Goal: Task Accomplishment & Management: Complete application form

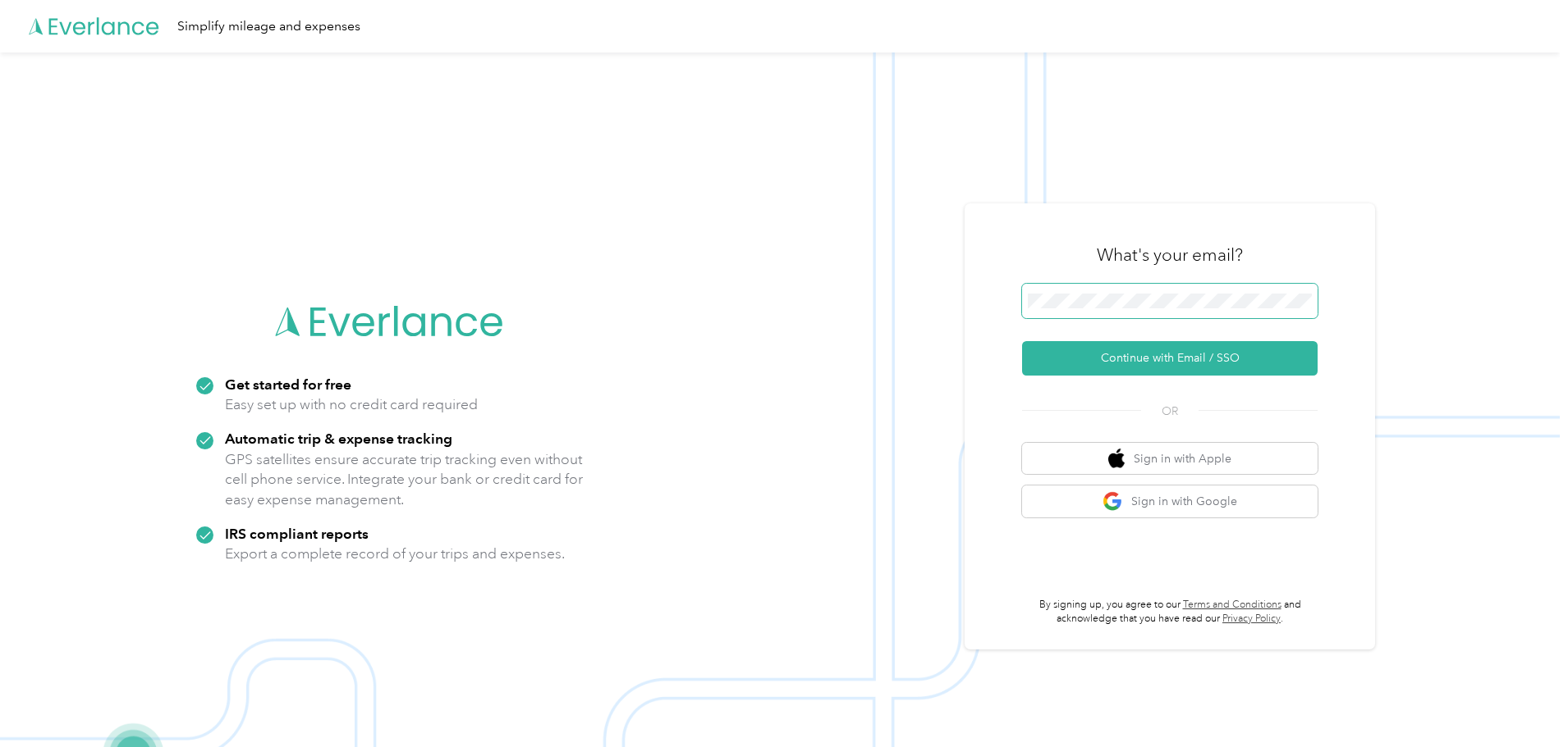
click at [1191, 313] on span at bounding box center [1169, 301] width 295 height 34
click at [1151, 288] on span at bounding box center [1169, 301] width 295 height 34
click at [1143, 292] on span at bounding box center [1169, 301] width 295 height 34
click at [1203, 366] on button "Continue with Email / SSO" at bounding box center [1169, 358] width 295 height 34
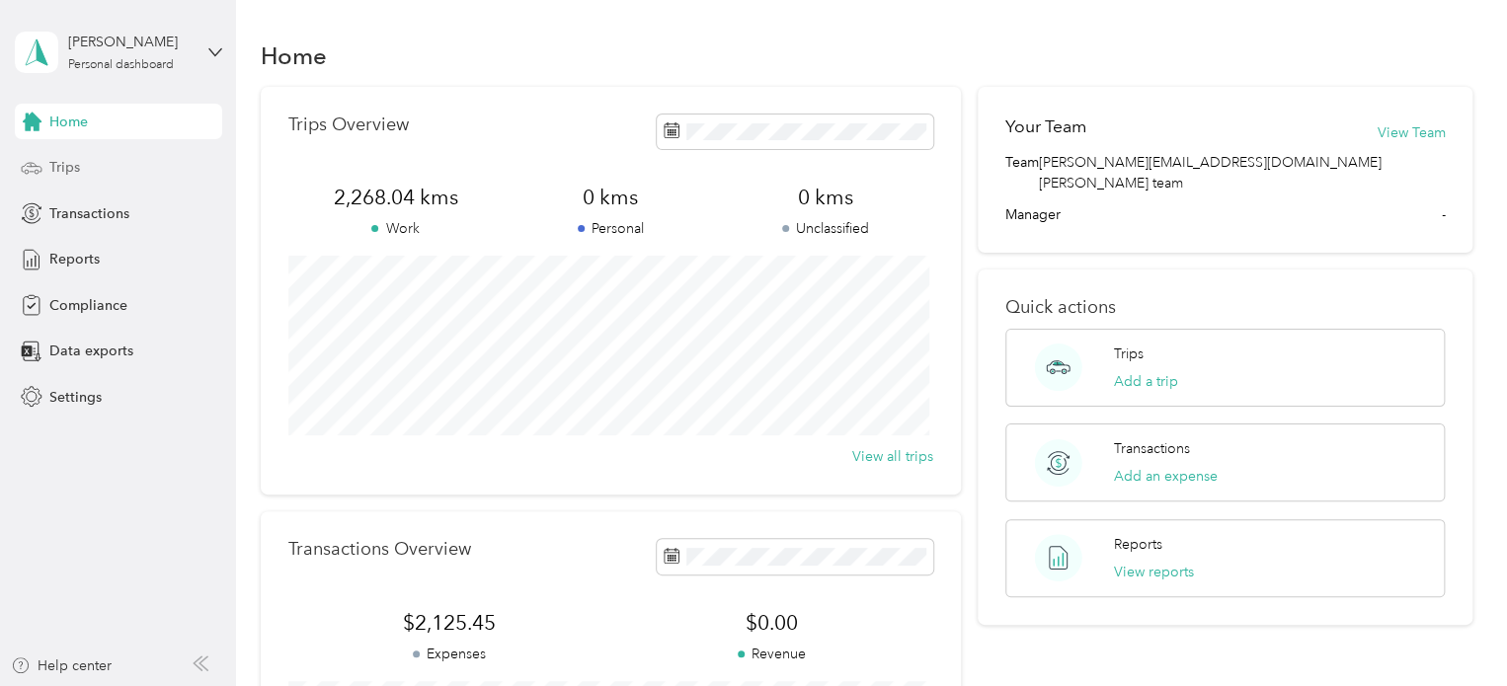
click at [94, 169] on div "Trips" at bounding box center [118, 168] width 207 height 36
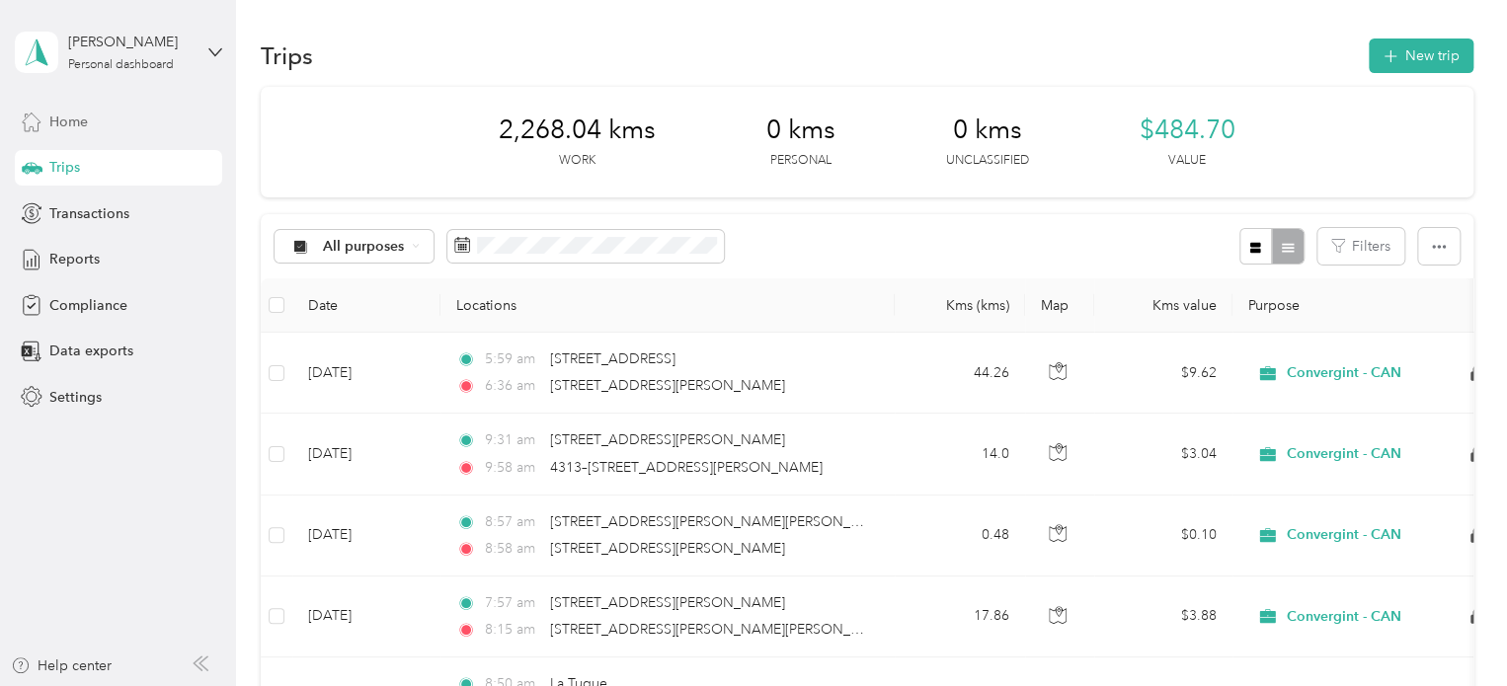
click at [79, 120] on span "Home" at bounding box center [68, 122] width 39 height 21
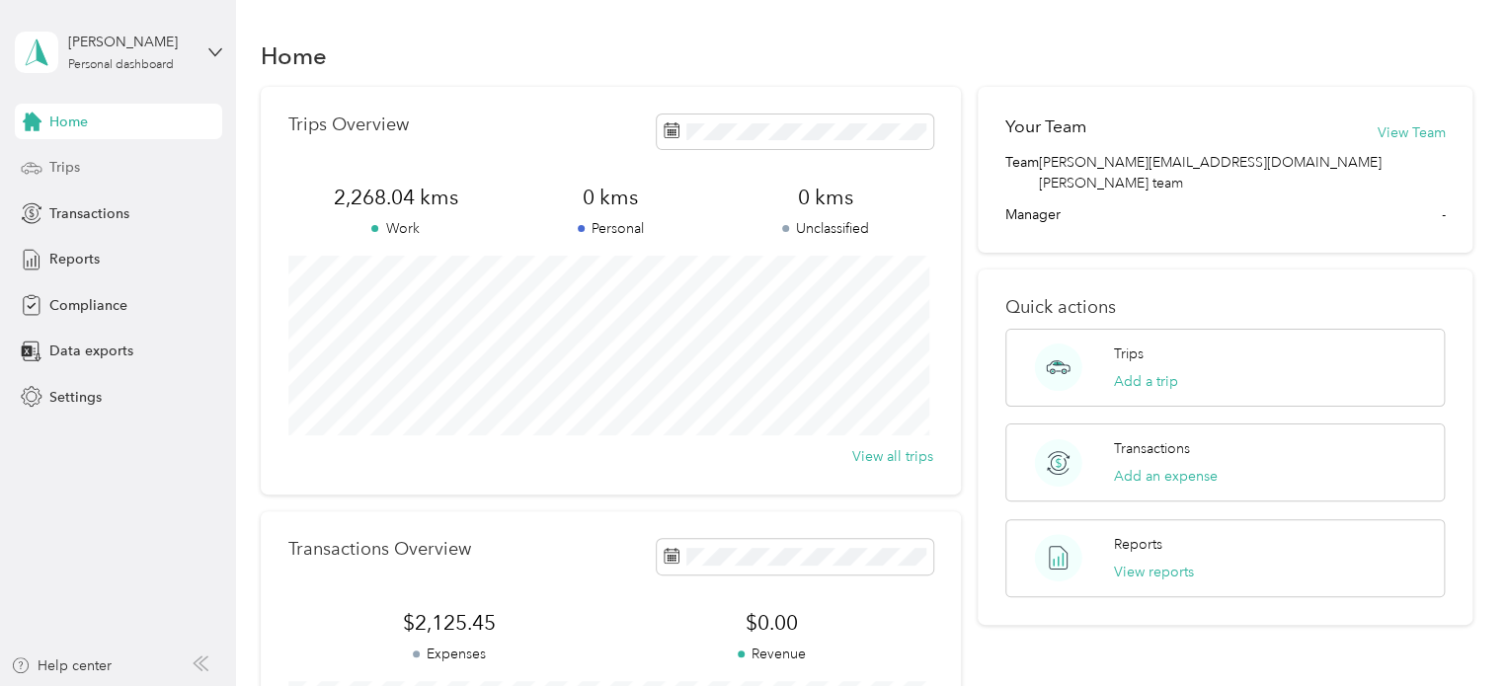
click at [63, 179] on div "Trips" at bounding box center [118, 168] width 207 height 36
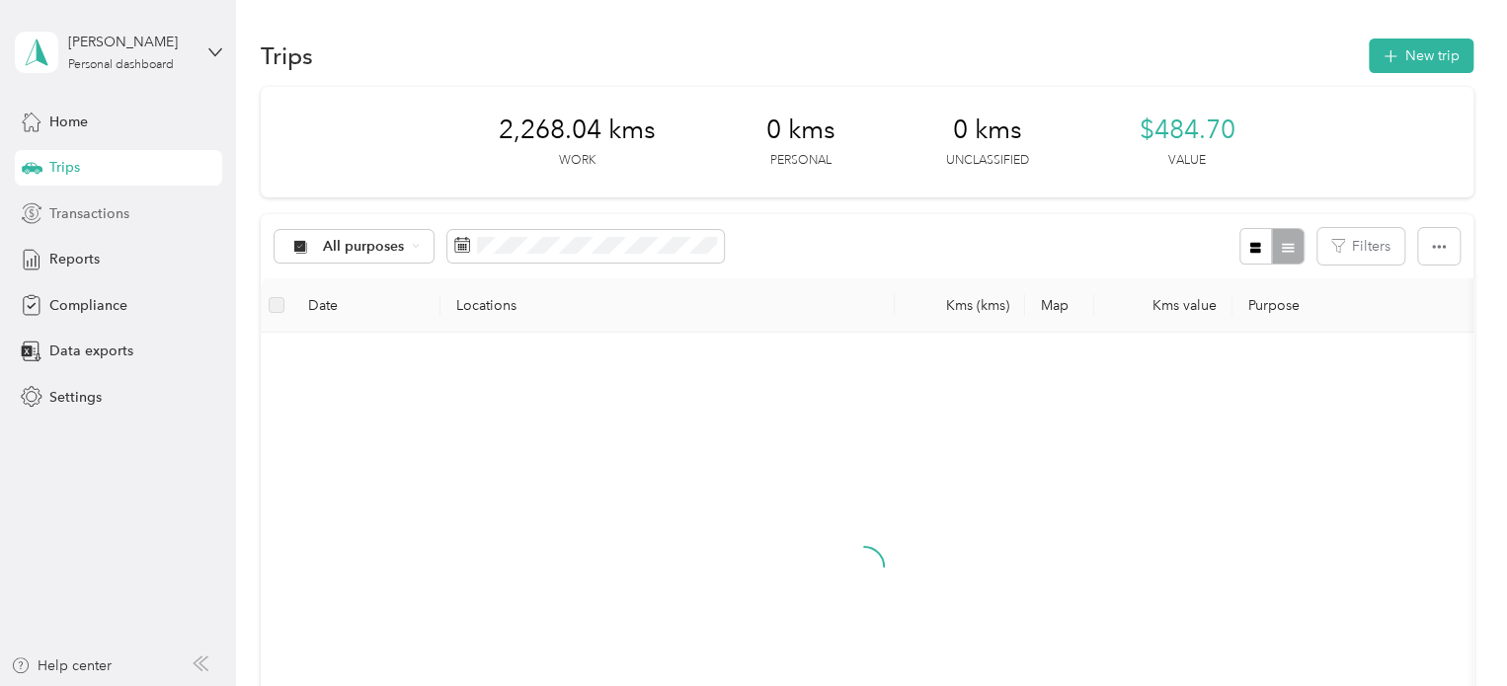
click at [108, 208] on span "Transactions" at bounding box center [89, 213] width 80 height 21
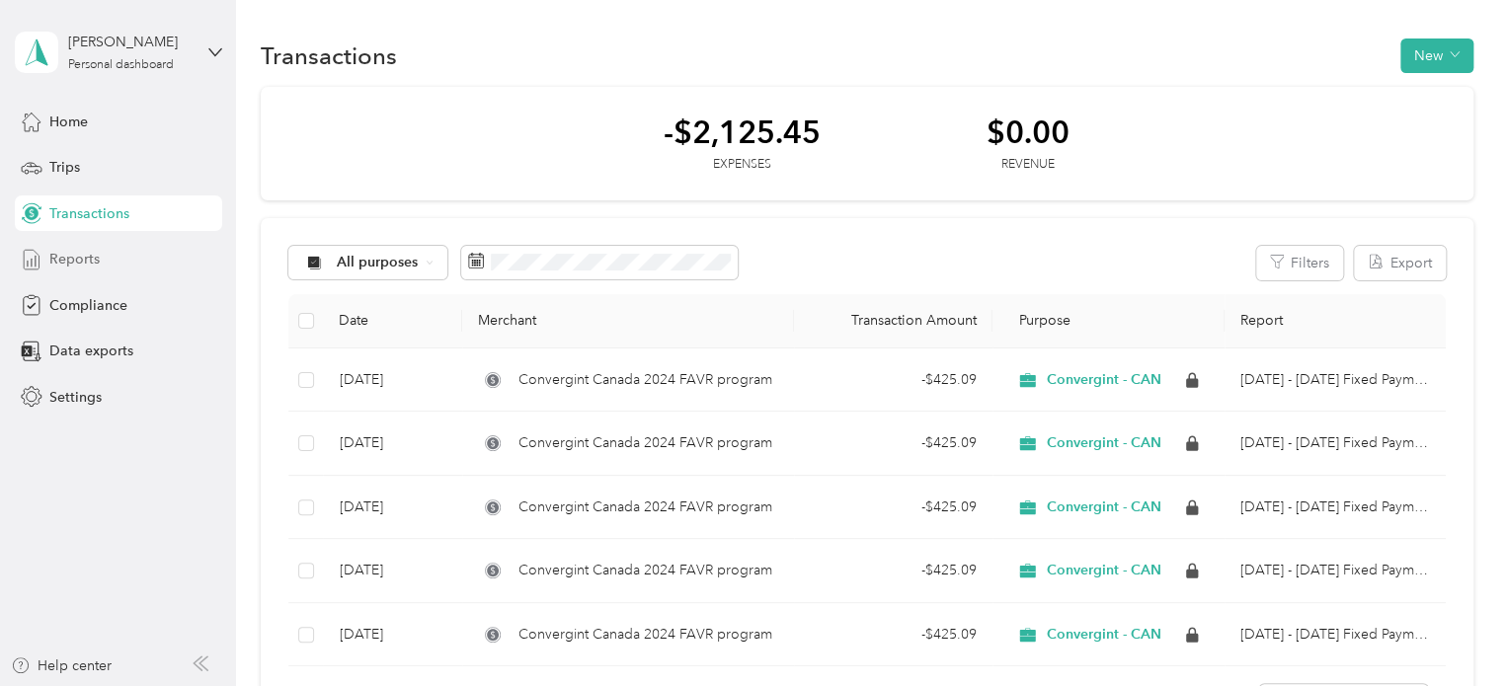
click at [120, 252] on div "Reports" at bounding box center [118, 260] width 207 height 36
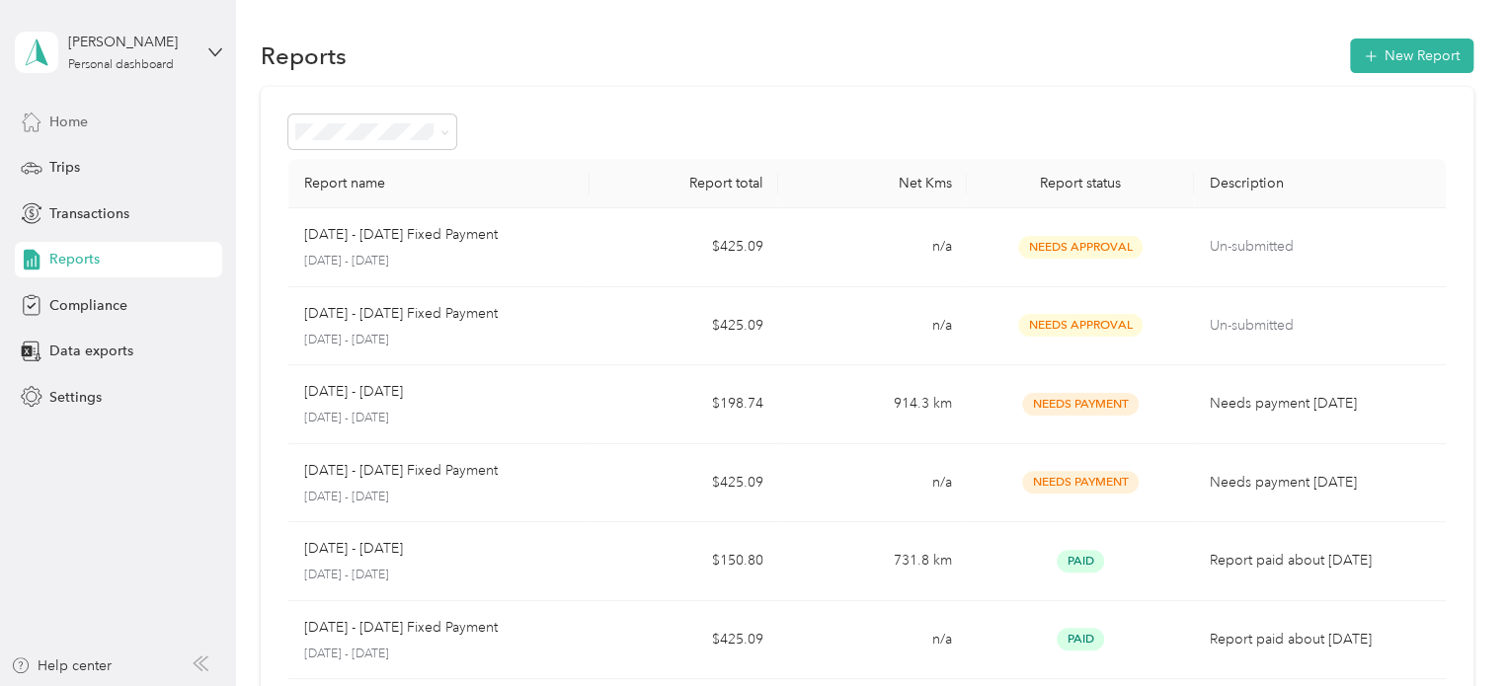
click at [72, 126] on span "Home" at bounding box center [68, 122] width 39 height 21
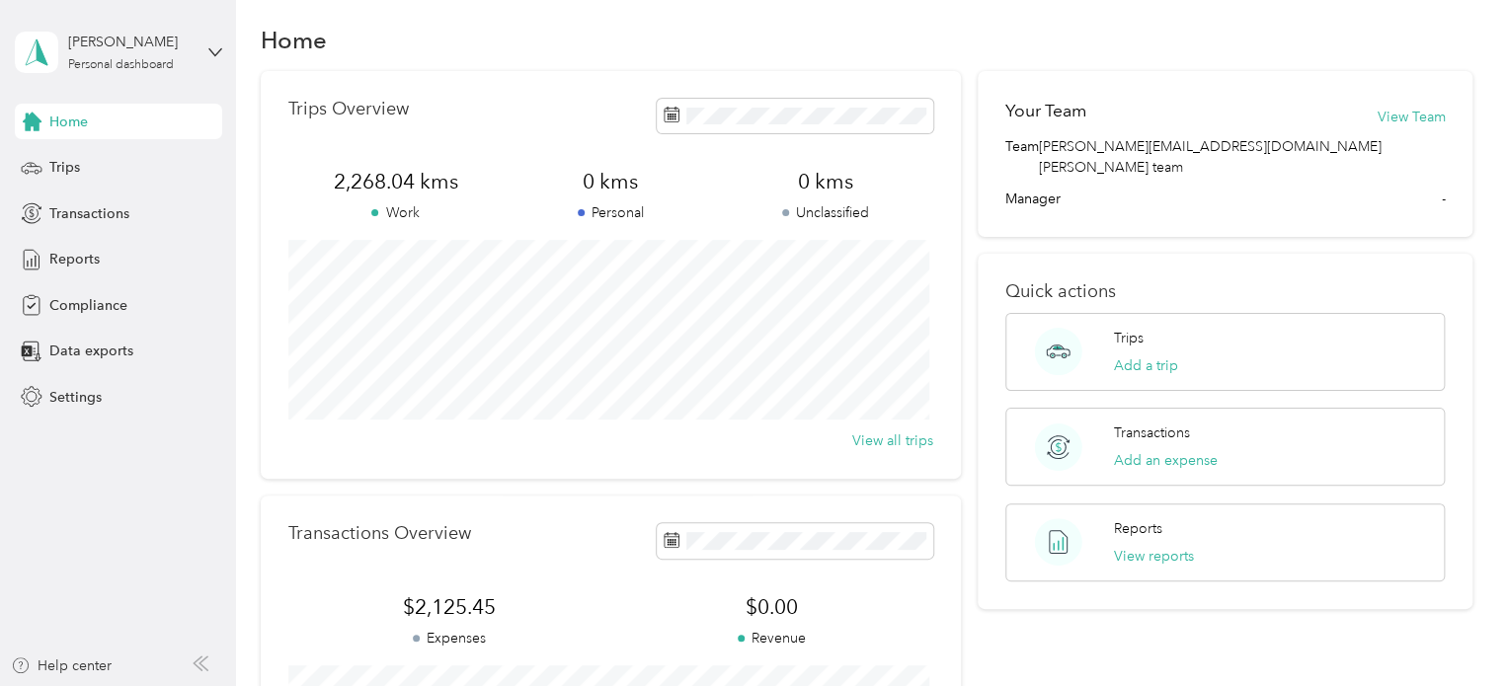
scroll to position [1, 0]
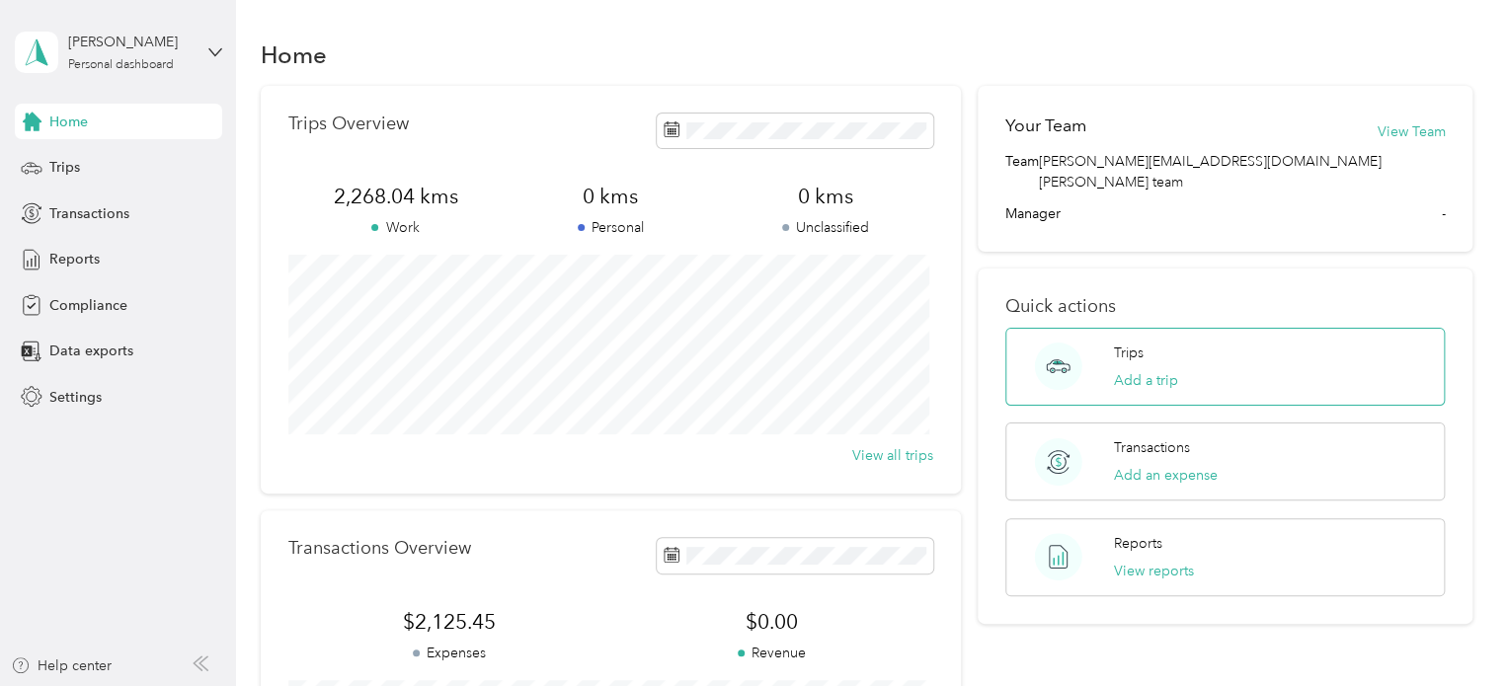
click at [1114, 343] on div "Trips Add a trip" at bounding box center [1146, 367] width 64 height 48
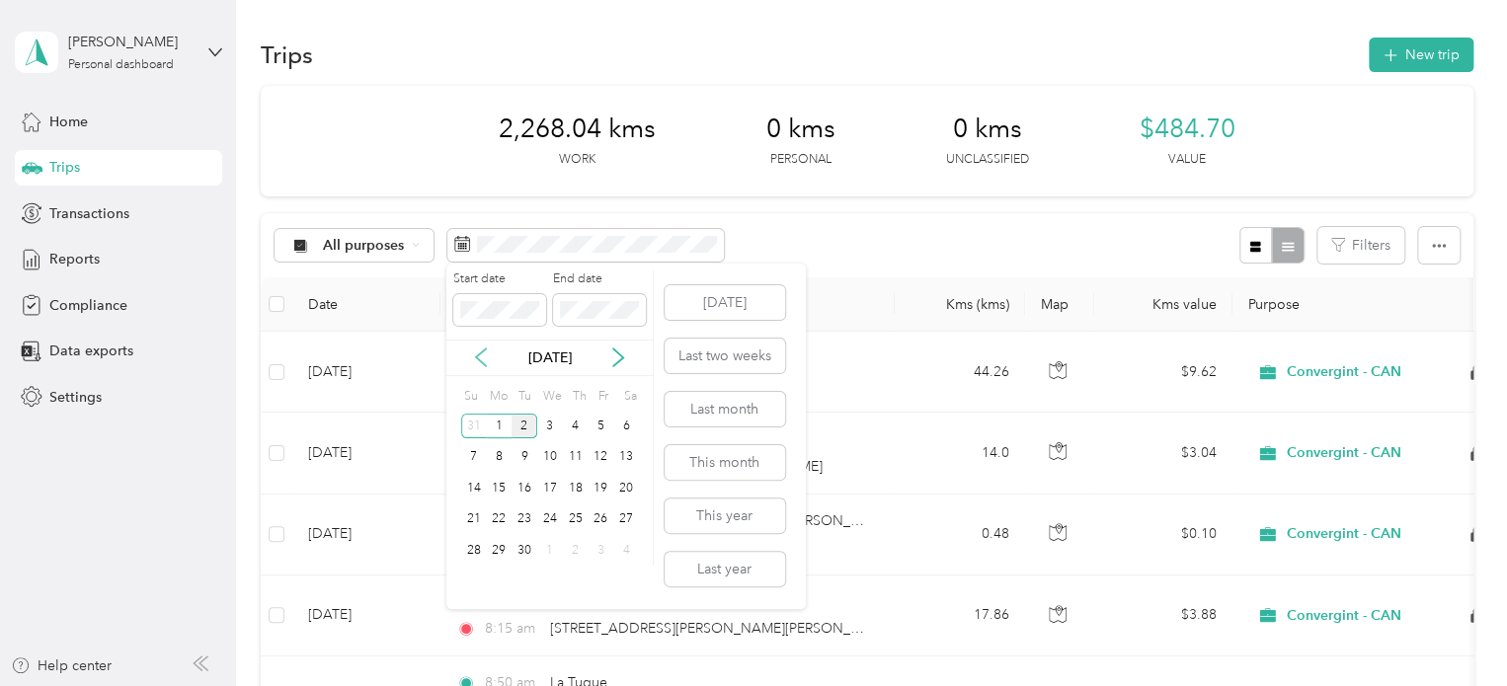
click at [480, 361] on icon at bounding box center [481, 358] width 10 height 18
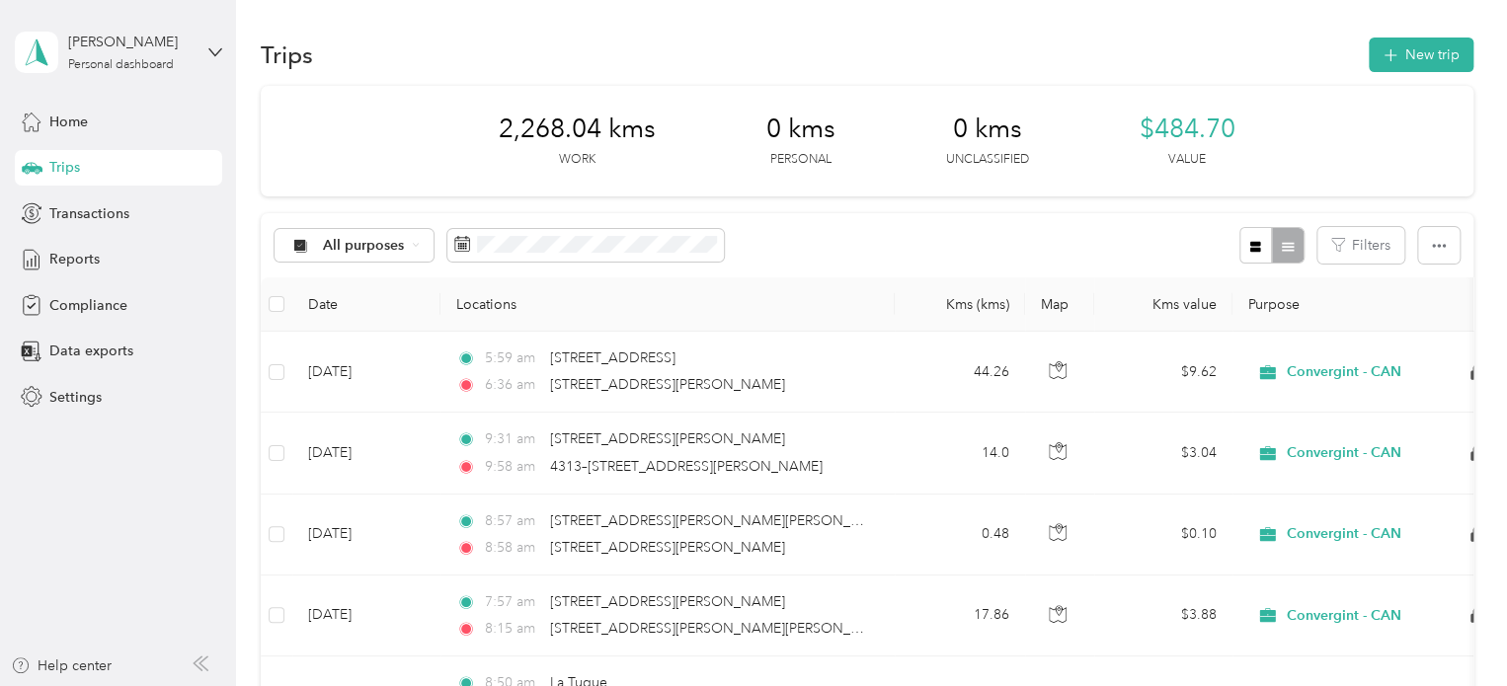
drag, startPoint x: 886, startPoint y: 212, endPoint x: 883, endPoint y: 224, distance: 12.2
click at [885, 215] on div "All purposes Filters" at bounding box center [867, 245] width 1212 height 64
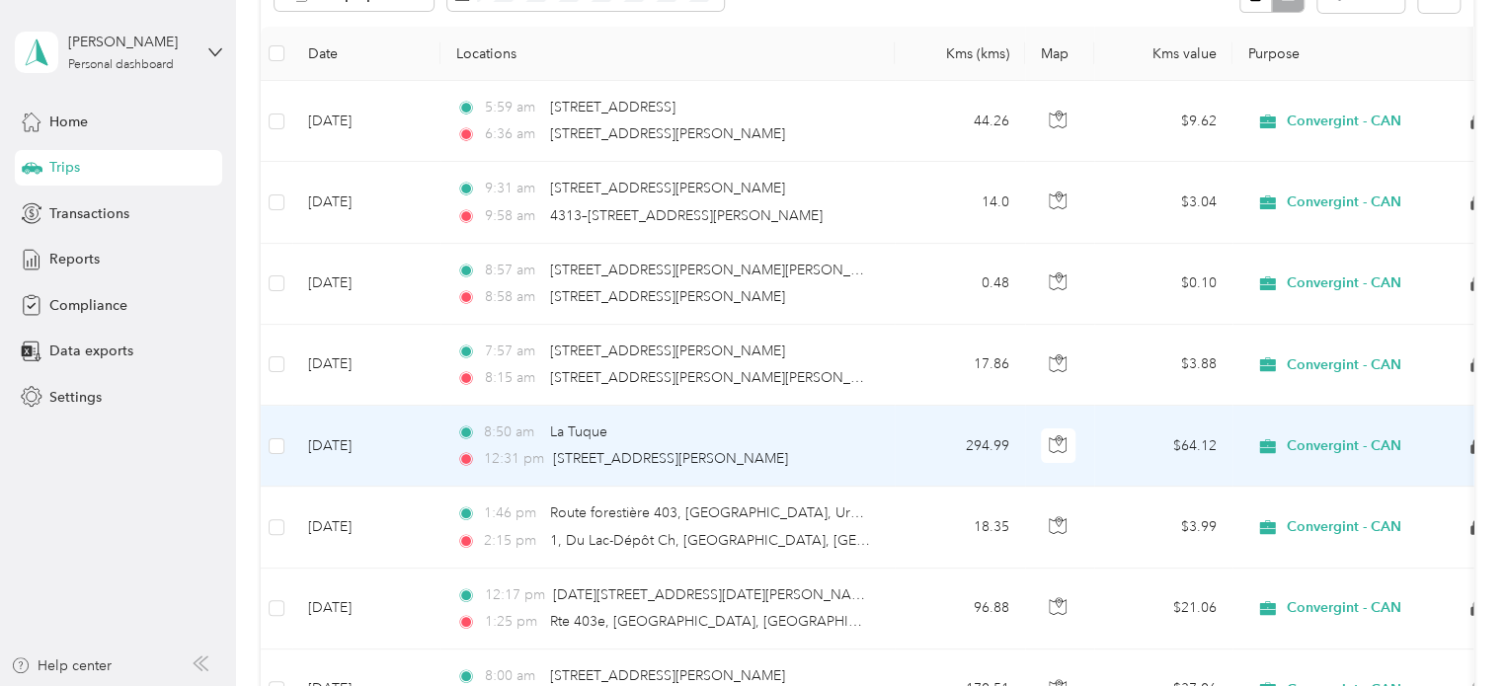
scroll to position [197, 0]
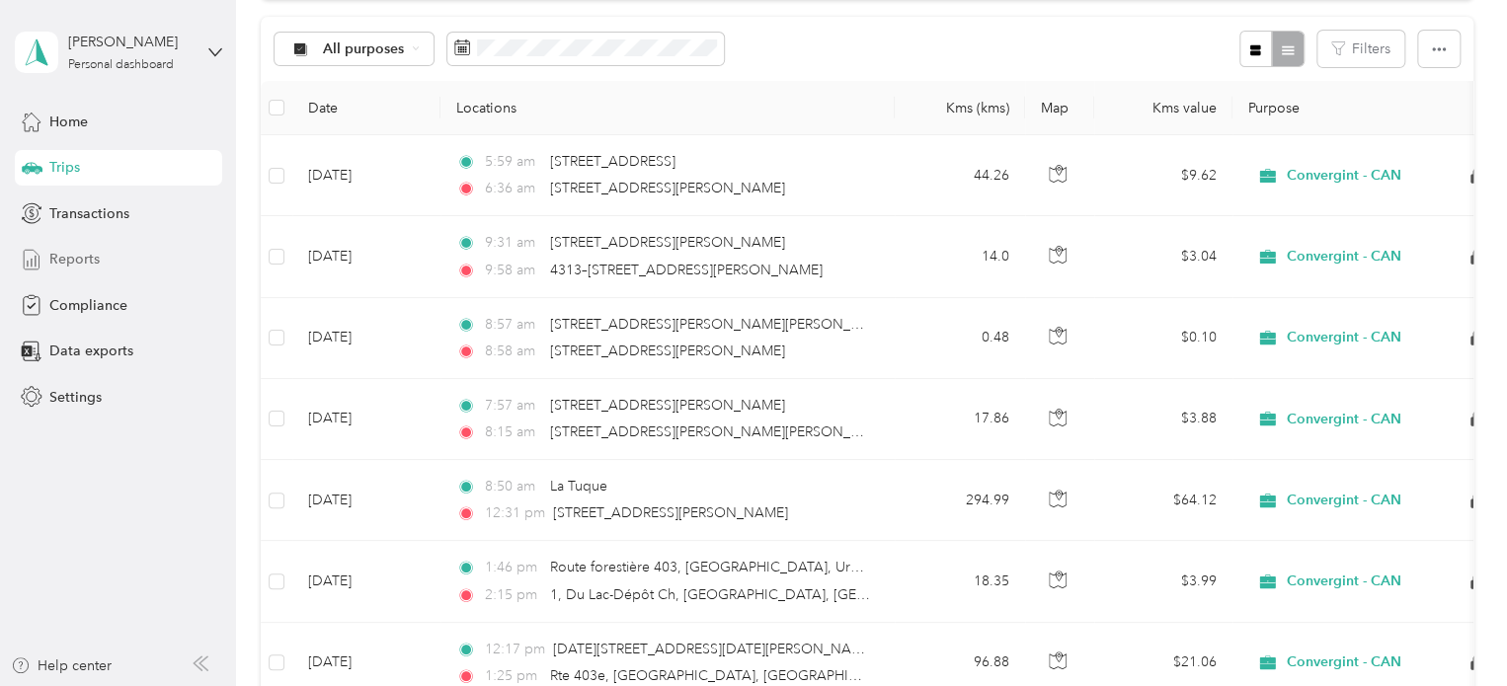
click at [72, 258] on span "Reports" at bounding box center [74, 259] width 50 height 21
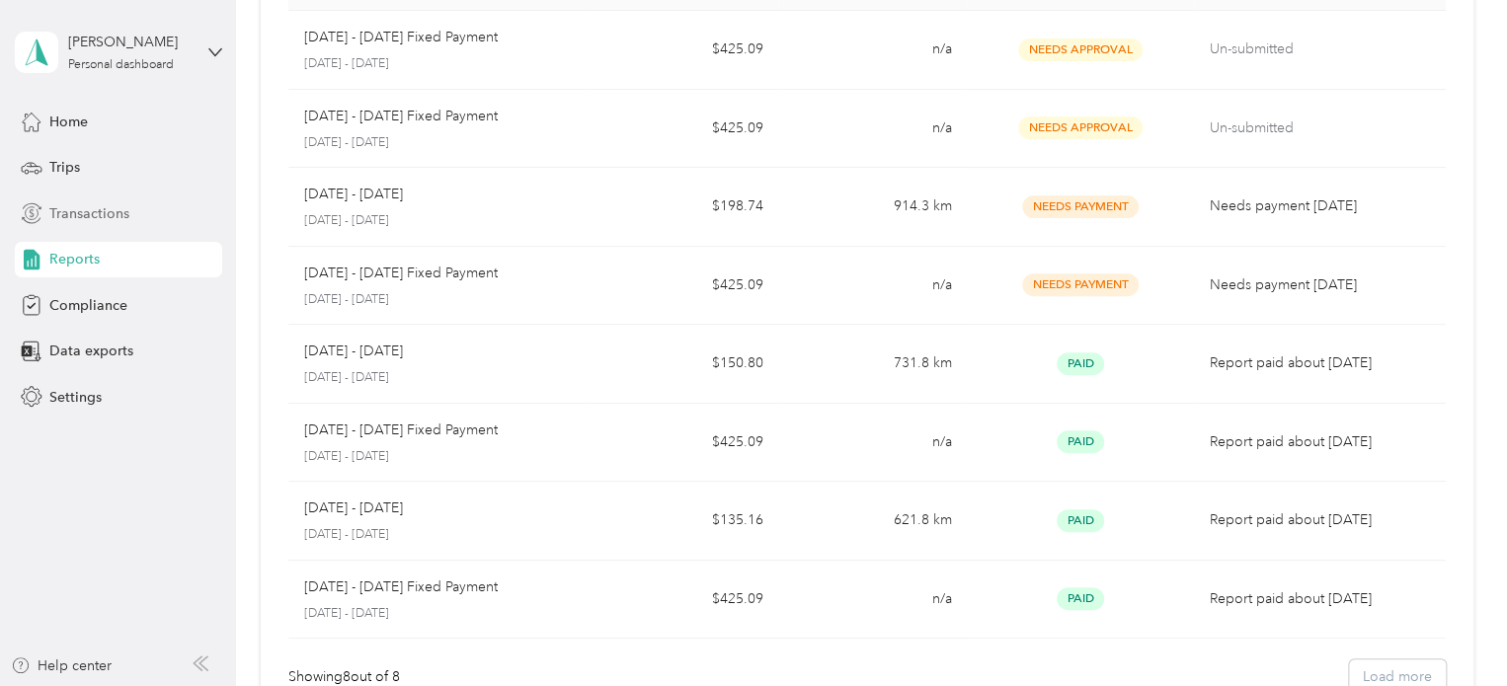
click at [79, 211] on span "Transactions" at bounding box center [89, 213] width 80 height 21
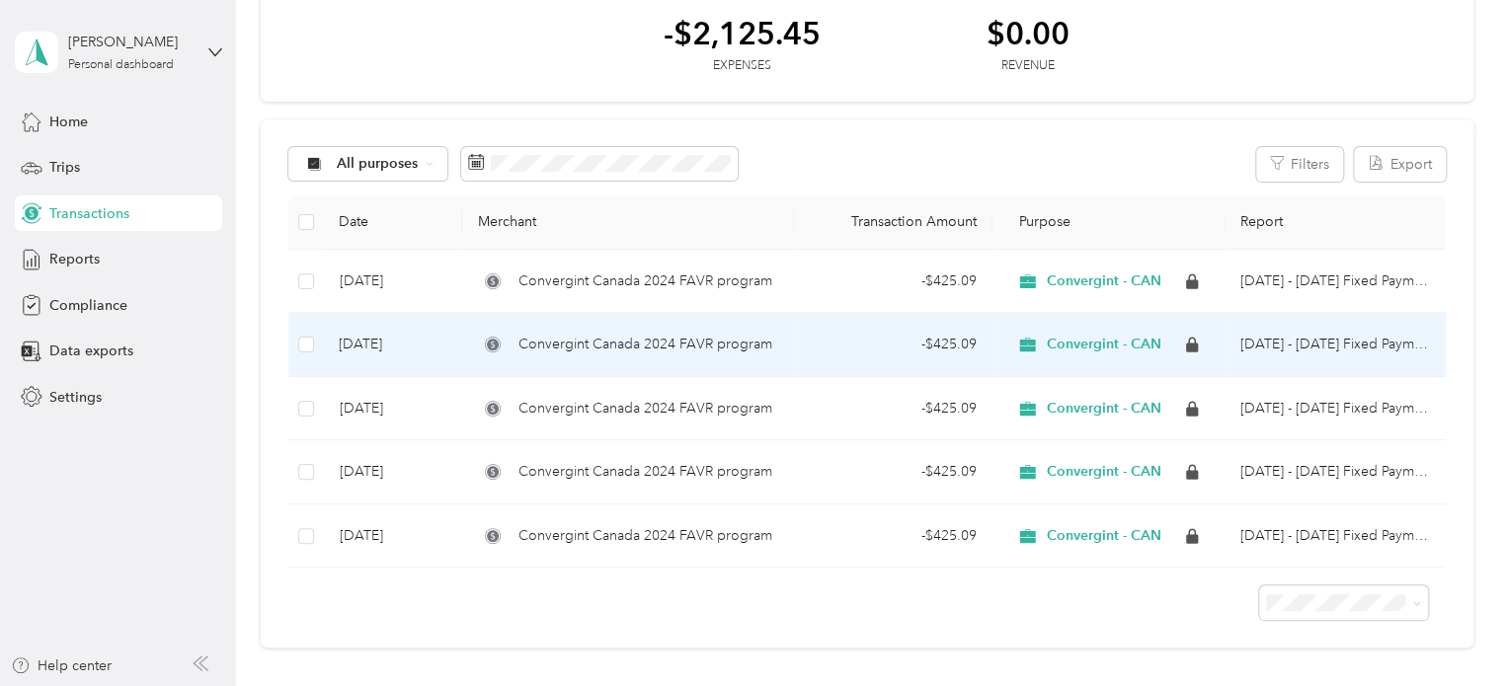
scroll to position [197, 0]
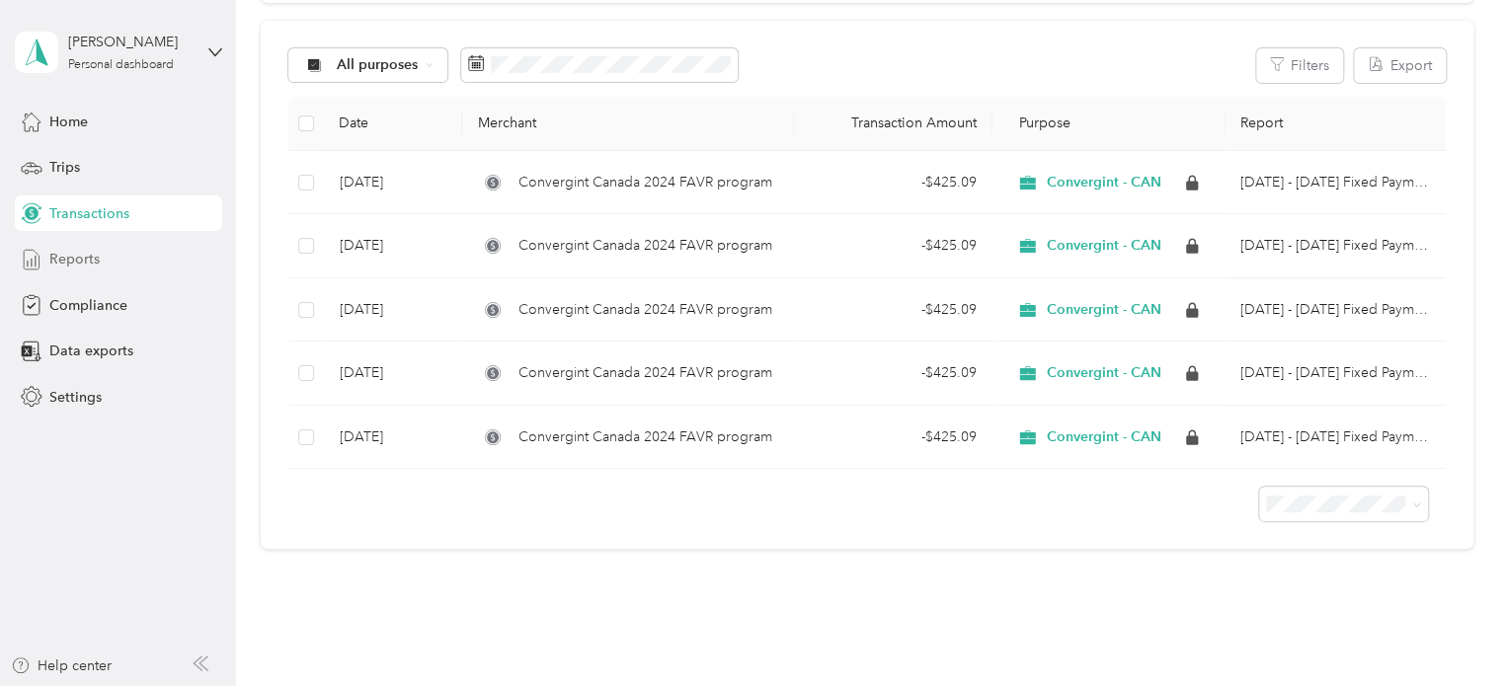
click at [93, 255] on span "Reports" at bounding box center [74, 259] width 50 height 21
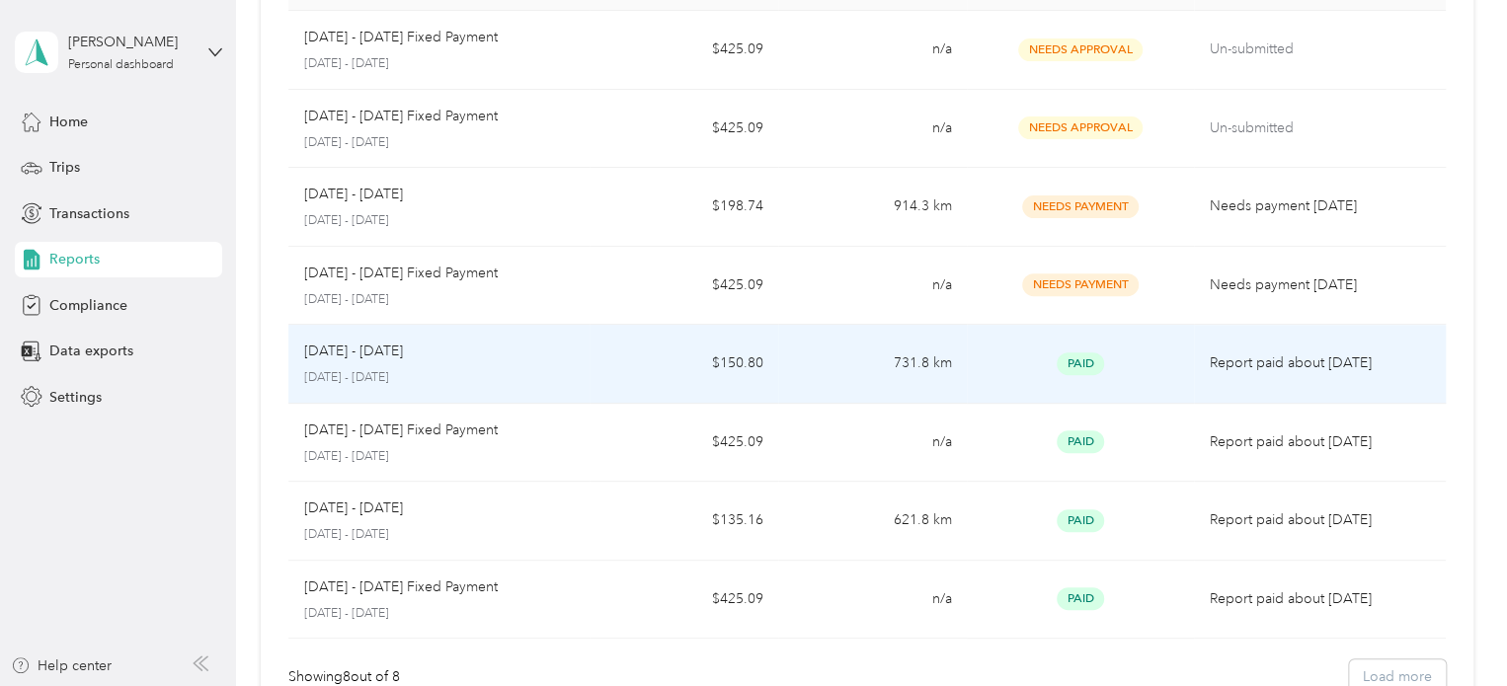
scroll to position [99, 0]
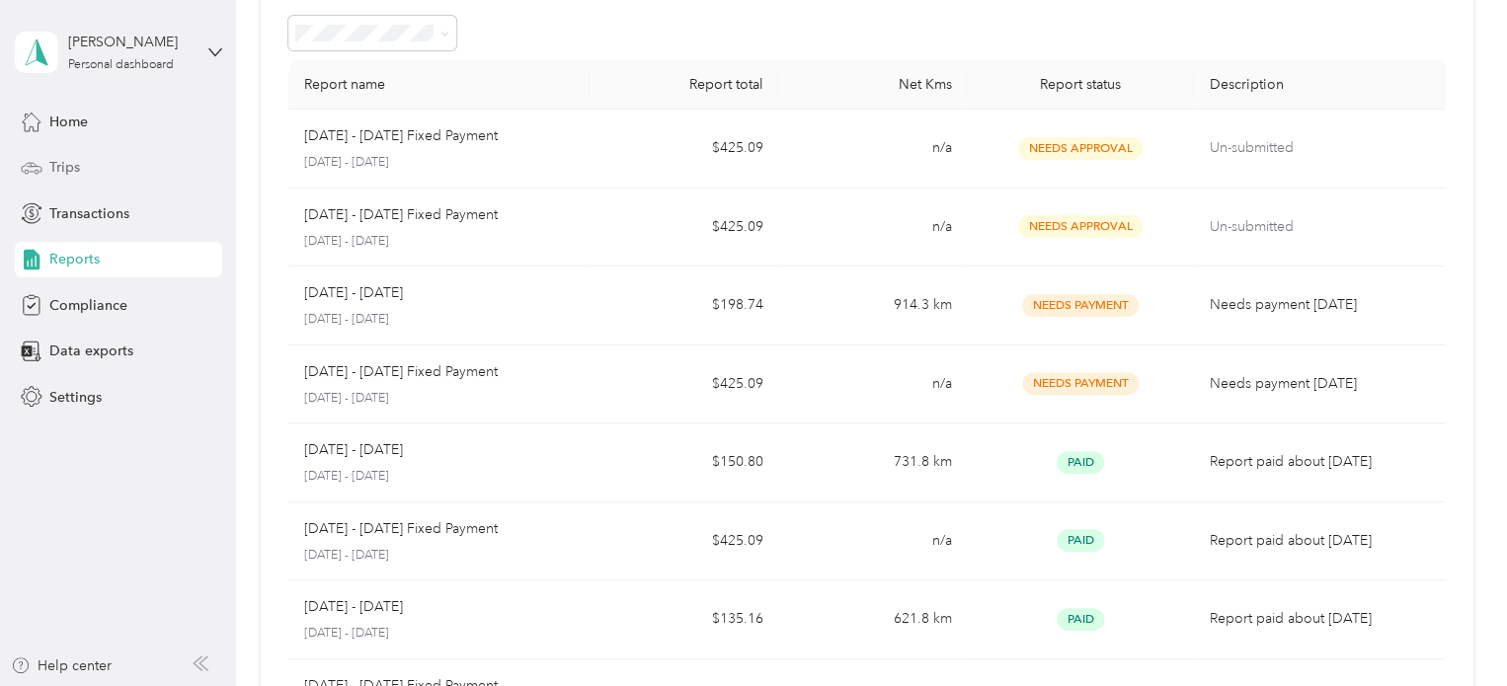
click at [49, 175] on span "Trips" at bounding box center [64, 167] width 31 height 21
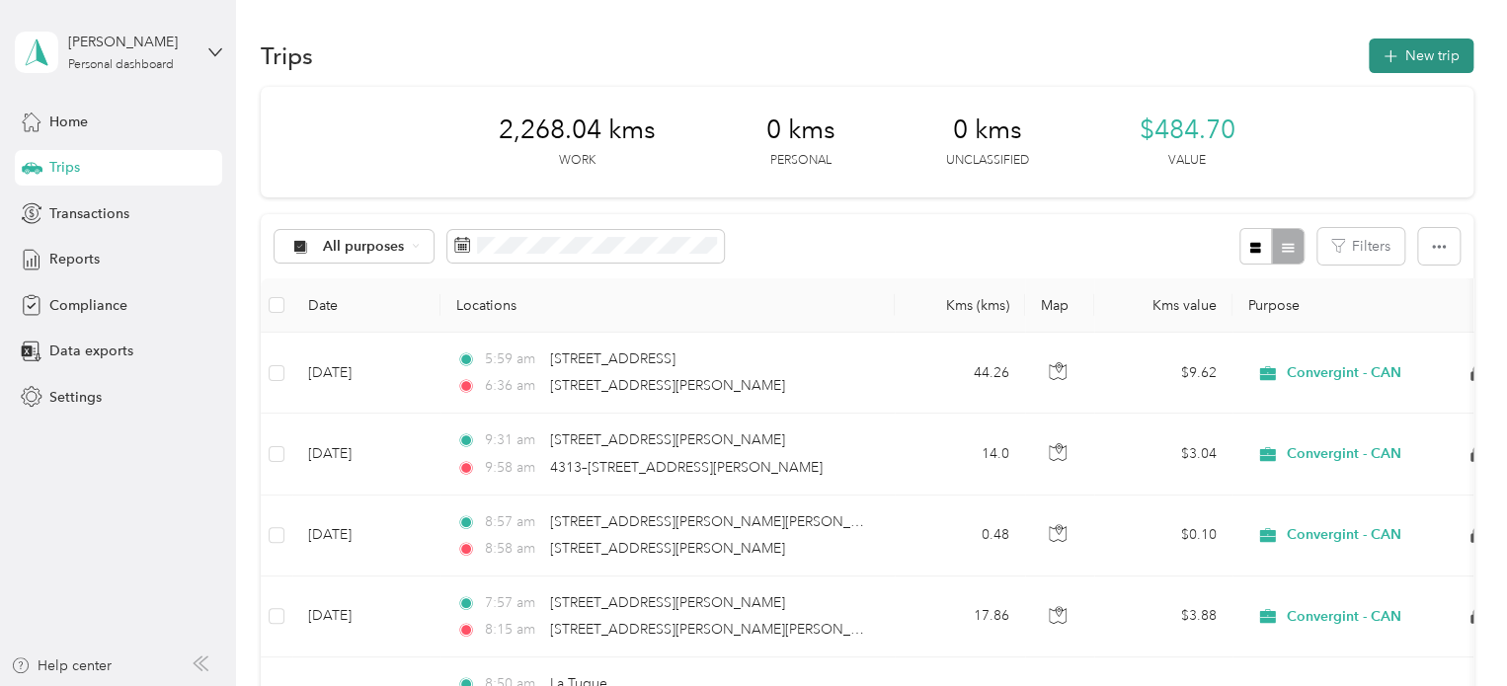
click at [1433, 54] on button "New trip" at bounding box center [1420, 56] width 105 height 35
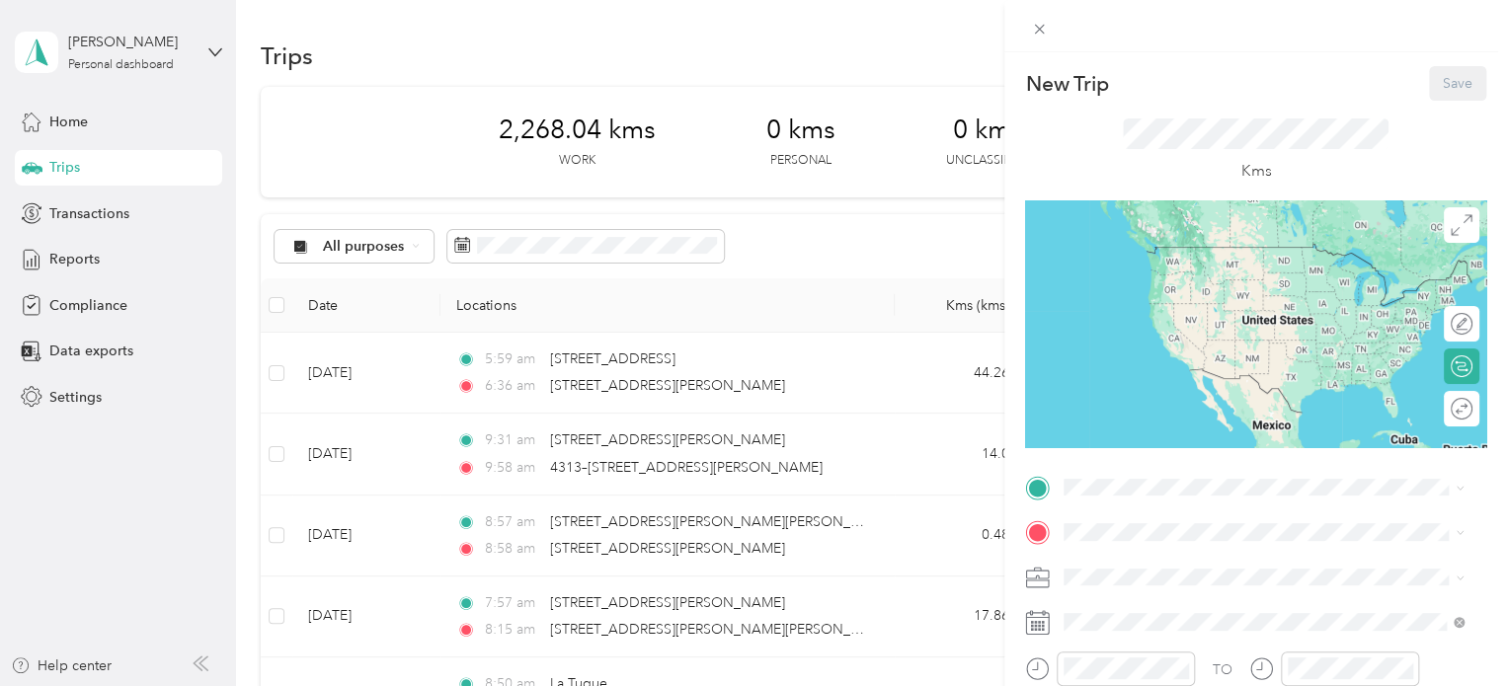
click at [754, 251] on div "New Trip Save This trip cannot be edited because it is either under review, app…" at bounding box center [753, 343] width 1507 height 686
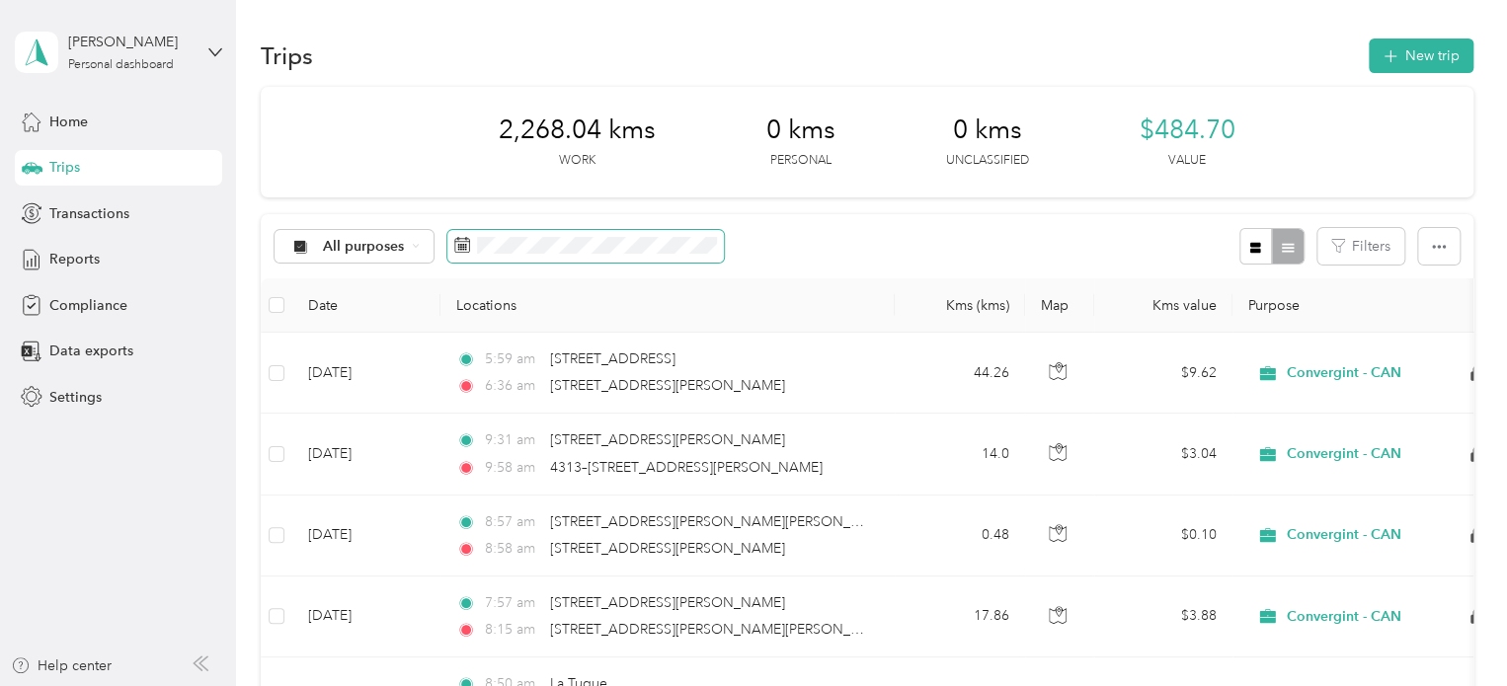
click at [608, 234] on span at bounding box center [585, 247] width 276 height 34
click at [323, 249] on span "All purposes" at bounding box center [364, 247] width 82 height 14
drag, startPoint x: 456, startPoint y: 259, endPoint x: 467, endPoint y: 256, distance: 11.3
click at [460, 258] on span at bounding box center [585, 247] width 276 height 34
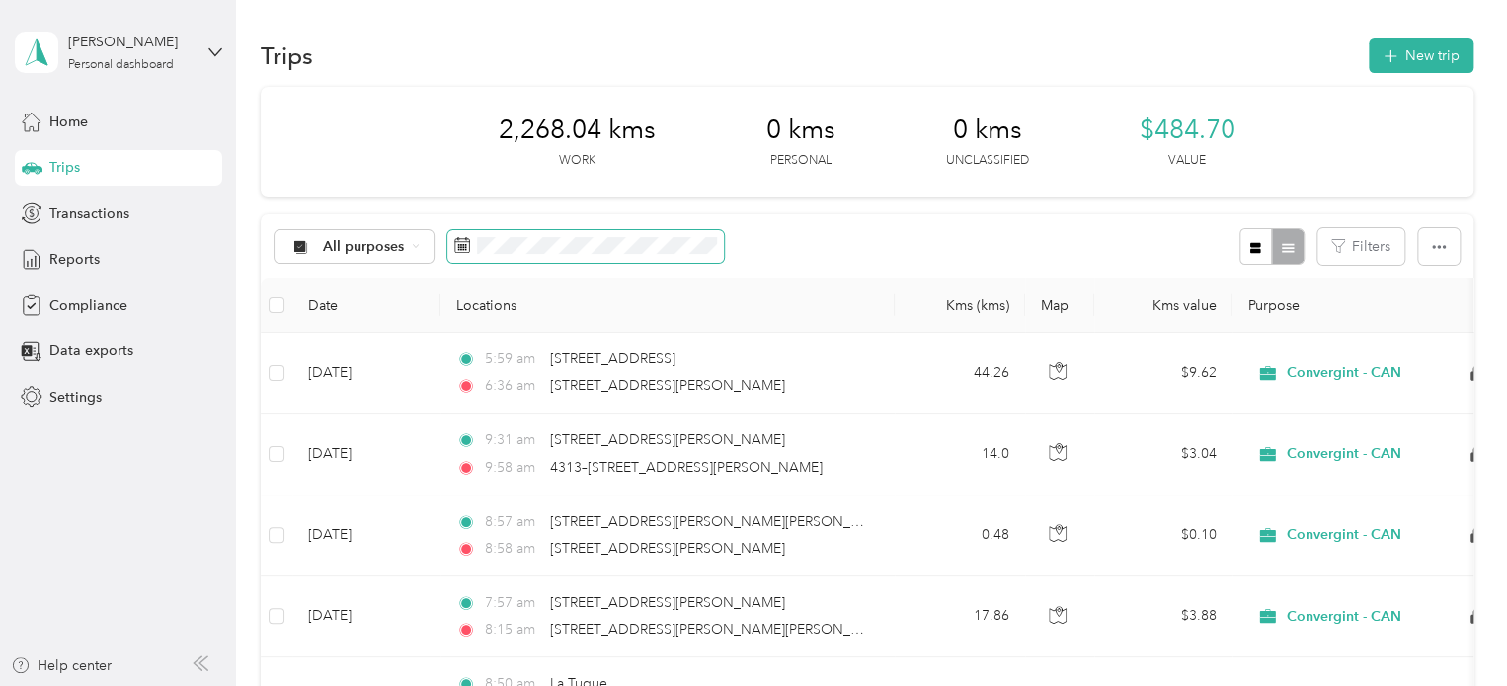
click at [462, 249] on rect at bounding box center [463, 249] width 2 height 2
drag, startPoint x: 461, startPoint y: 248, endPoint x: 473, endPoint y: 247, distance: 11.9
click at [462, 248] on icon at bounding box center [462, 245] width 16 height 16
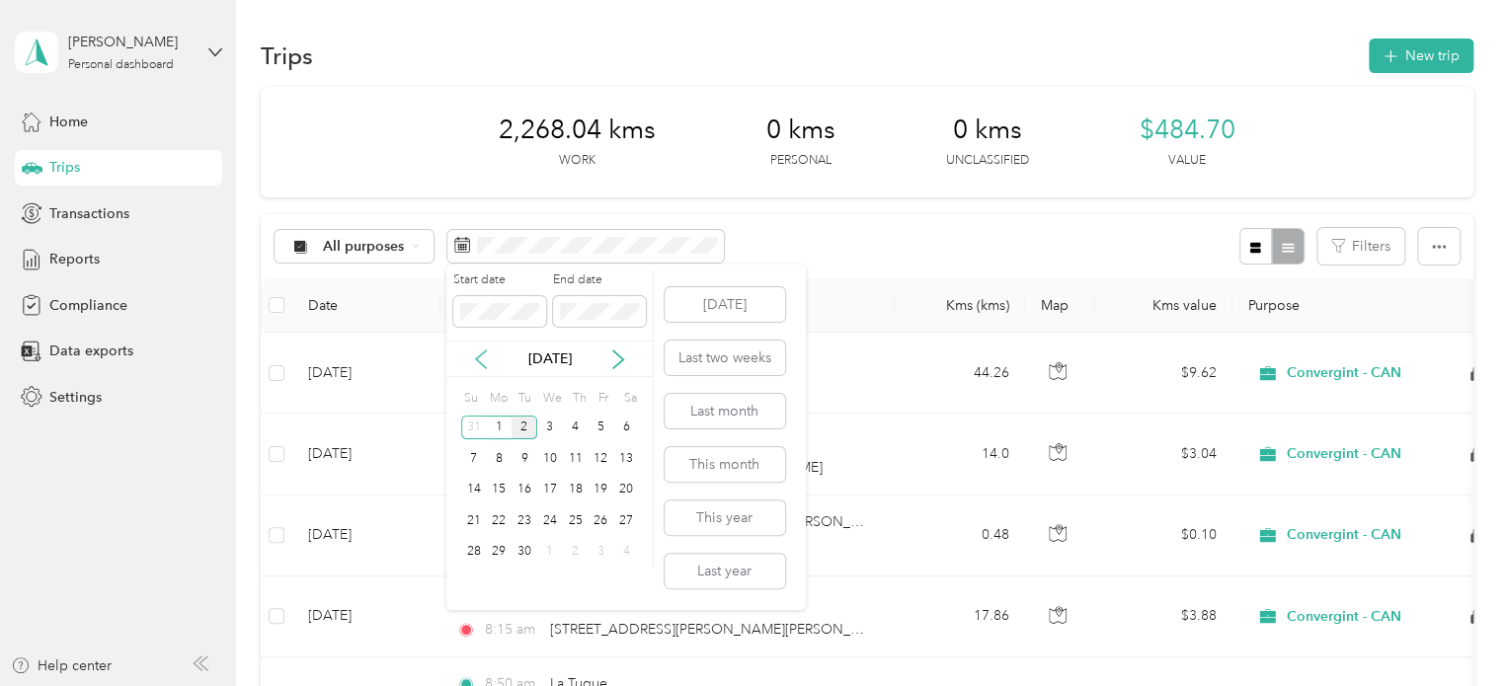
click at [479, 356] on icon at bounding box center [481, 360] width 10 height 18
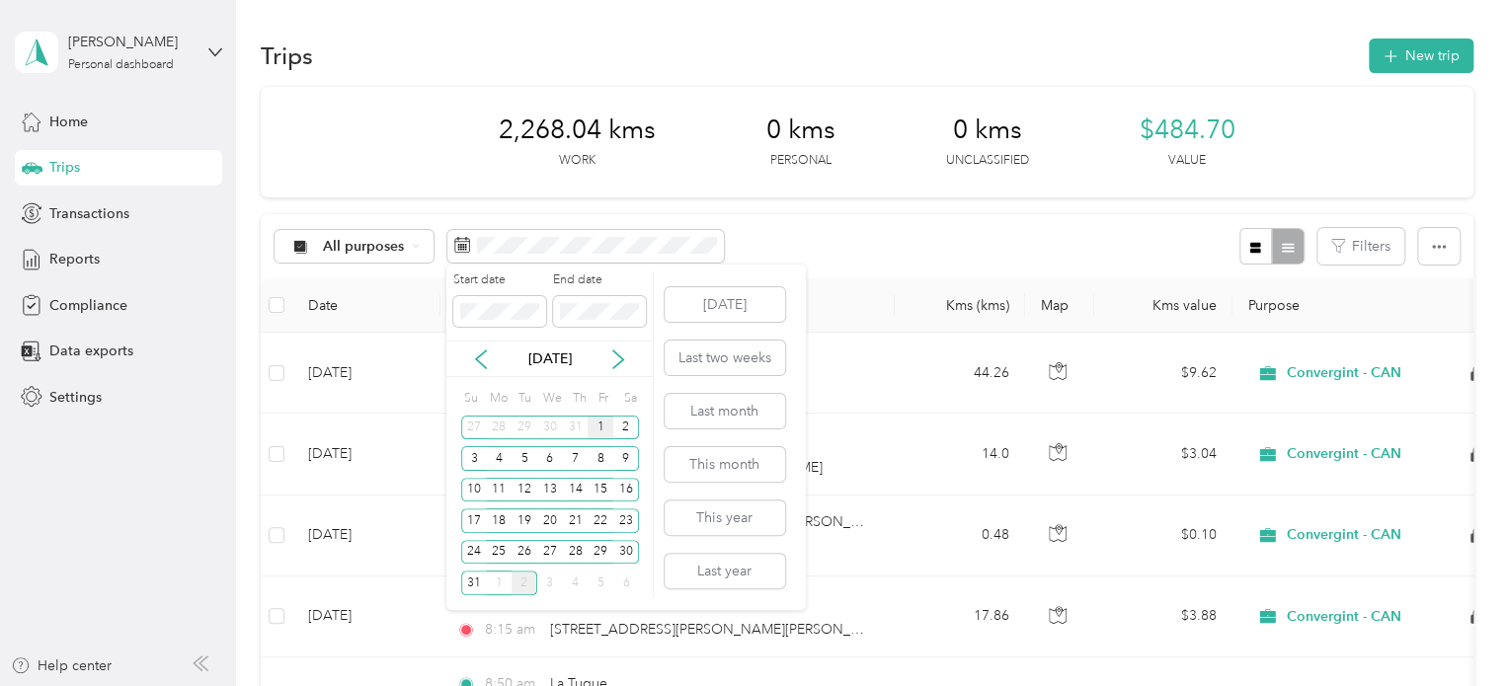
click at [597, 427] on div "1" at bounding box center [600, 428] width 26 height 25
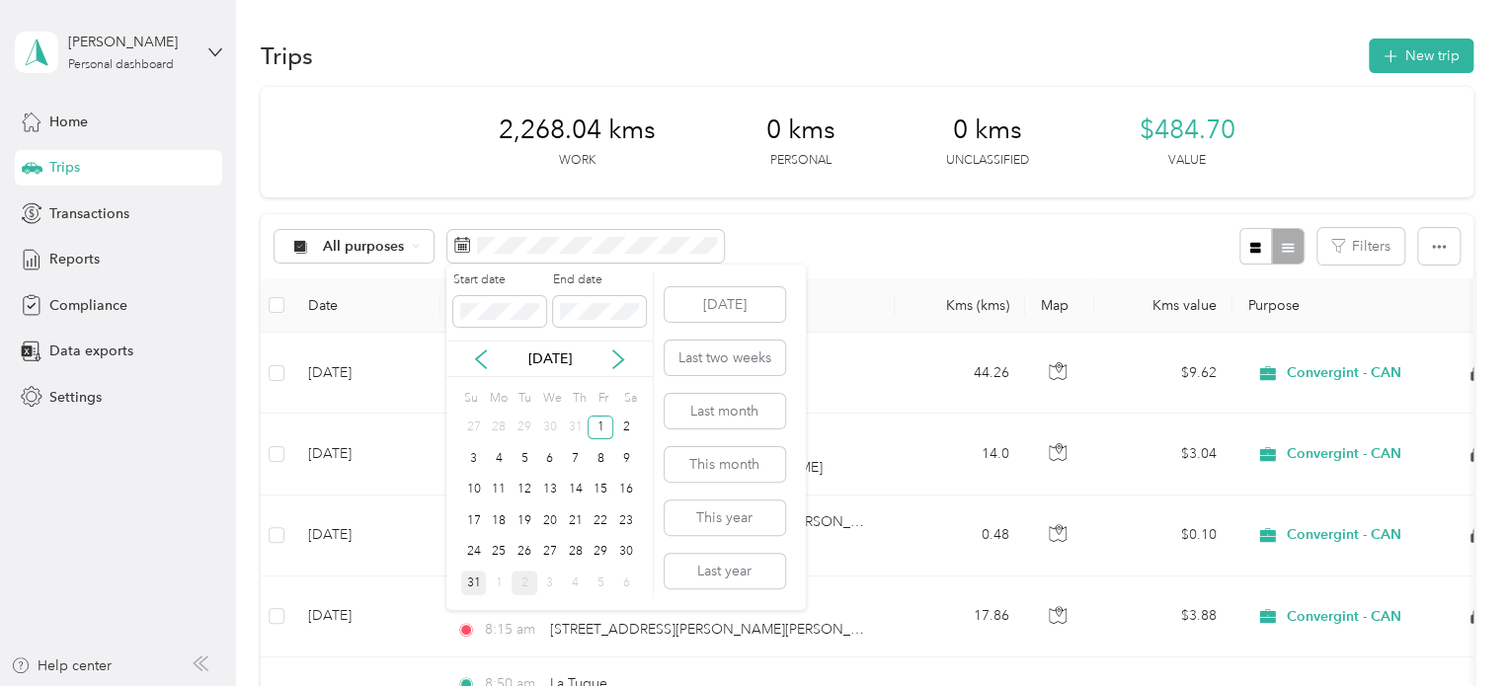
click at [480, 587] on div "31" at bounding box center [474, 583] width 26 height 25
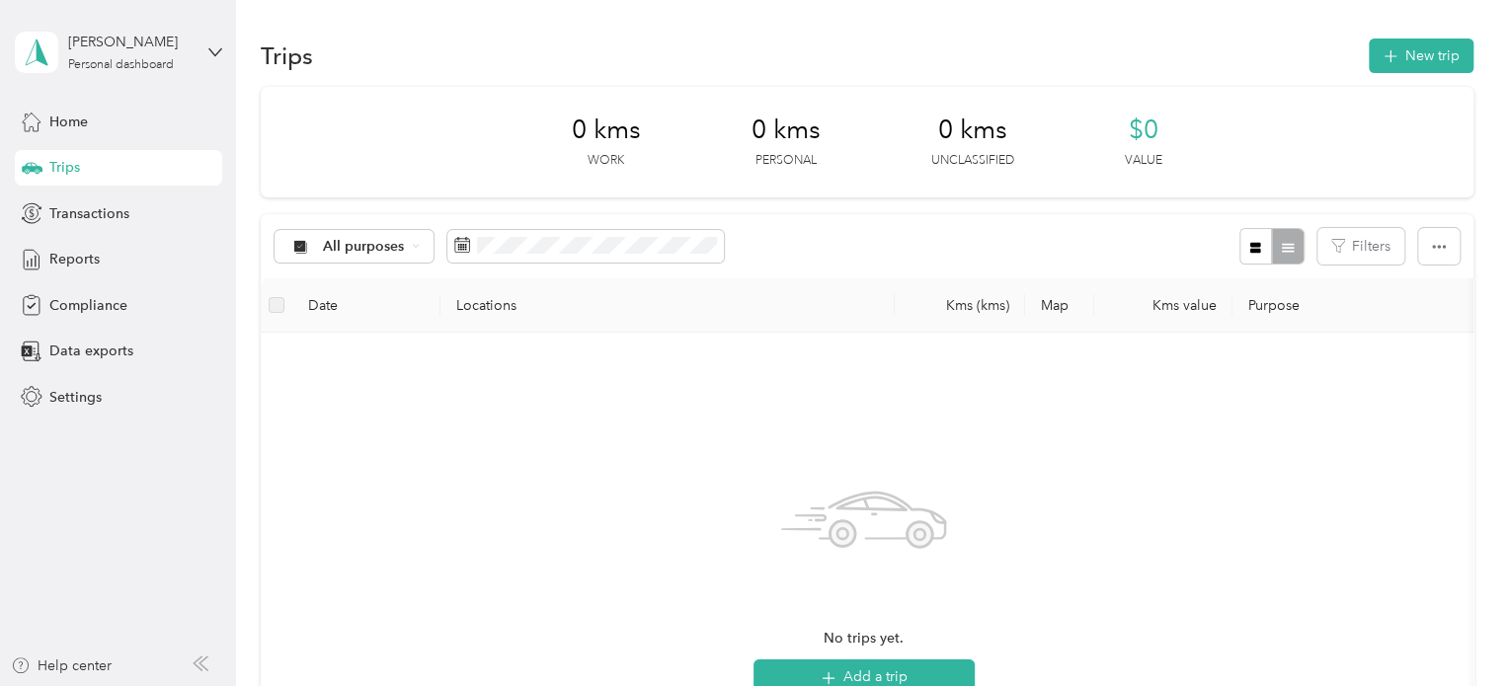
scroll to position [99, 0]
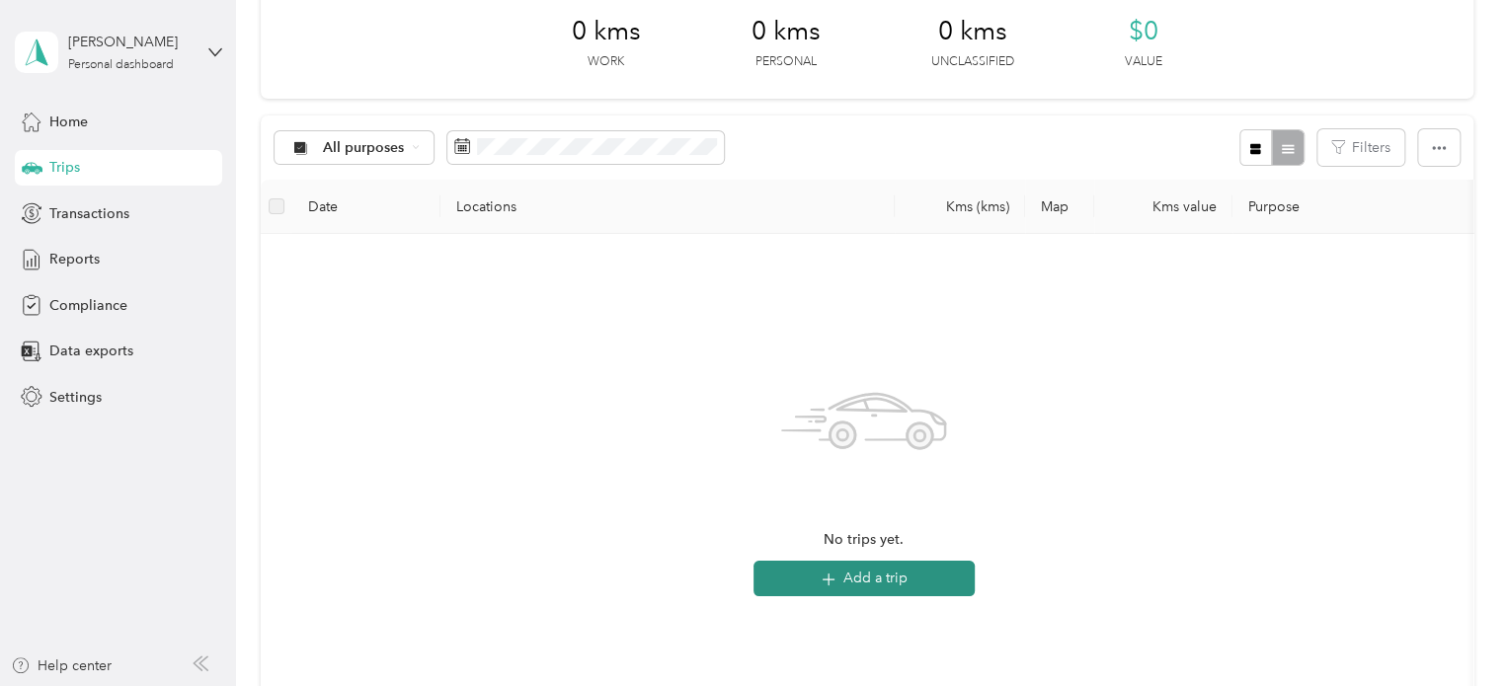
click at [872, 588] on button "Add a trip" at bounding box center [863, 579] width 221 height 36
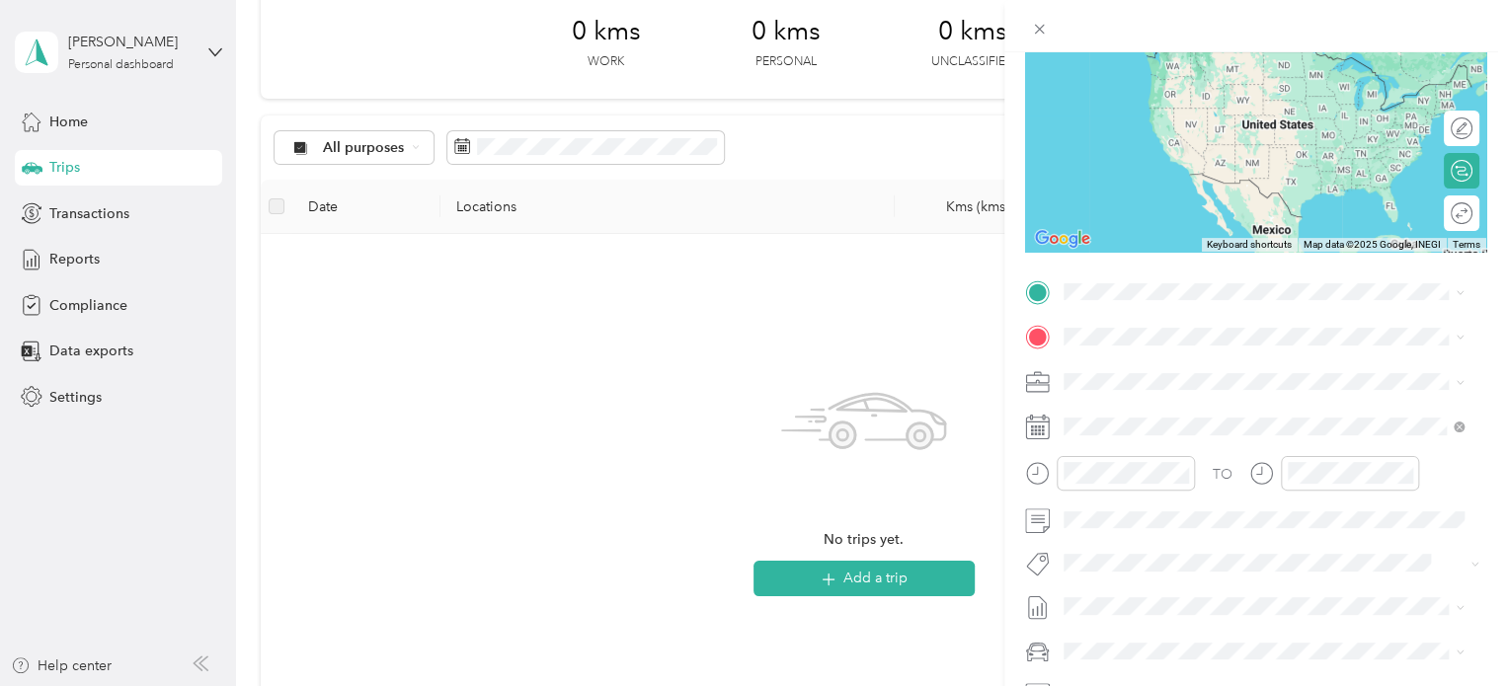
scroll to position [197, 0]
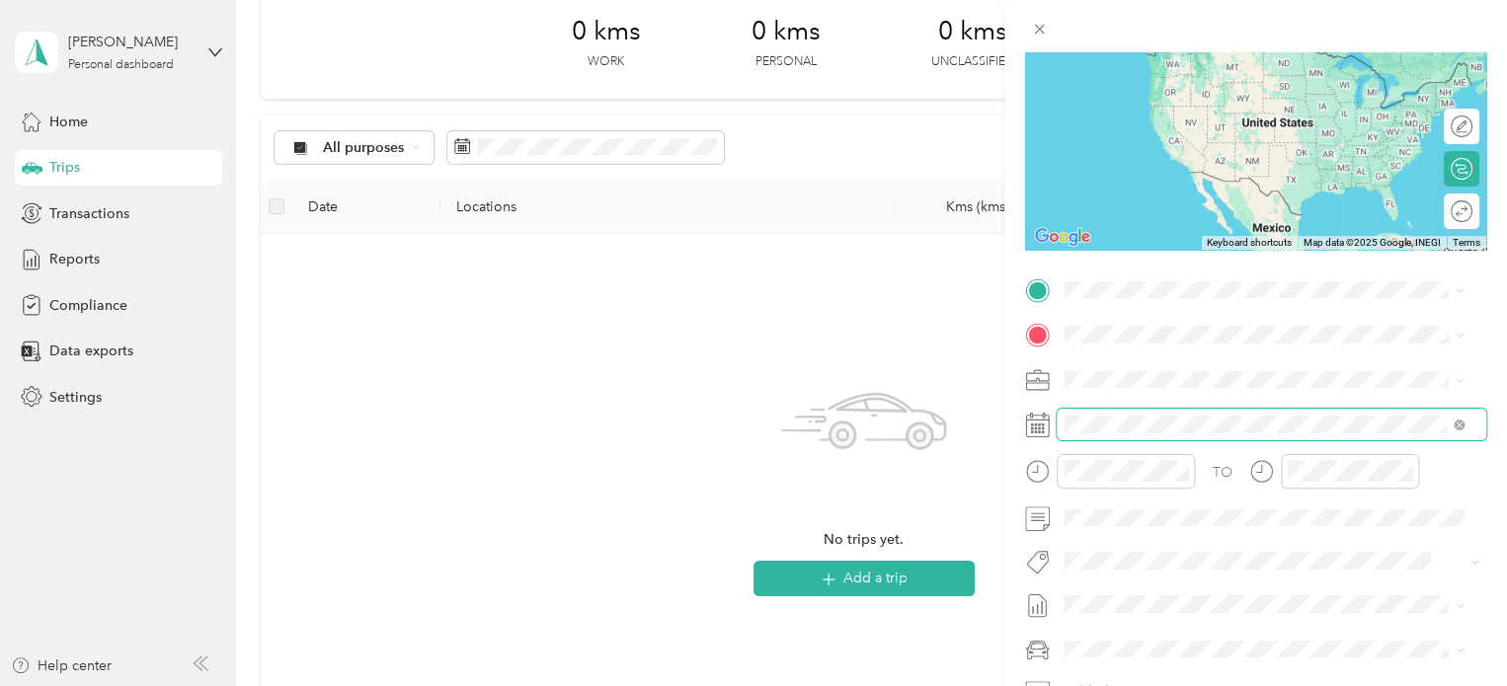
click at [1125, 433] on span at bounding box center [1270, 425] width 429 height 32
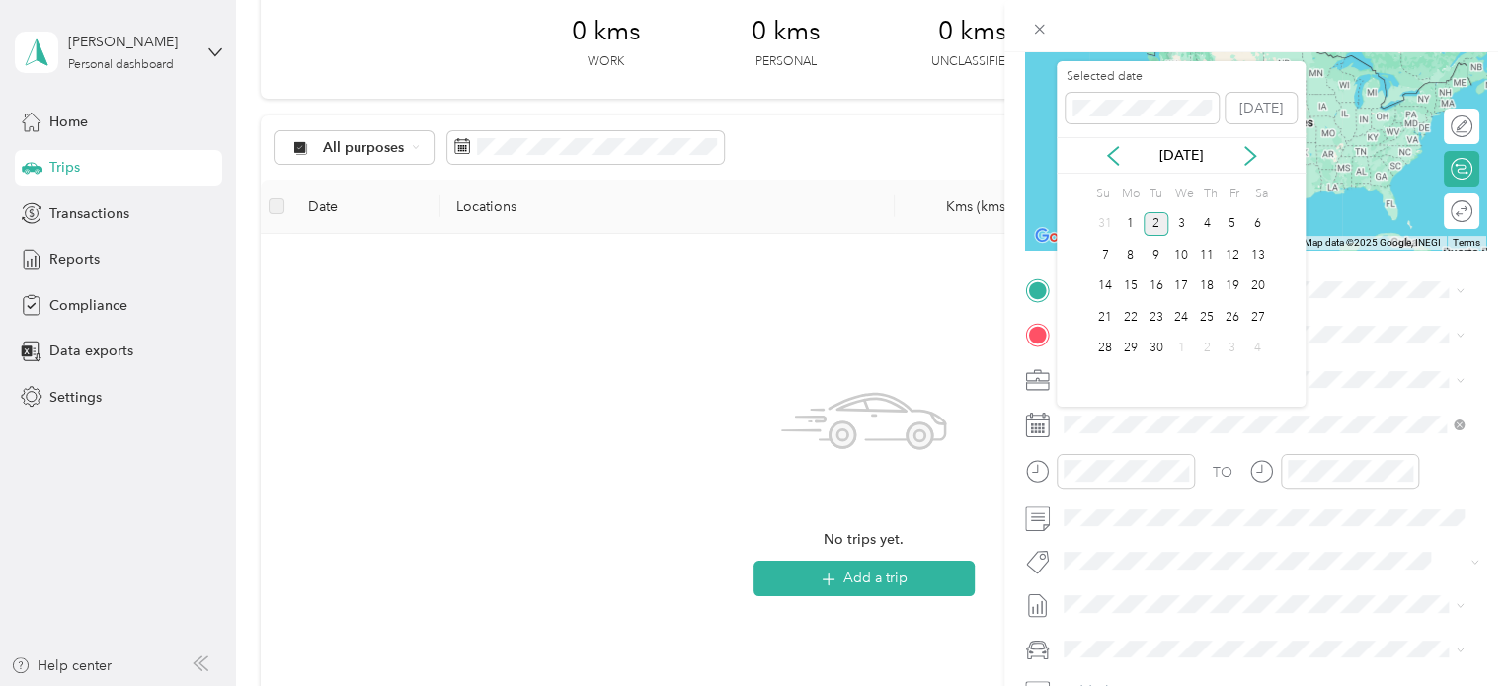
click at [1116, 144] on div "[DATE]" at bounding box center [1180, 155] width 249 height 37
click at [1116, 153] on icon at bounding box center [1113, 156] width 20 height 20
click at [1127, 251] on div "4" at bounding box center [1131, 255] width 26 height 25
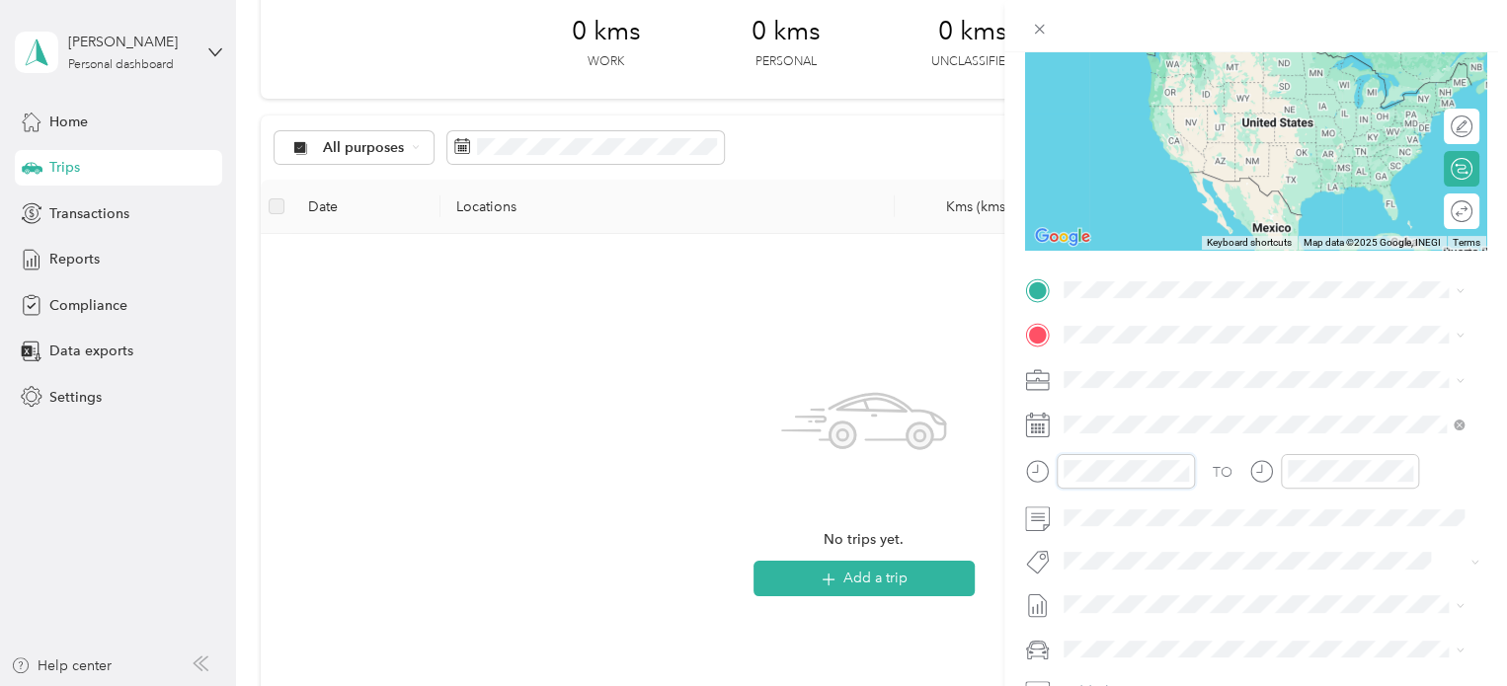
click at [1018, 473] on form "New Trip Save This trip cannot be edited because it is either under review, app…" at bounding box center [1255, 310] width 503 height 883
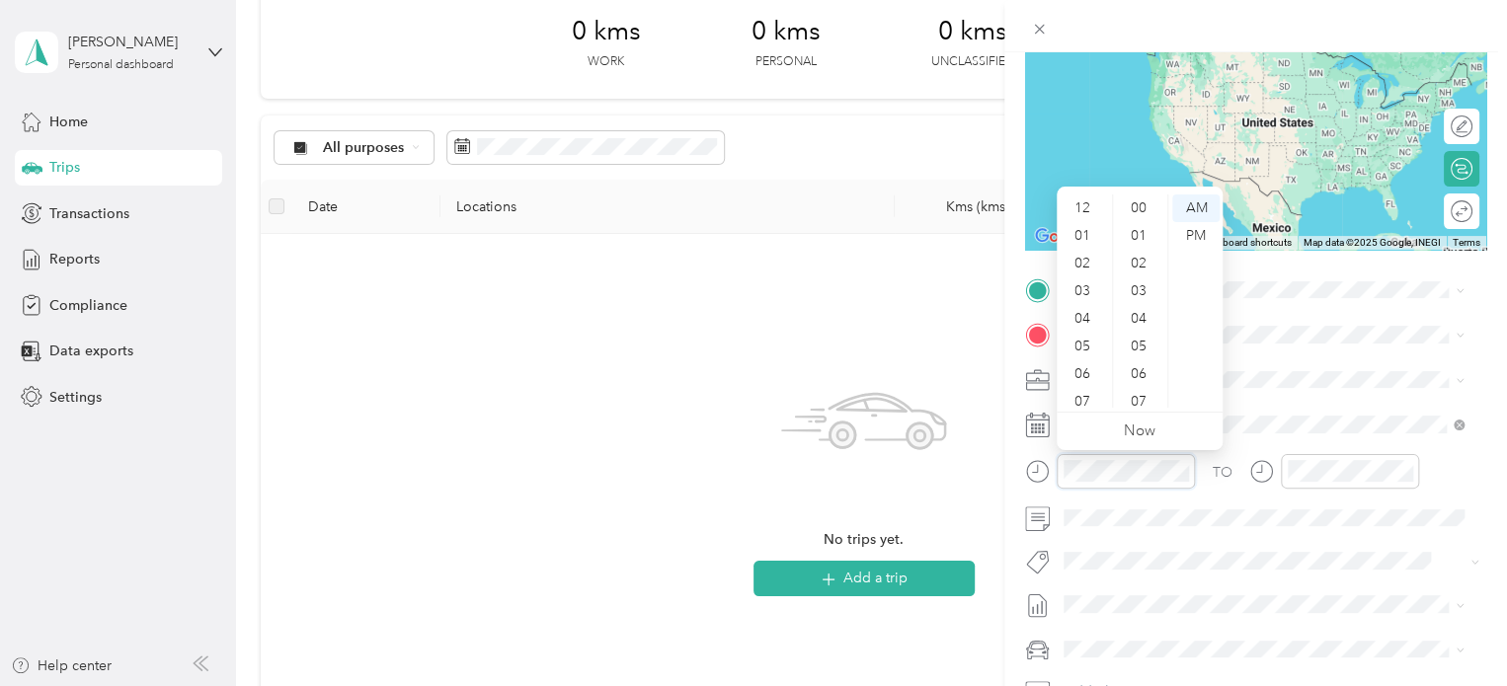
scroll to position [118, 0]
click at [1082, 285] on div "07" at bounding box center [1083, 284] width 47 height 28
click at [1136, 204] on div "00" at bounding box center [1140, 209] width 47 height 28
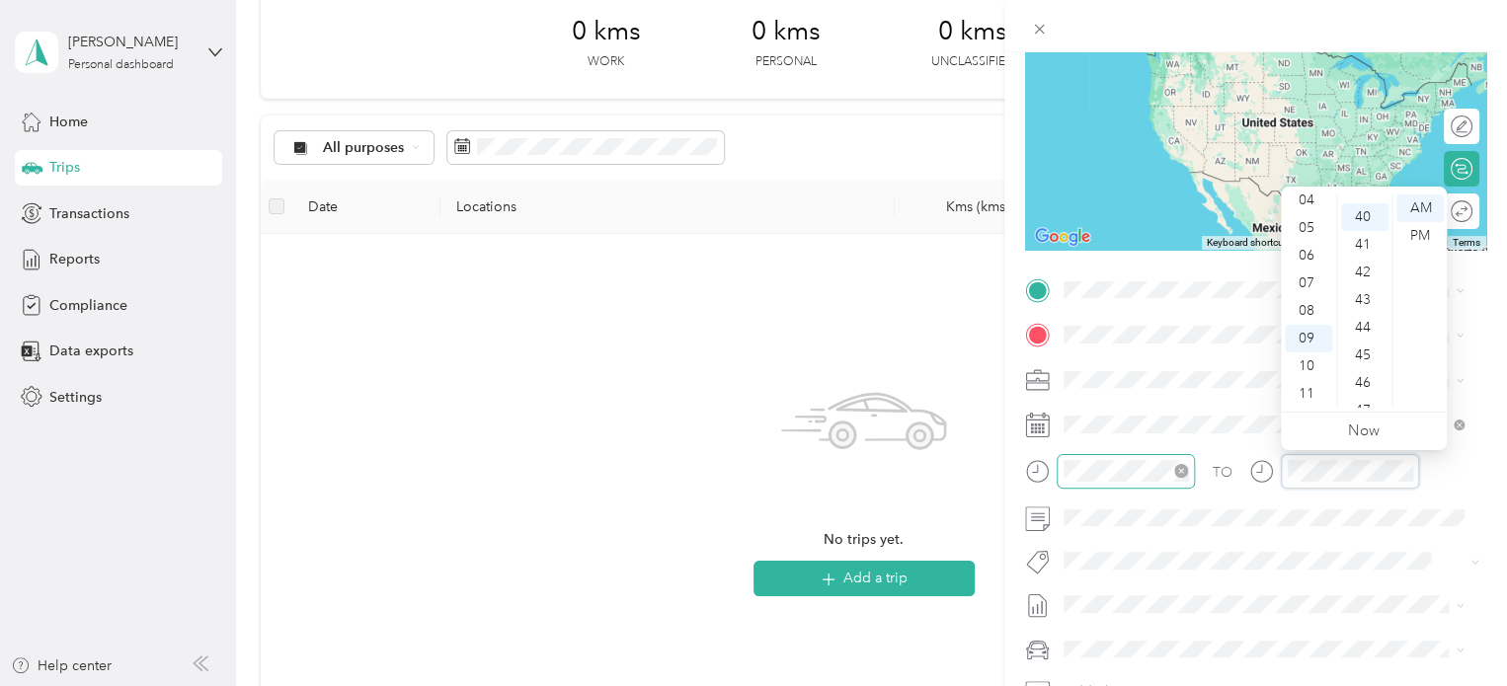
scroll to position [1106, 0]
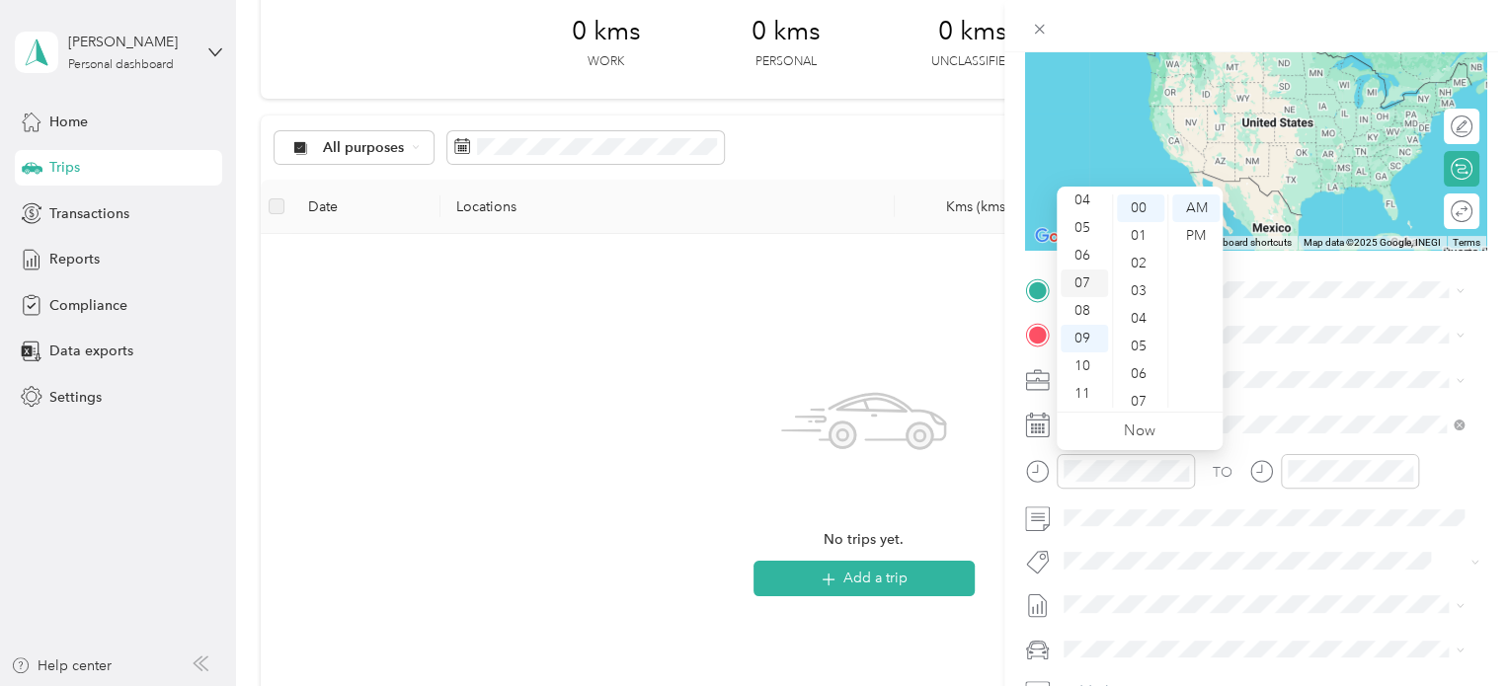
click at [1086, 286] on div "07" at bounding box center [1083, 284] width 47 height 28
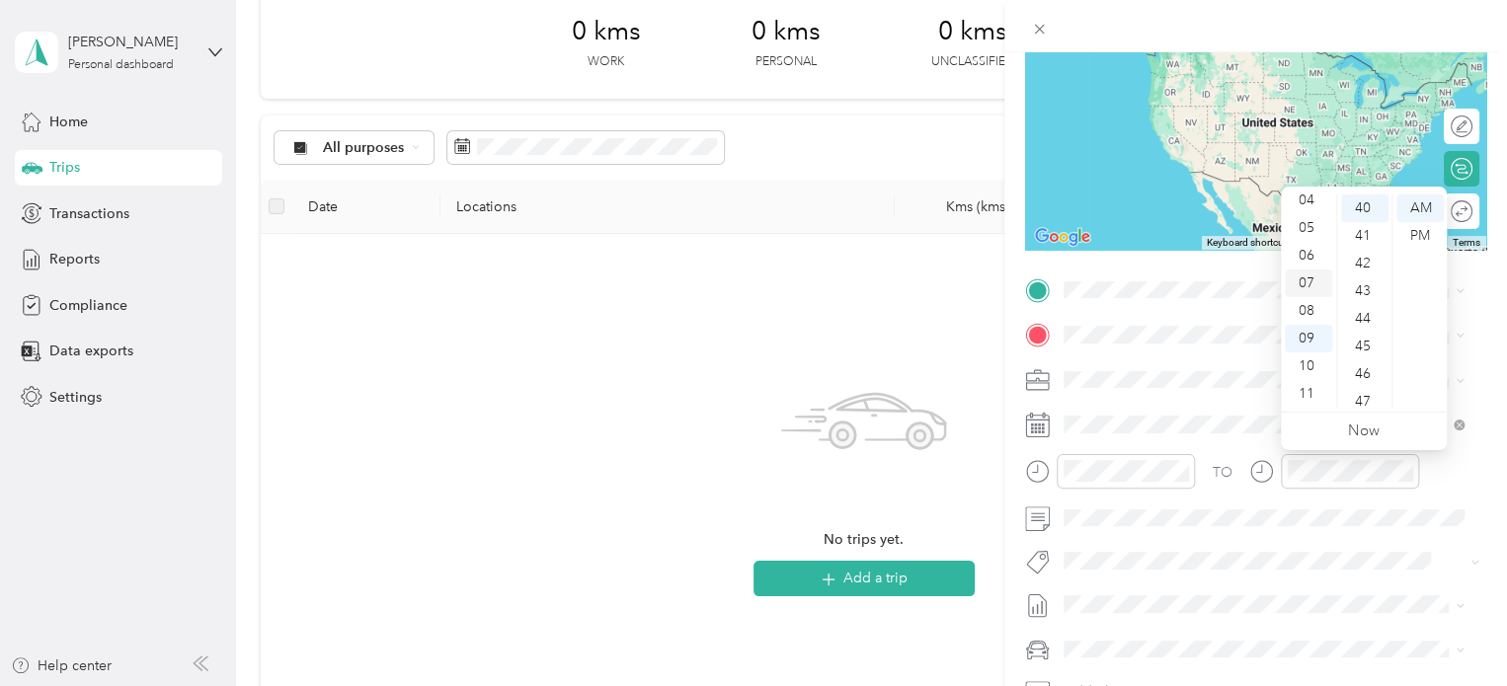
click at [1302, 286] on div "07" at bounding box center [1308, 284] width 47 height 28
click at [1368, 322] on div "44" at bounding box center [1364, 319] width 47 height 28
click at [1364, 296] on div "47" at bounding box center [1364, 291] width 47 height 28
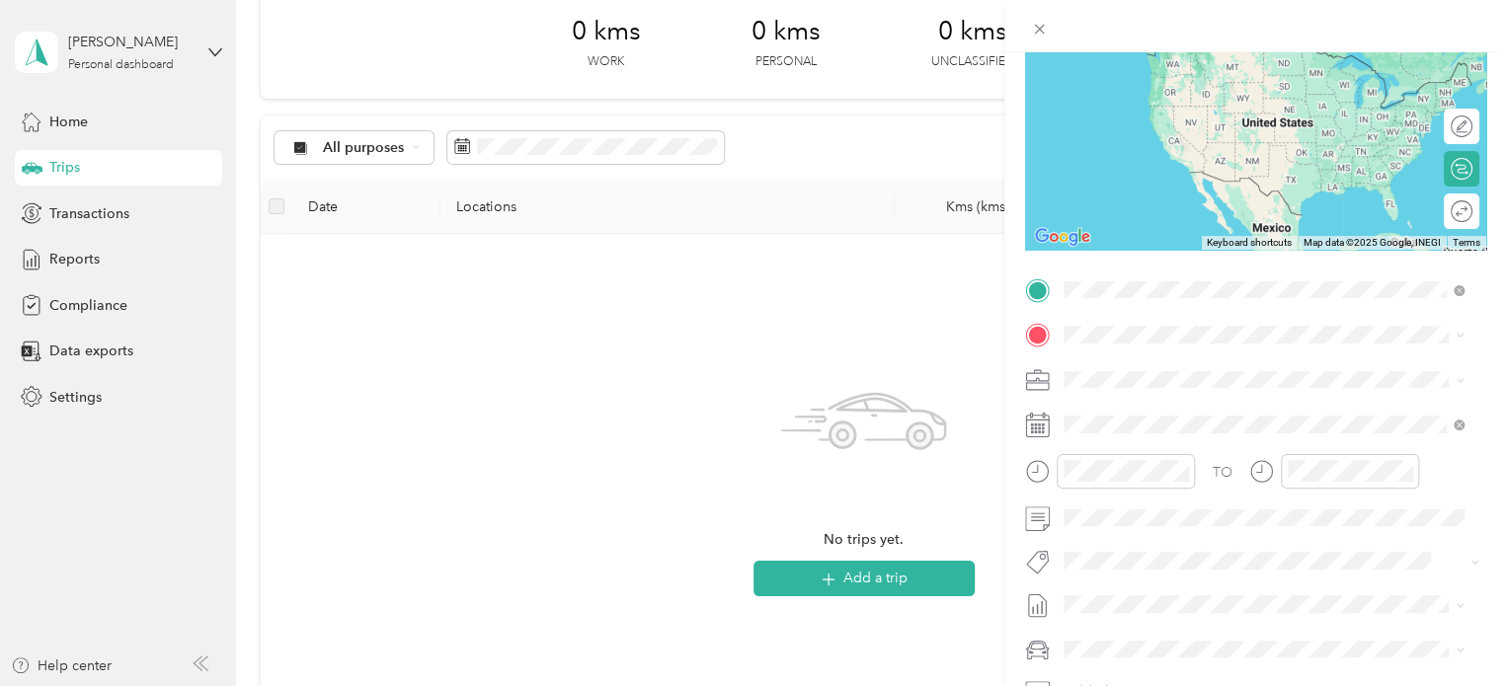
click at [1209, 369] on span "[STREET_ADDRESS]" at bounding box center [1163, 361] width 125 height 18
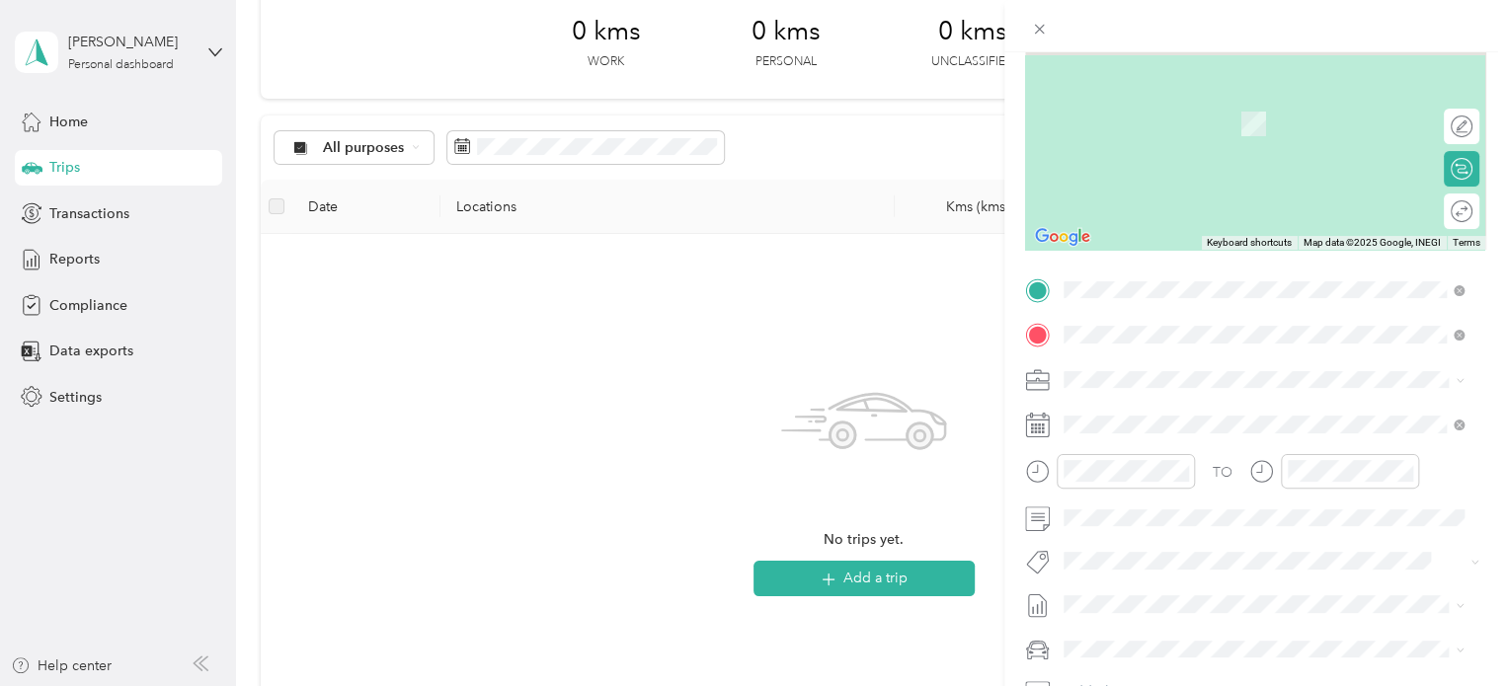
click at [1207, 421] on div "[STREET_ADDRESS][PERSON_NAME]" at bounding box center [1263, 407] width 386 height 27
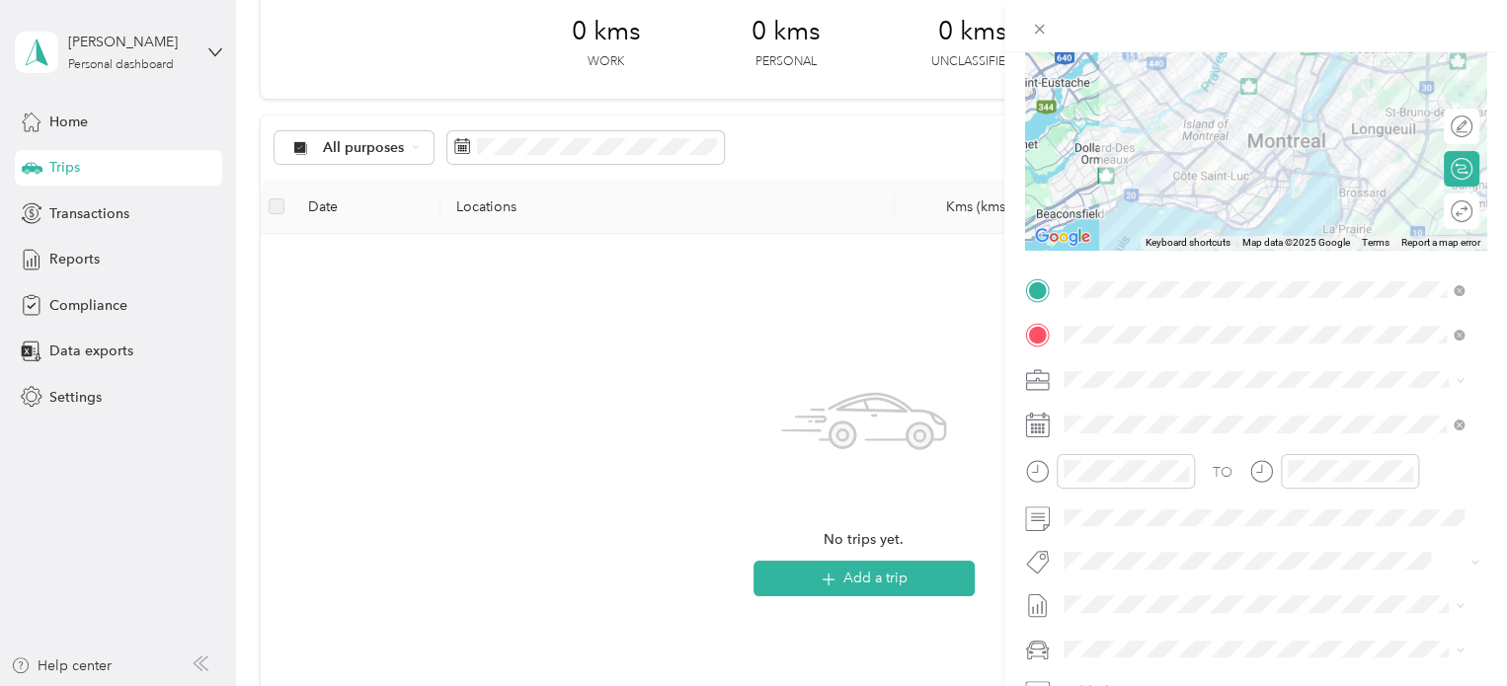
scroll to position [99, 0]
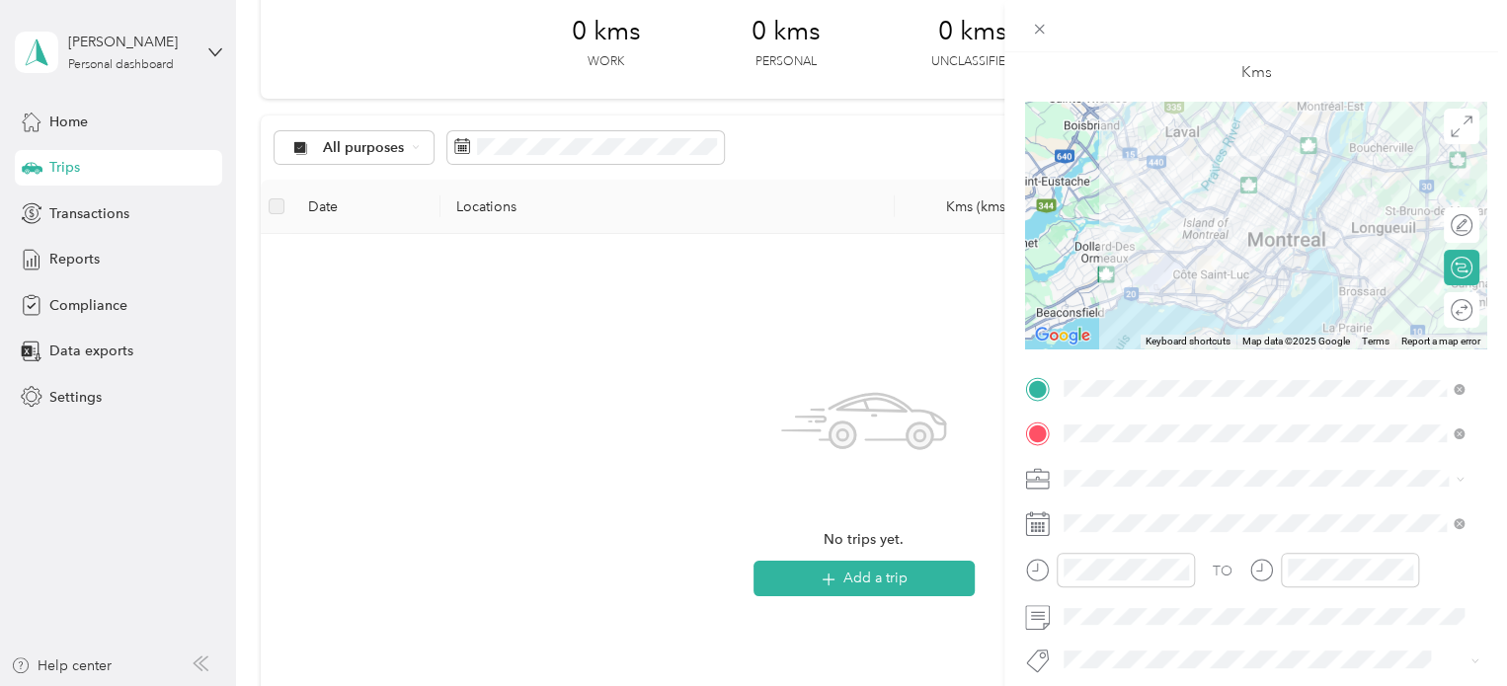
click at [1227, 301] on div at bounding box center [1255, 225] width 461 height 247
click at [1186, 291] on div at bounding box center [1255, 225] width 461 height 247
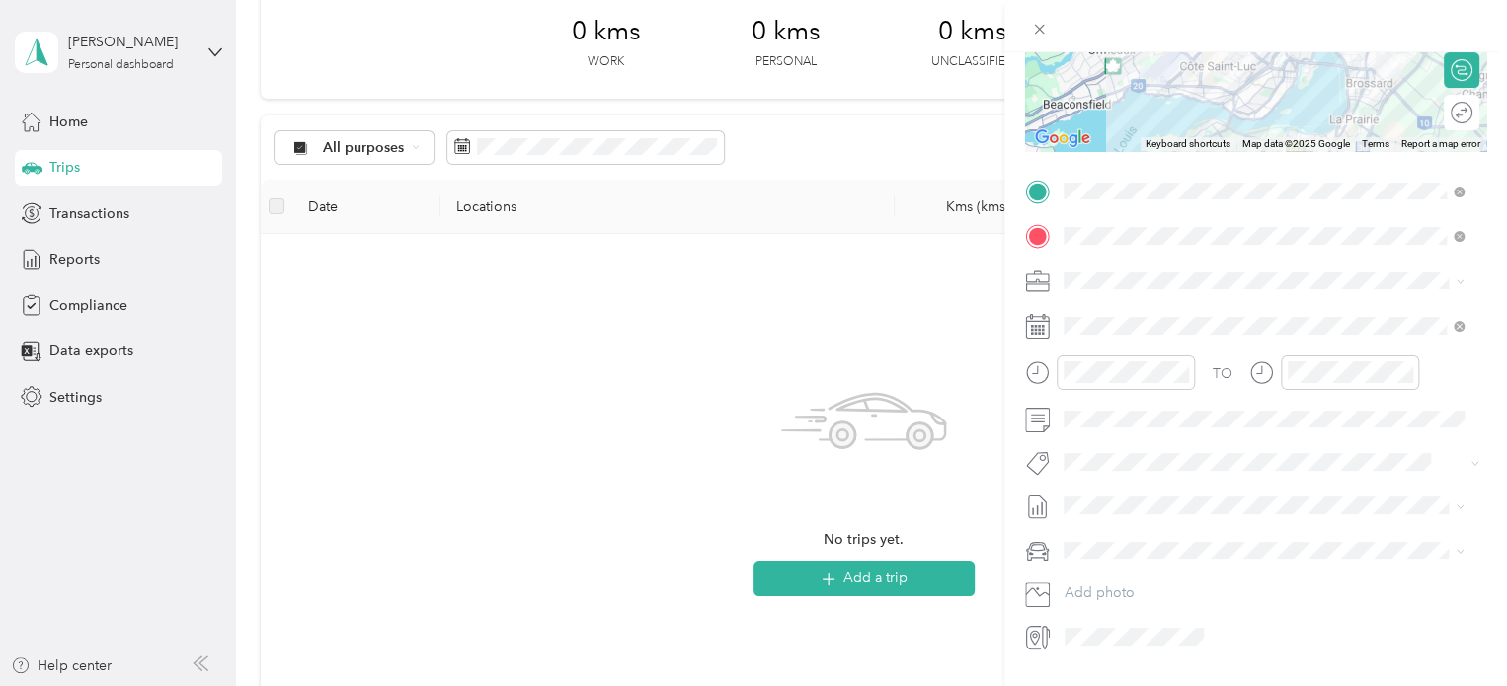
scroll to position [349, 0]
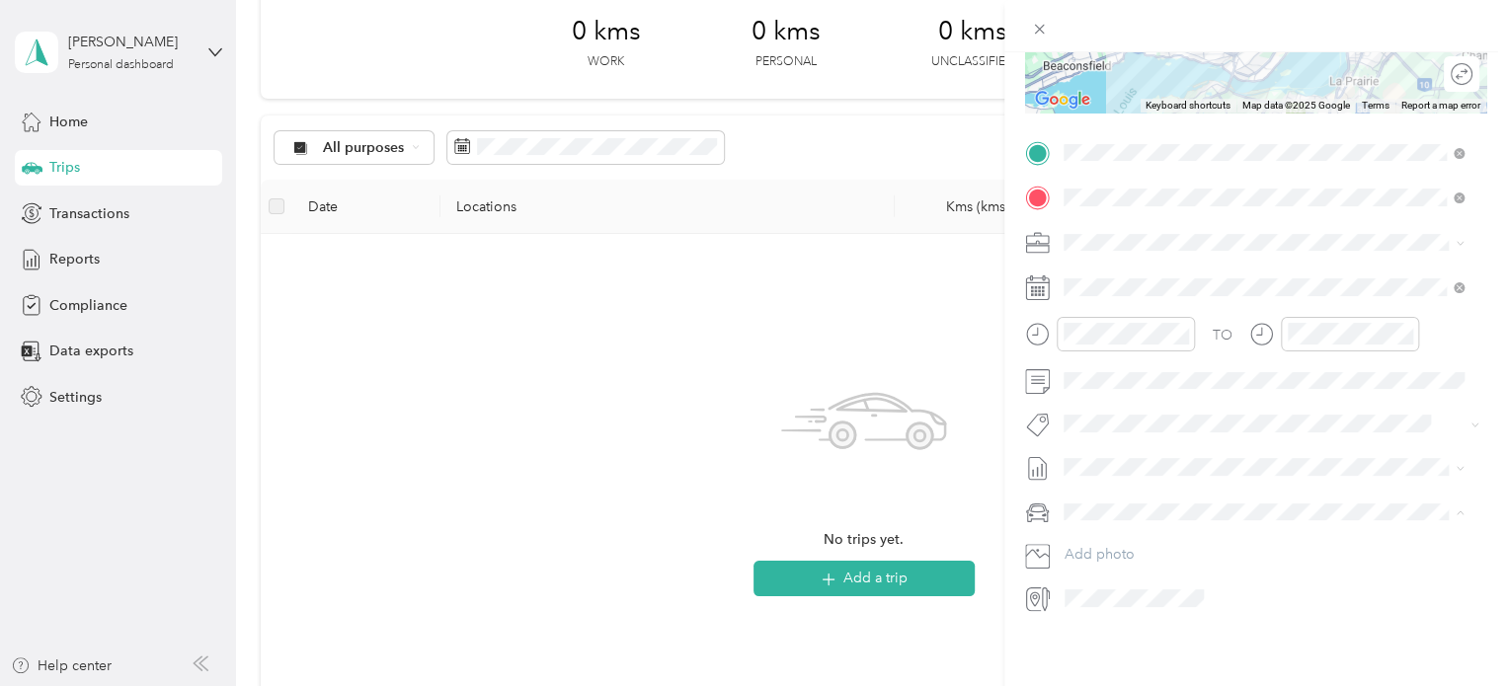
click at [1123, 527] on div "Audi A5" at bounding box center [1263, 531] width 386 height 21
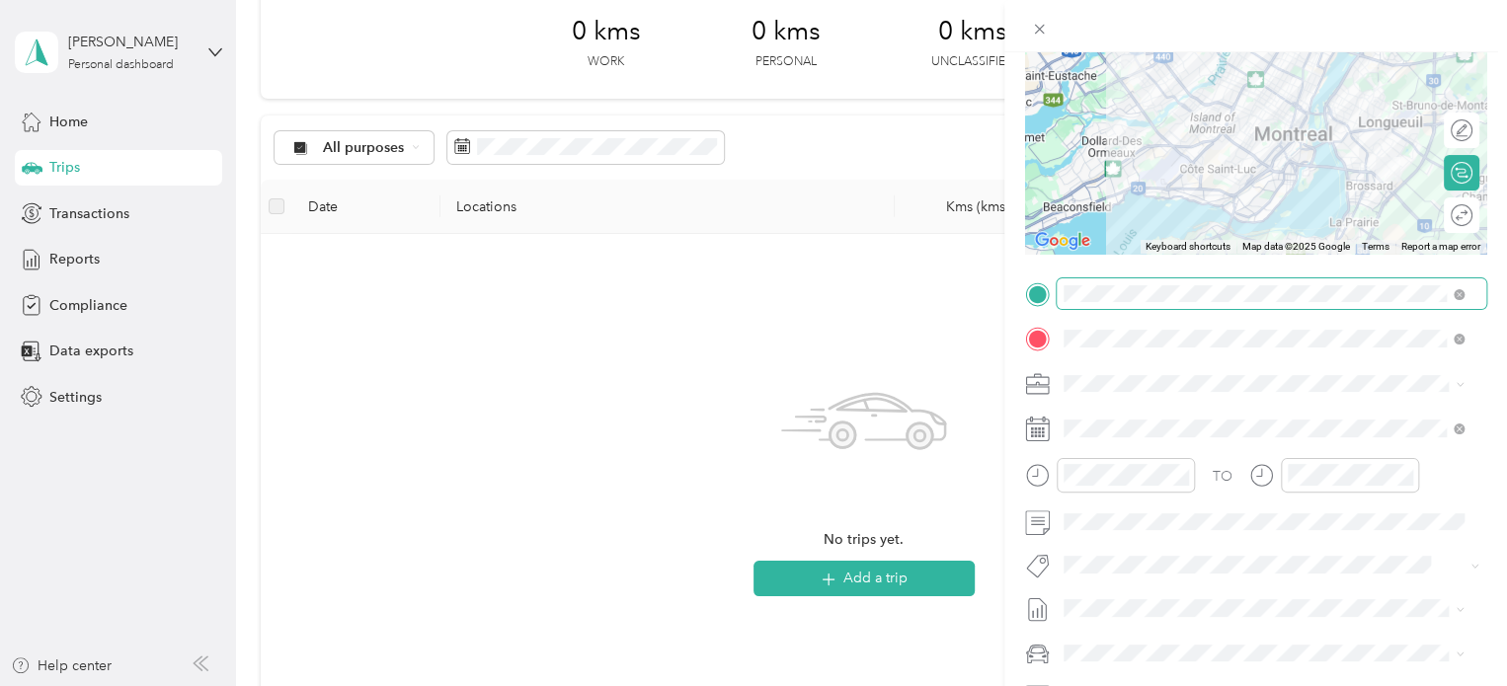
scroll to position [151, 0]
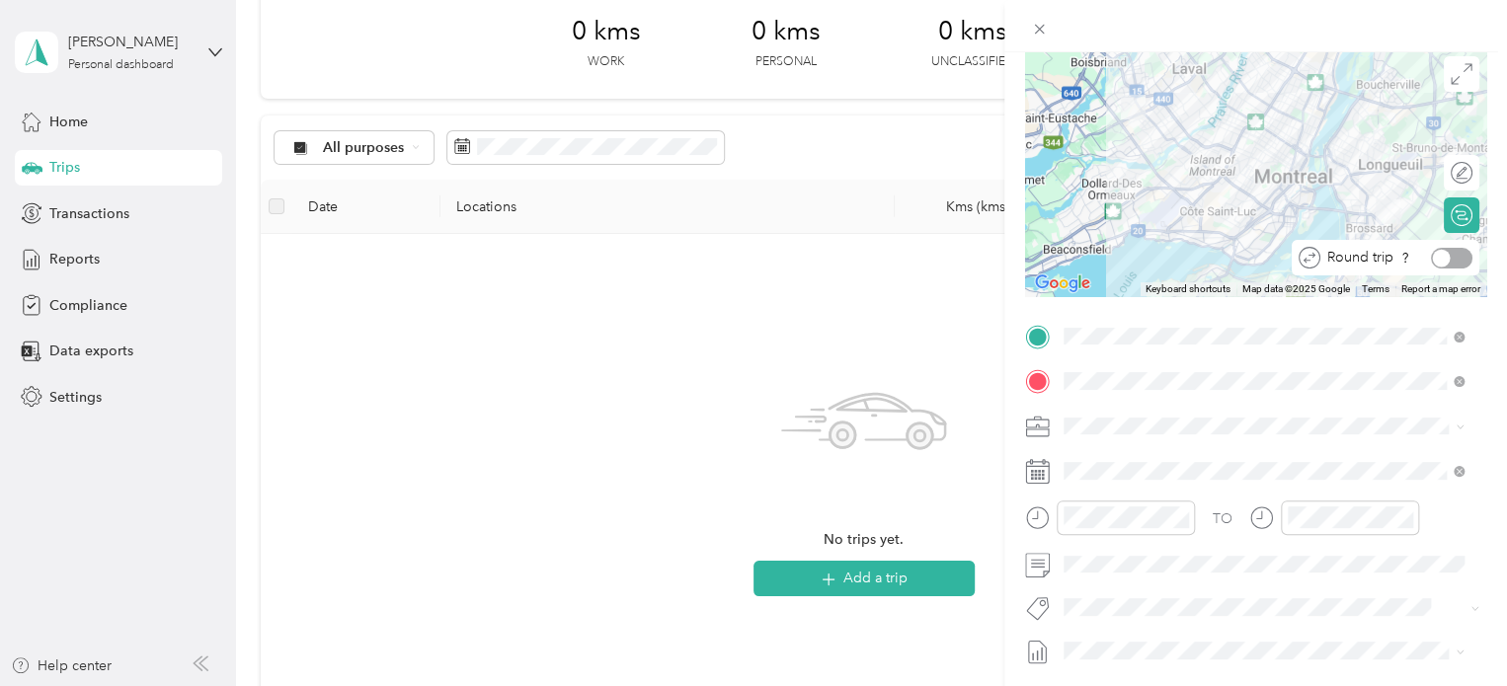
click at [1443, 256] on div at bounding box center [1451, 258] width 41 height 21
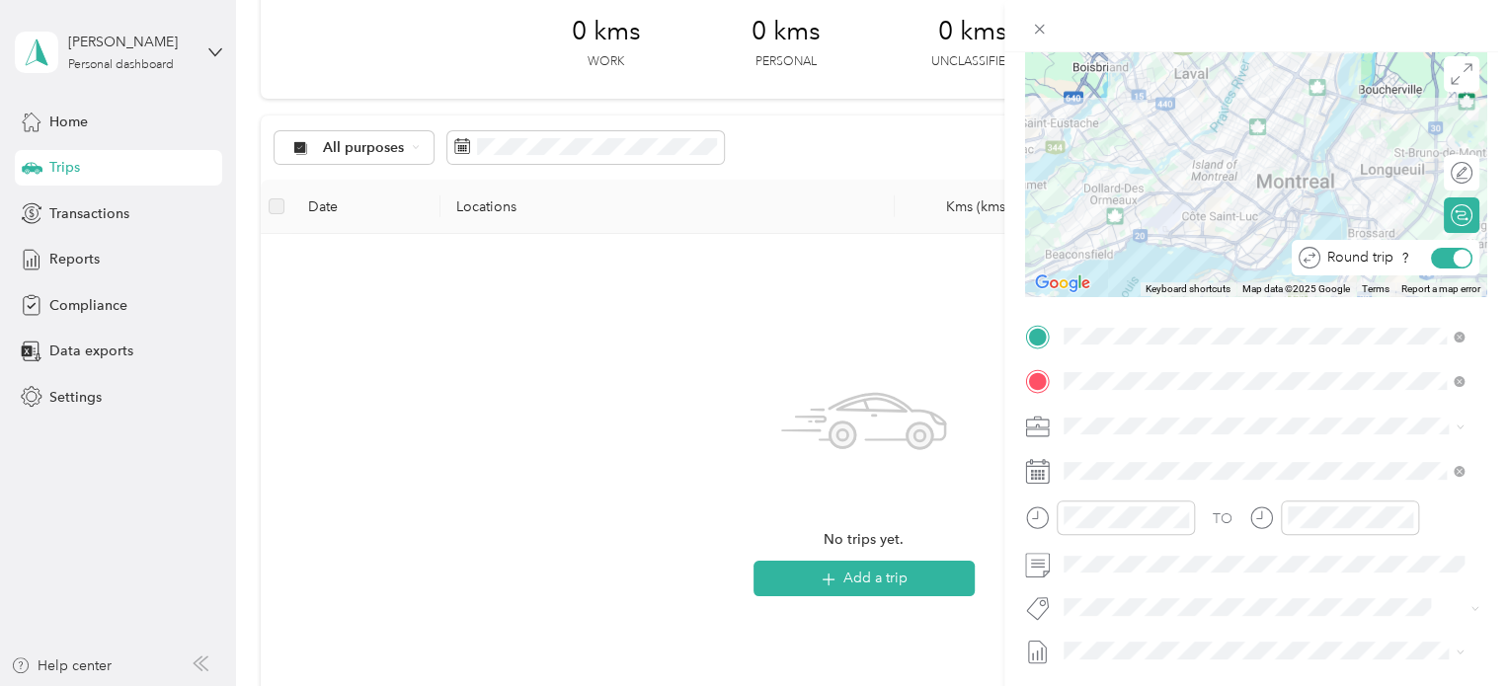
click at [1453, 258] on div at bounding box center [1462, 258] width 18 height 18
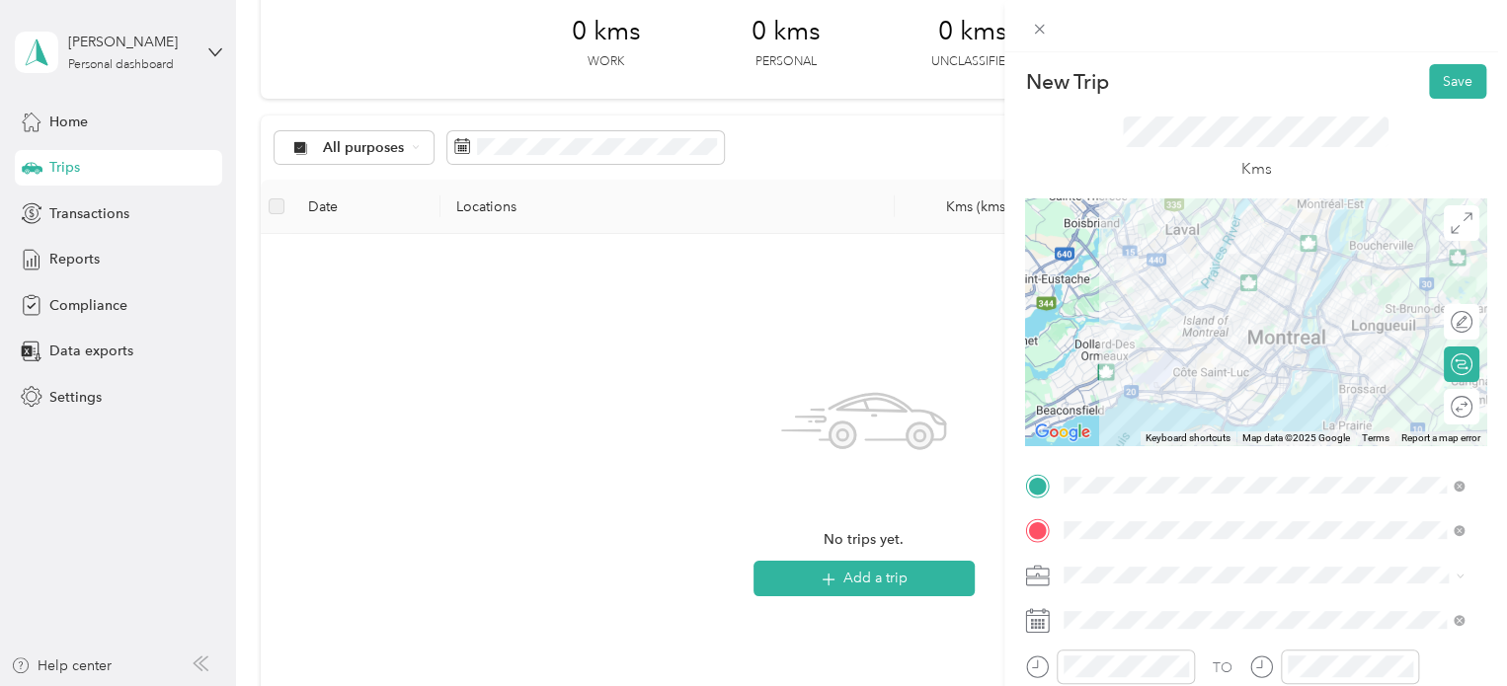
scroll to position [0, 0]
click at [1447, 84] on button "Save" at bounding box center [1457, 83] width 57 height 35
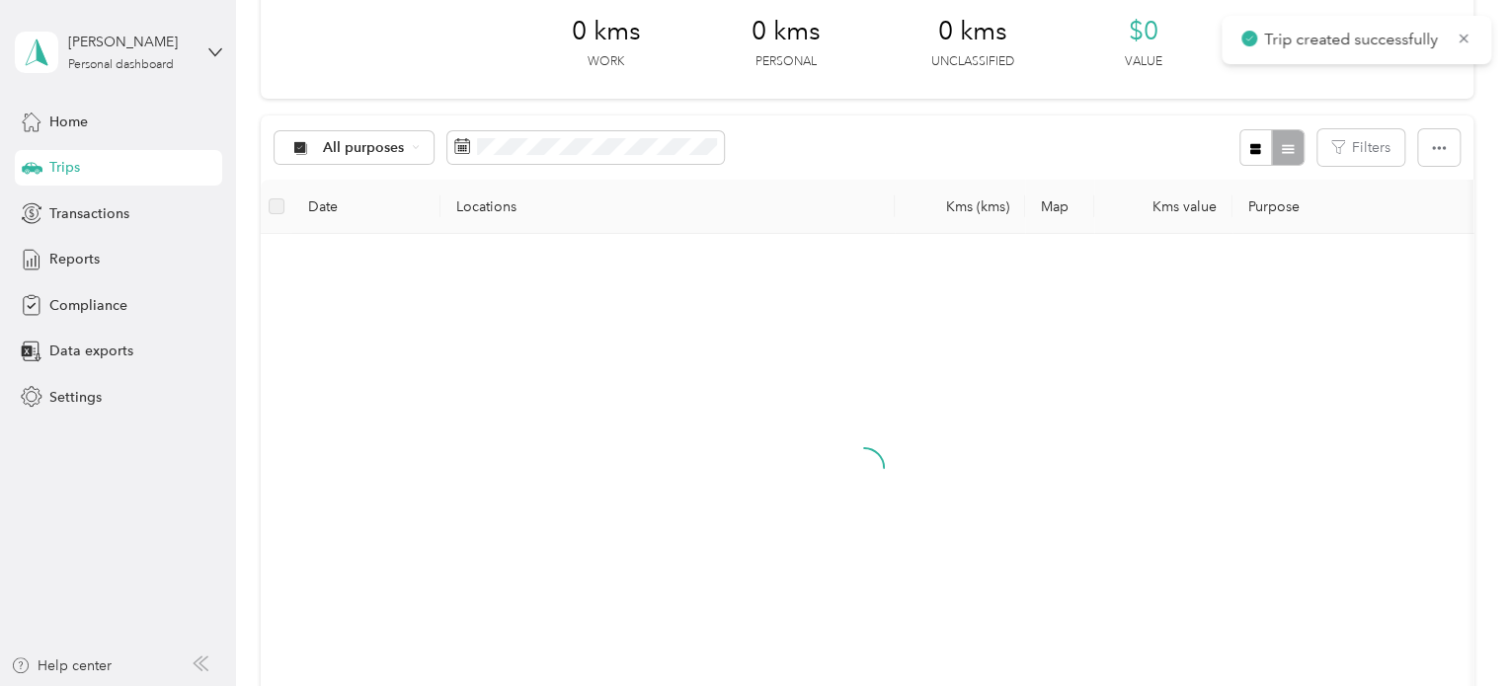
scroll to position [83, 0]
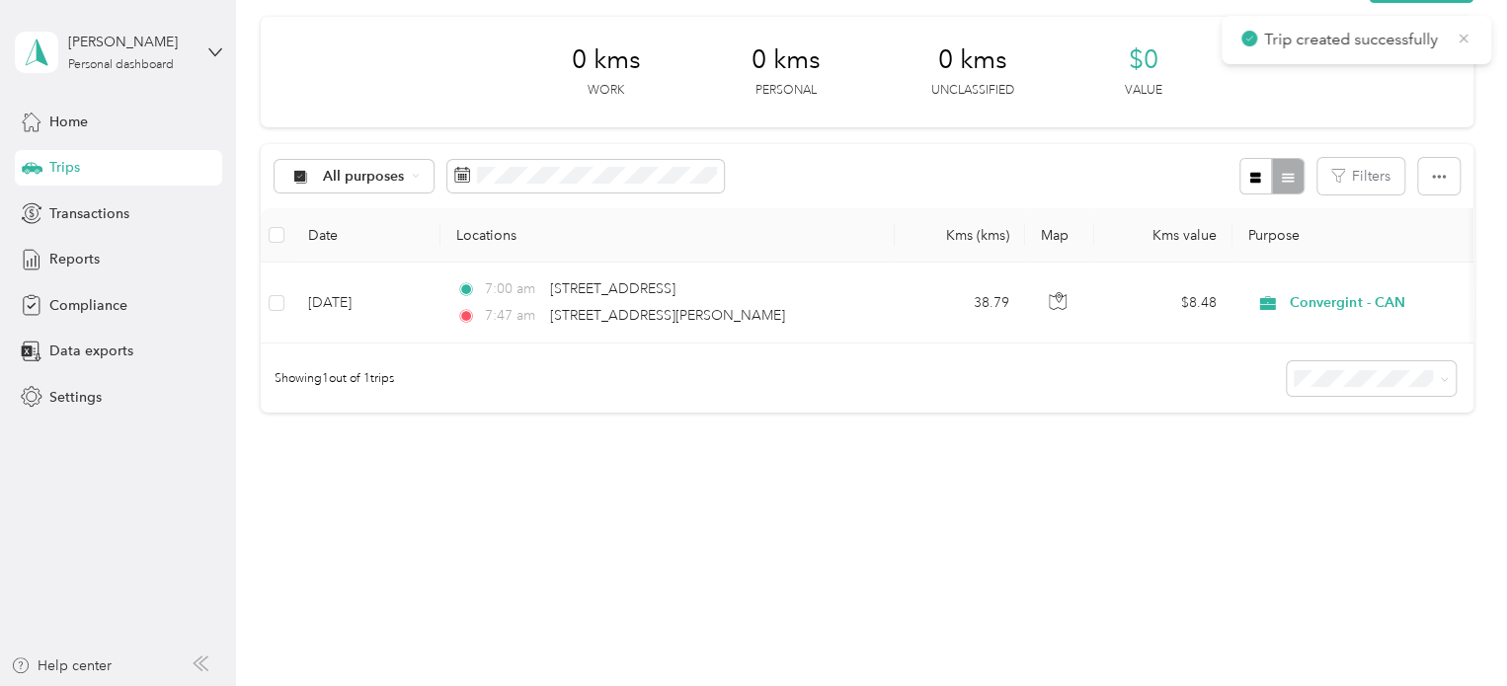
click at [1466, 37] on icon at bounding box center [1463, 39] width 16 height 18
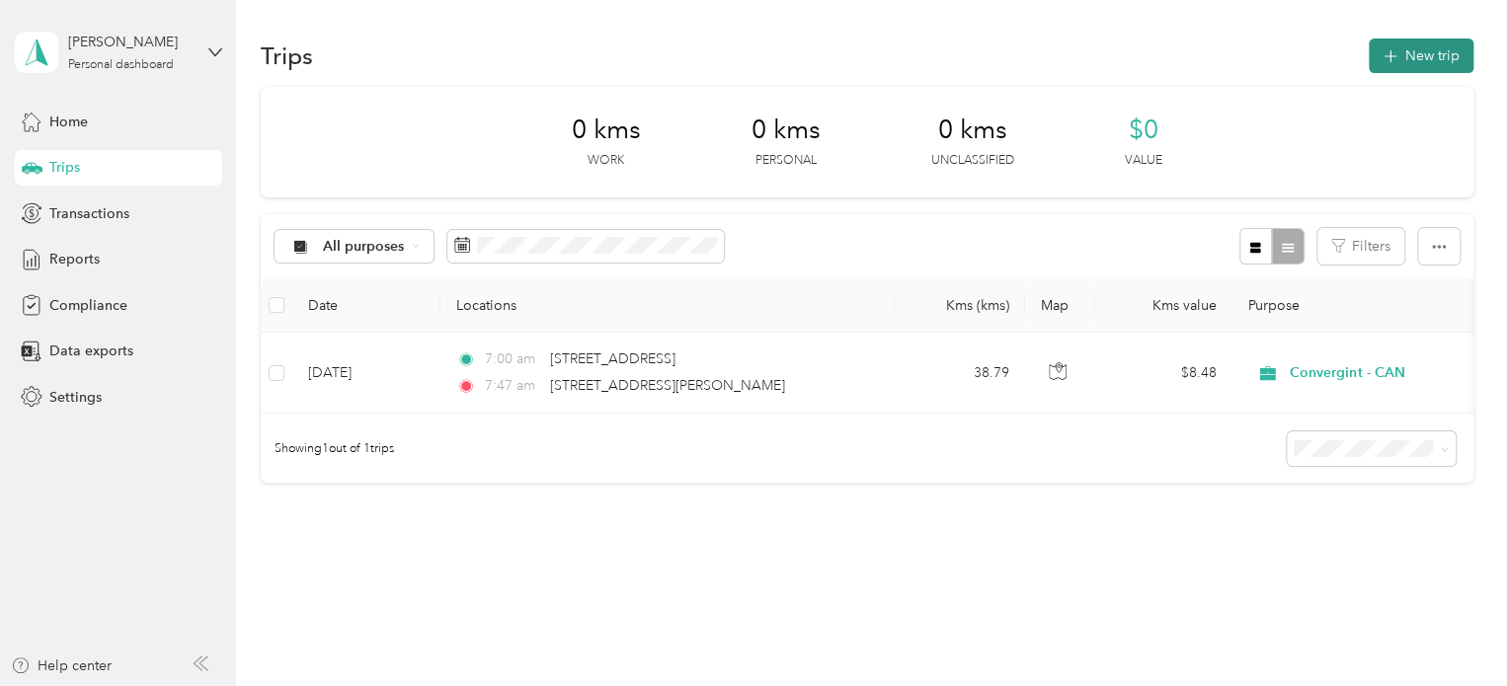
click at [1412, 59] on button "New trip" at bounding box center [1420, 56] width 105 height 35
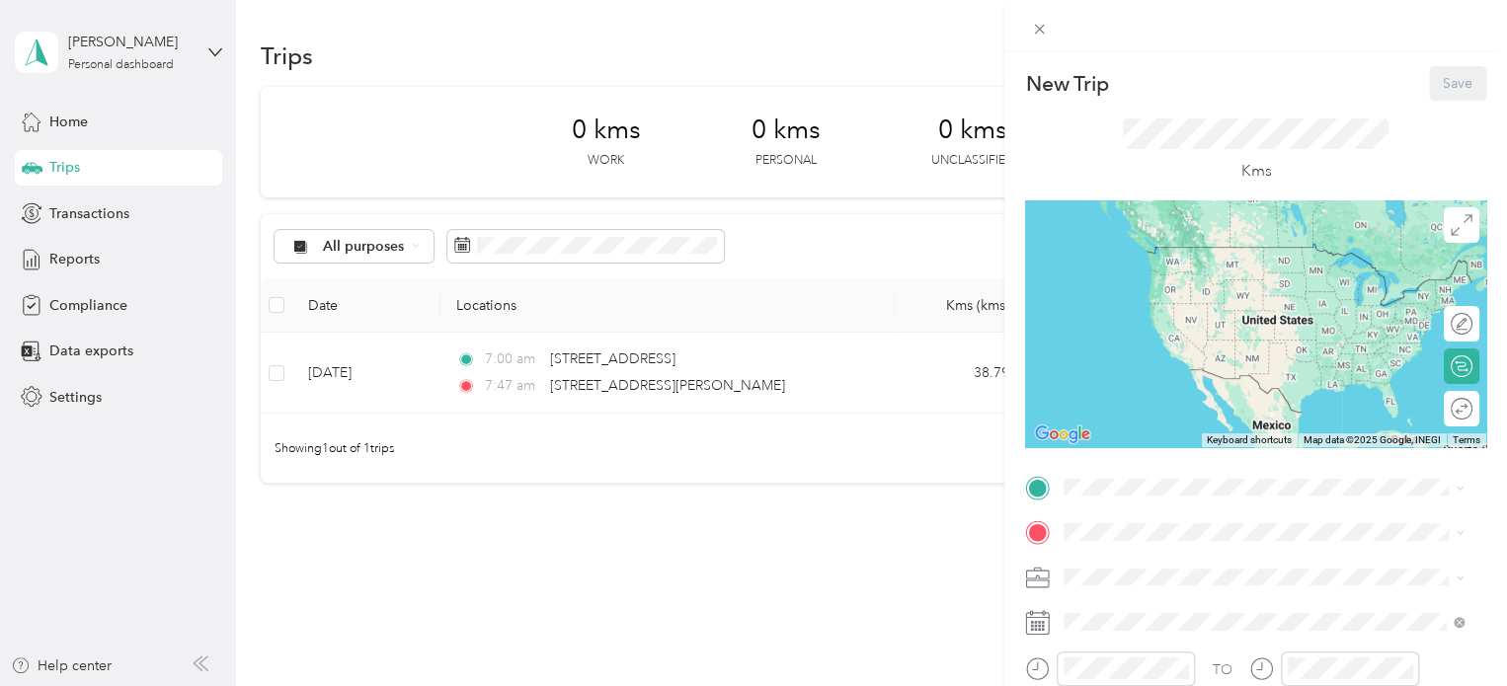
scroll to position [99, 0]
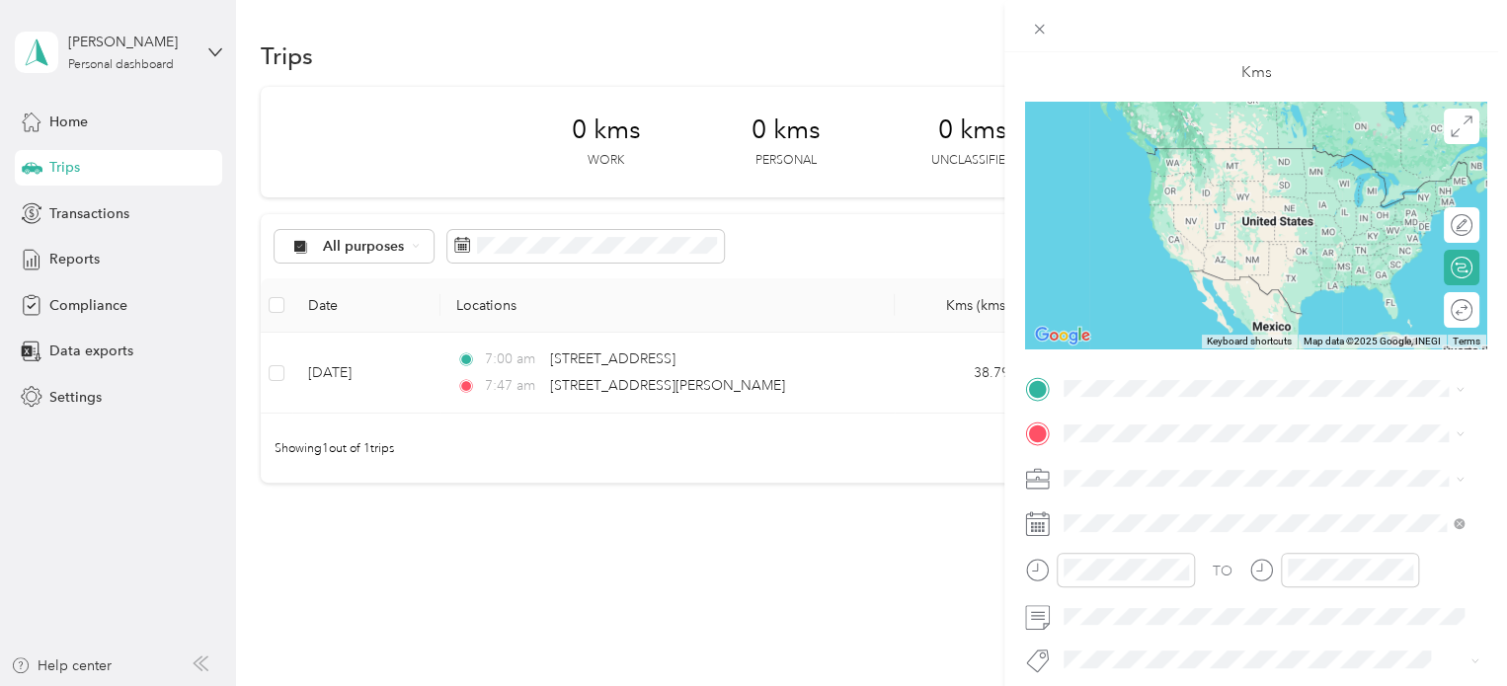
click at [1184, 467] on span "[STREET_ADDRESS][PERSON_NAME]" at bounding box center [1218, 458] width 235 height 18
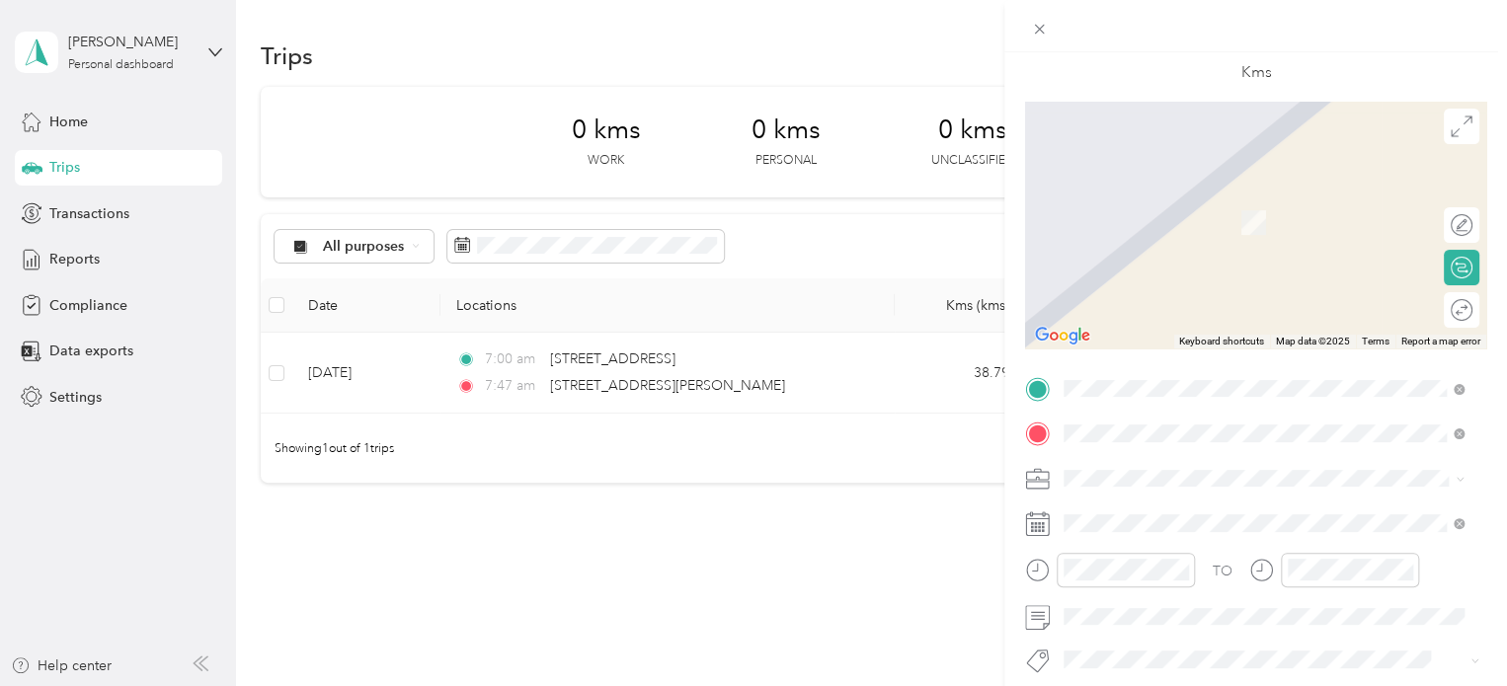
click at [1226, 243] on span "[STREET_ADDRESS]" at bounding box center [1163, 234] width 125 height 18
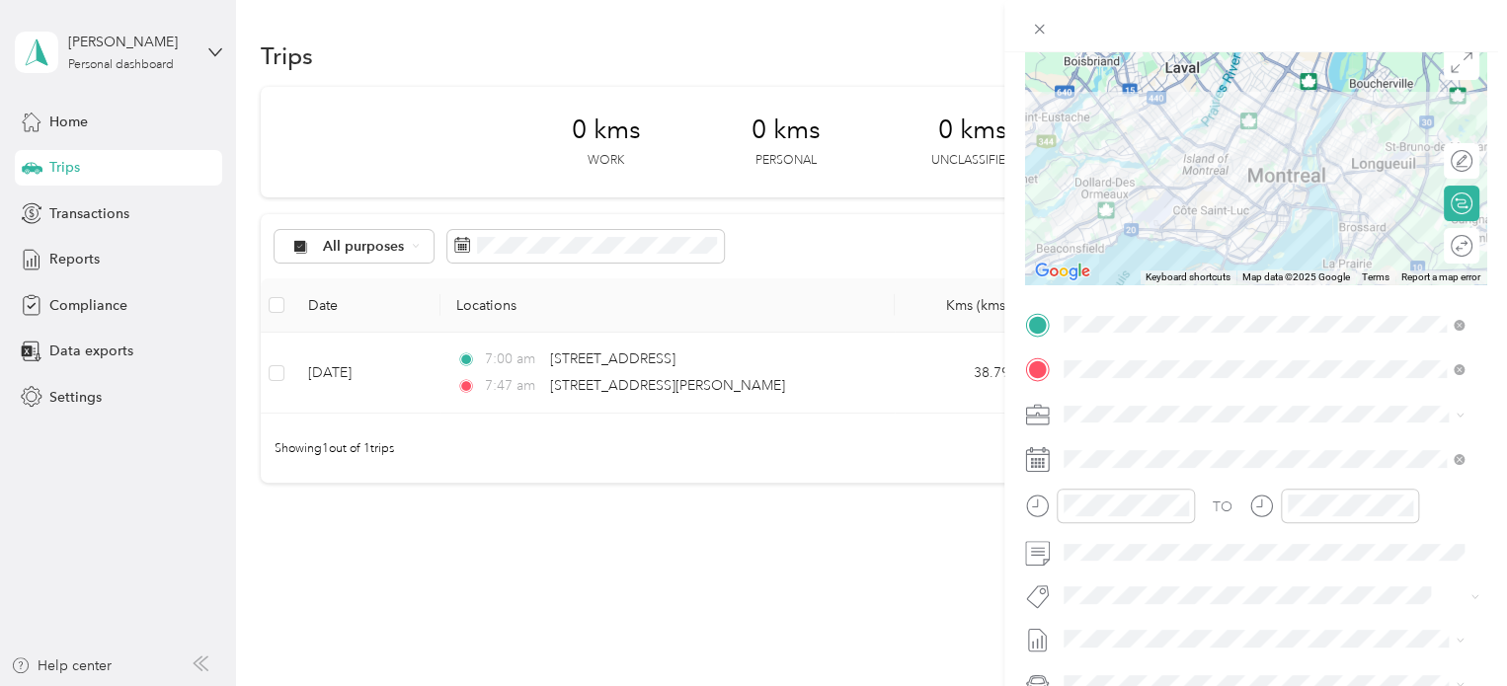
scroll to position [197, 0]
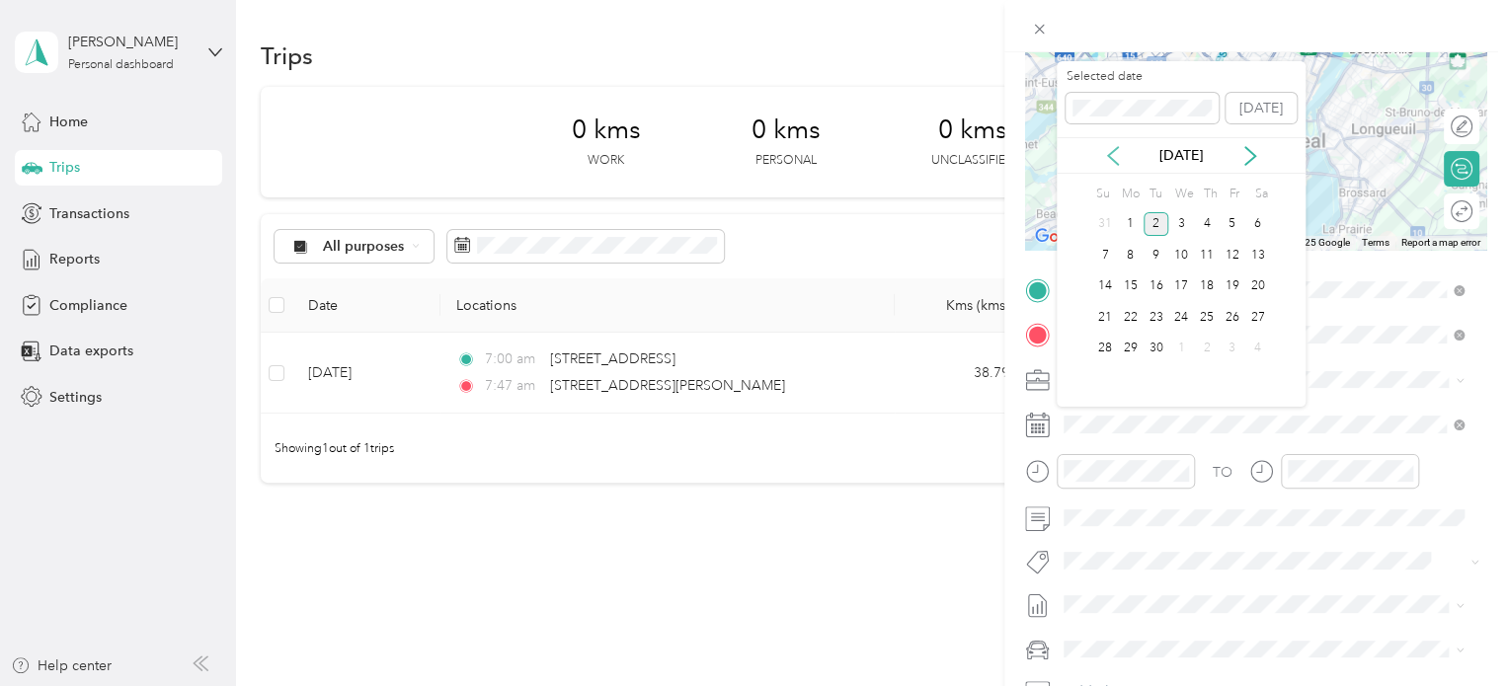
click at [1119, 156] on icon at bounding box center [1113, 156] width 20 height 20
click at [1137, 252] on div "4" at bounding box center [1131, 255] width 26 height 25
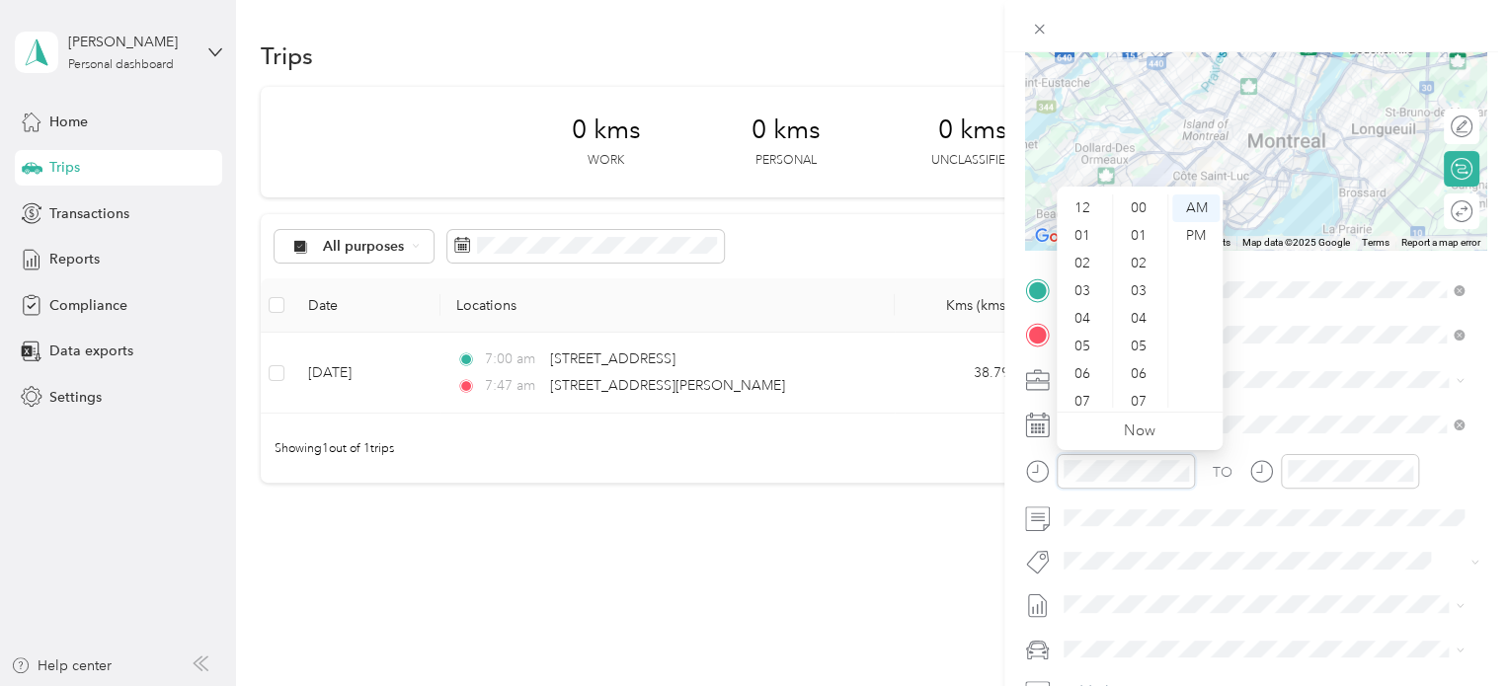
scroll to position [118, 0]
click at [1077, 273] on div "03" at bounding box center [1083, 272] width 47 height 28
click at [1137, 291] on div "34" at bounding box center [1140, 284] width 47 height 28
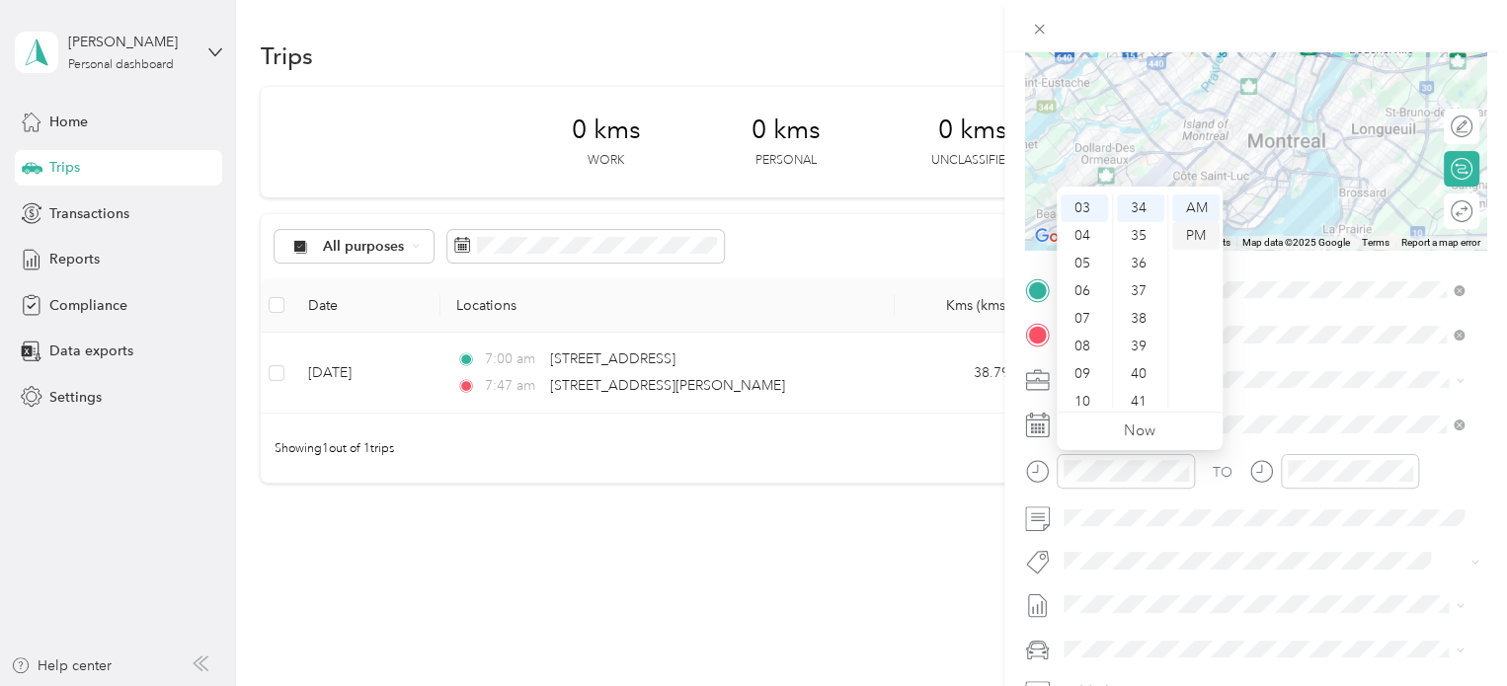
click at [1189, 238] on div "PM" at bounding box center [1195, 236] width 47 height 28
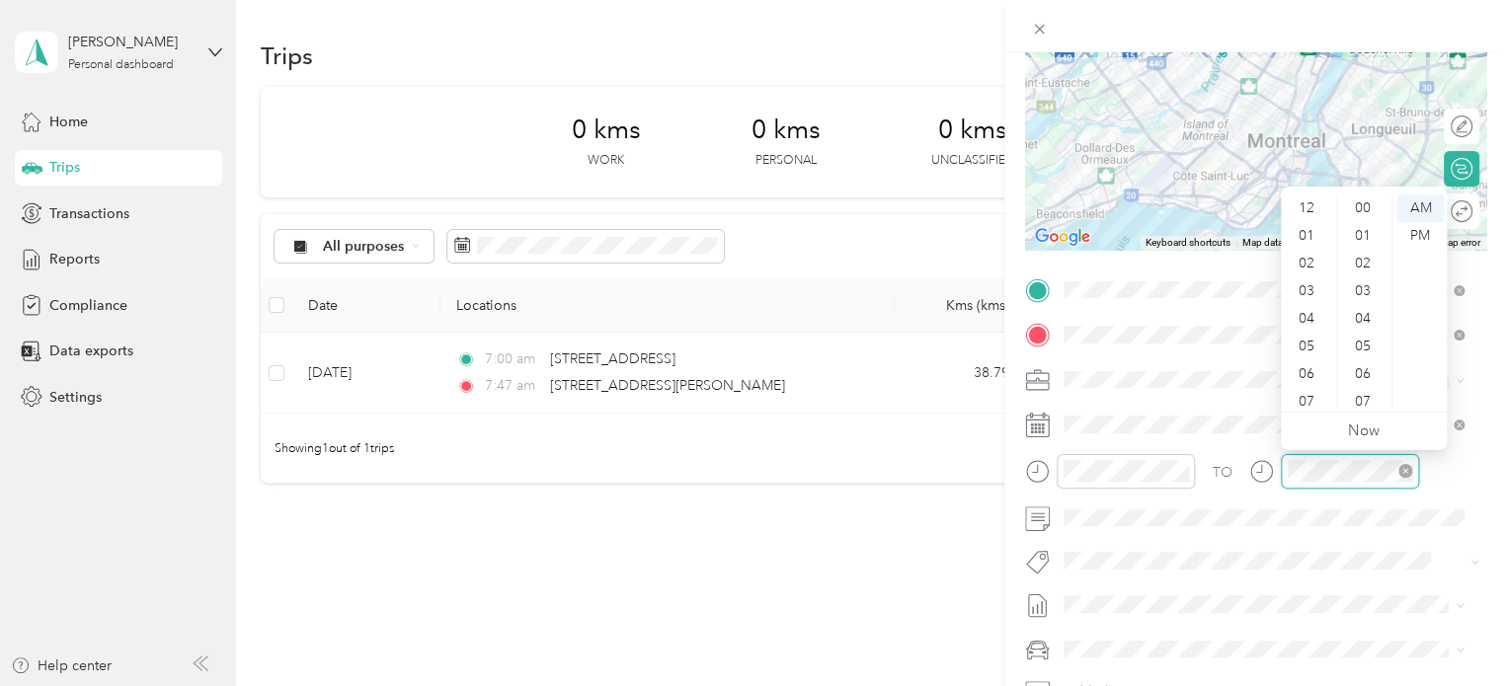
scroll to position [118, 0]
click at [1313, 208] on div "04" at bounding box center [1308, 201] width 47 height 28
click at [1360, 264] on div "44" at bounding box center [1364, 264] width 47 height 28
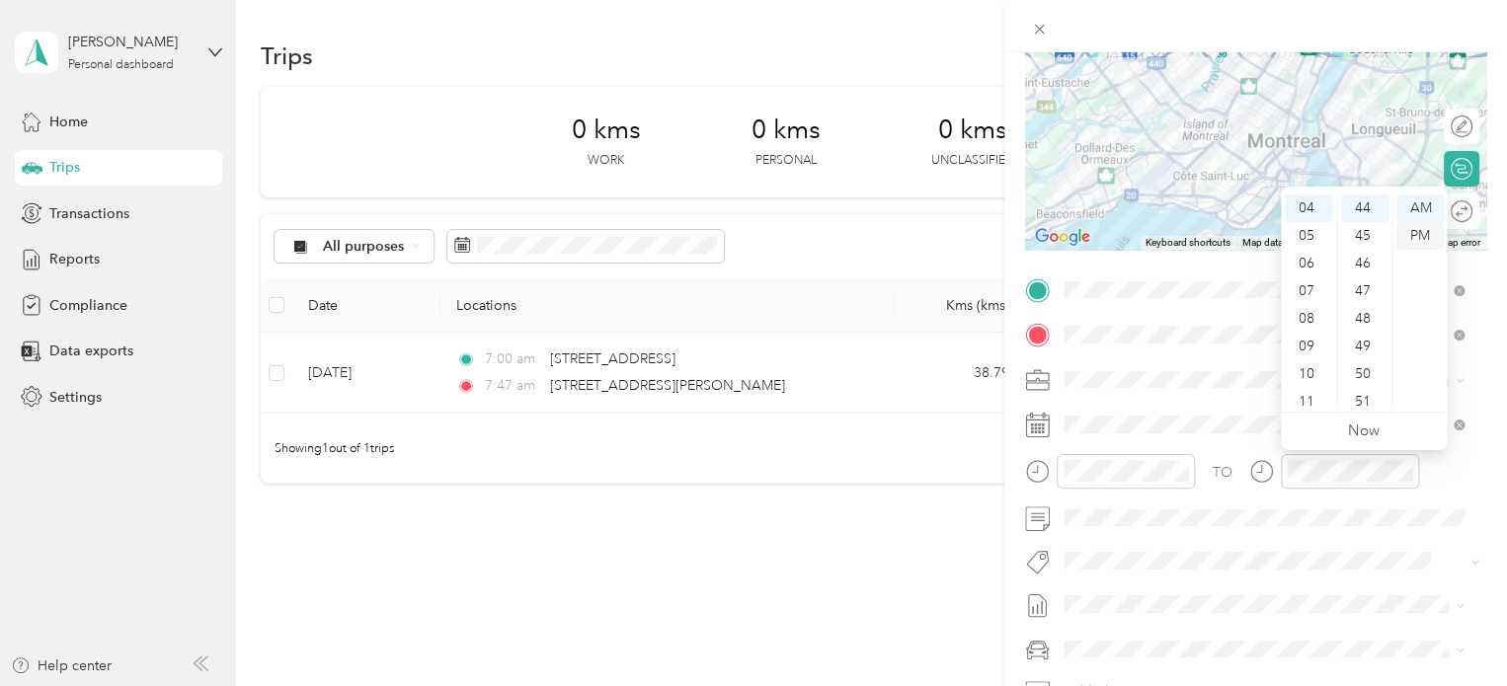
click at [1422, 231] on div "PM" at bounding box center [1419, 236] width 47 height 28
click at [1136, 634] on span at bounding box center [1270, 650] width 429 height 32
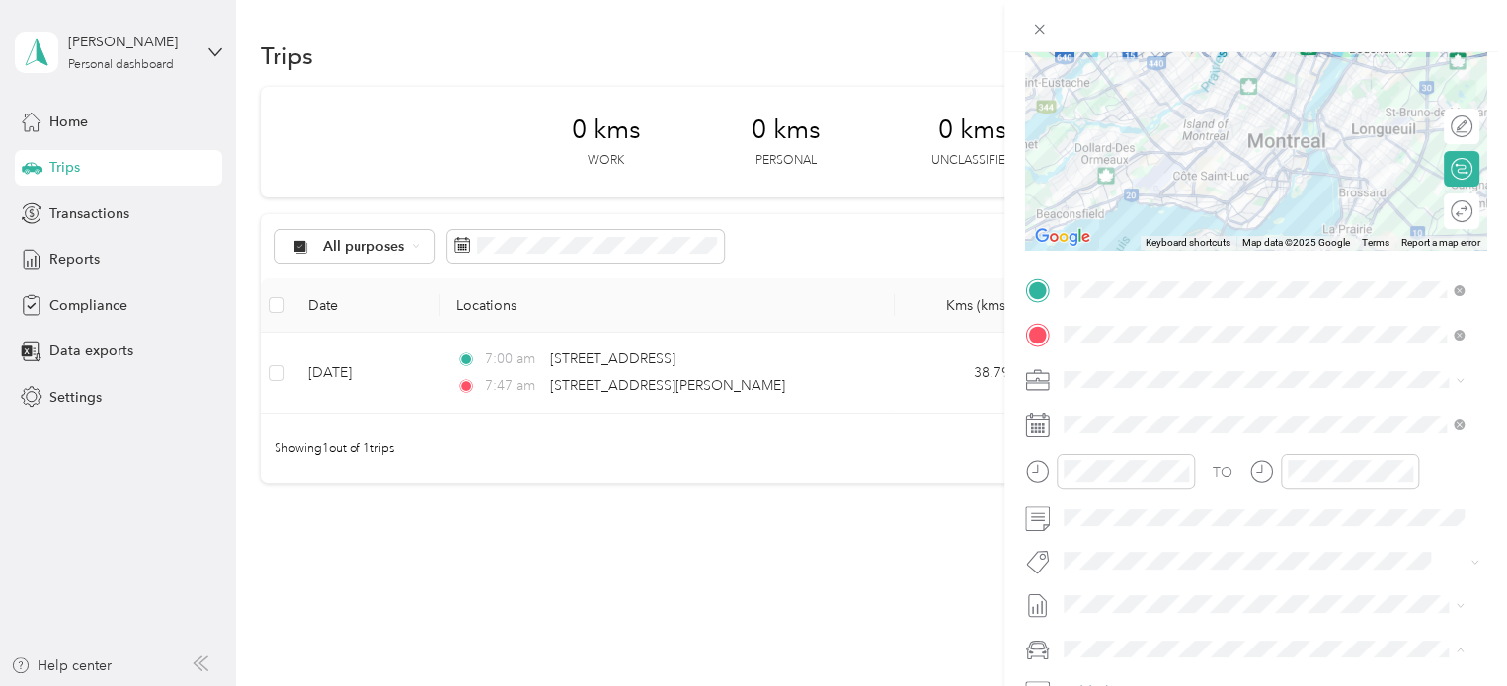
click at [1136, 619] on div "Audi A5" at bounding box center [1263, 614] width 386 height 21
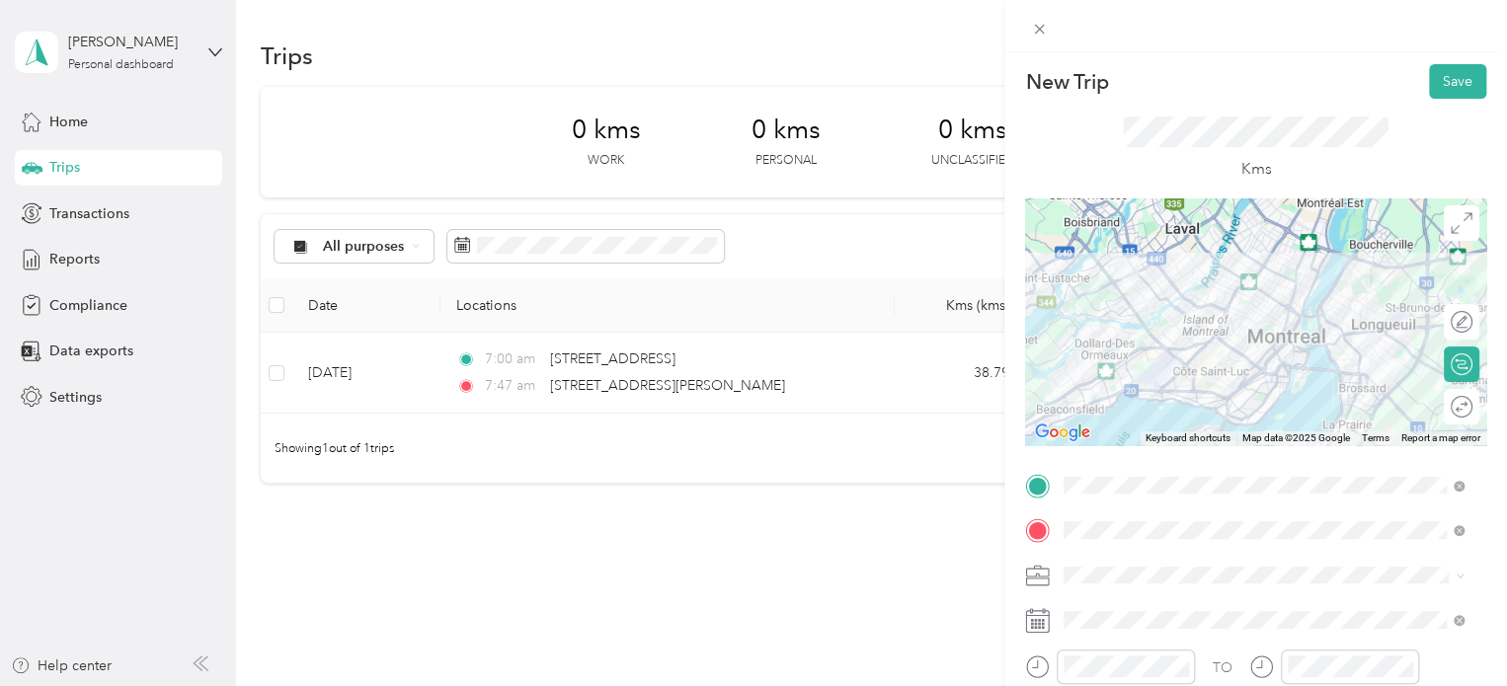
scroll to position [0, 0]
click at [1454, 80] on button "Save" at bounding box center [1457, 83] width 57 height 35
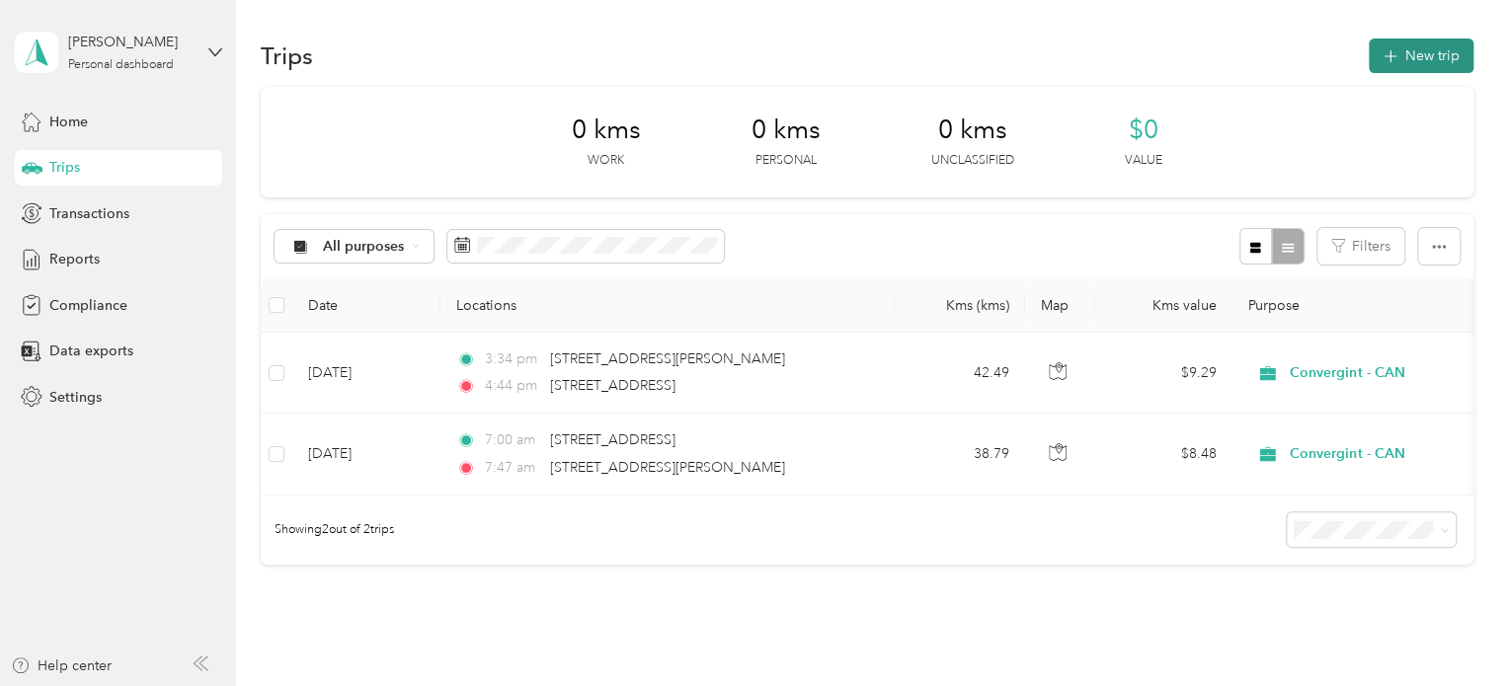
click at [1405, 52] on button "New trip" at bounding box center [1420, 56] width 105 height 35
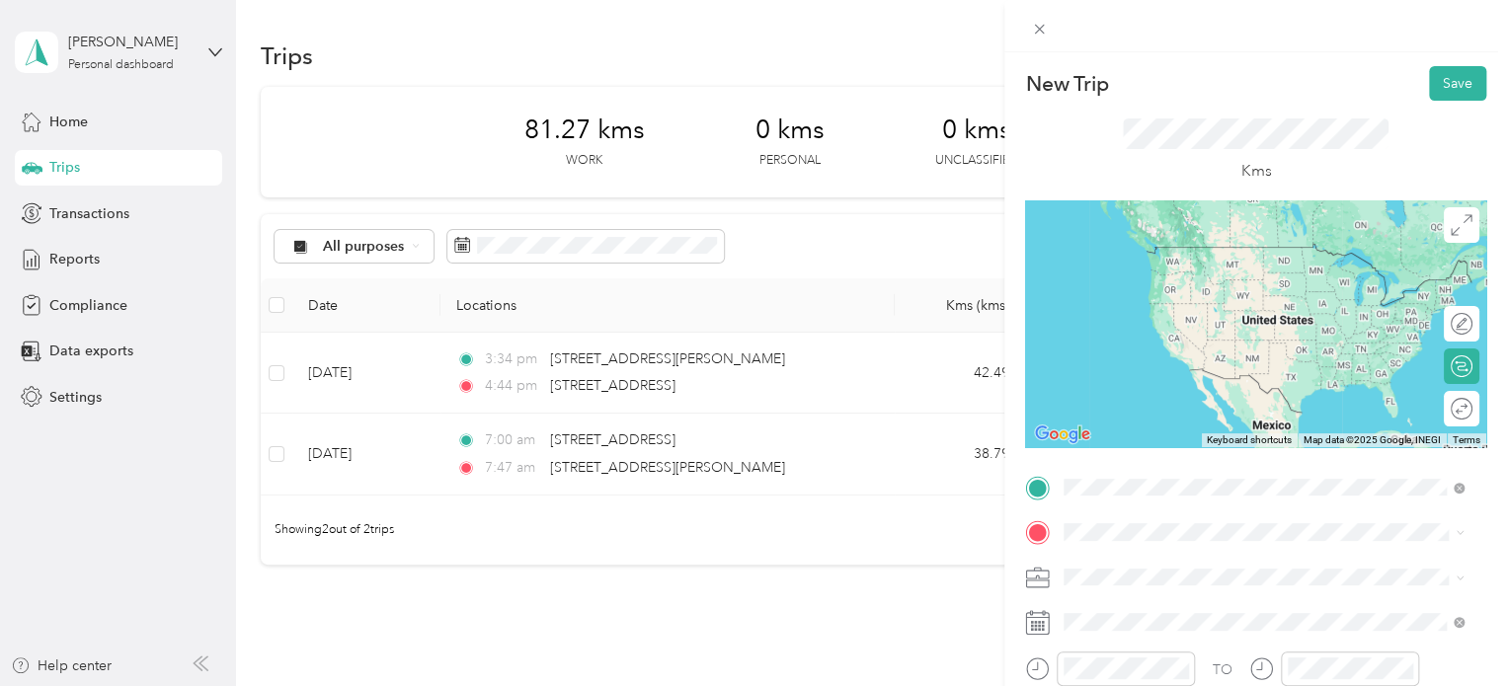
click at [1226, 256] on span "[STREET_ADDRESS]" at bounding box center [1163, 247] width 125 height 18
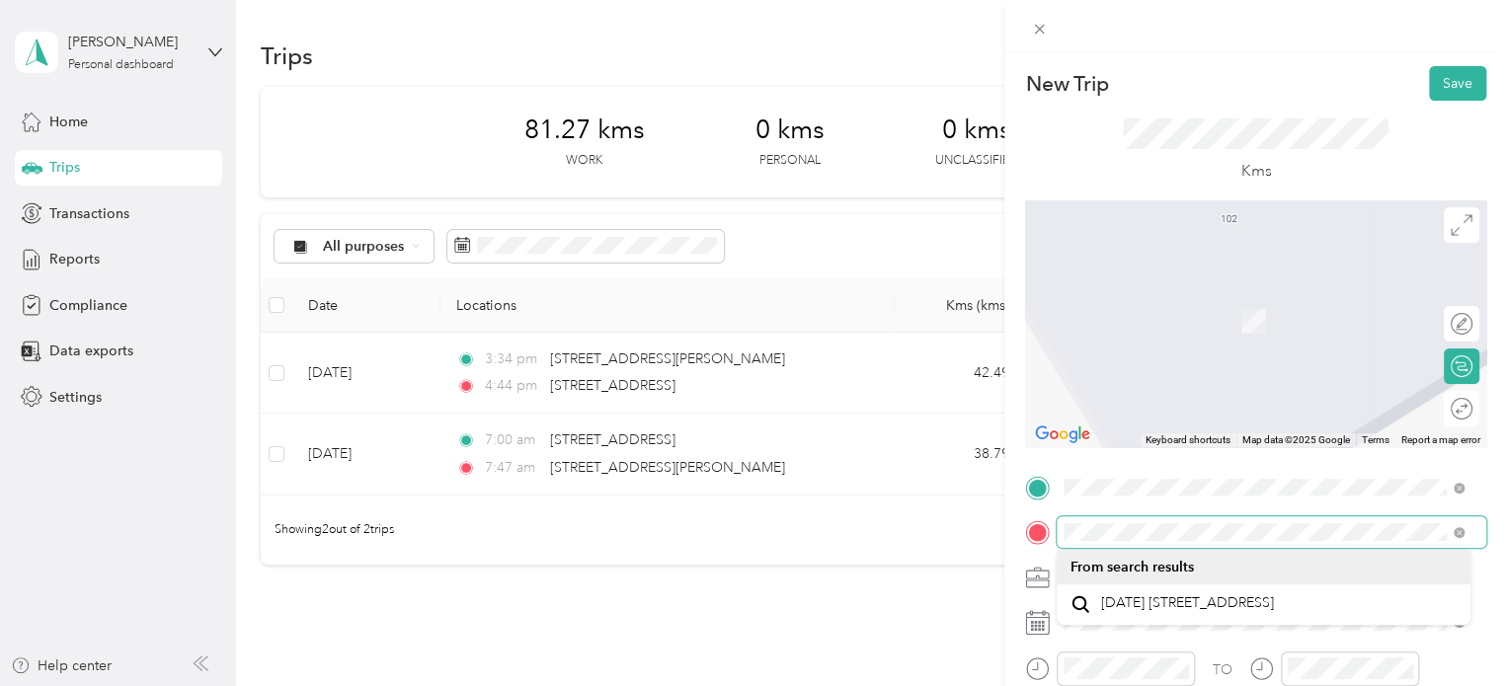
click at [1101, 517] on span at bounding box center [1270, 532] width 429 height 32
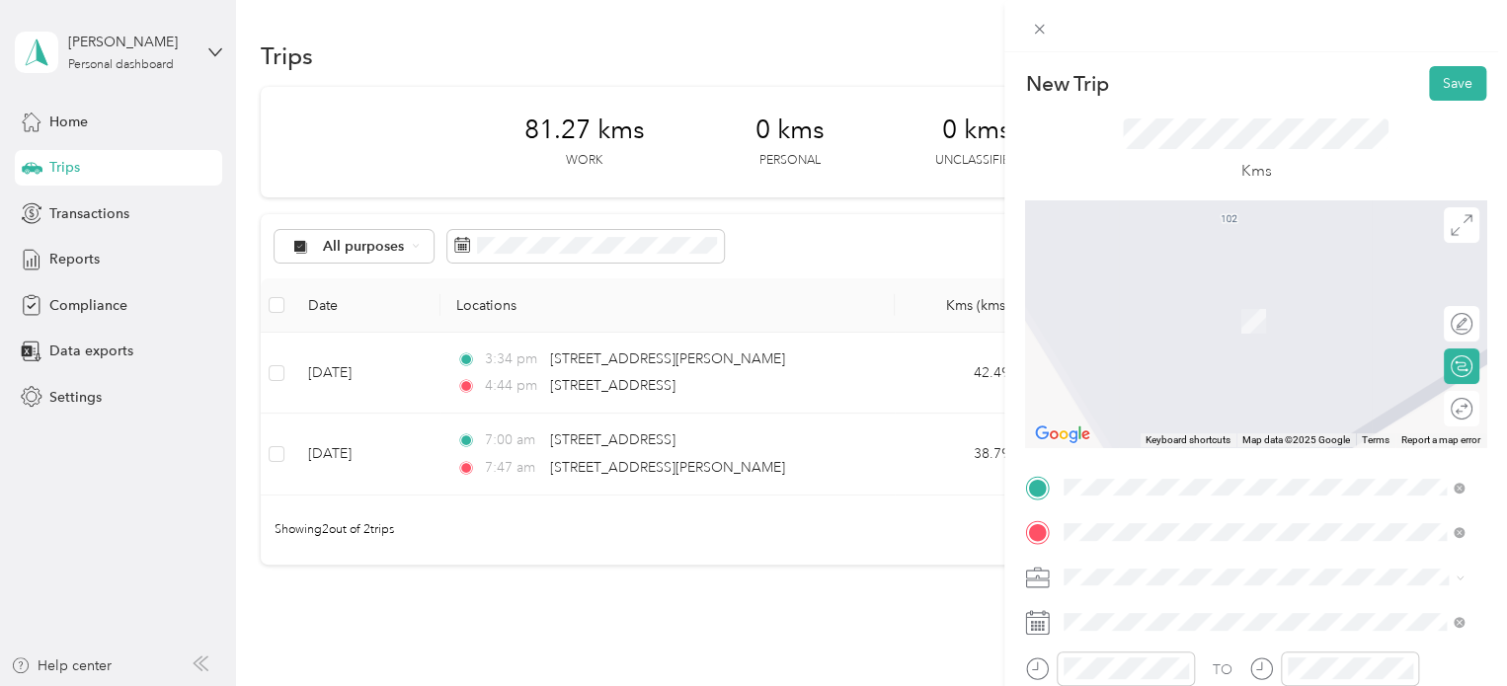
click at [1336, 295] on div "[STREET_ADDRESS][DATE]" at bounding box center [1263, 292] width 386 height 27
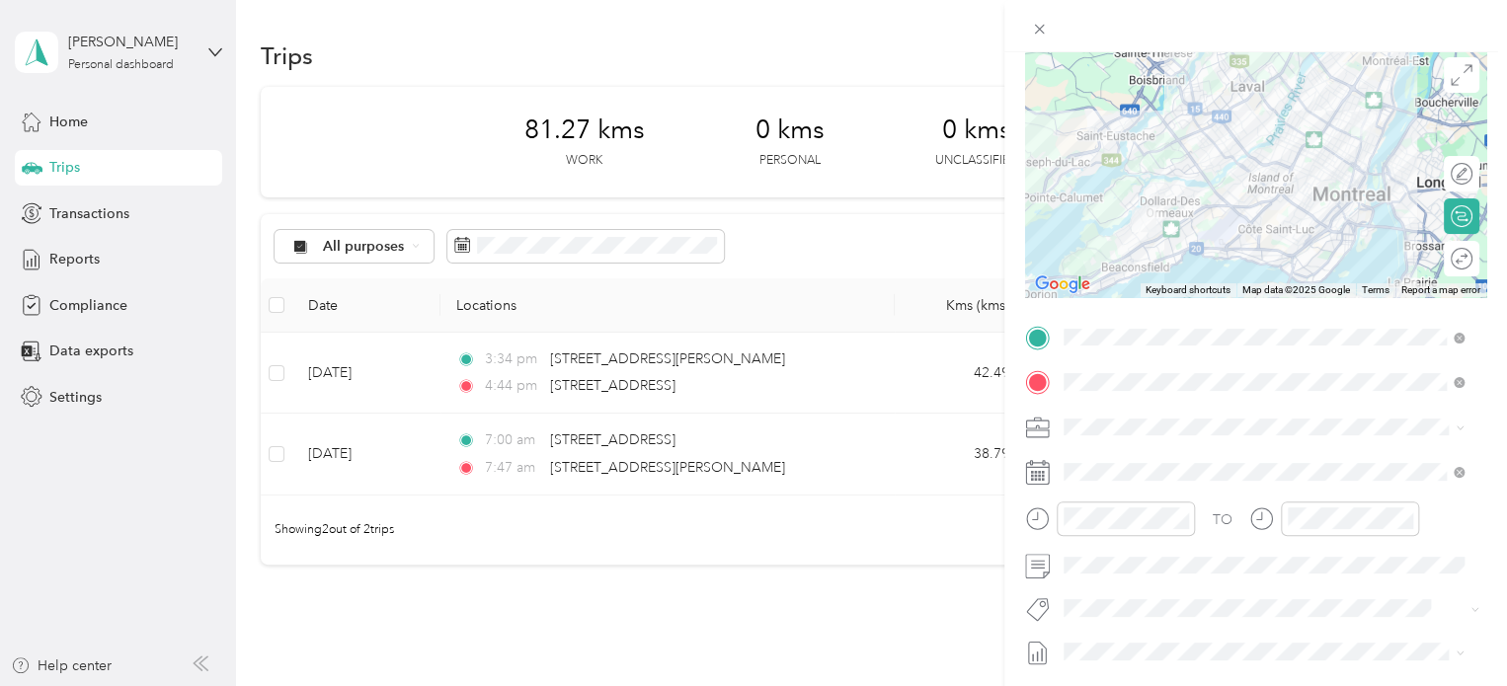
scroll to position [197, 0]
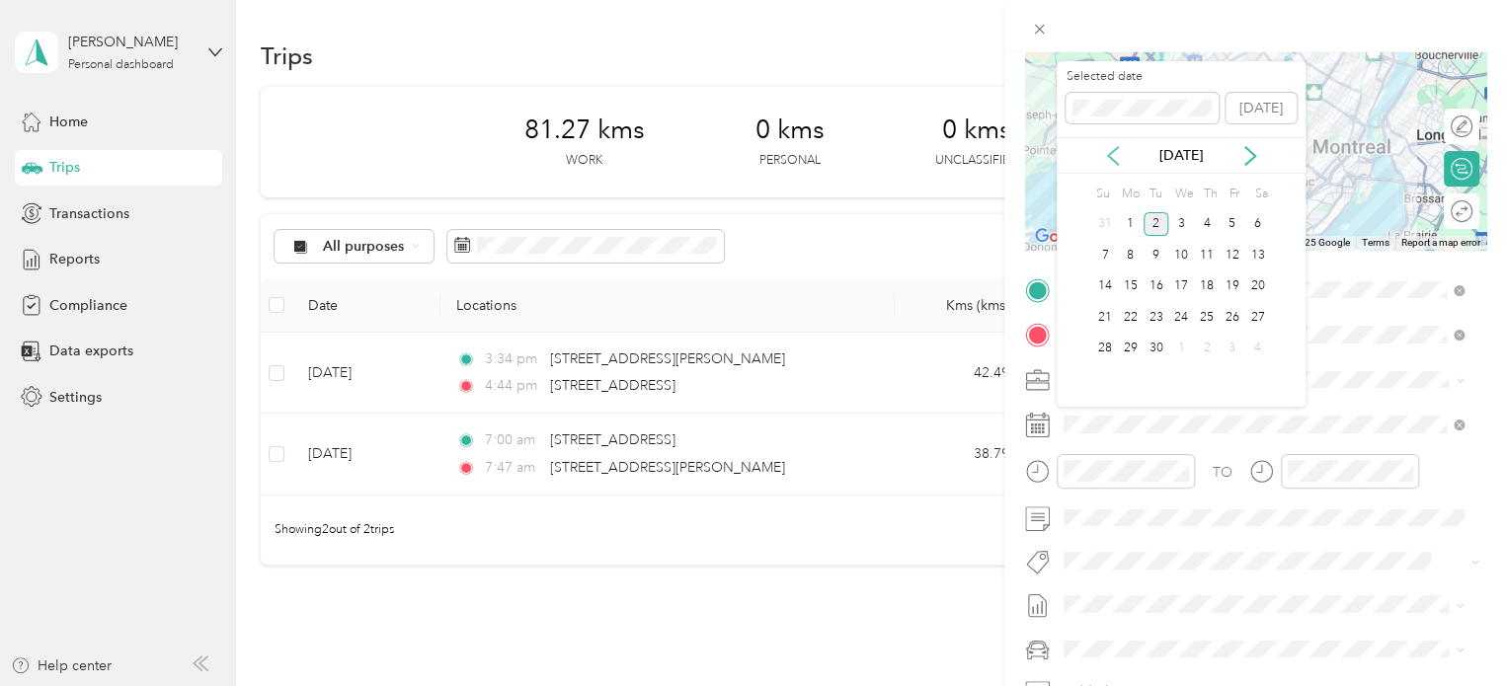
click at [1110, 149] on icon at bounding box center [1113, 156] width 20 height 20
click at [1211, 260] on div "7" at bounding box center [1207, 255] width 26 height 25
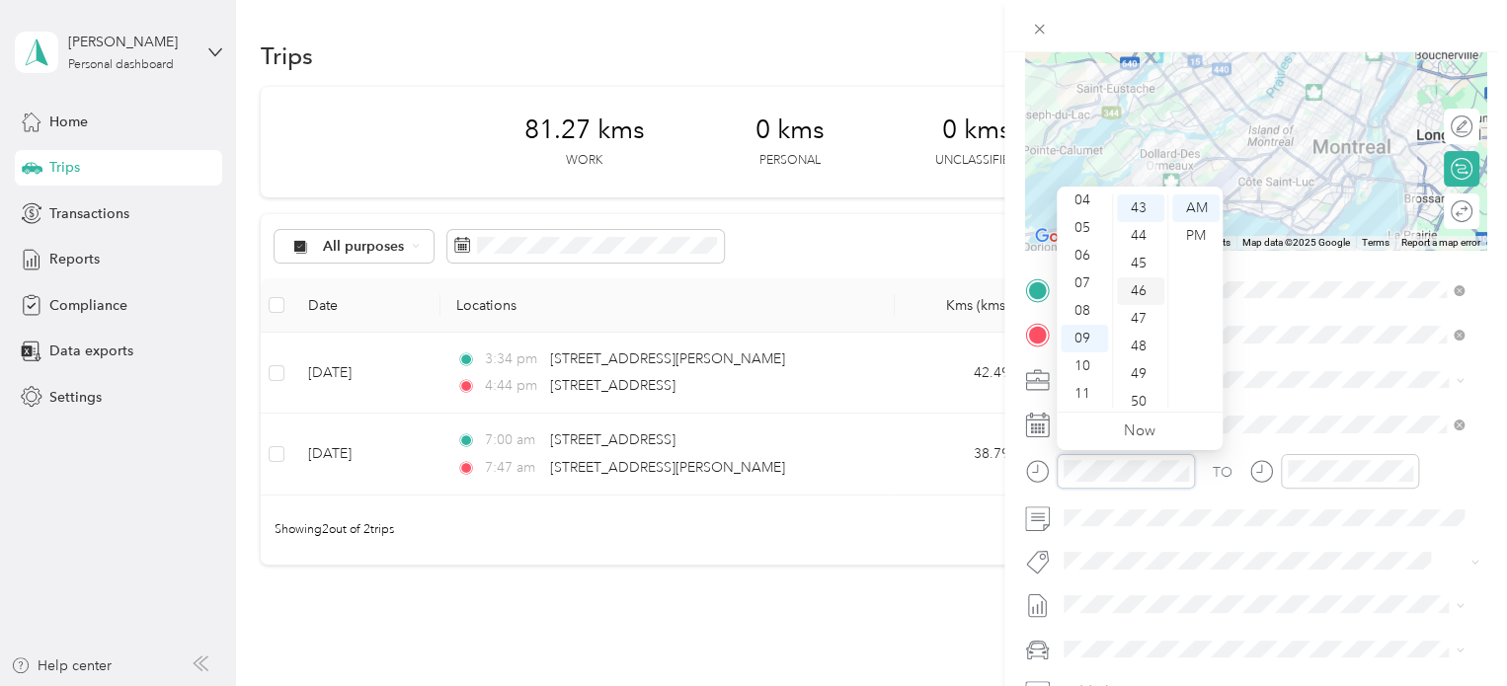
scroll to position [991, 0]
click at [1141, 223] on div "36" at bounding box center [1140, 212] width 47 height 28
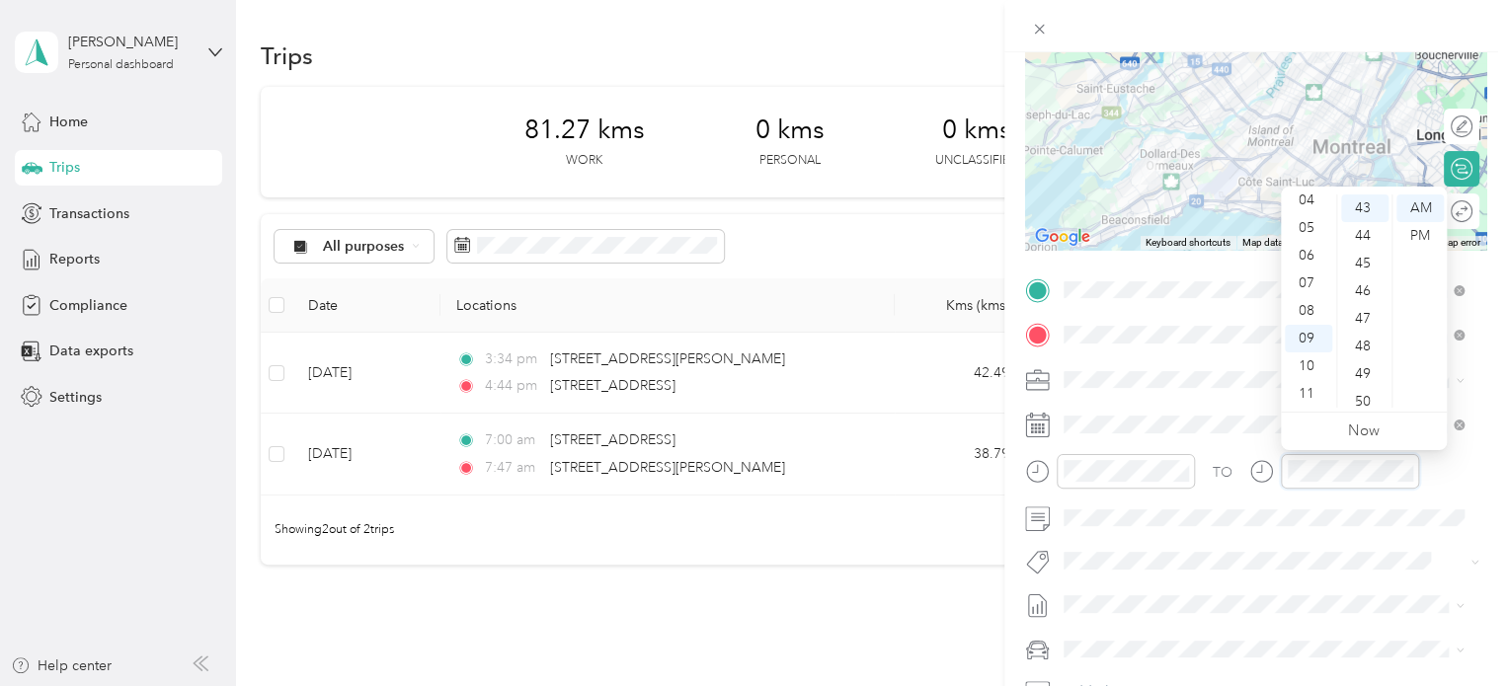
scroll to position [1189, 0]
click at [1246, 471] on div "TO" at bounding box center [1255, 478] width 461 height 48
drag, startPoint x: 1312, startPoint y: 358, endPoint x: 1320, endPoint y: 327, distance: 32.6
click at [1312, 358] on div "10" at bounding box center [1308, 366] width 47 height 28
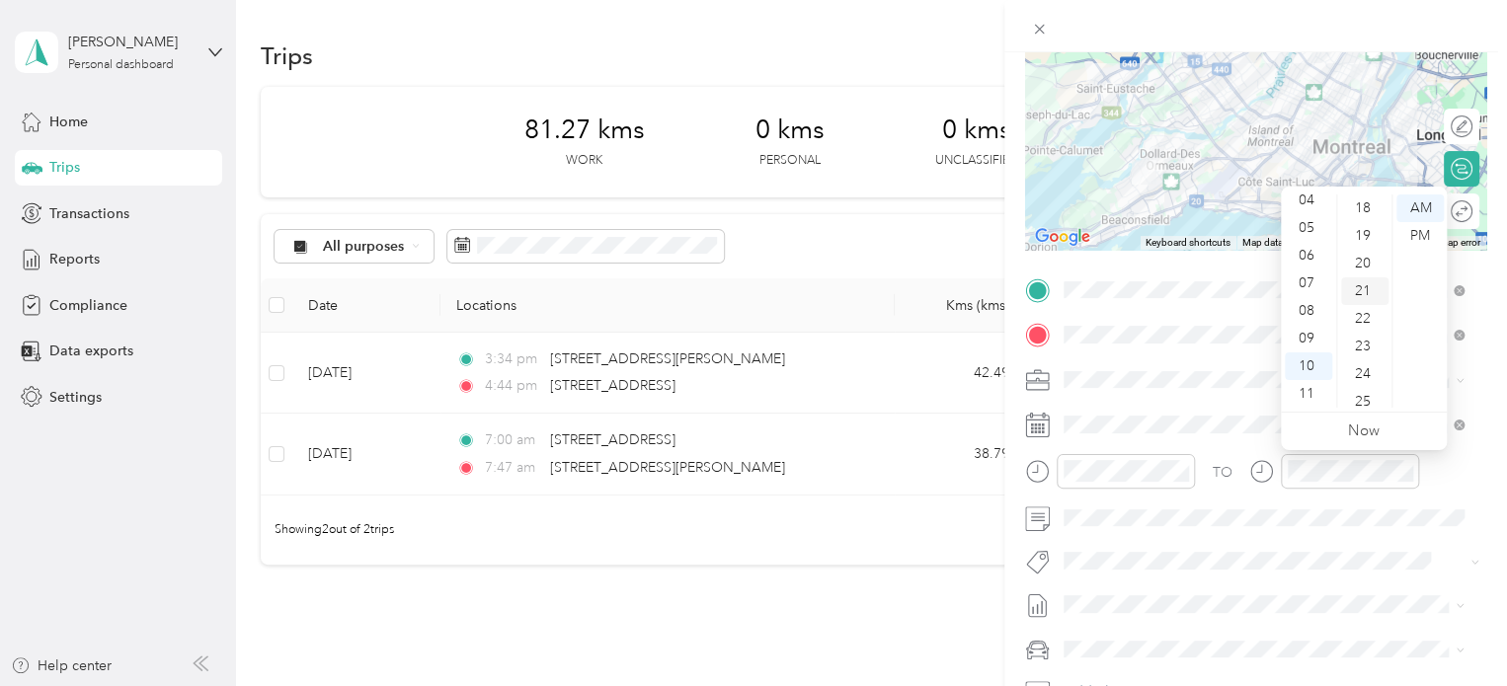
click at [1362, 297] on div "21" at bounding box center [1364, 291] width 47 height 28
click at [1362, 257] on div "23" at bounding box center [1364, 264] width 47 height 28
click at [1420, 207] on div "AM" at bounding box center [1419, 209] width 47 height 28
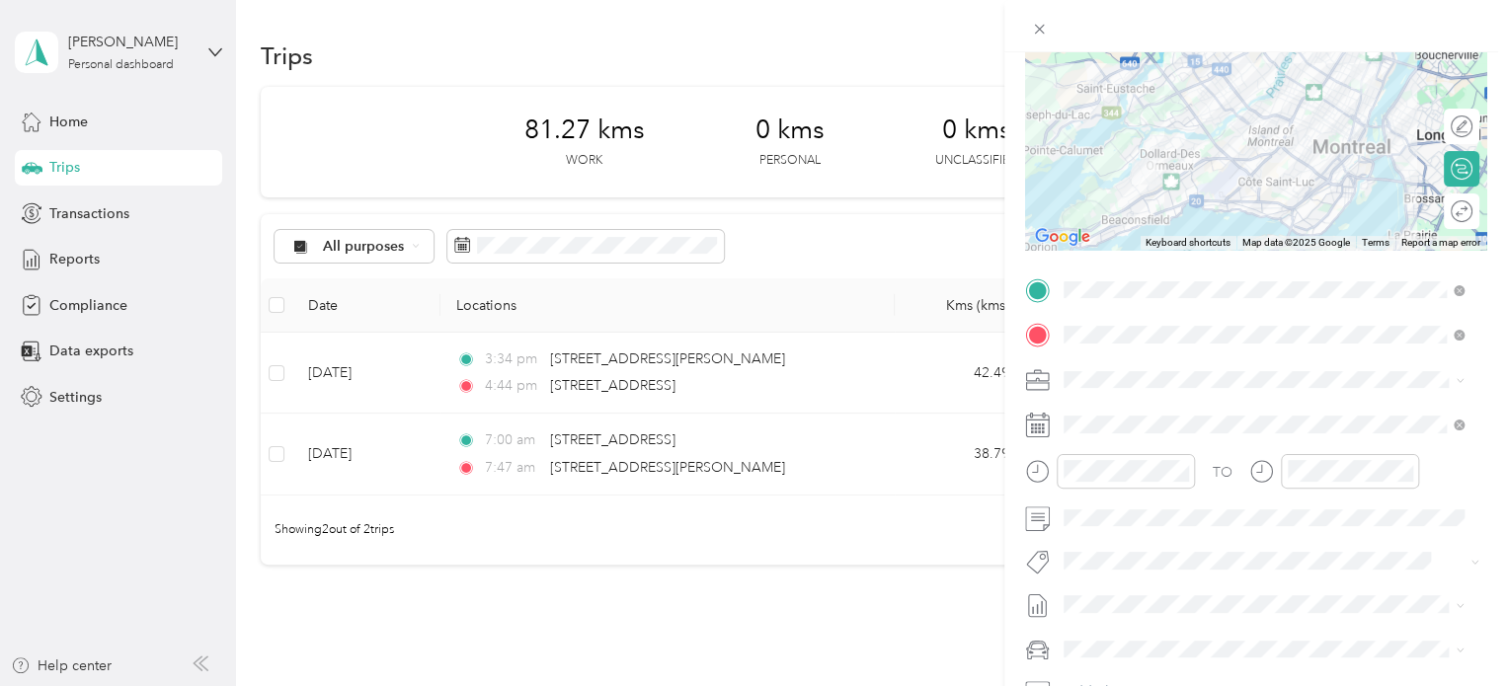
click at [1113, 615] on span "Audi A5" at bounding box center [1095, 611] width 51 height 17
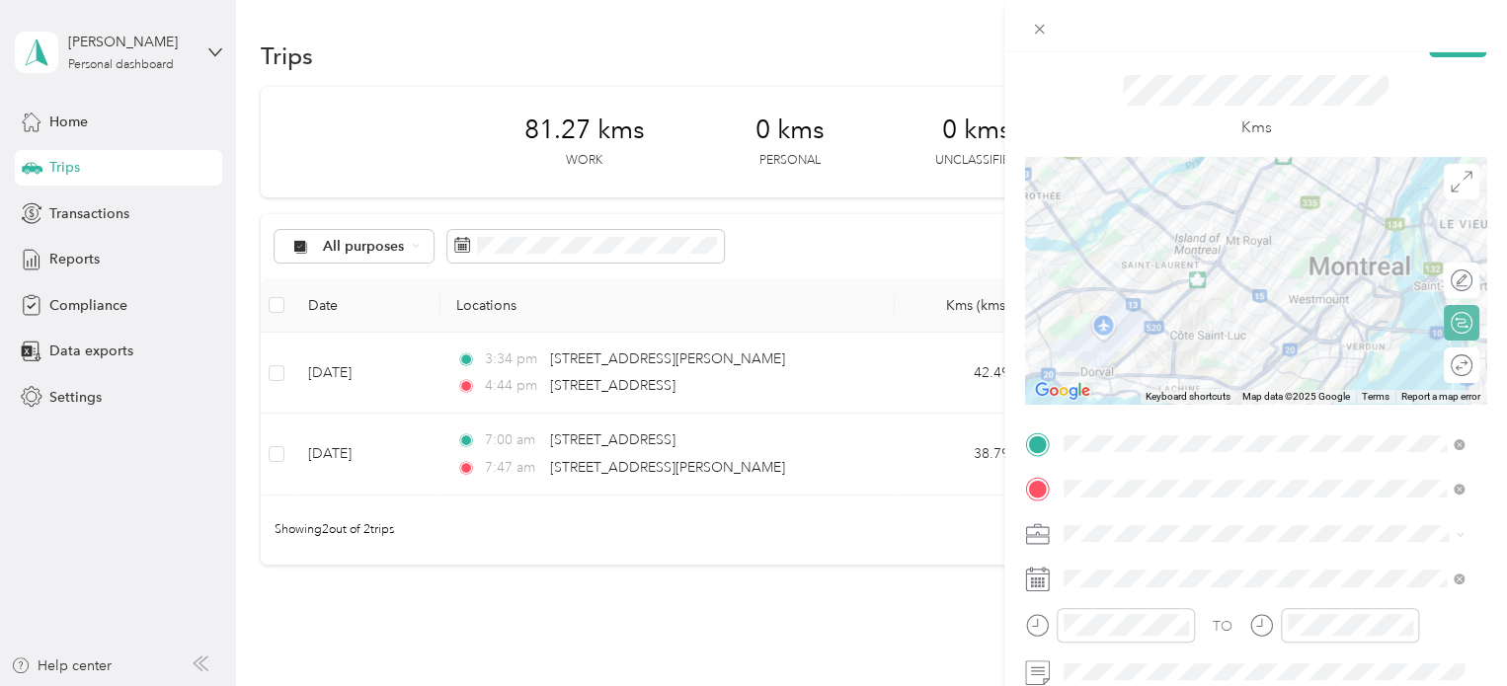
scroll to position [0, 0]
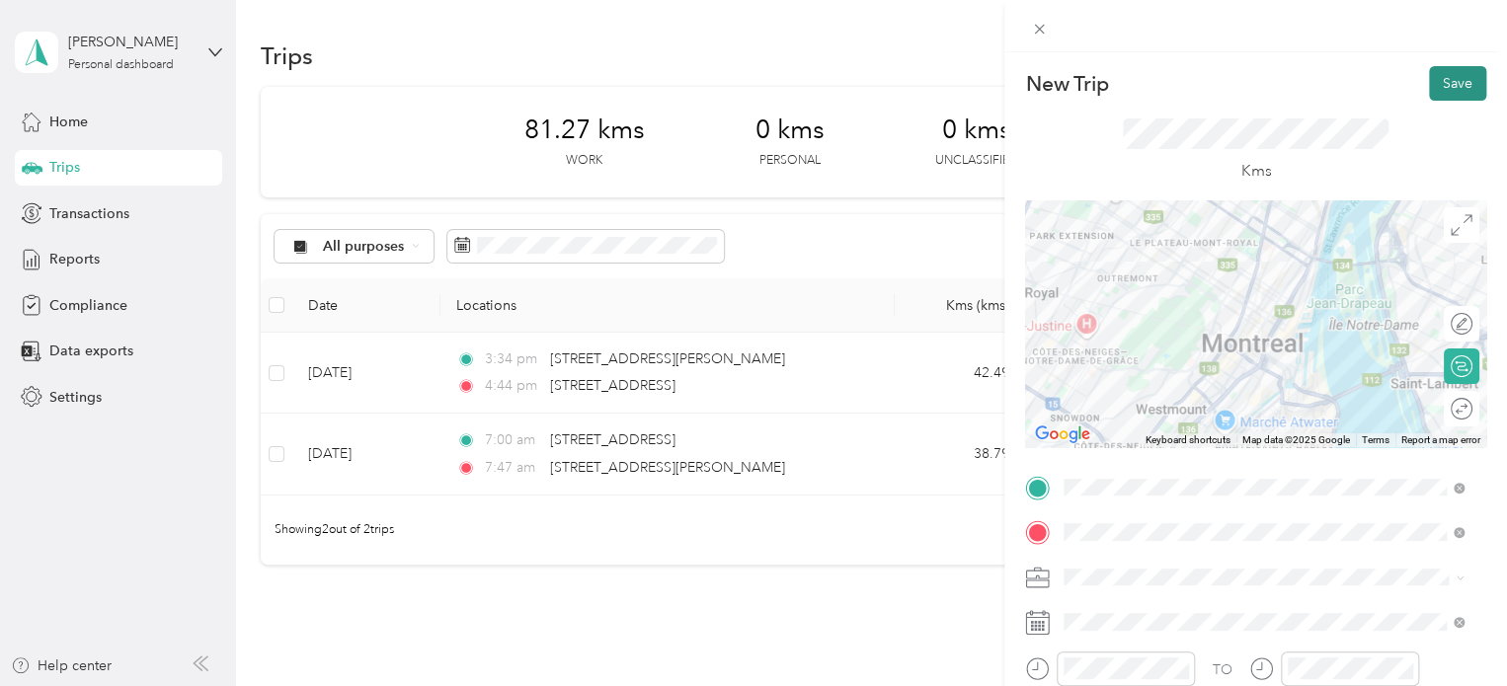
click at [1443, 86] on button "Save" at bounding box center [1457, 83] width 57 height 35
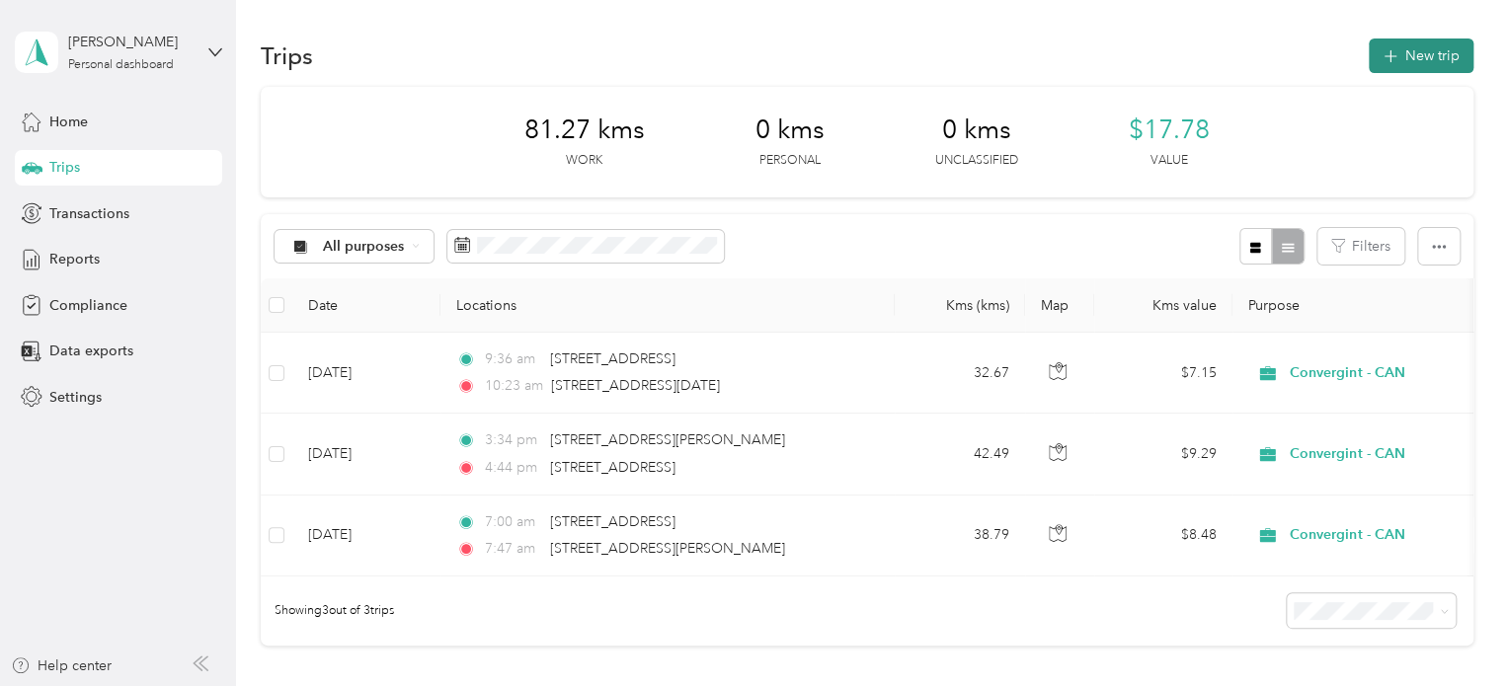
click at [1408, 66] on button "New trip" at bounding box center [1420, 56] width 105 height 35
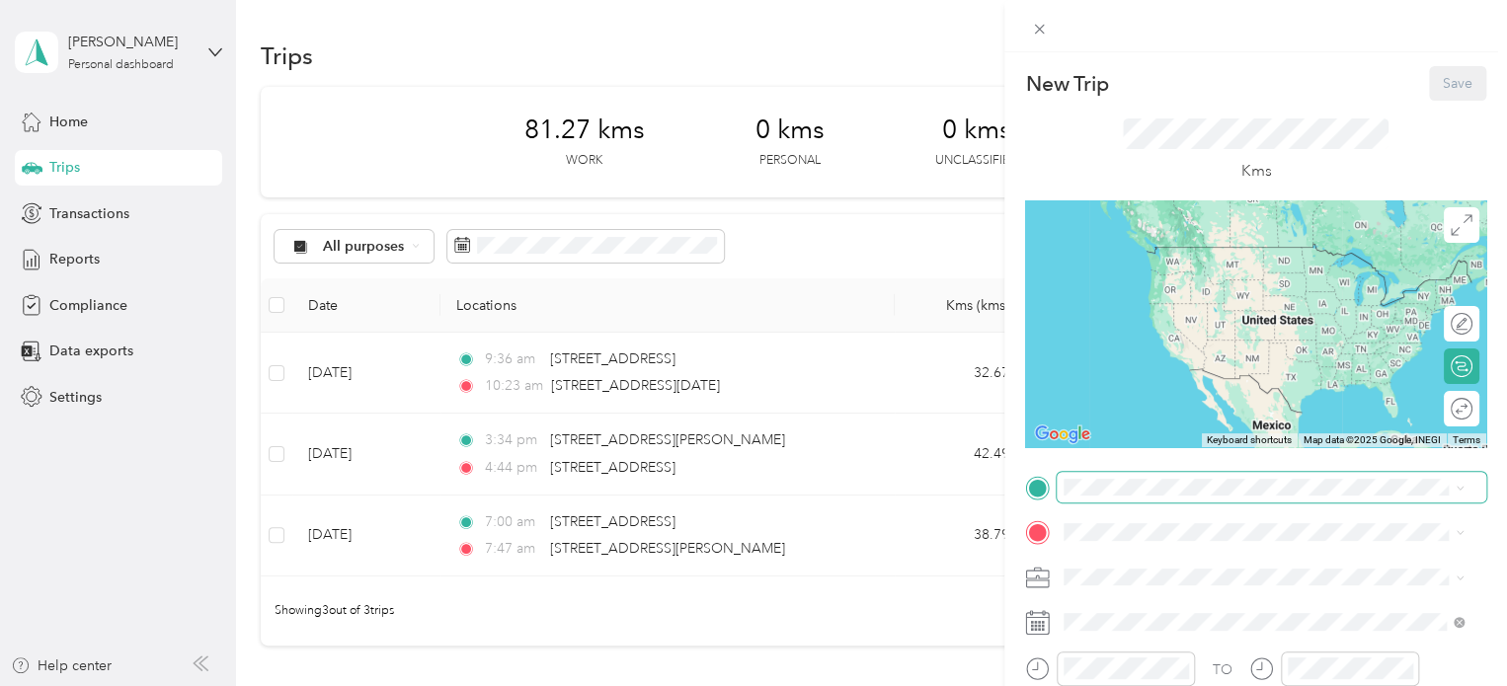
click at [1124, 476] on span at bounding box center [1270, 488] width 429 height 32
click at [1244, 256] on span "[STREET_ADDRESS][DATE]" at bounding box center [1185, 247] width 169 height 18
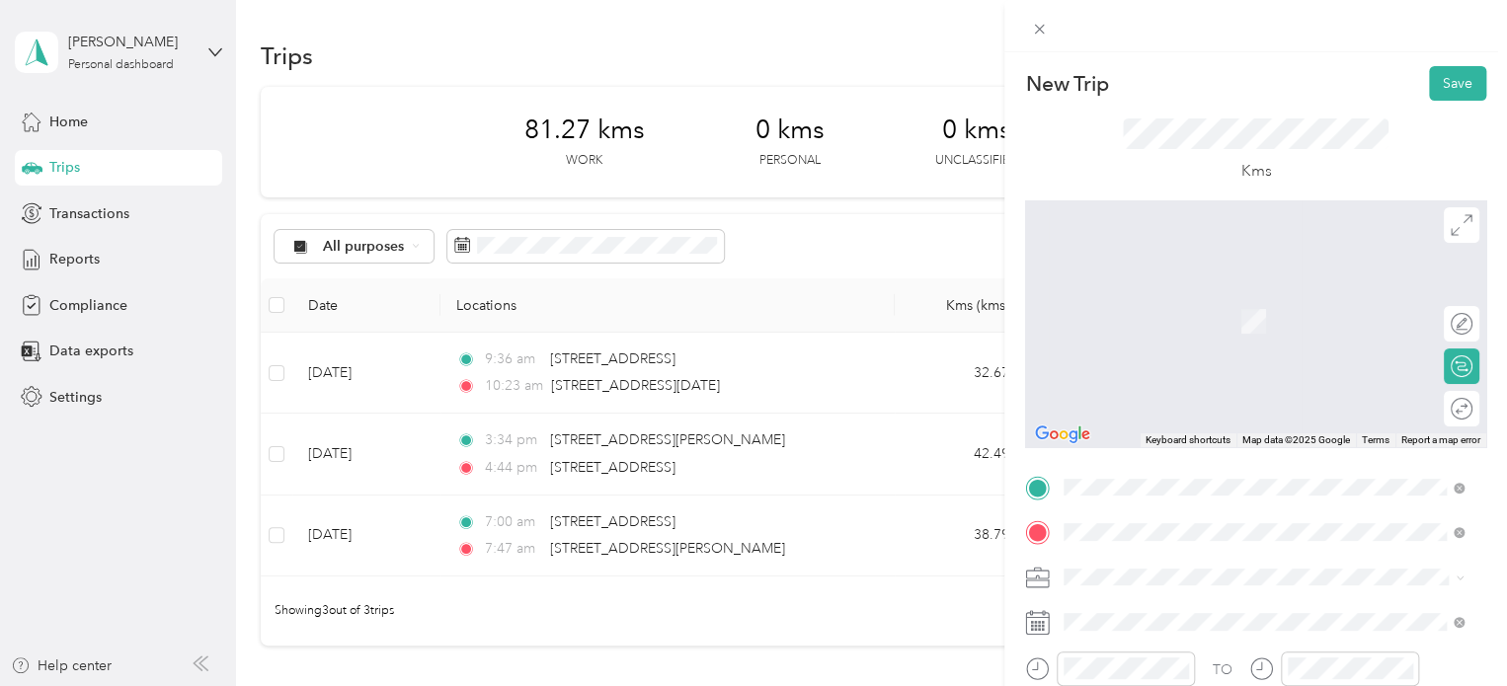
click at [1226, 301] on span "[STREET_ADDRESS]" at bounding box center [1163, 292] width 125 height 18
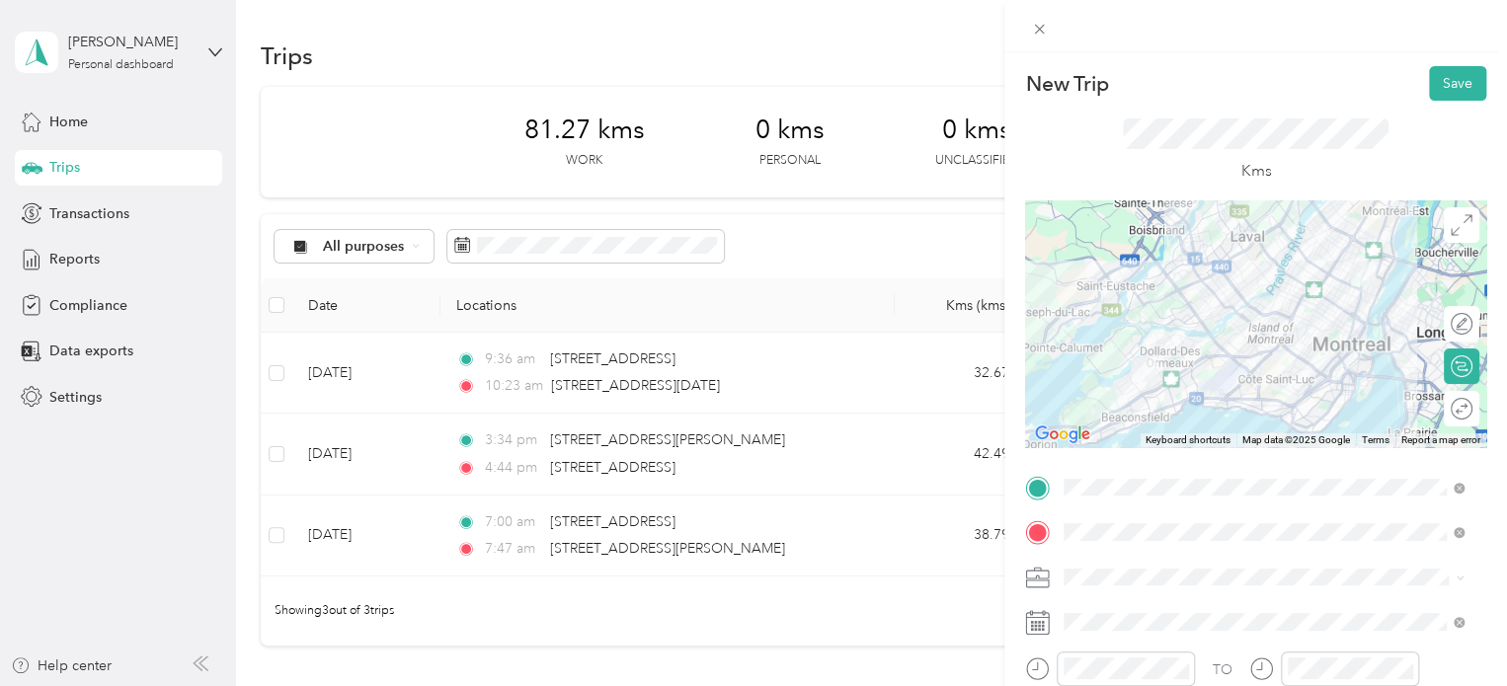
scroll to position [99, 0]
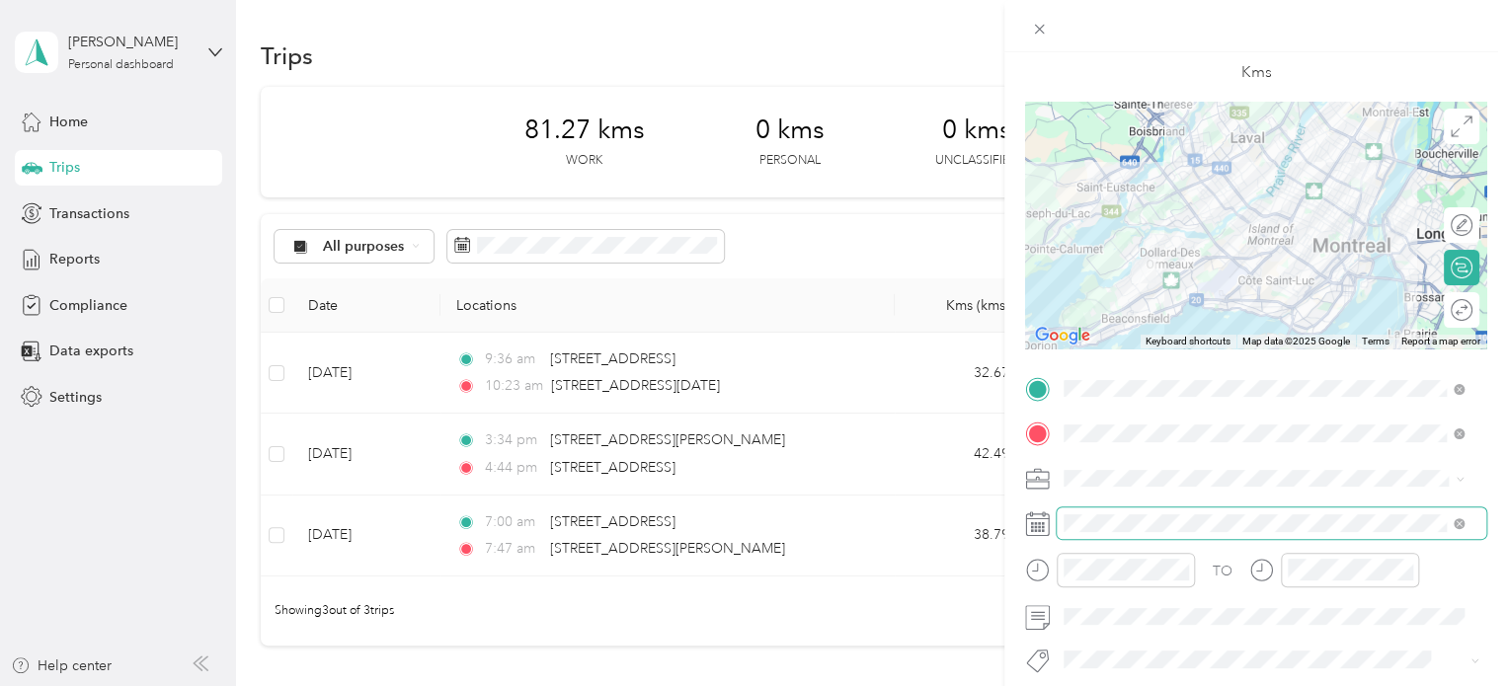
click at [1130, 536] on span at bounding box center [1270, 523] width 429 height 32
click at [1102, 534] on span at bounding box center [1270, 523] width 429 height 32
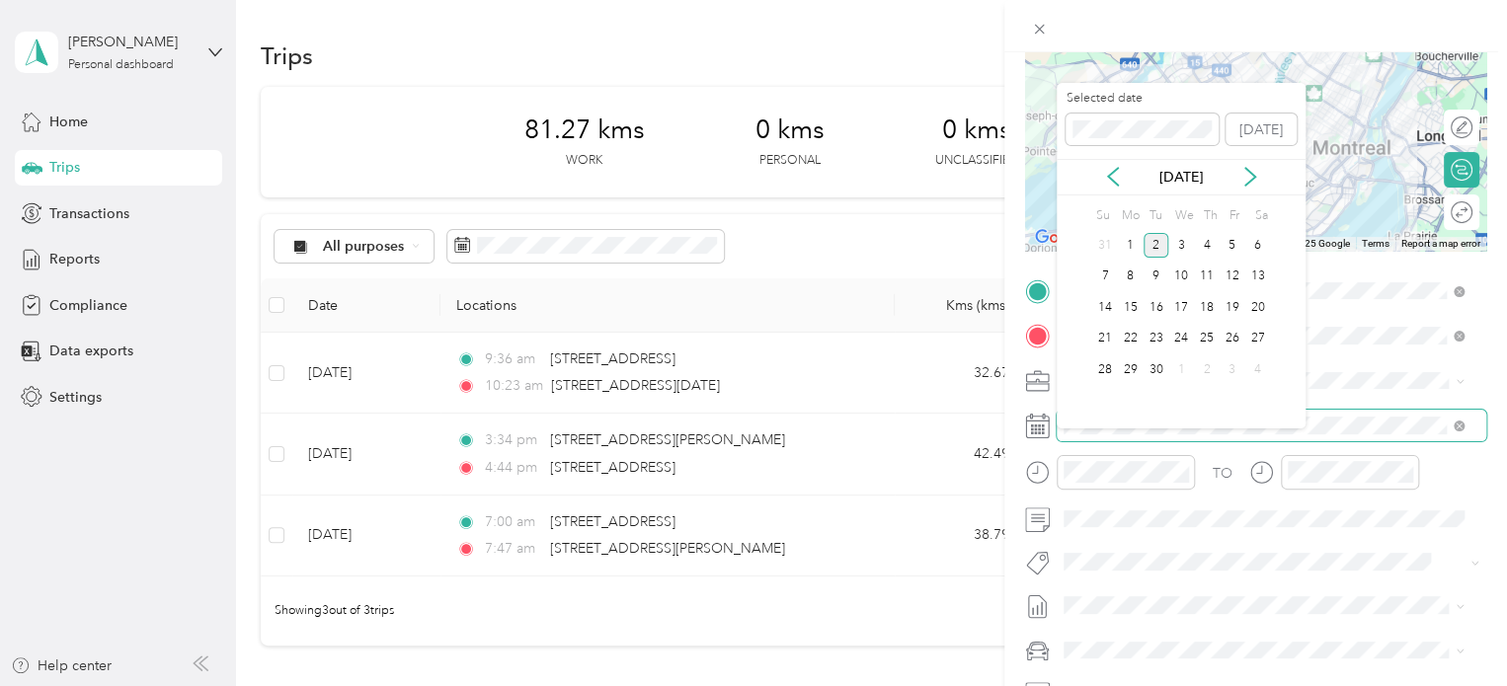
scroll to position [197, 0]
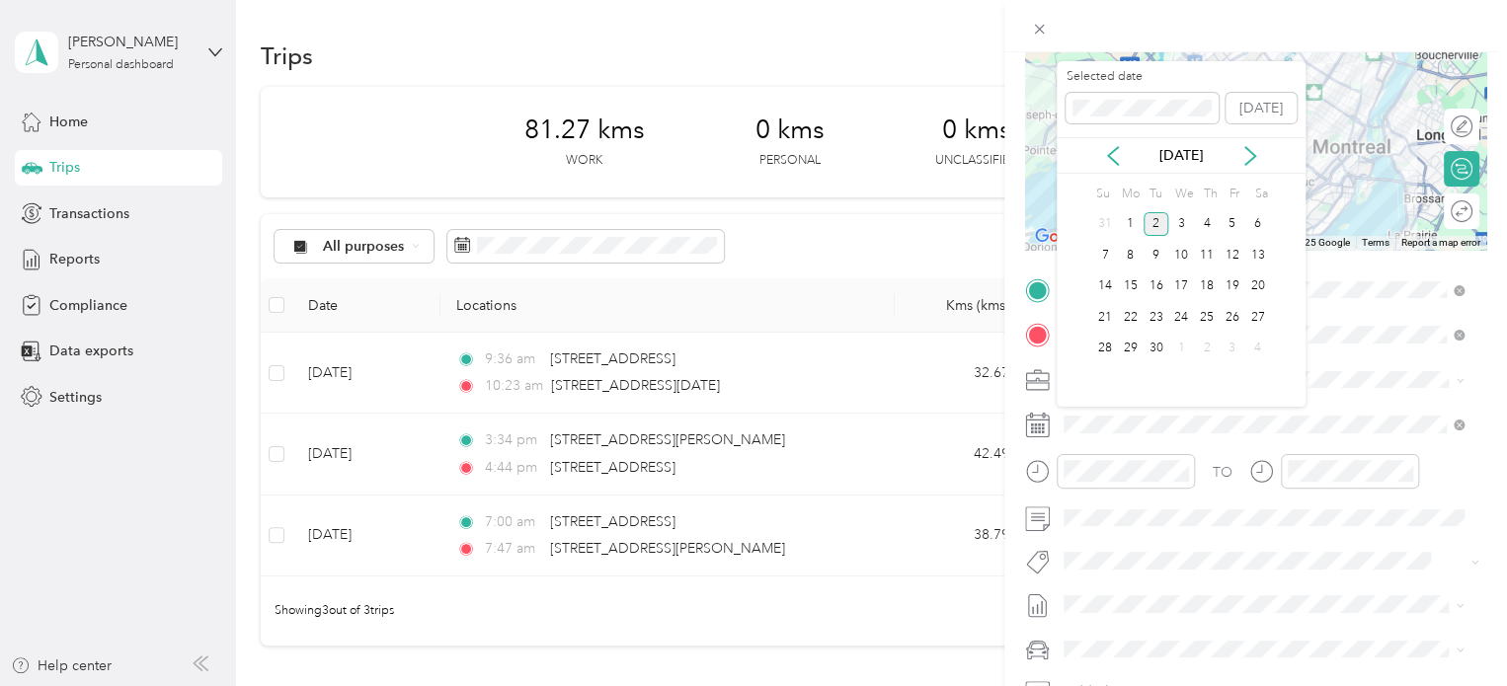
click at [1114, 166] on div "[DATE]" at bounding box center [1180, 155] width 249 height 37
click at [1114, 164] on icon at bounding box center [1113, 156] width 20 height 20
click at [1209, 259] on div "7" at bounding box center [1207, 255] width 26 height 25
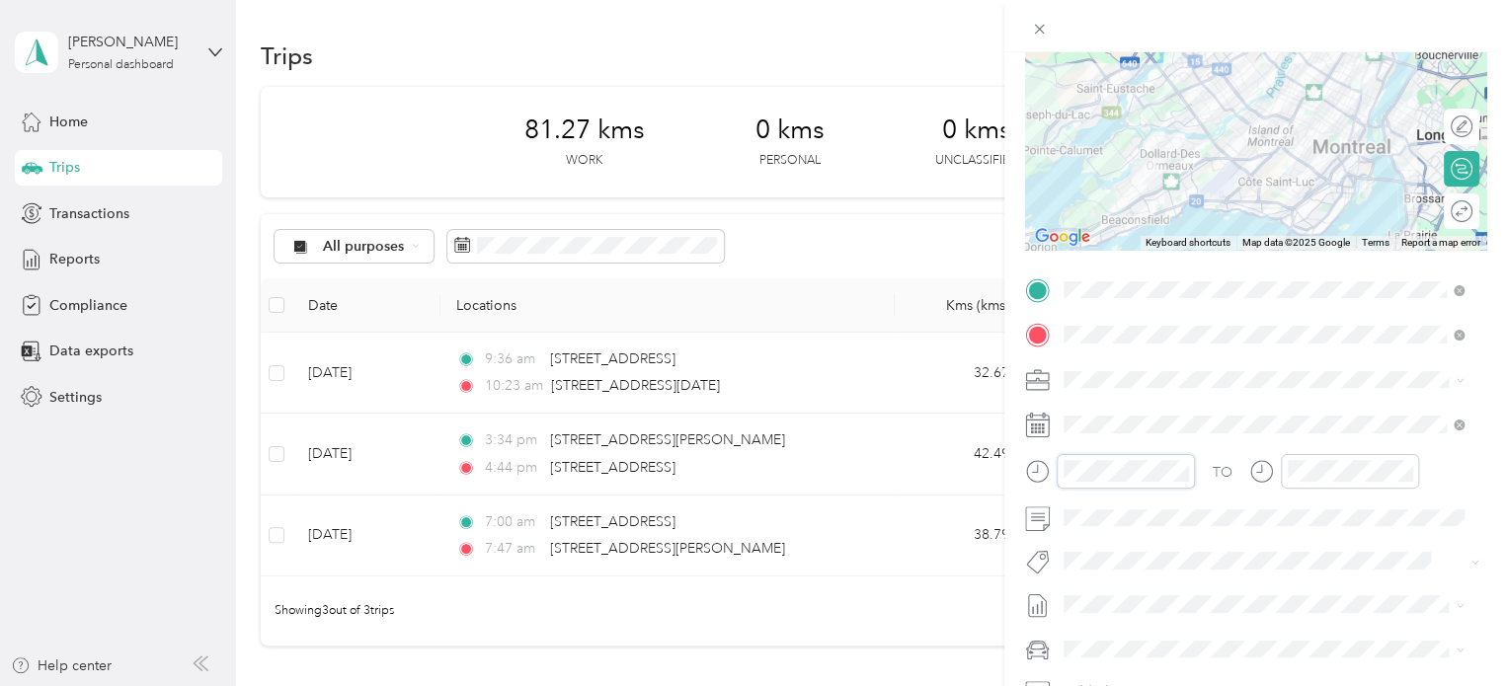
click at [1045, 473] on div at bounding box center [1110, 471] width 170 height 35
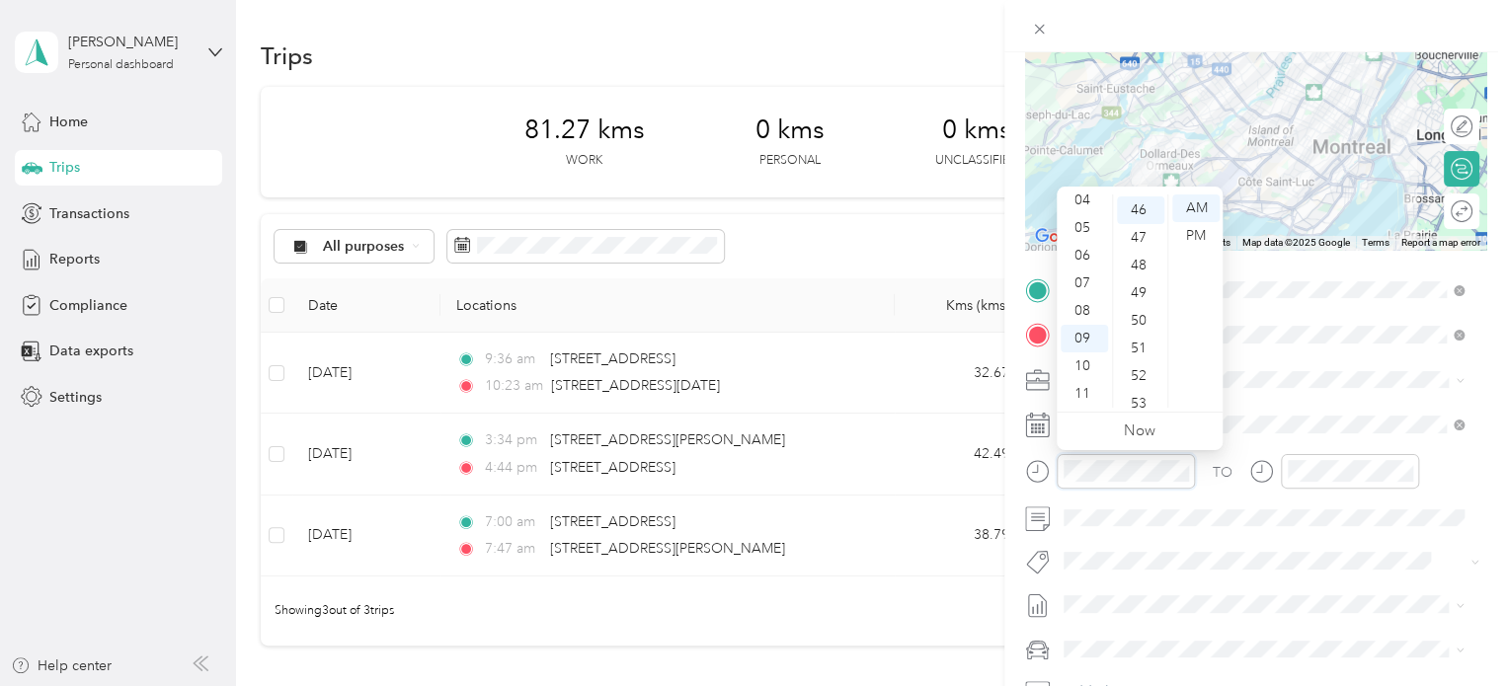
scroll to position [1272, 0]
click at [1085, 383] on div "11" at bounding box center [1083, 394] width 47 height 28
click at [1137, 216] on div "21" at bounding box center [1140, 209] width 47 height 28
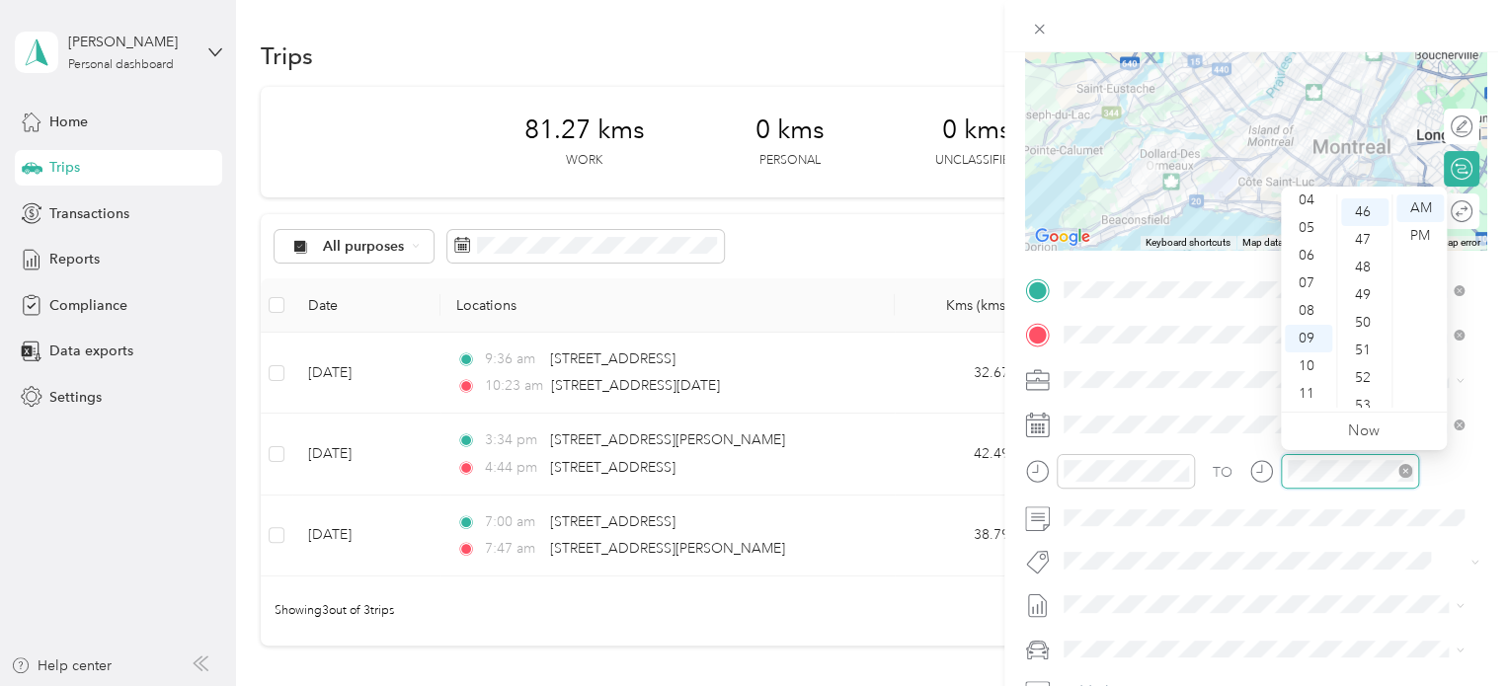
scroll to position [1272, 0]
click at [1309, 394] on div "11" at bounding box center [1308, 394] width 47 height 28
click at [1306, 210] on div "12" at bounding box center [1308, 209] width 47 height 28
click at [1363, 279] on div "06" at bounding box center [1364, 276] width 47 height 28
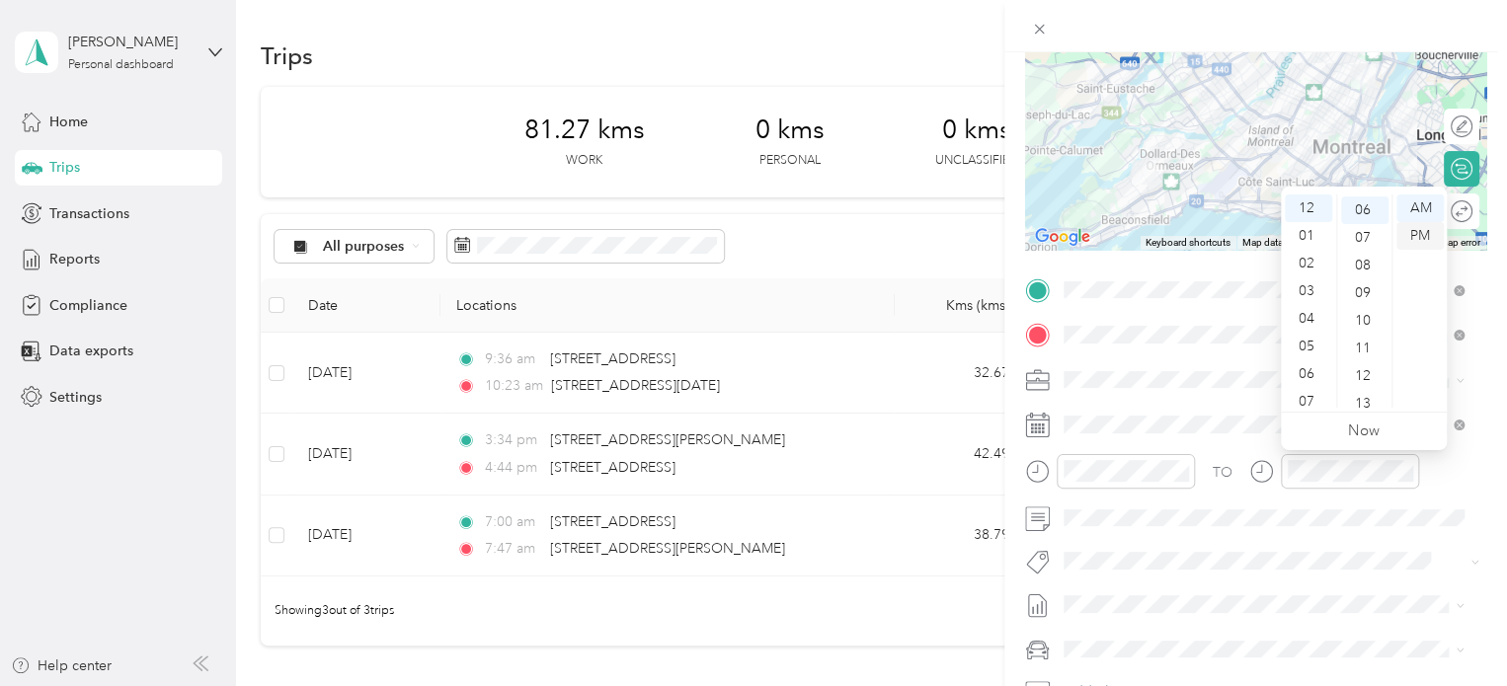
scroll to position [166, 0]
click at [1426, 224] on div "PM" at bounding box center [1419, 236] width 47 height 28
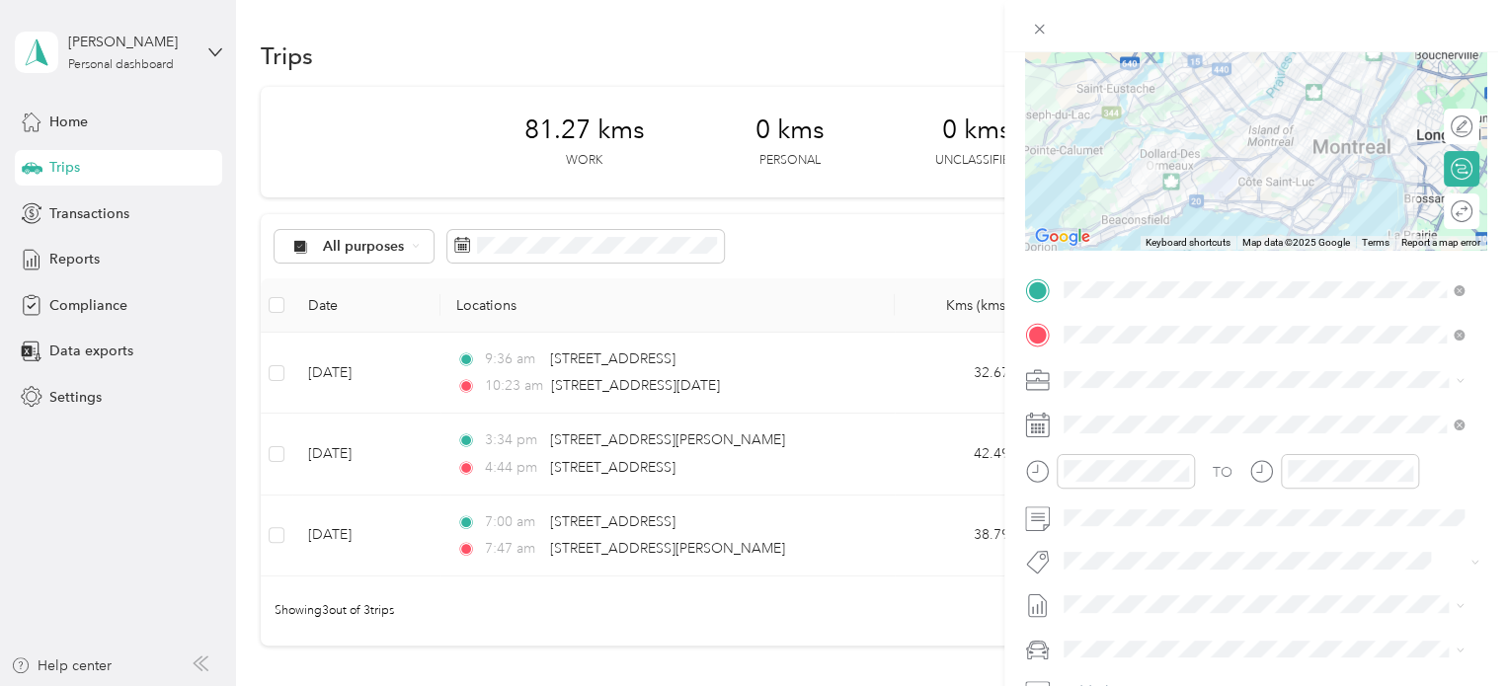
click at [1131, 612] on div "Audi A5" at bounding box center [1263, 614] width 386 height 21
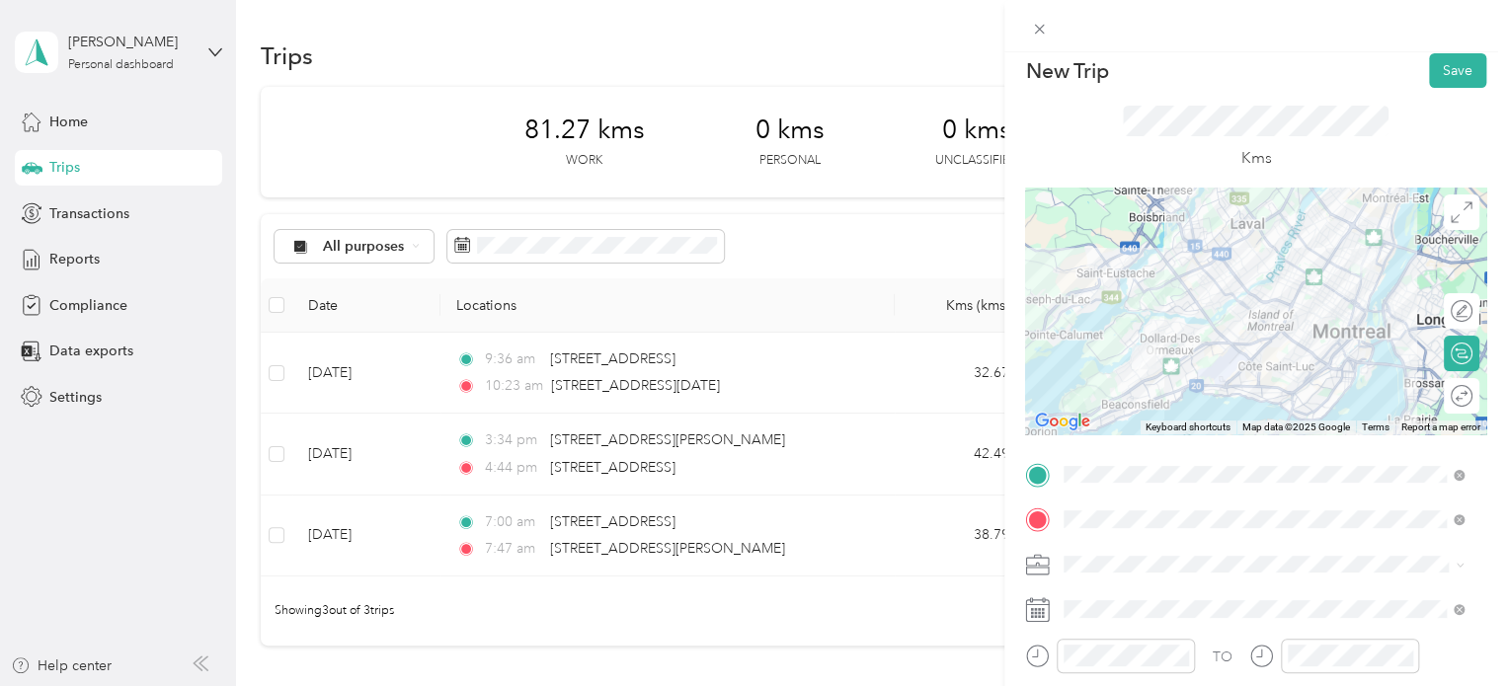
scroll to position [0, 0]
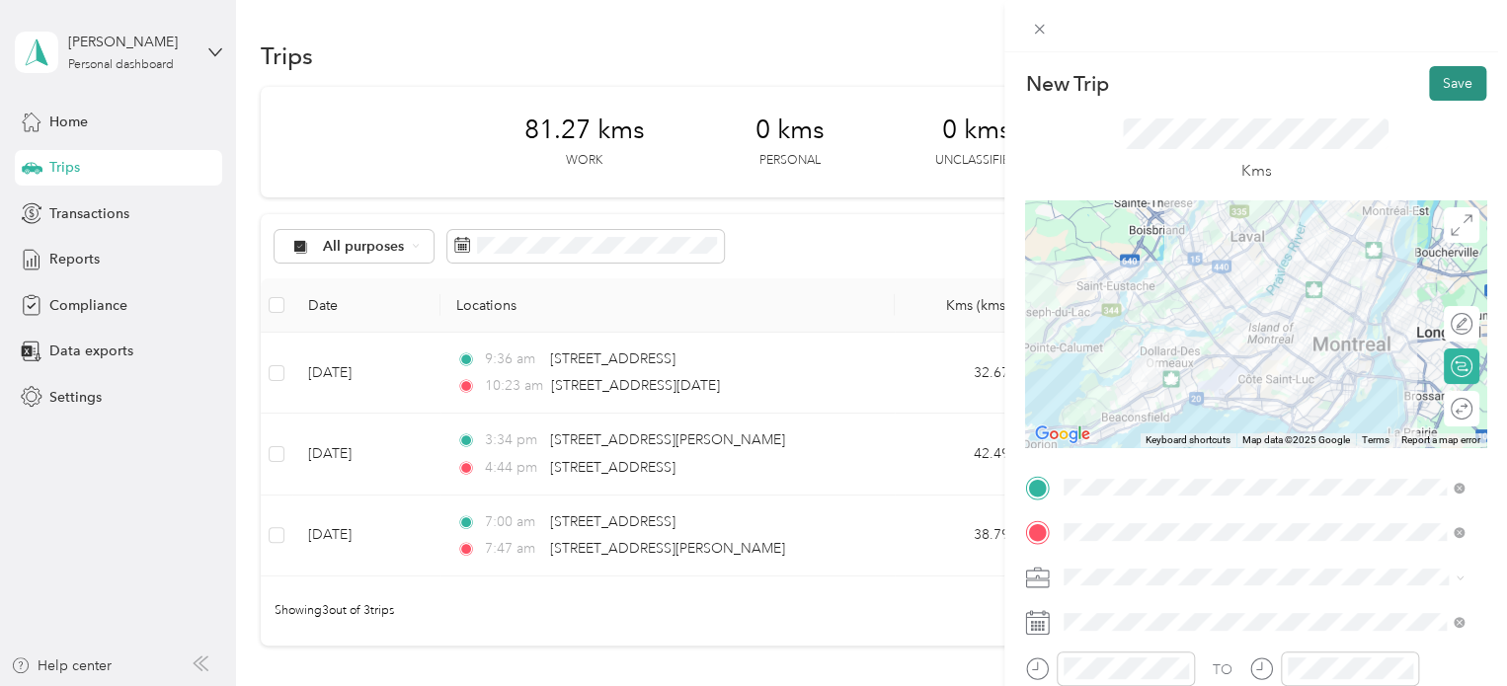
click at [1429, 94] on button "Save" at bounding box center [1457, 83] width 57 height 35
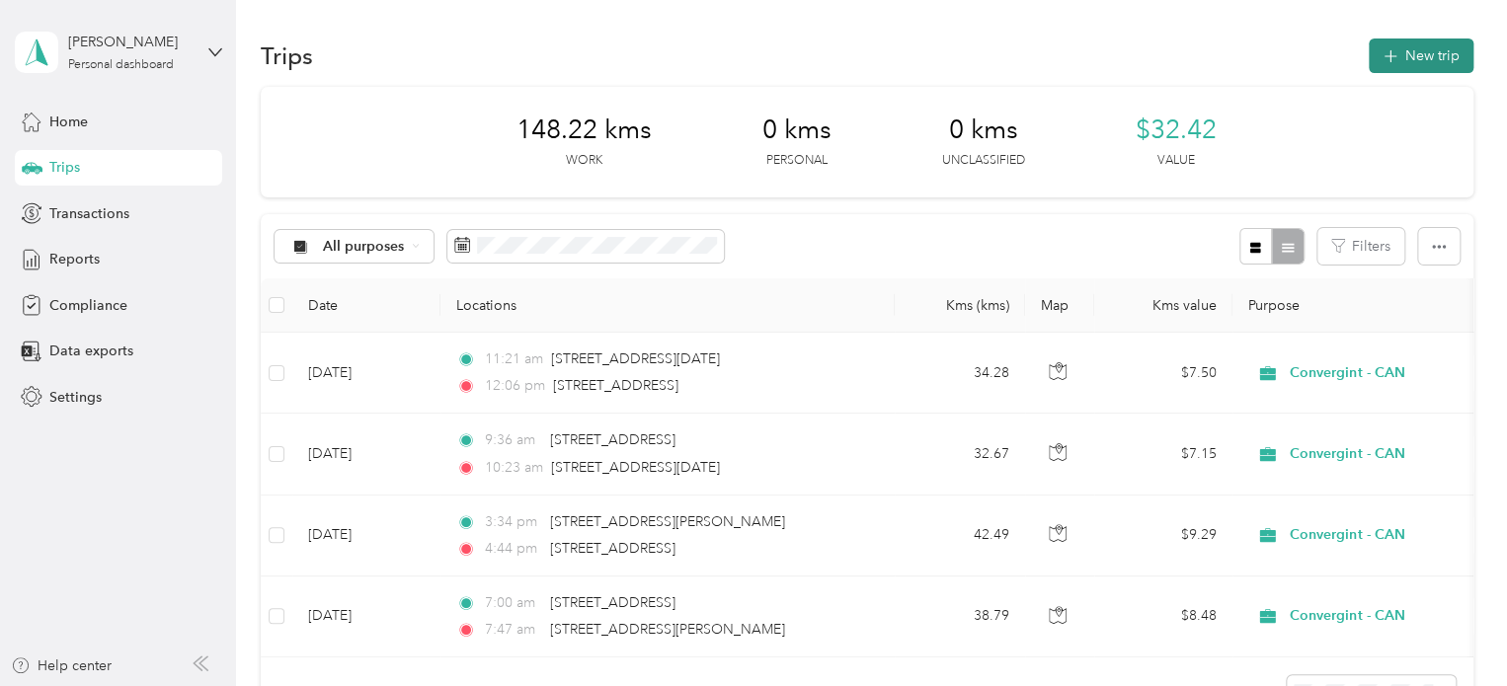
click at [1395, 58] on button "New trip" at bounding box center [1420, 56] width 105 height 35
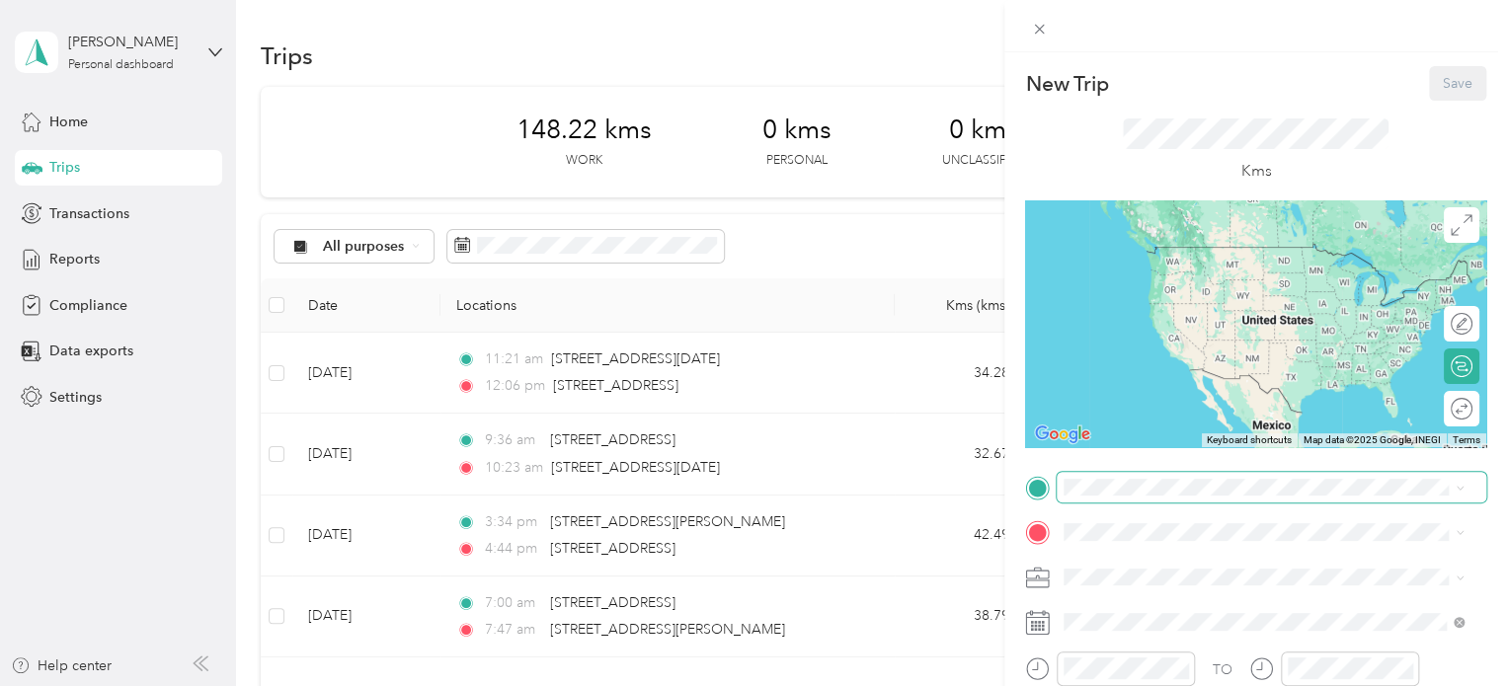
click at [1182, 501] on span at bounding box center [1270, 488] width 429 height 32
click at [1216, 264] on span "[STREET_ADDRESS][PERSON_NAME]" at bounding box center [1218, 268] width 235 height 18
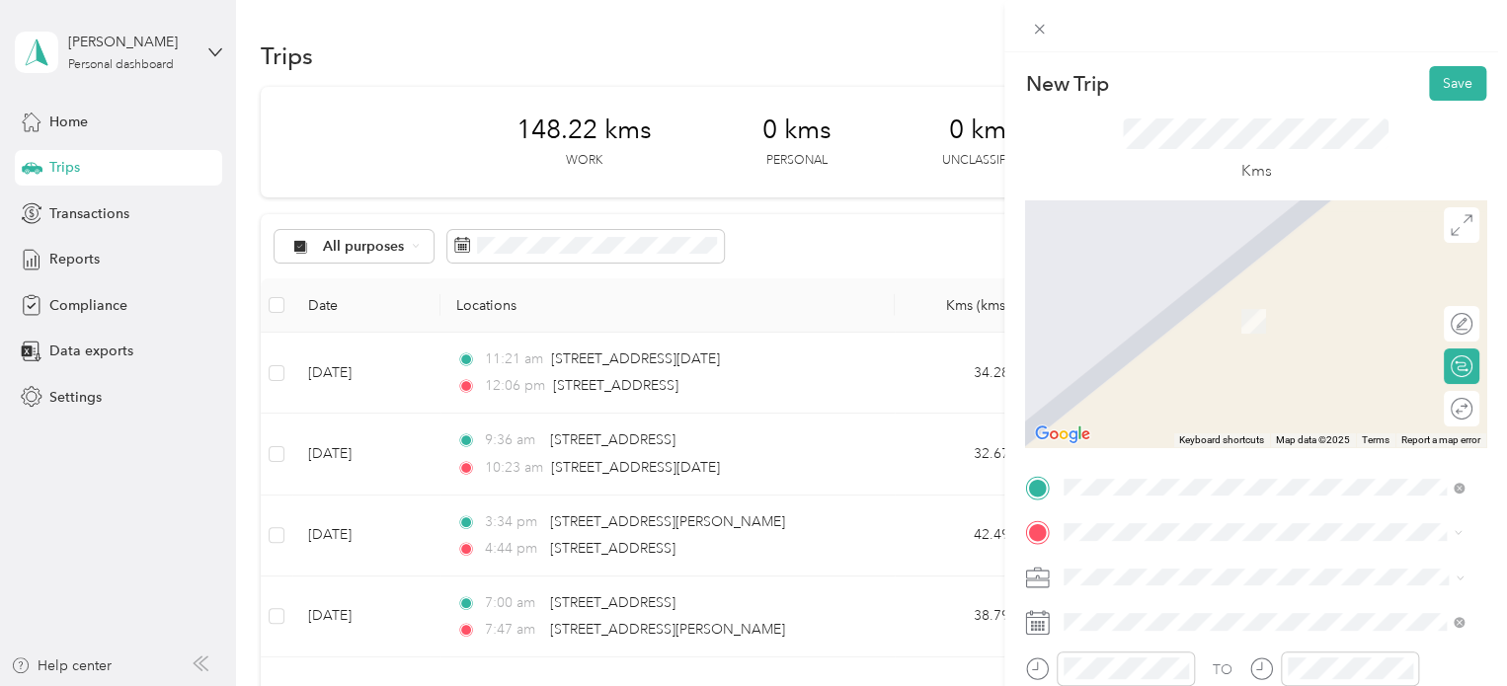
click at [1245, 382] on span "[STREET_ADDRESS][PERSON_NAME]" at bounding box center [1218, 373] width 235 height 18
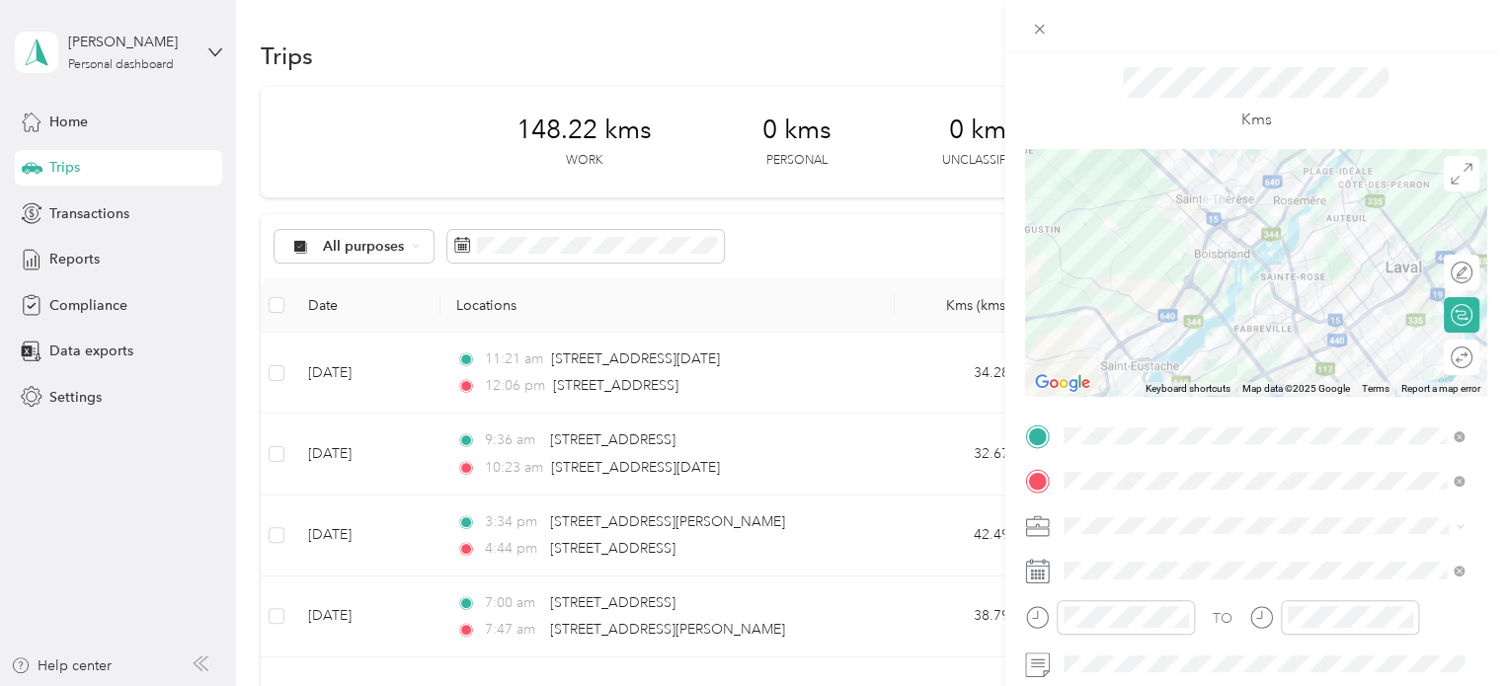
scroll to position [99, 0]
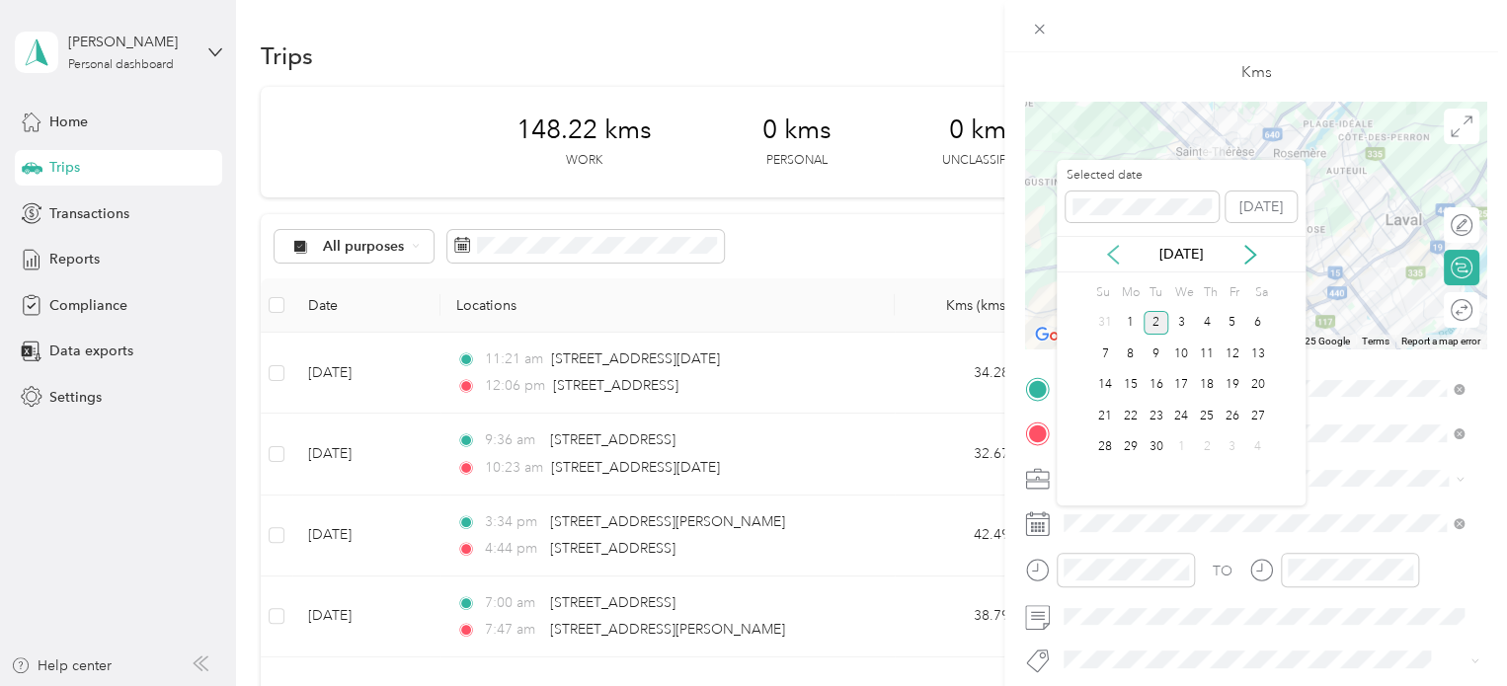
click at [1112, 256] on icon at bounding box center [1113, 255] width 20 height 20
click at [1234, 348] on div "8" at bounding box center [1232, 354] width 26 height 25
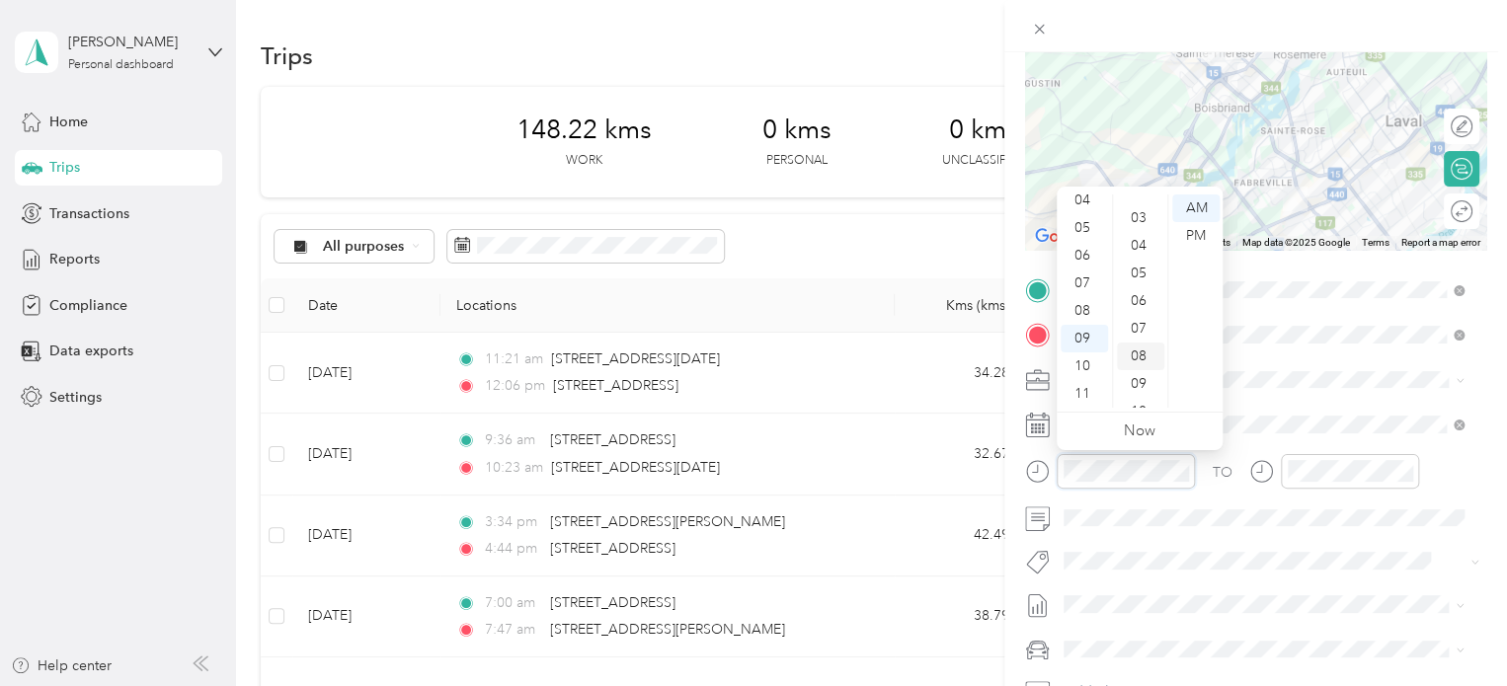
scroll to position [0, 0]
click at [1140, 285] on div "03" at bounding box center [1140, 291] width 47 height 28
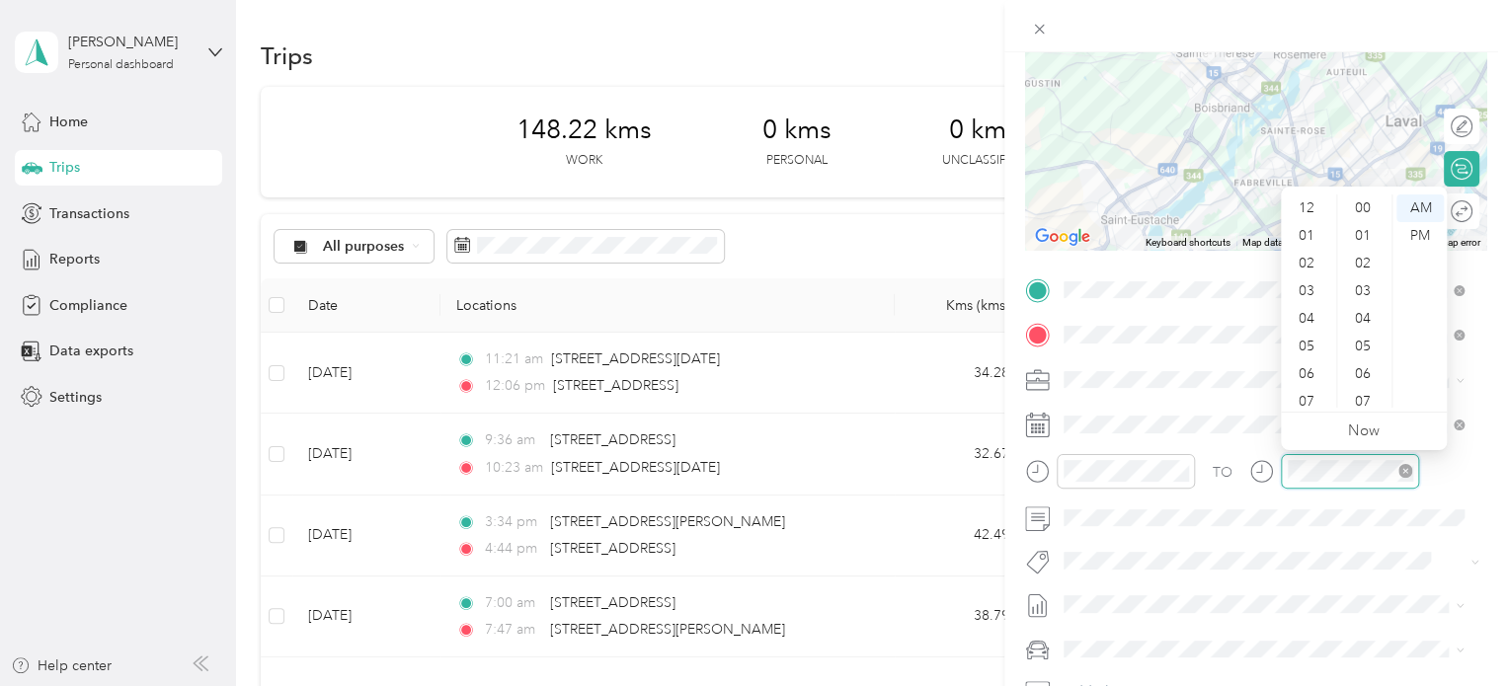
scroll to position [118, 0]
click at [1268, 469] on div at bounding box center [1334, 471] width 170 height 35
click at [1308, 344] on div "09" at bounding box center [1308, 339] width 47 height 28
click at [1362, 253] on div "25" at bounding box center [1364, 264] width 47 height 28
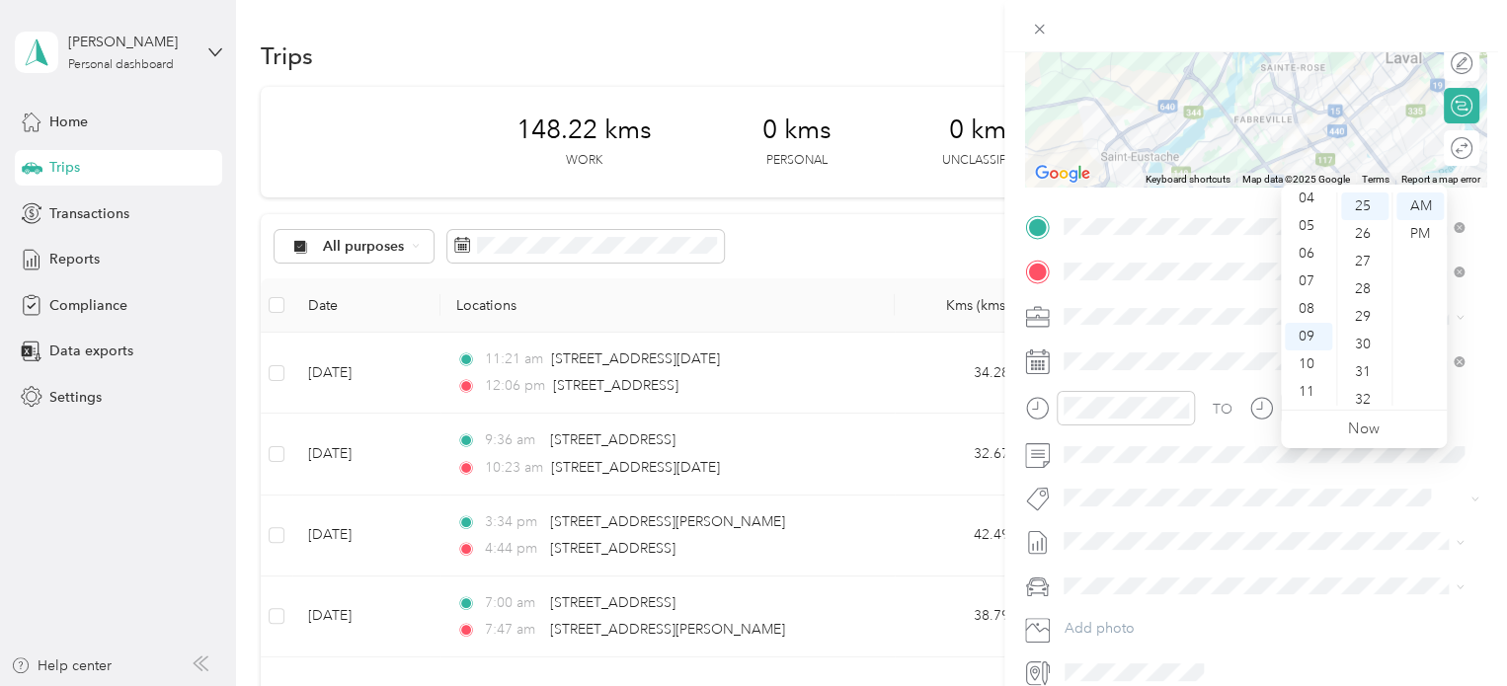
scroll to position [296, 0]
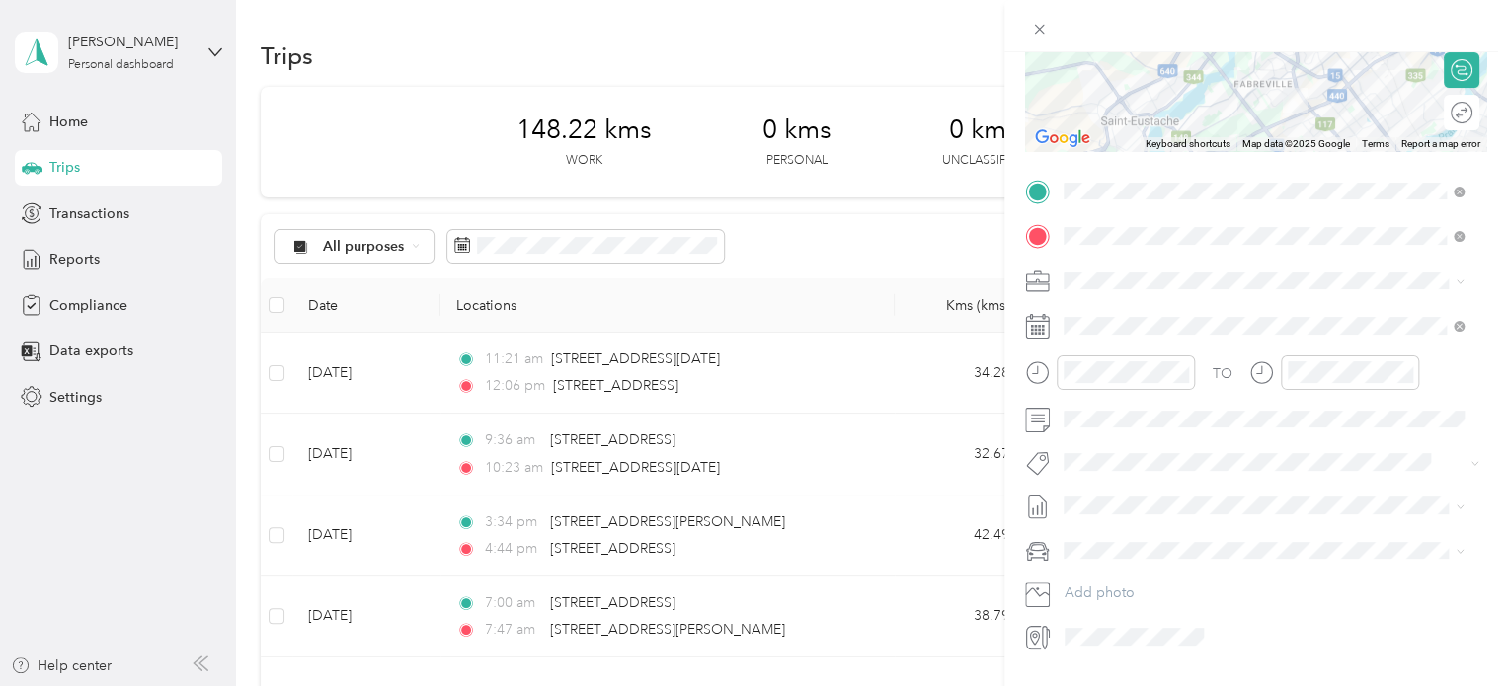
click at [1122, 585] on div "Audi A5" at bounding box center [1263, 585] width 386 height 21
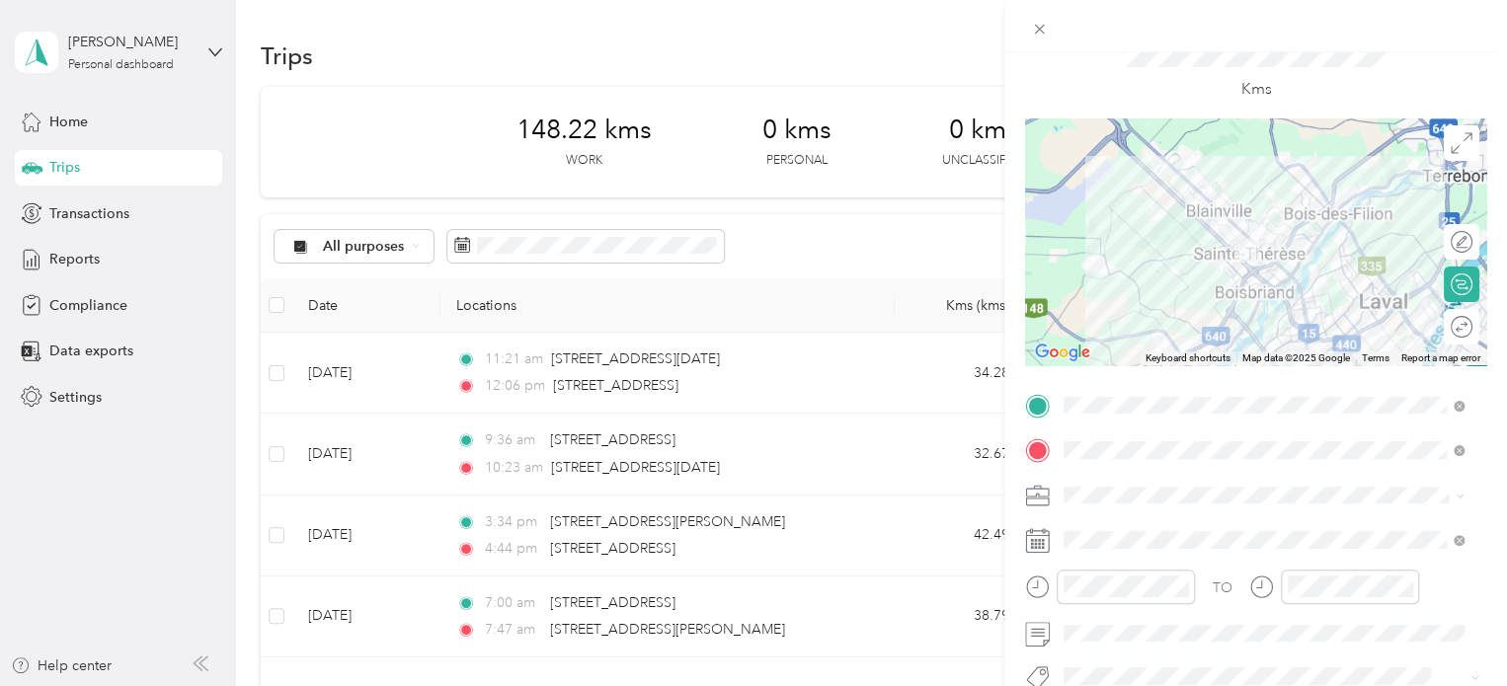
scroll to position [0, 0]
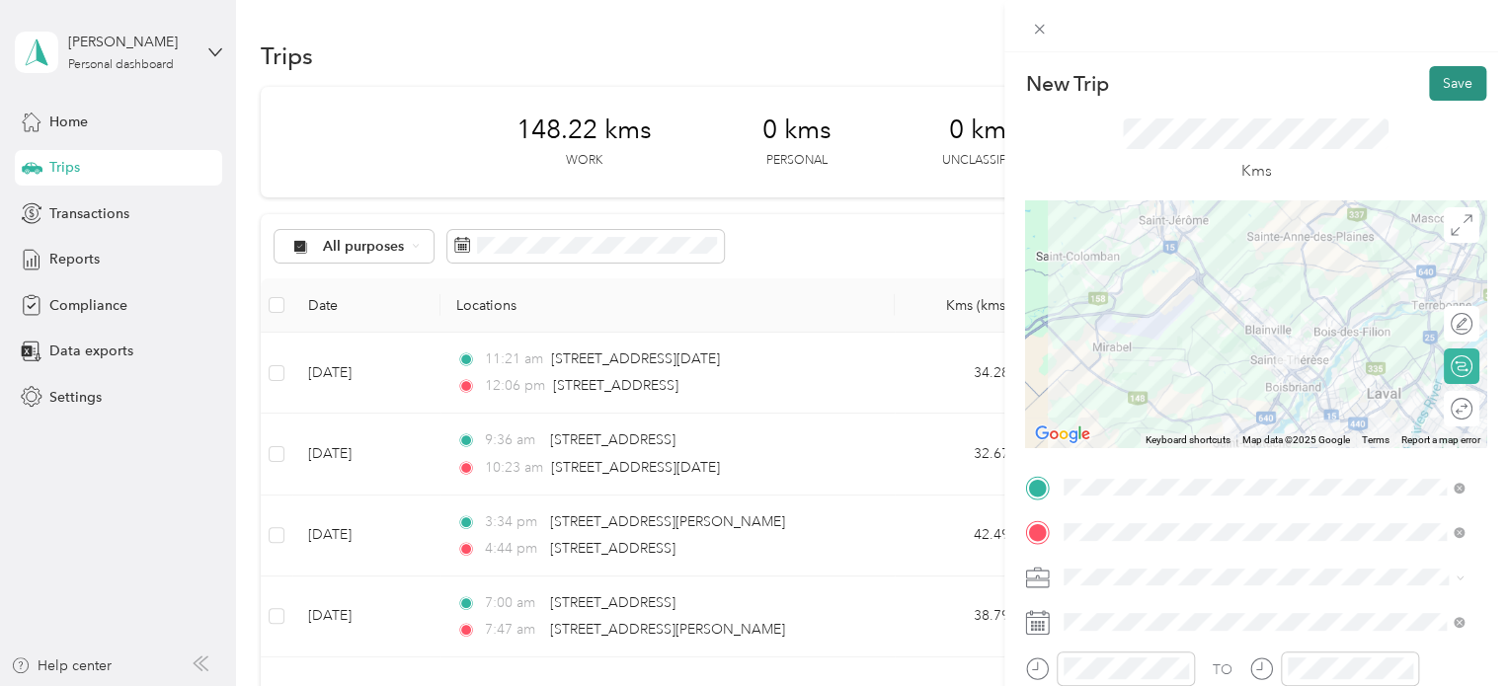
click at [1444, 81] on button "Save" at bounding box center [1457, 83] width 57 height 35
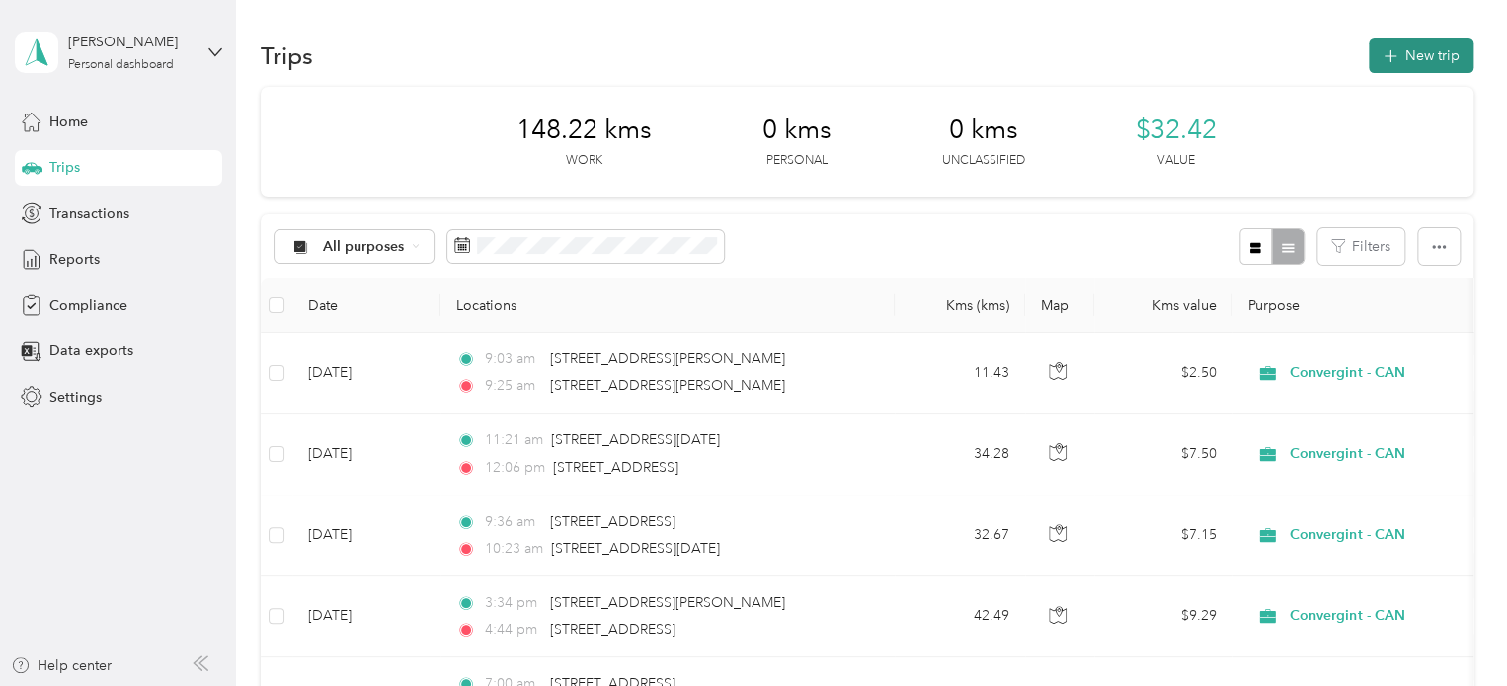
click at [1426, 54] on button "New trip" at bounding box center [1420, 56] width 105 height 35
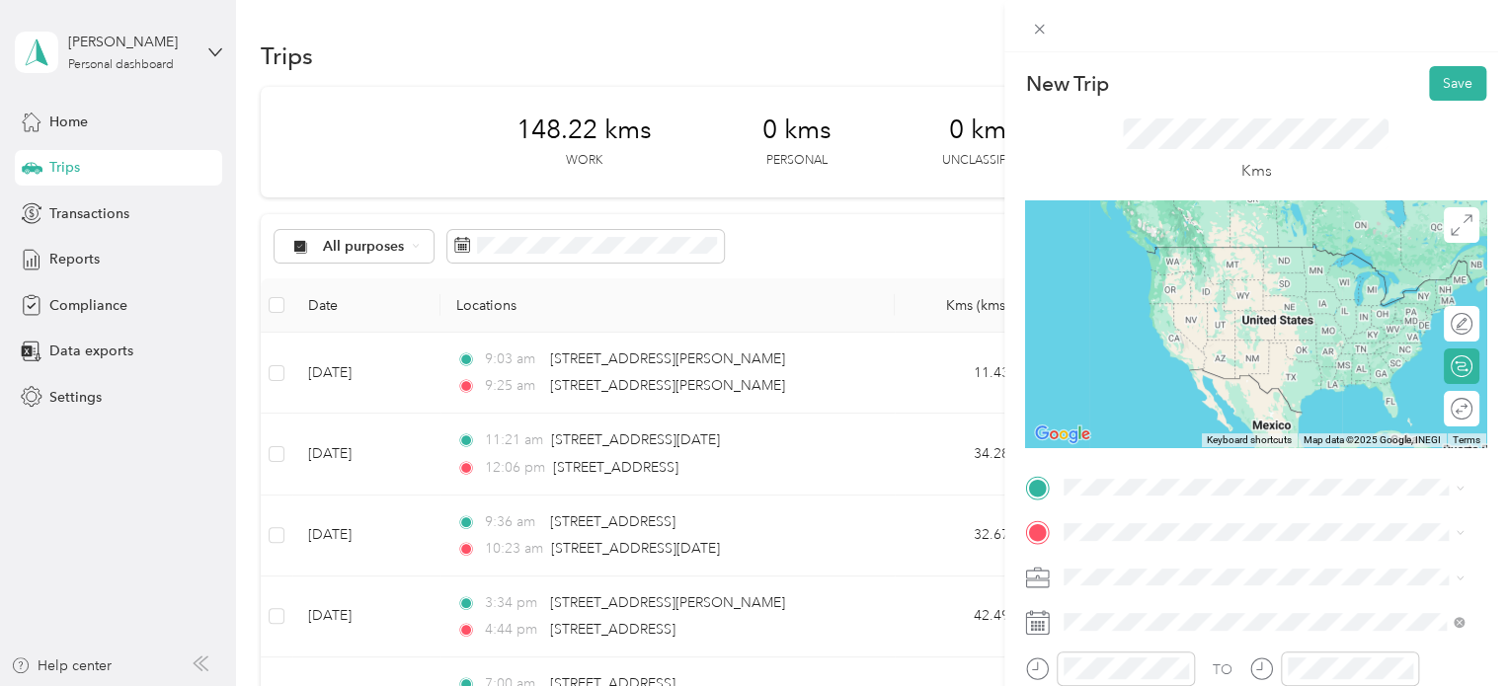
click at [1240, 337] on span "[STREET_ADDRESS][PERSON_NAME]" at bounding box center [1218, 328] width 235 height 18
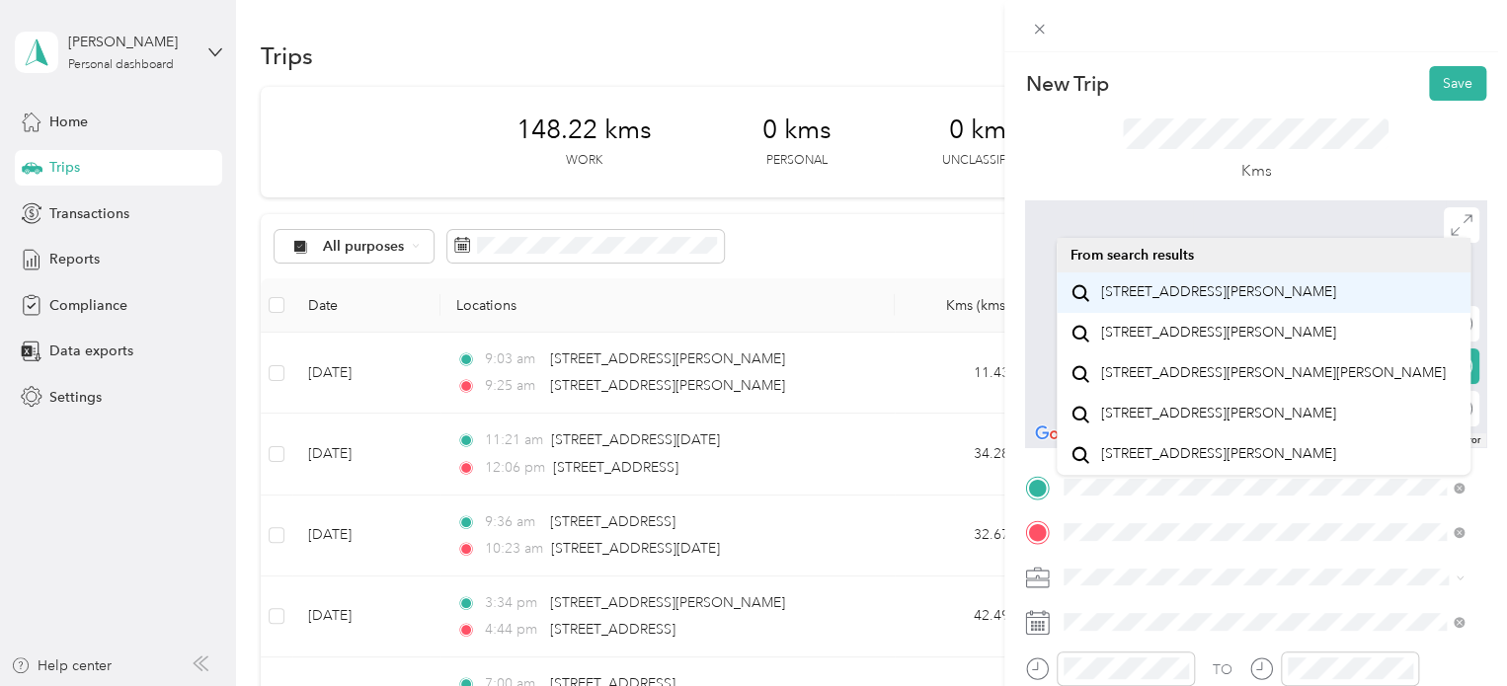
click at [1256, 301] on span "[STREET_ADDRESS][PERSON_NAME]" at bounding box center [1218, 292] width 235 height 18
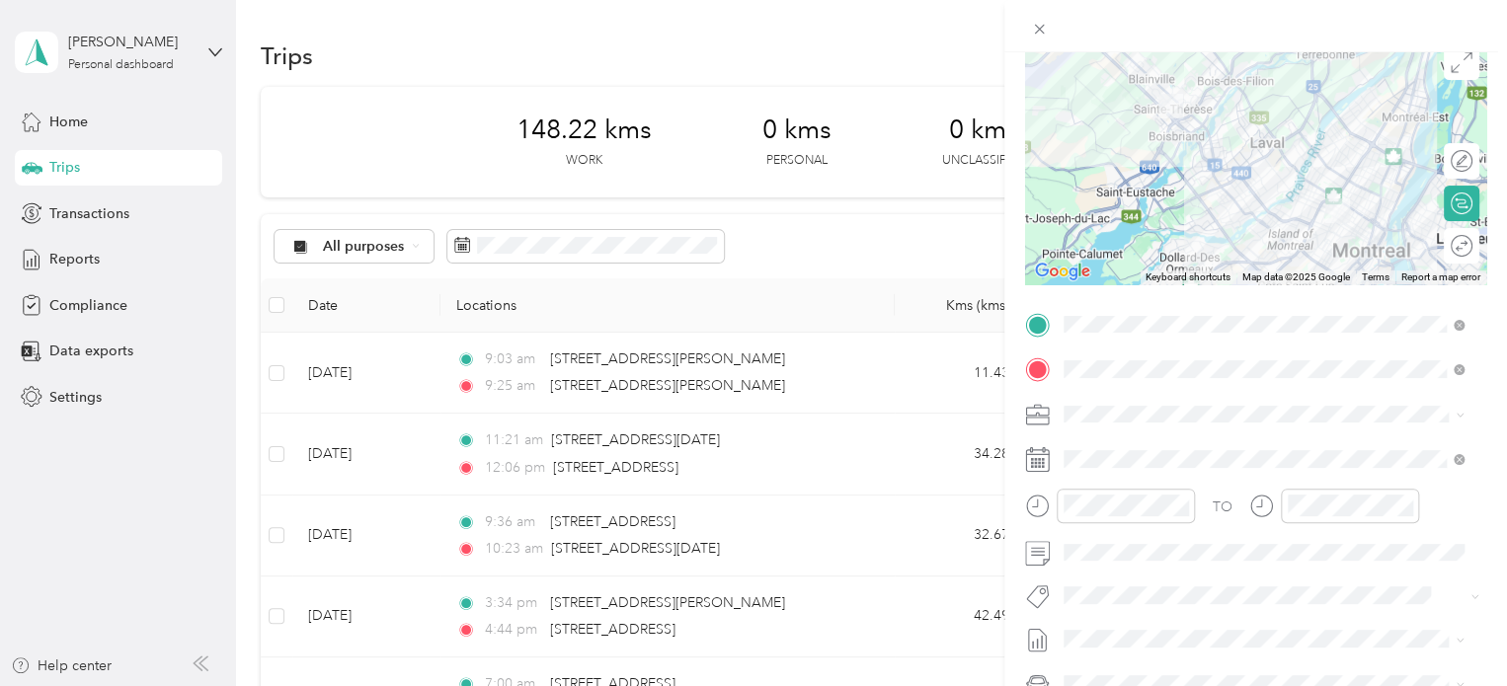
scroll to position [197, 0]
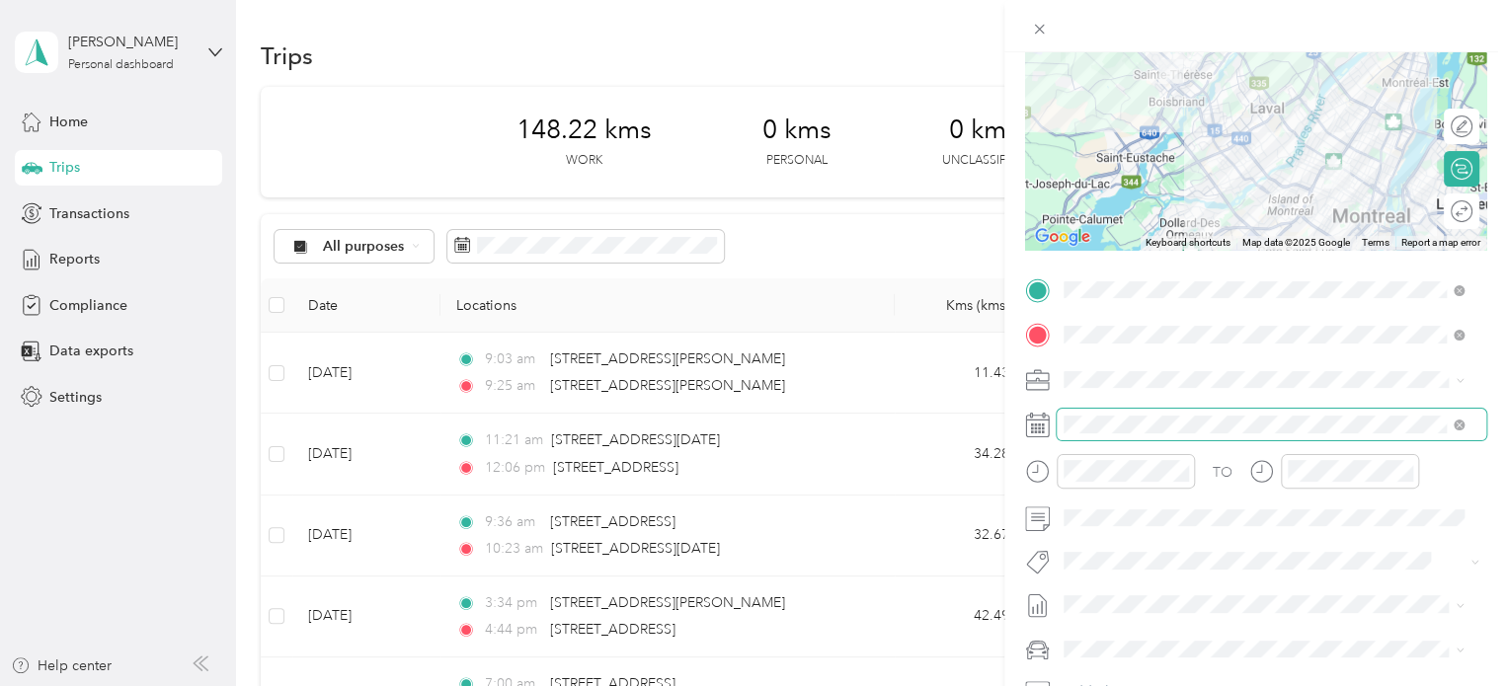
click at [1132, 433] on span at bounding box center [1270, 425] width 429 height 32
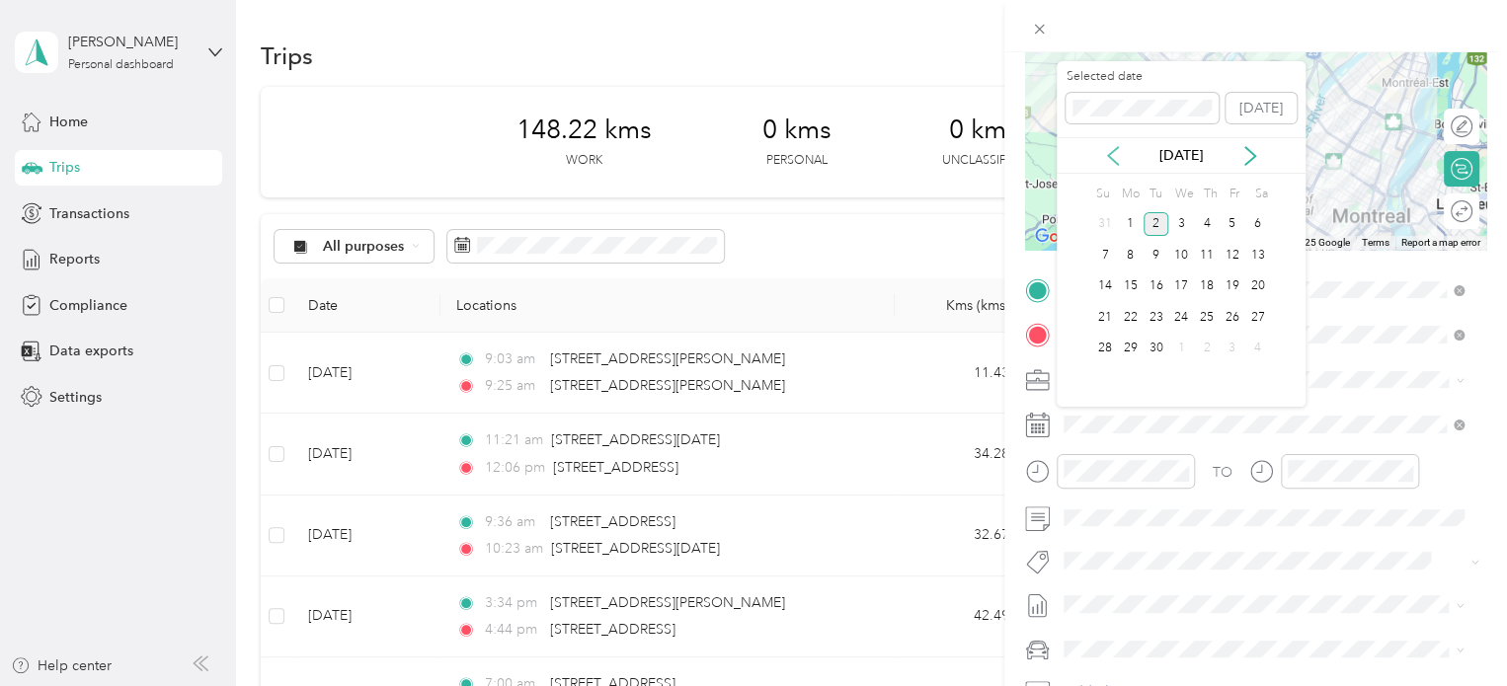
click at [1111, 153] on icon at bounding box center [1113, 156] width 20 height 20
click at [1232, 262] on div "8" at bounding box center [1232, 255] width 26 height 25
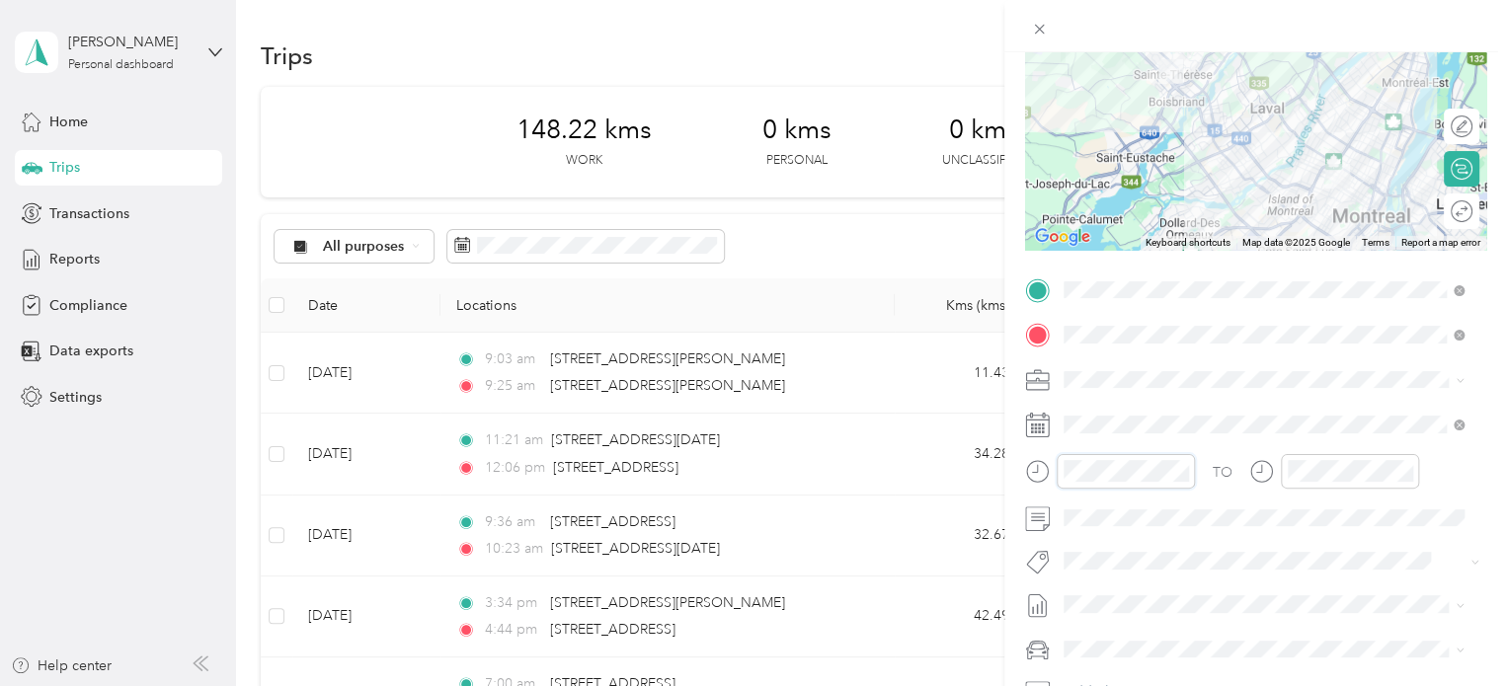
click at [1013, 465] on form "New Trip Save This trip cannot be edited because it is either under review, app…" at bounding box center [1255, 310] width 503 height 883
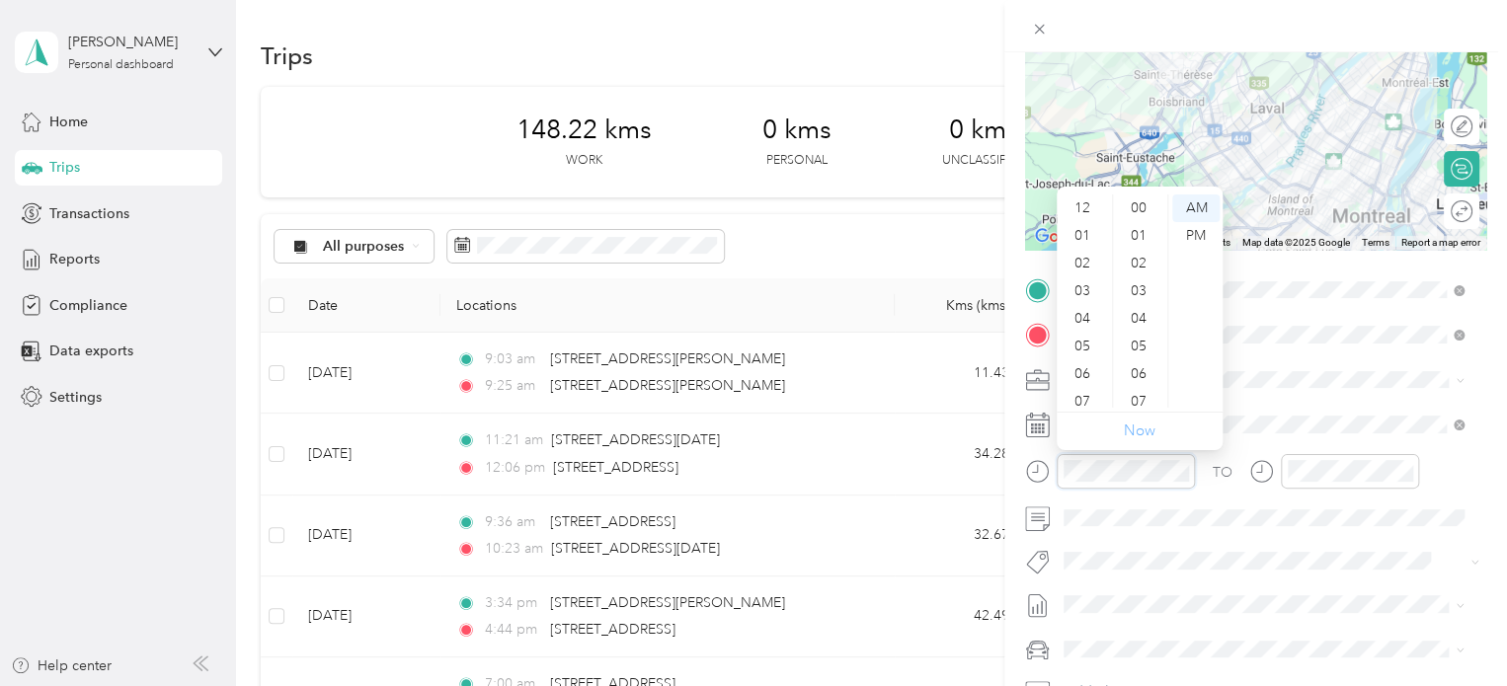
scroll to position [118, 0]
click at [1137, 268] on div "45" at bounding box center [1140, 268] width 47 height 28
click at [1140, 237] on div "46" at bounding box center [1140, 236] width 47 height 28
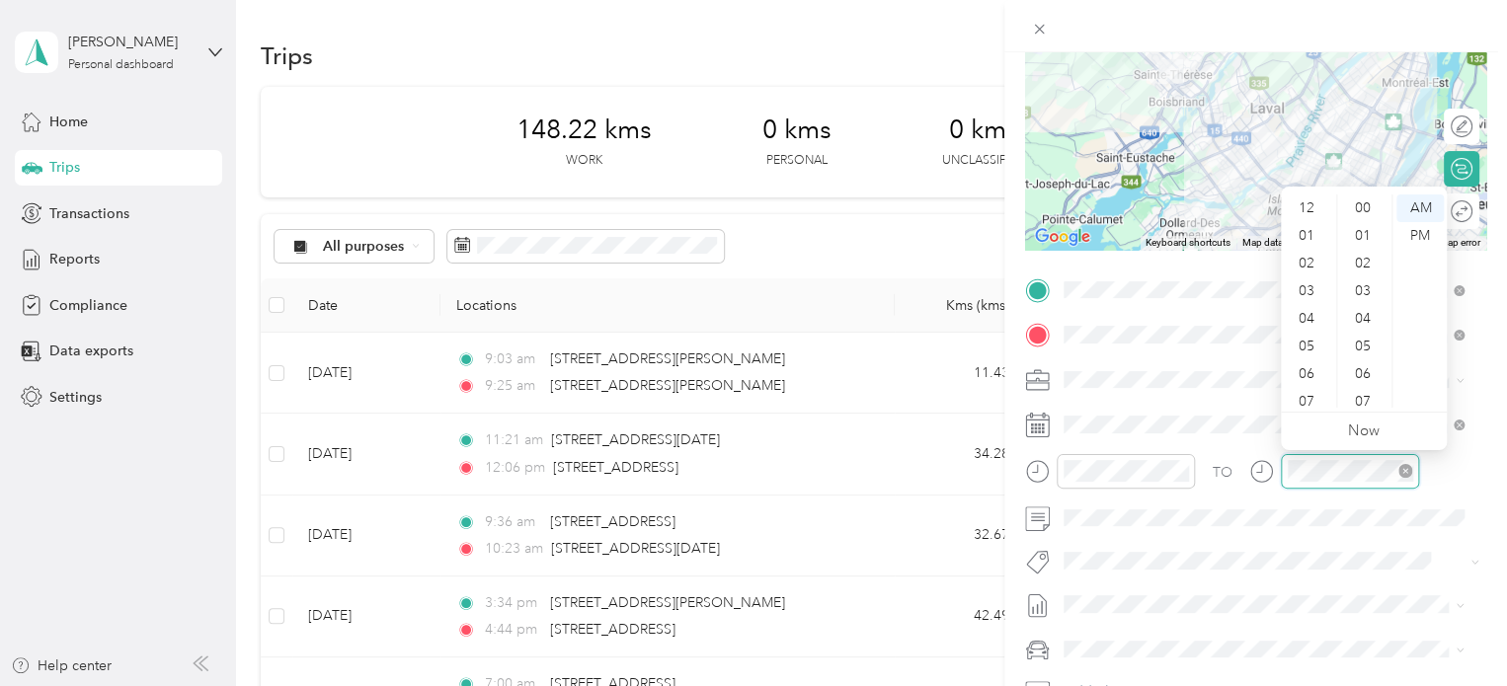
scroll to position [118, 0]
click at [1299, 366] on div "10" at bounding box center [1308, 366] width 47 height 28
click at [1369, 324] on div "21" at bounding box center [1364, 331] width 47 height 28
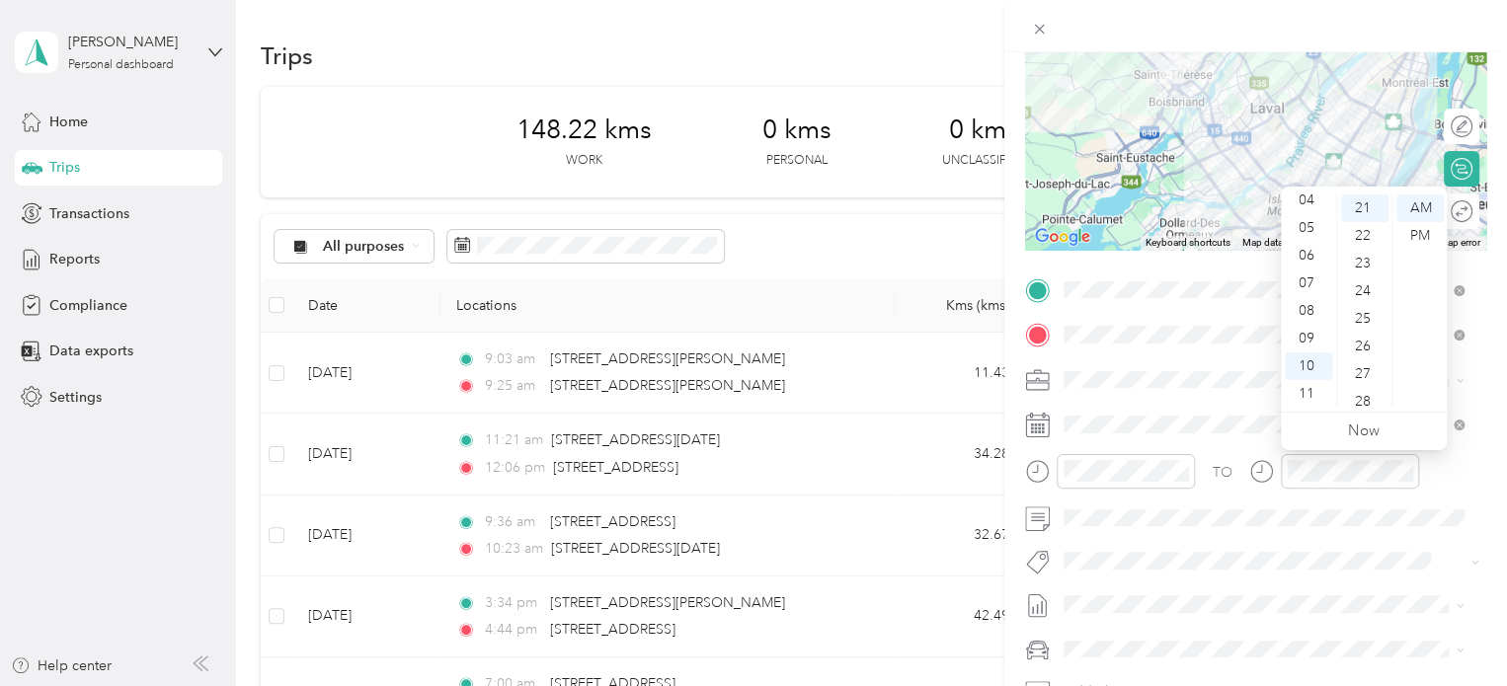
click at [1124, 637] on span at bounding box center [1270, 650] width 429 height 32
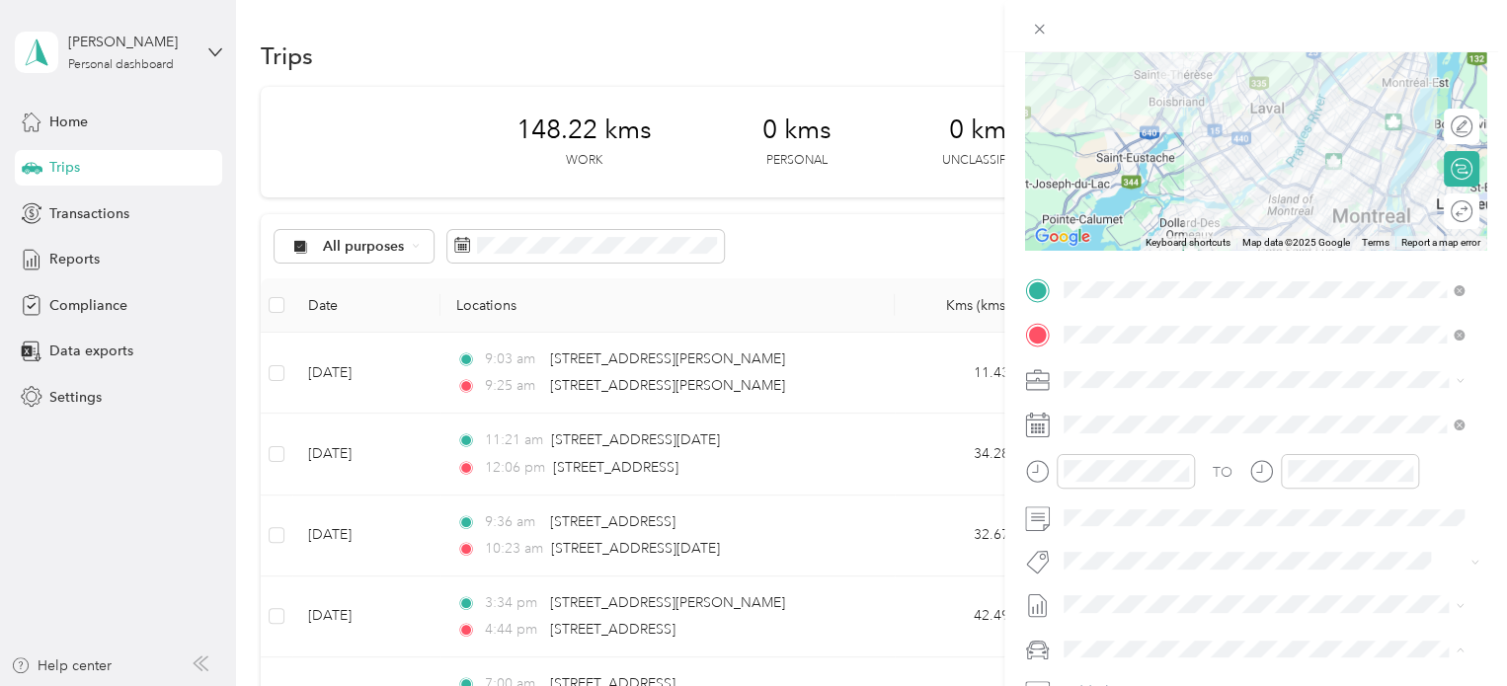
click at [1126, 615] on div "Audi A5" at bounding box center [1263, 614] width 386 height 21
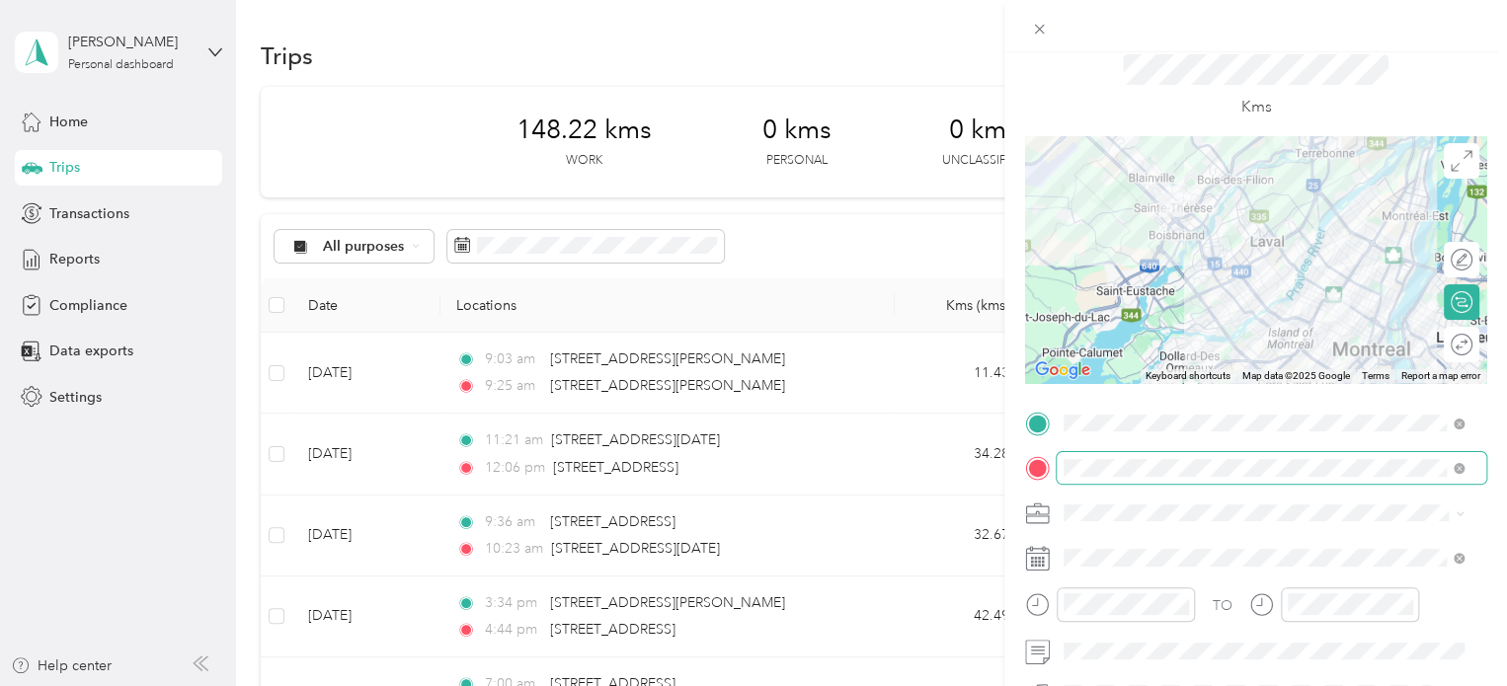
scroll to position [0, 0]
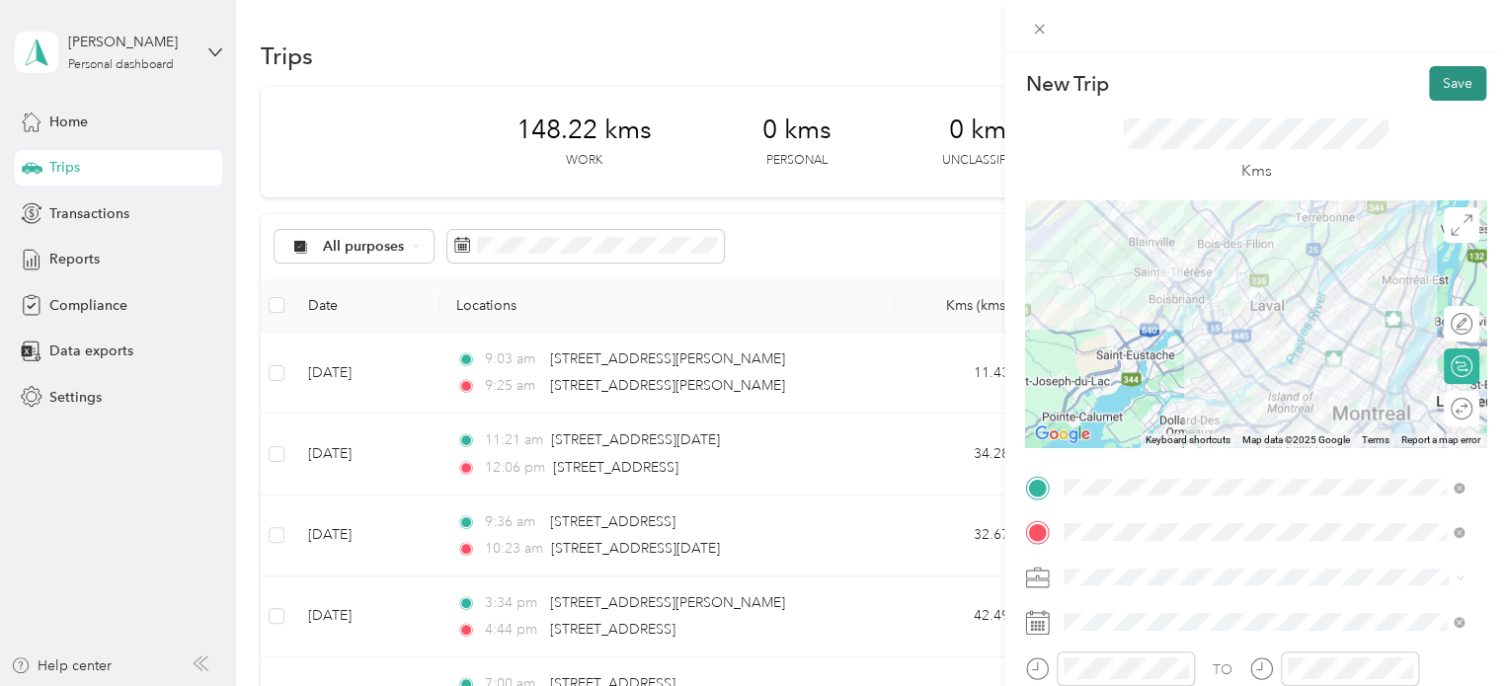
click at [1450, 82] on button "Save" at bounding box center [1457, 83] width 57 height 35
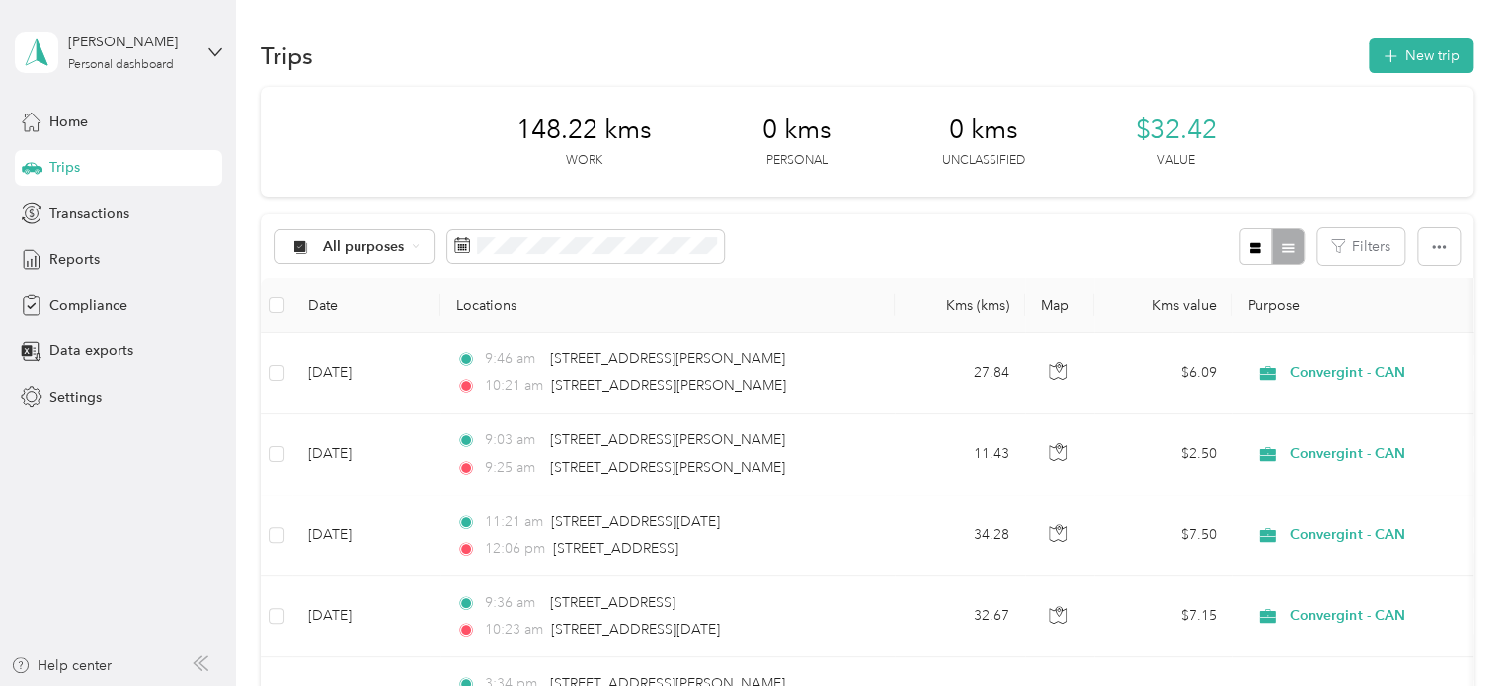
click at [1435, 73] on div "Trips New trip" at bounding box center [867, 55] width 1212 height 41
click at [1430, 56] on button "New trip" at bounding box center [1420, 56] width 105 height 35
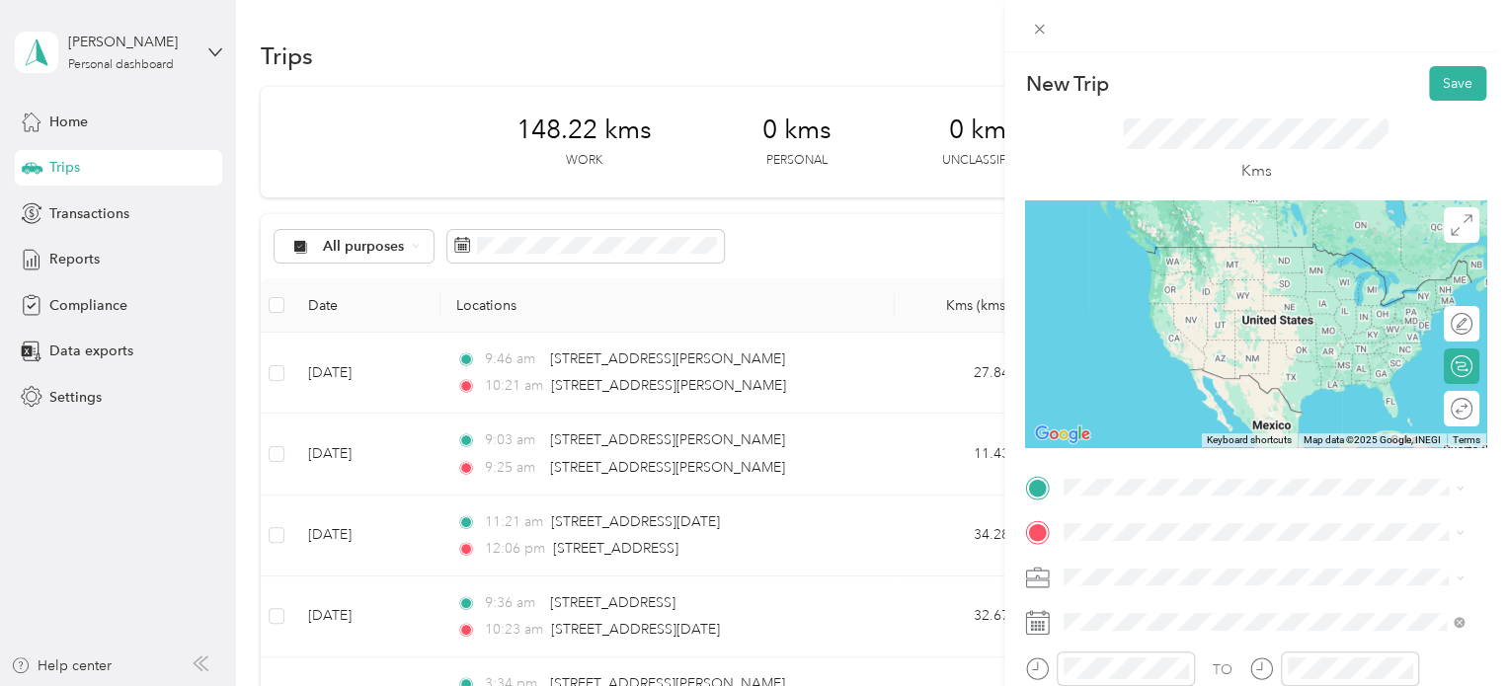
click at [1205, 239] on span "[STREET_ADDRESS][PERSON_NAME]" at bounding box center [1218, 244] width 235 height 17
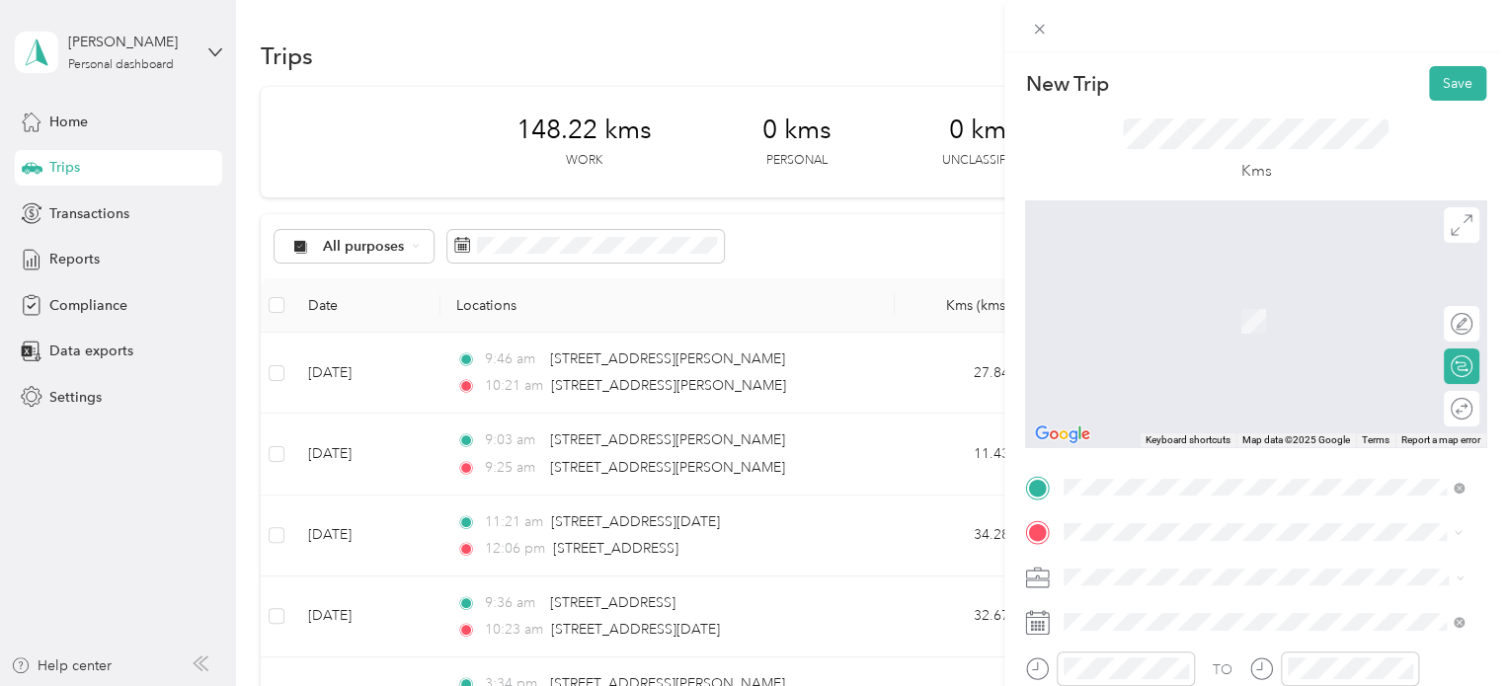
click at [1185, 603] on span "[STREET_ADDRESS]" at bounding box center [1163, 603] width 125 height 18
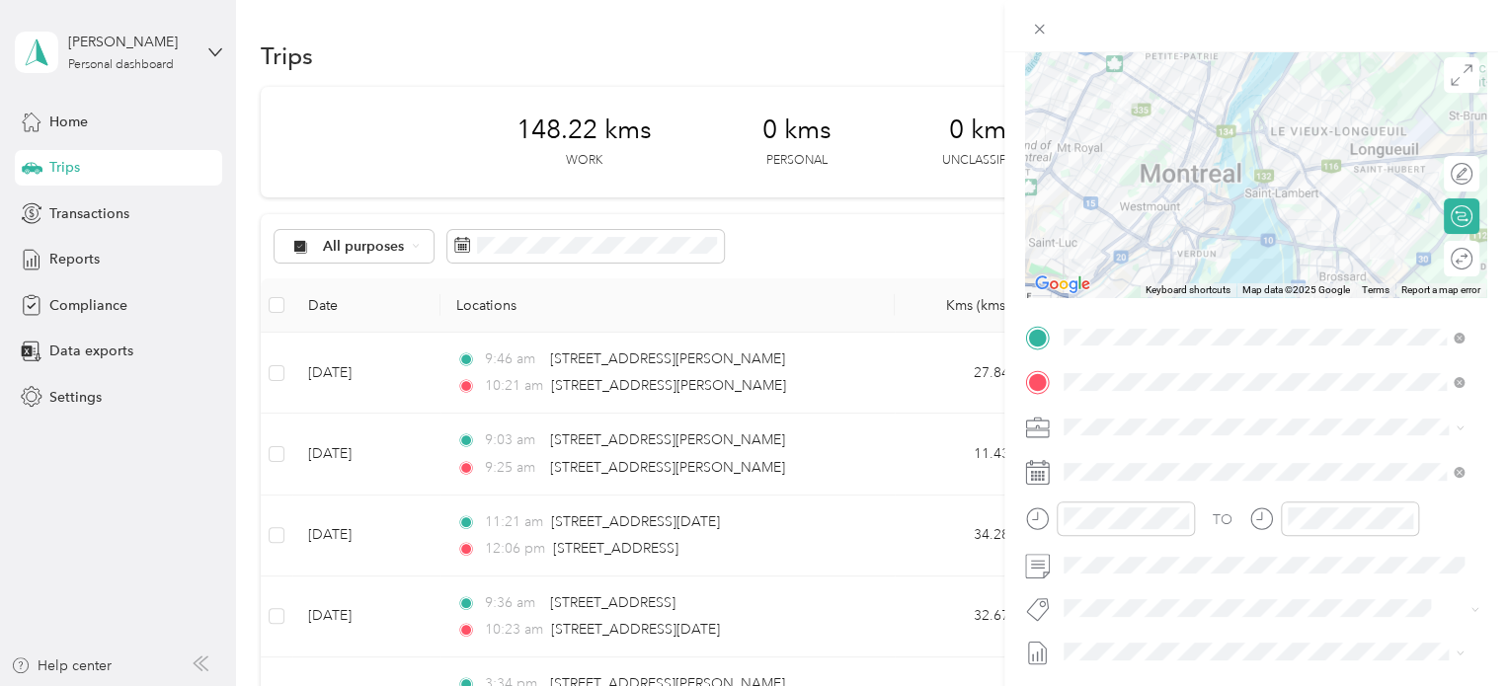
scroll to position [197, 0]
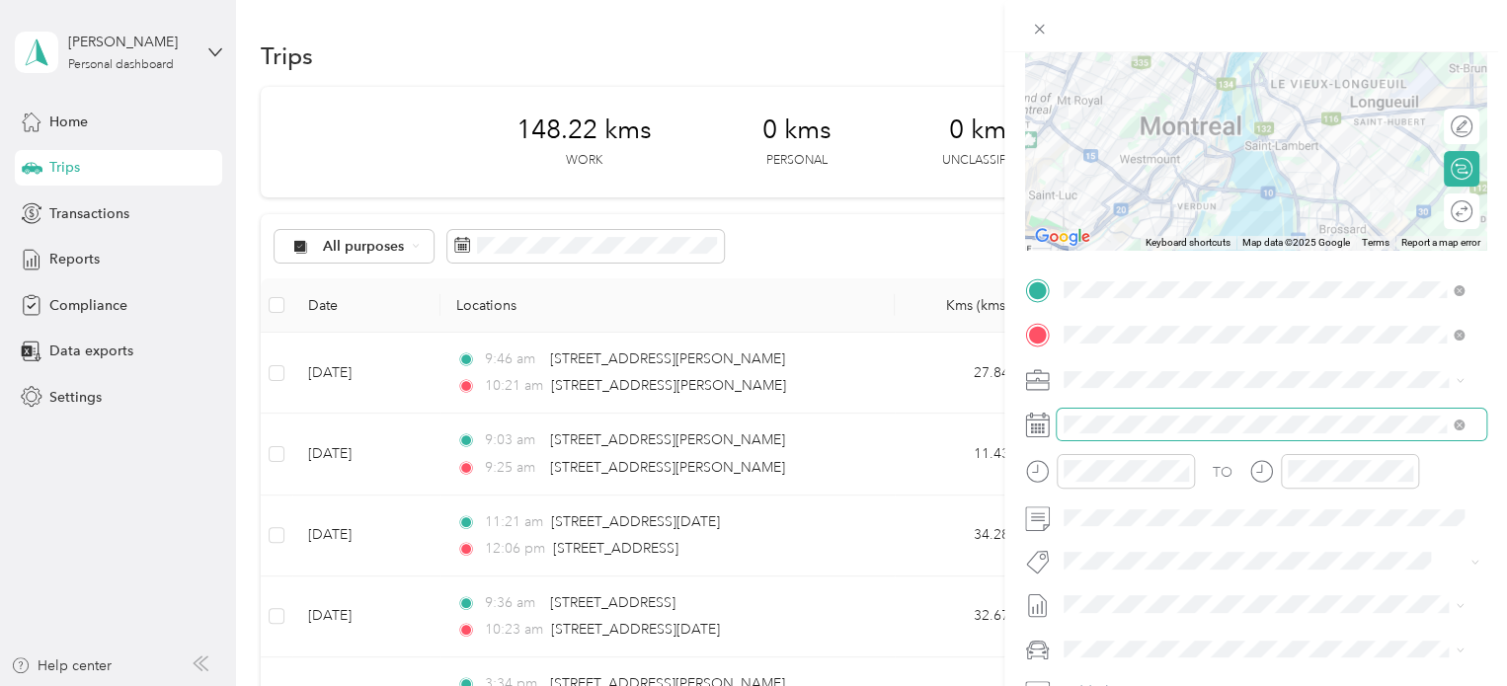
click at [1052, 425] on div at bounding box center [1255, 425] width 461 height 32
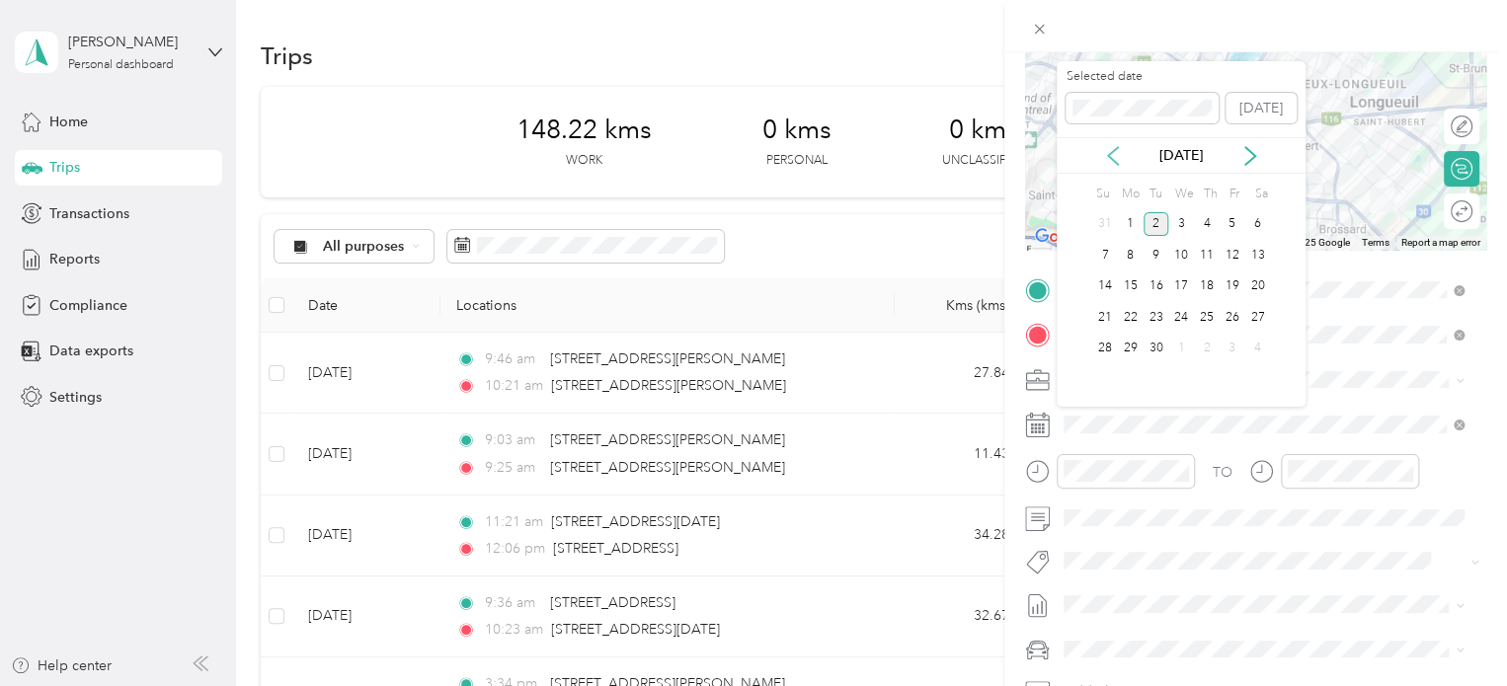
click at [1110, 151] on icon at bounding box center [1113, 156] width 10 height 18
click at [1225, 252] on div "8" at bounding box center [1232, 255] width 26 height 25
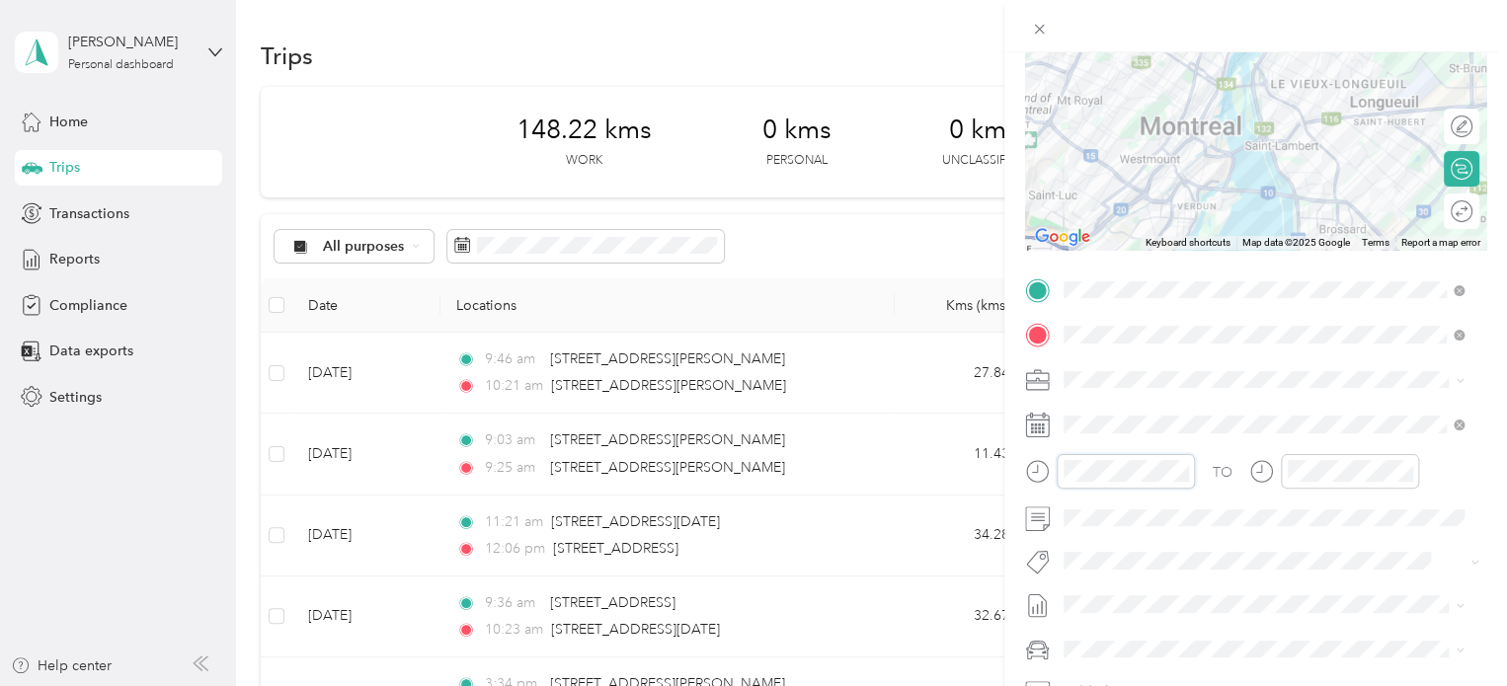
click at [1034, 473] on div at bounding box center [1110, 471] width 170 height 35
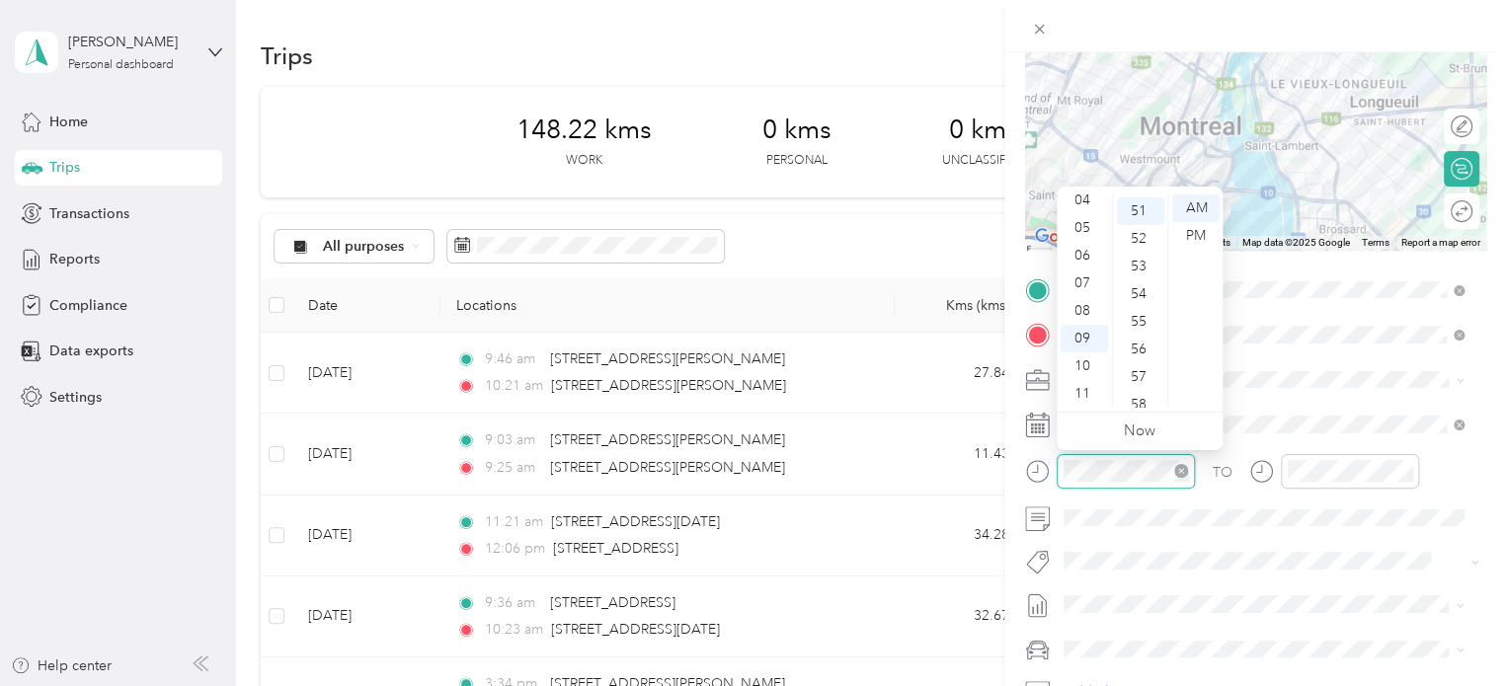
scroll to position [1410, 0]
click at [1084, 392] on div "11" at bounding box center [1083, 394] width 47 height 28
click at [1141, 199] on div "00" at bounding box center [1140, 209] width 47 height 28
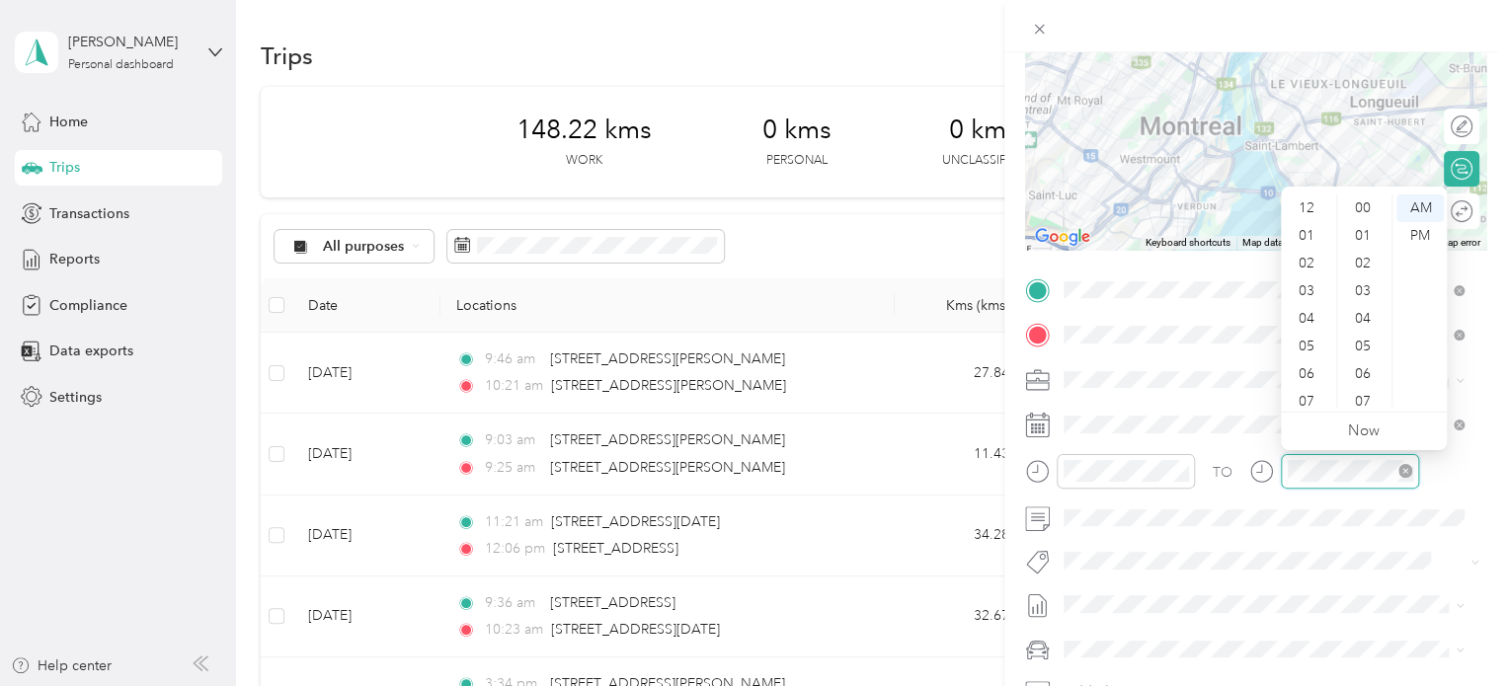
scroll to position [118, 0]
click at [1310, 385] on div "11" at bounding box center [1308, 394] width 47 height 28
click at [1364, 288] on div "48" at bounding box center [1364, 287] width 47 height 28
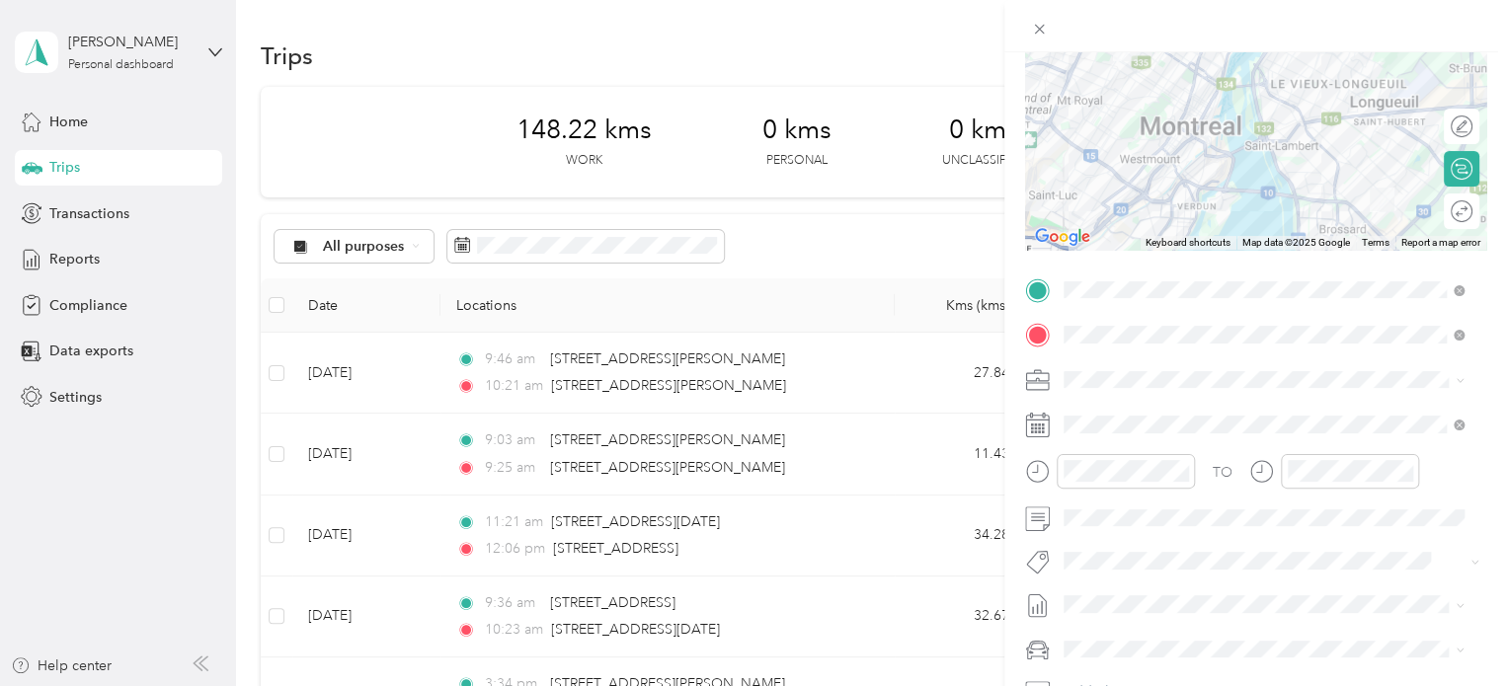
click at [1112, 611] on span "Audi A5" at bounding box center [1095, 614] width 51 height 17
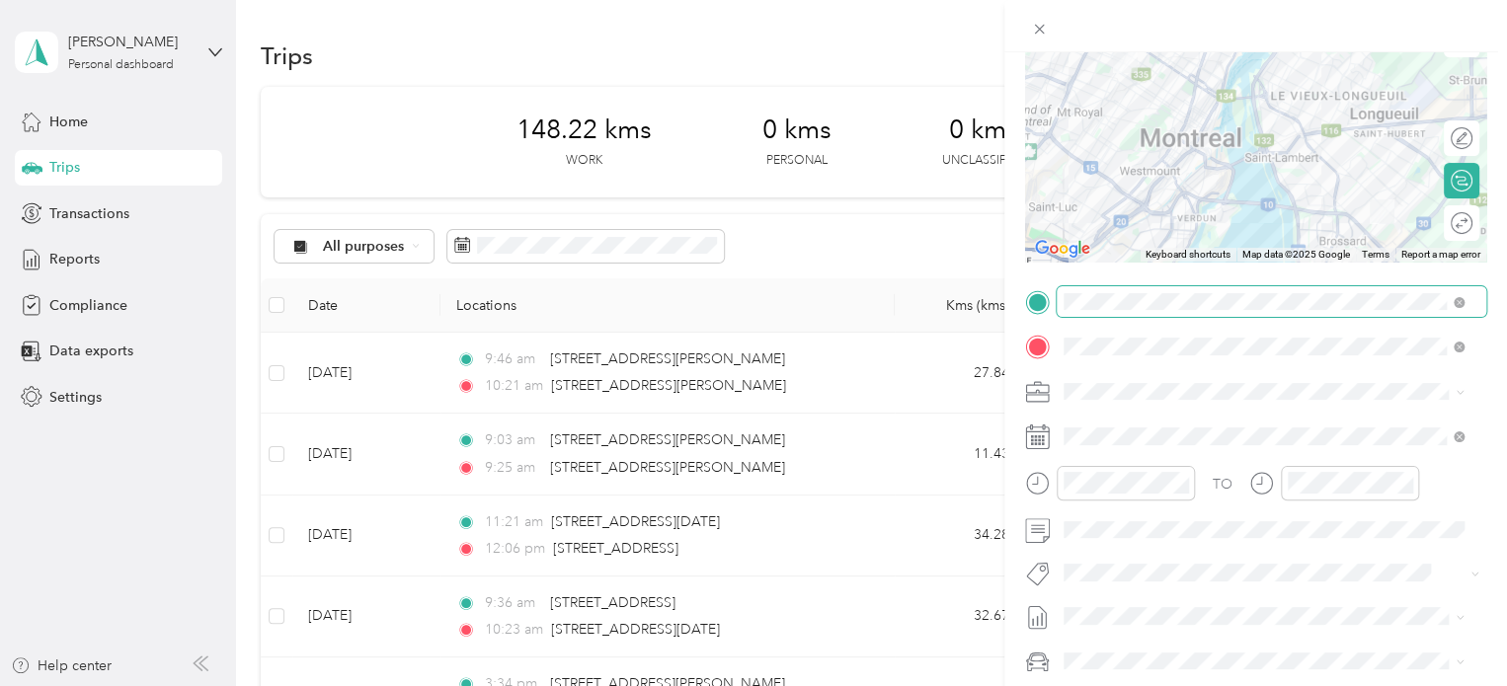
scroll to position [0, 0]
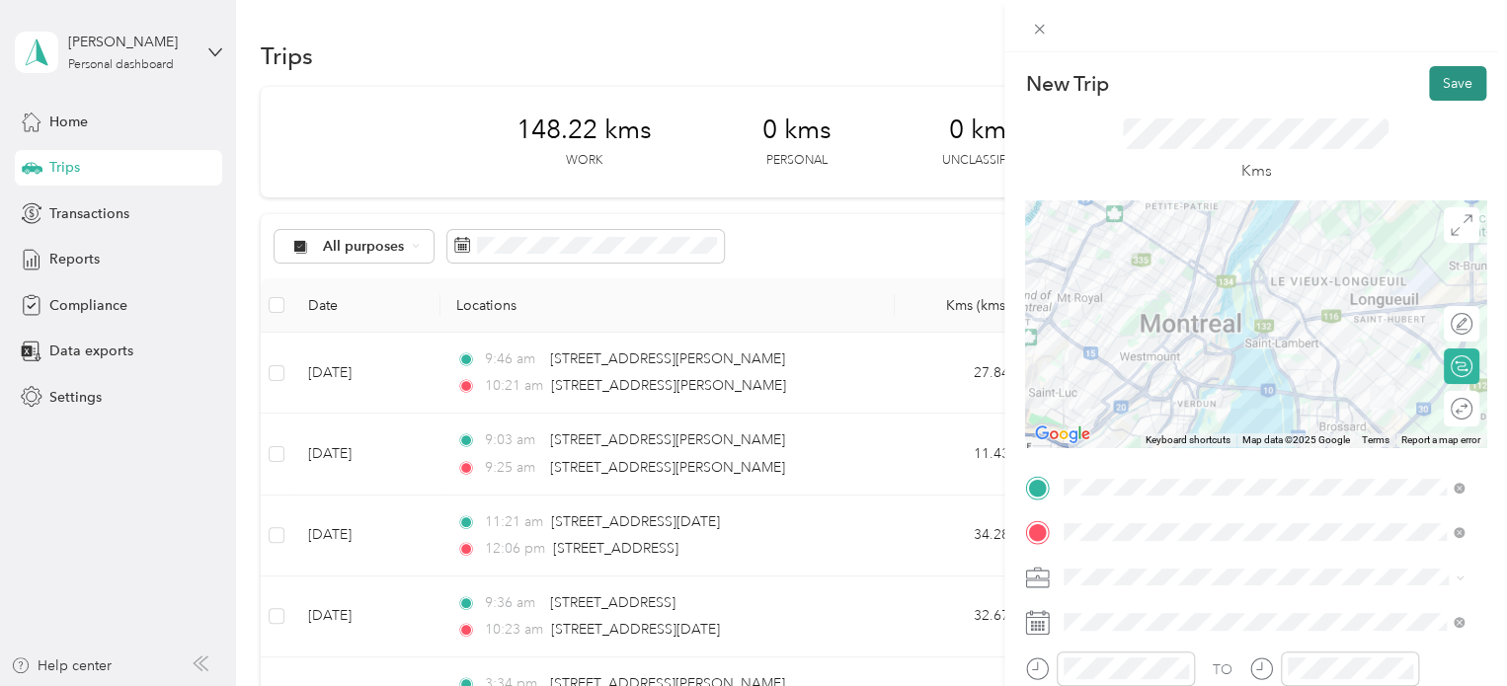
click at [1438, 82] on button "Save" at bounding box center [1457, 83] width 57 height 35
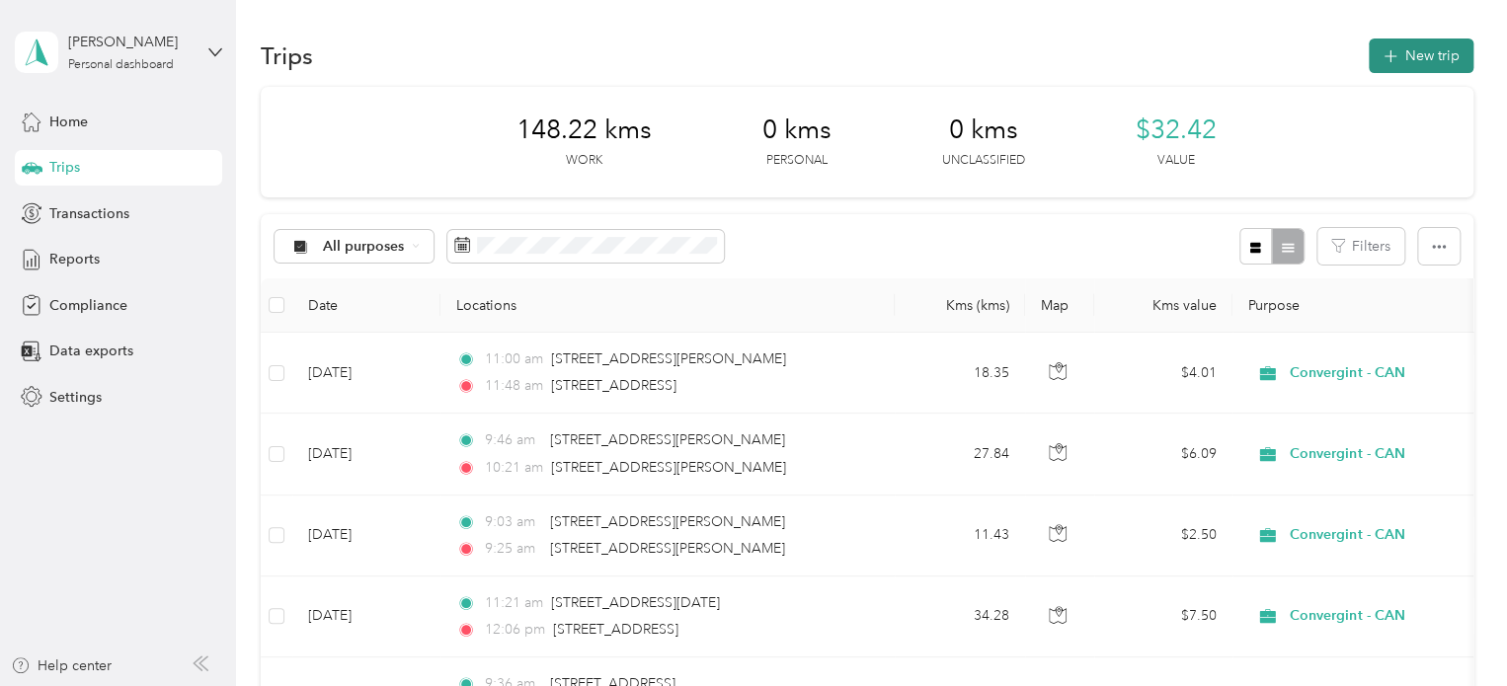
click at [1398, 53] on button "New trip" at bounding box center [1420, 56] width 105 height 35
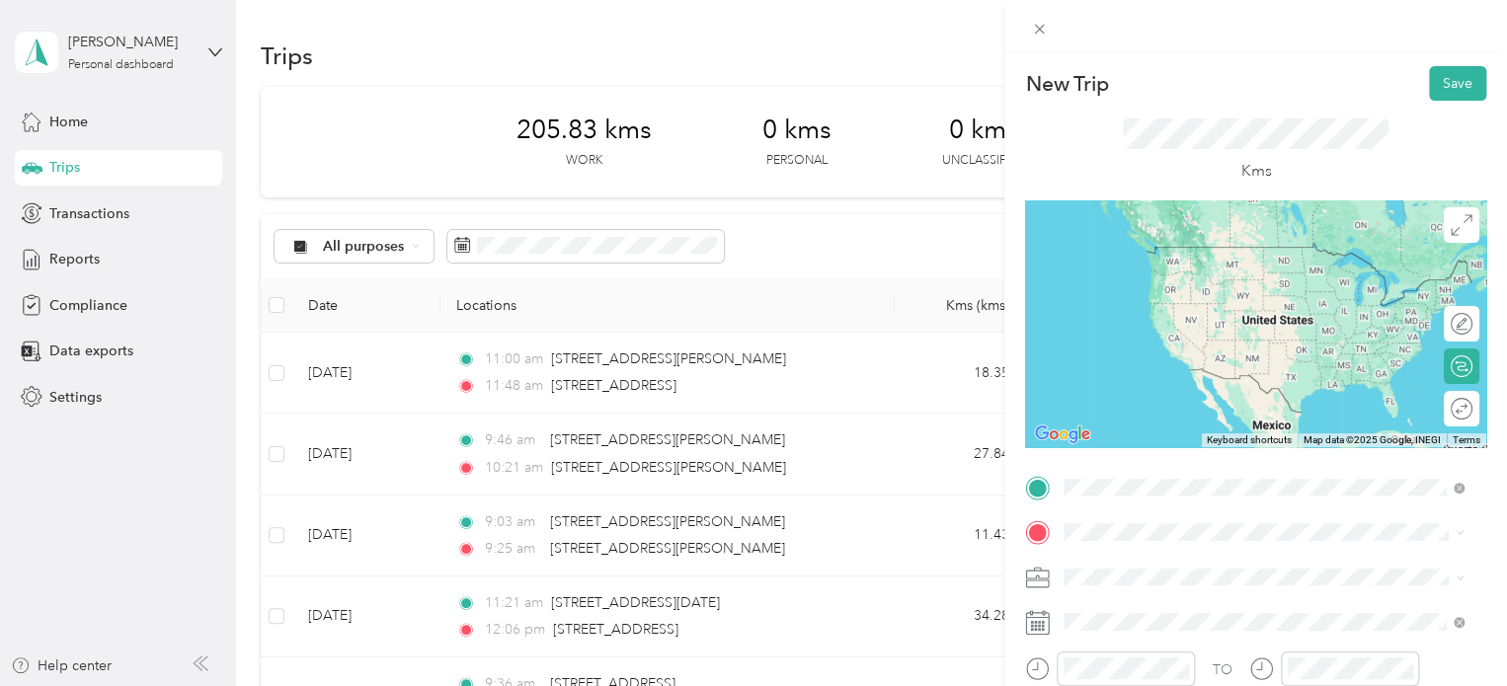
click at [1181, 247] on span "[STREET_ADDRESS][PERSON_NAME]" at bounding box center [1218, 247] width 235 height 18
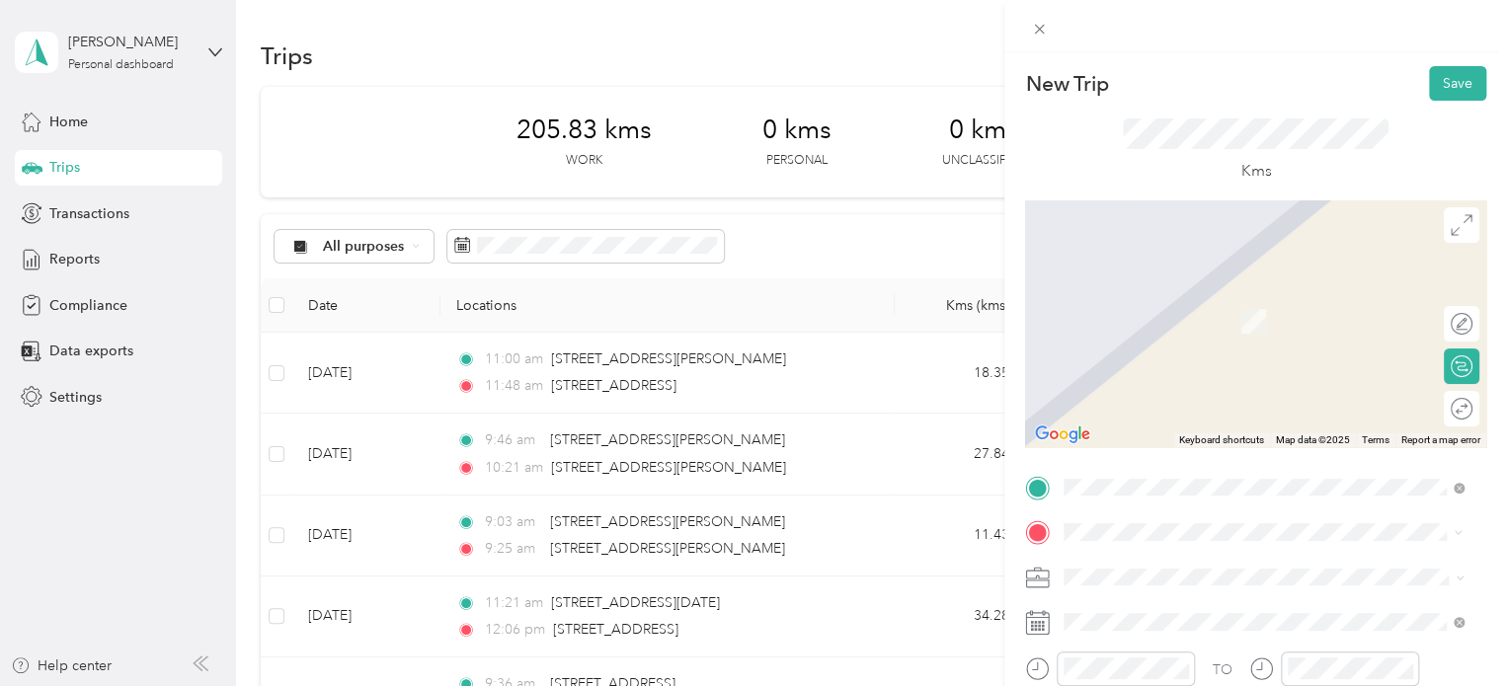
click at [1171, 298] on span "[STREET_ADDRESS]" at bounding box center [1163, 292] width 125 height 18
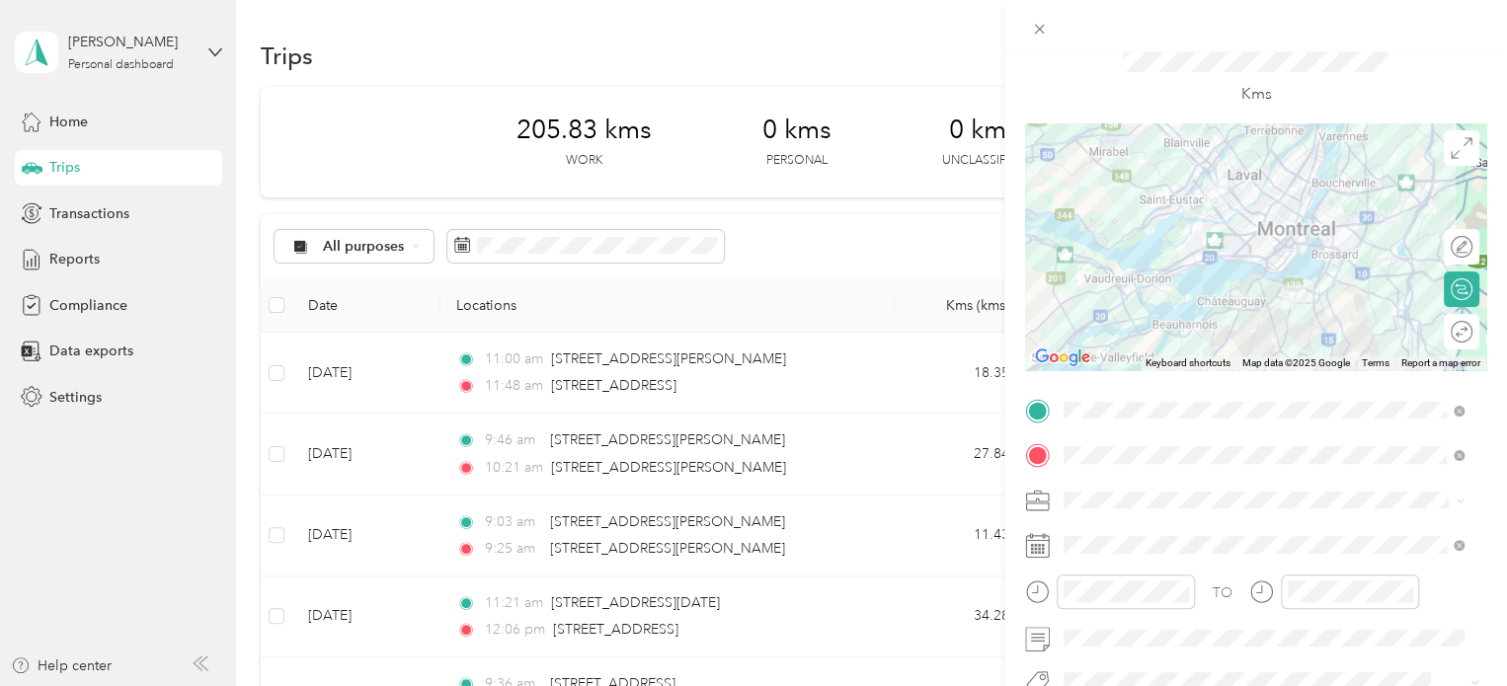
scroll to position [99, 0]
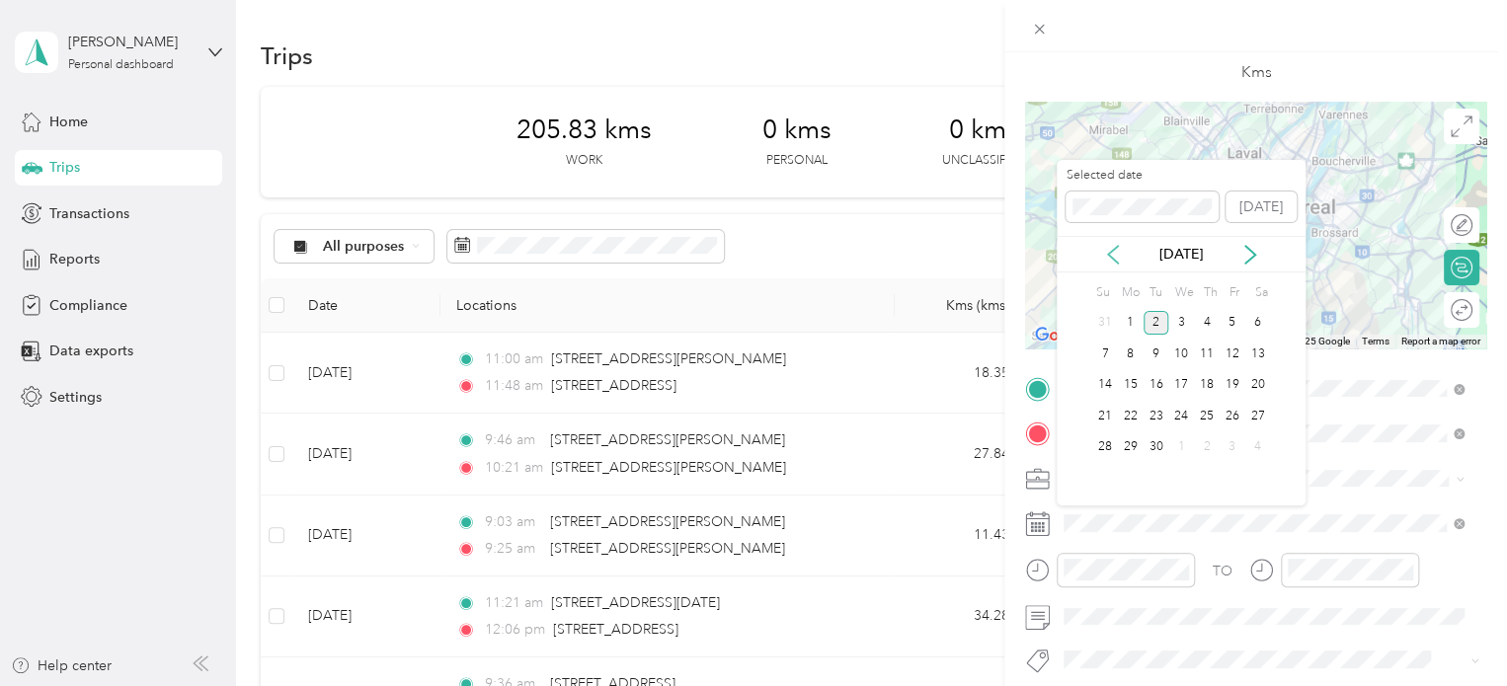
click at [1106, 245] on icon at bounding box center [1113, 255] width 20 height 20
click at [1124, 448] on div "25" at bounding box center [1131, 447] width 26 height 25
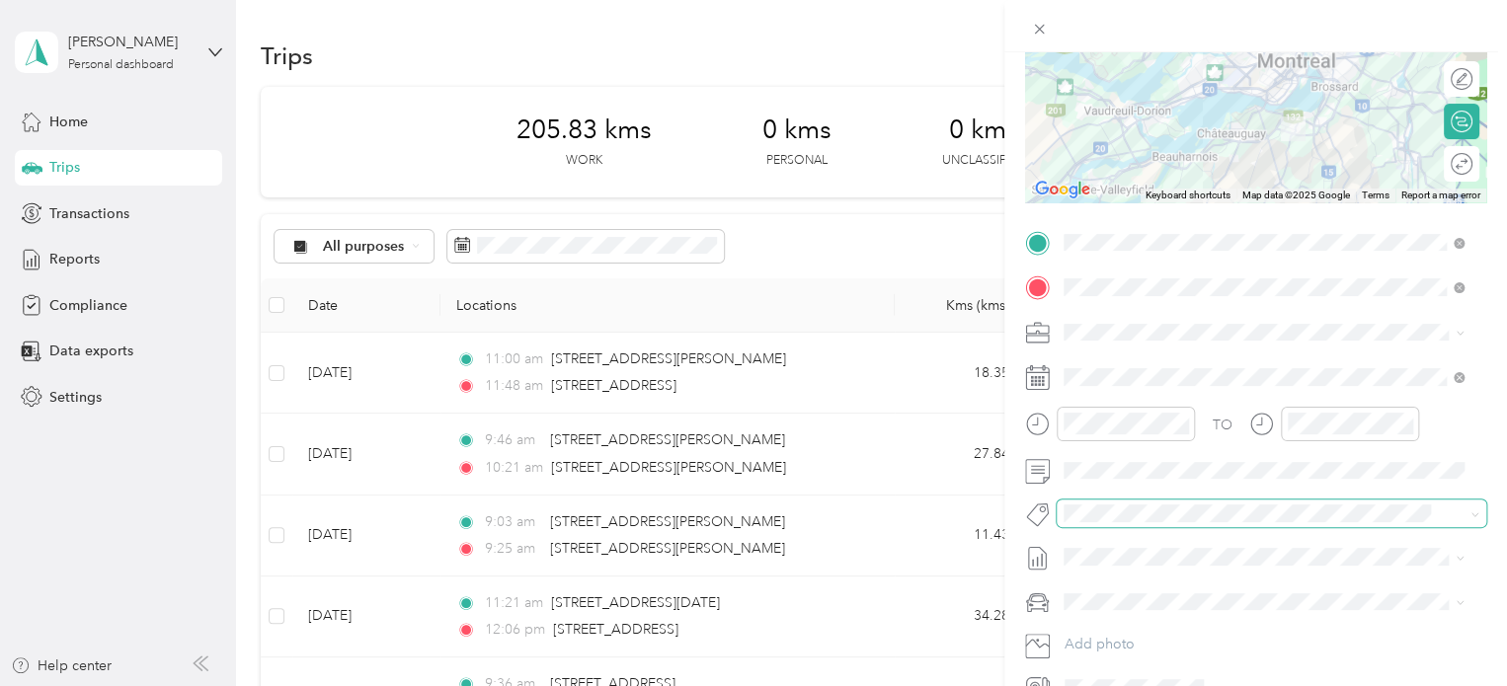
scroll to position [296, 0]
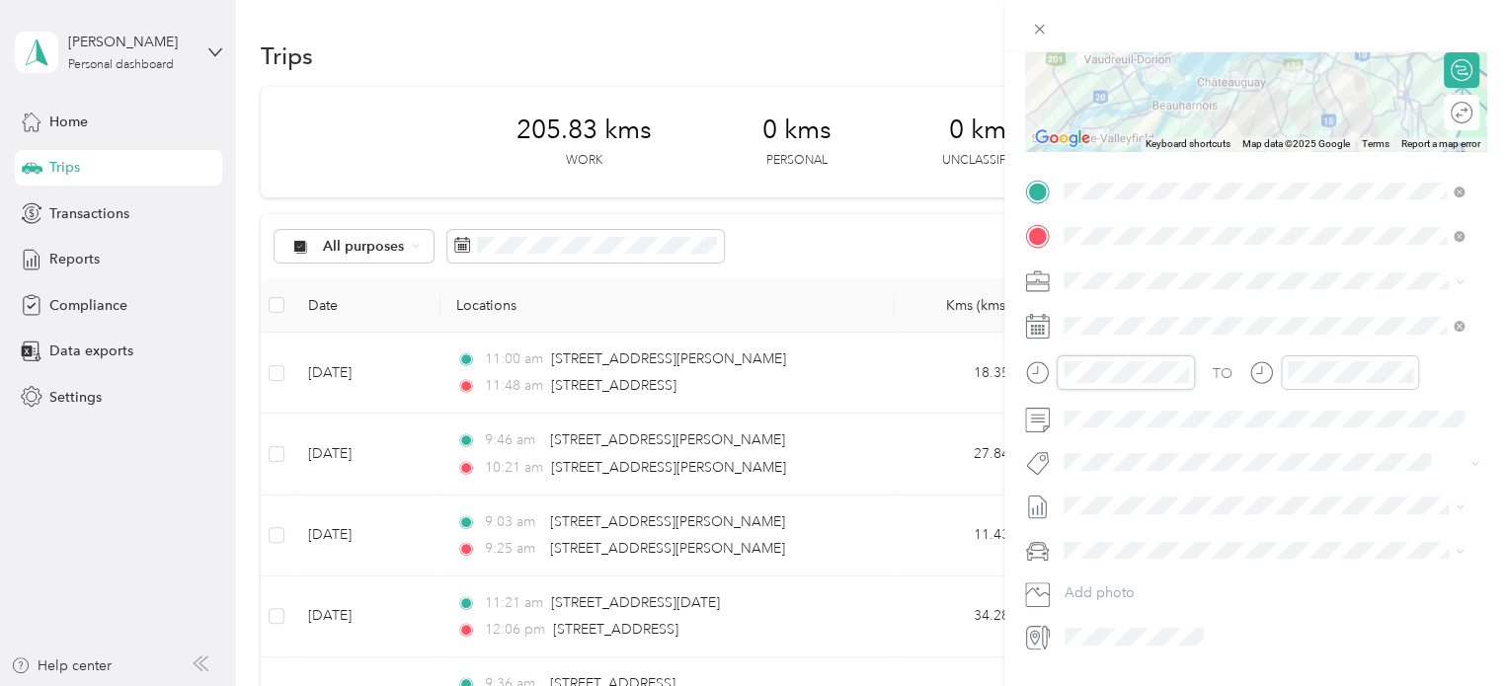
click at [1053, 378] on div at bounding box center [1110, 372] width 170 height 35
click at [1086, 445] on div "01" at bounding box center [1083, 443] width 47 height 28
click at [1134, 440] on div "15" at bounding box center [1140, 435] width 47 height 28
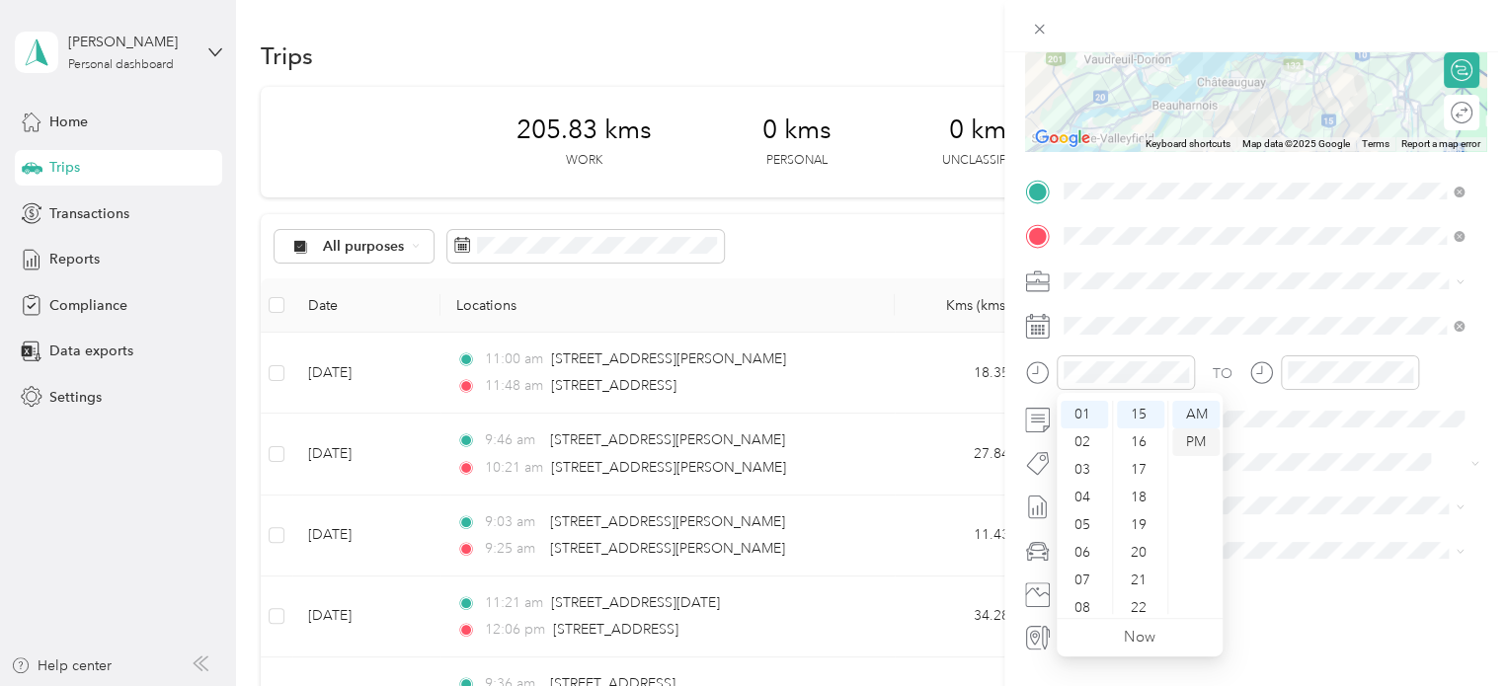
click at [1187, 437] on div "PM" at bounding box center [1195, 443] width 47 height 28
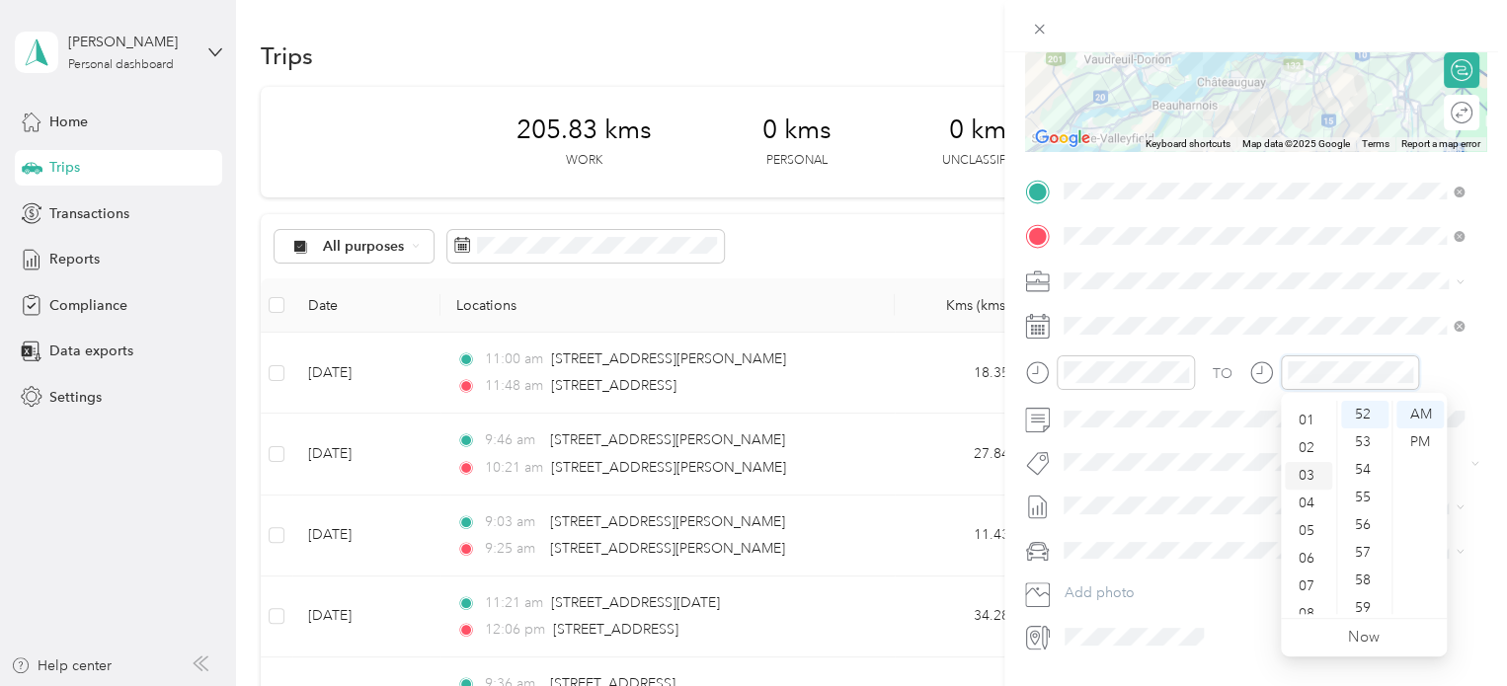
scroll to position [0, 0]
click at [1303, 444] on div "01" at bounding box center [1308, 443] width 47 height 28
click at [1364, 541] on div "35" at bounding box center [1364, 537] width 47 height 28
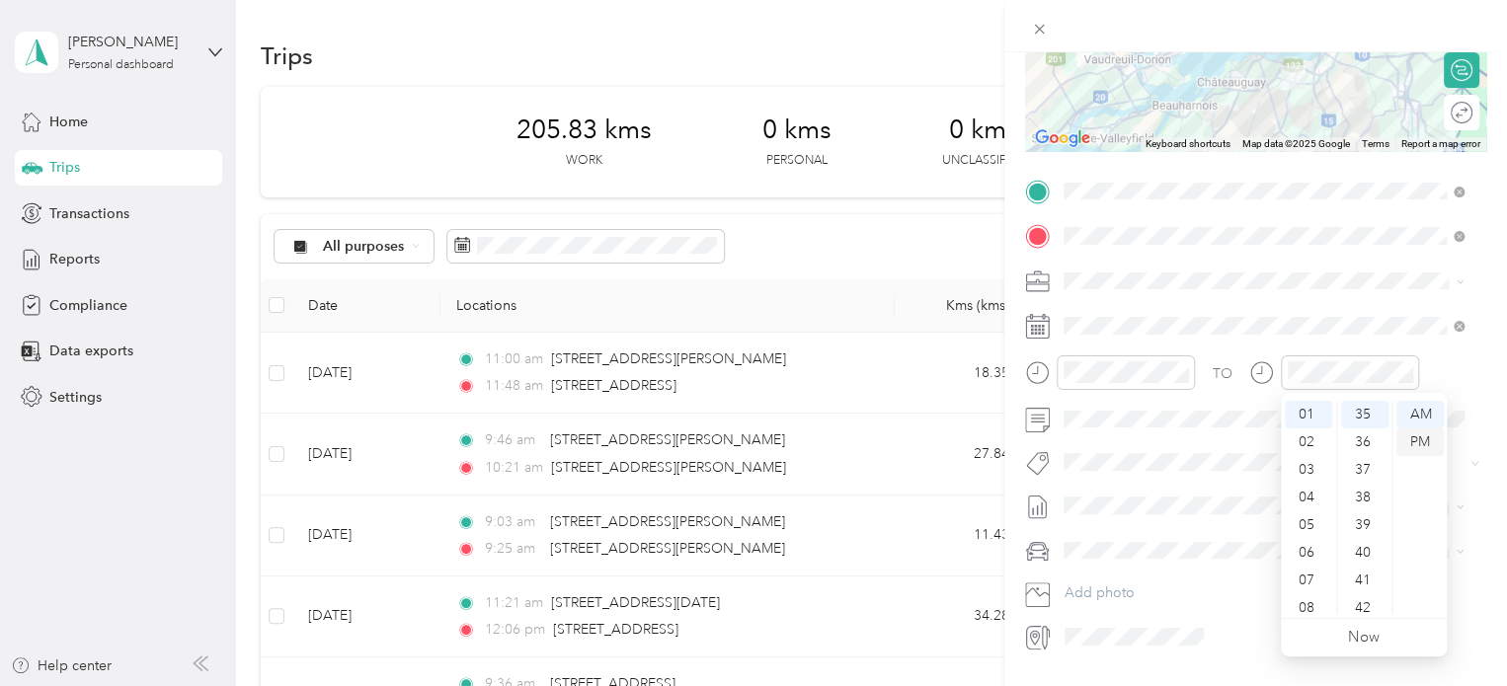
click at [1418, 445] on div "PM" at bounding box center [1419, 443] width 47 height 28
click at [1134, 572] on li "Audi A5" at bounding box center [1263, 585] width 414 height 35
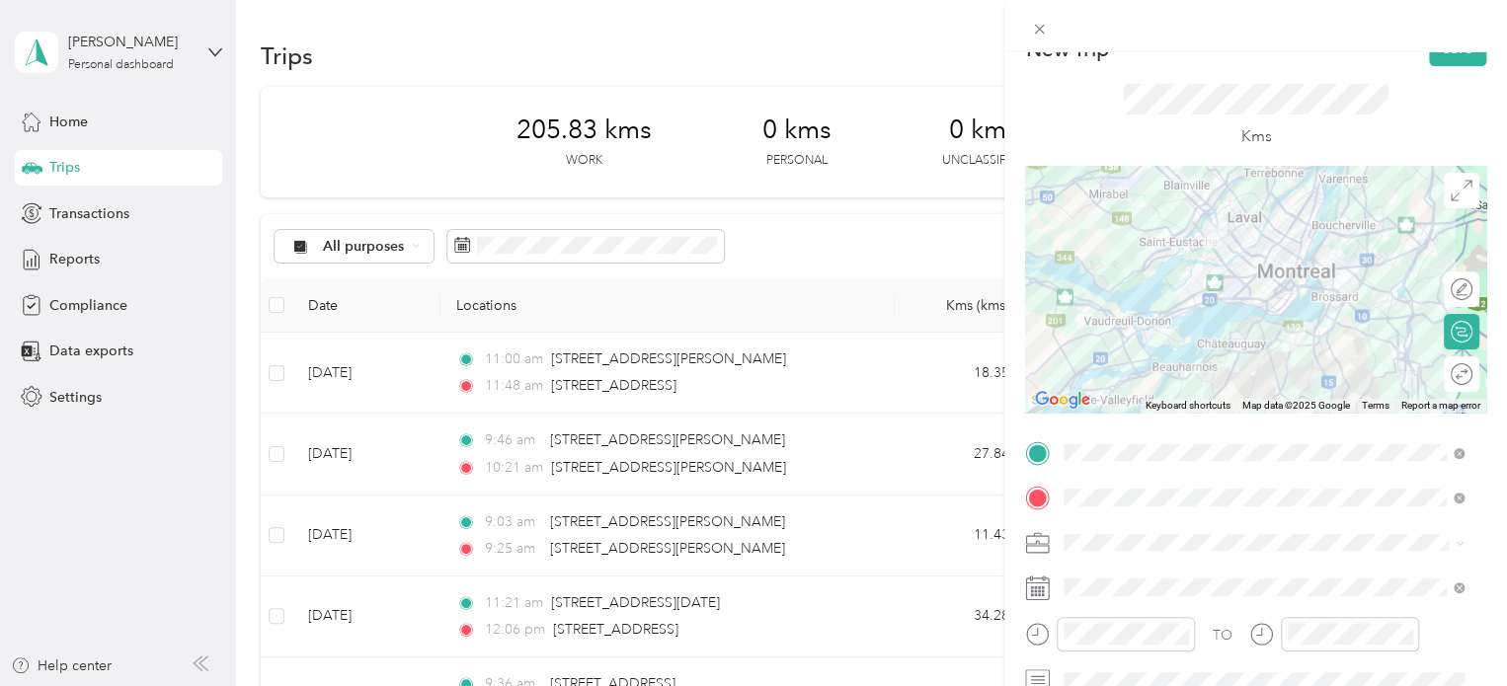
scroll to position [0, 0]
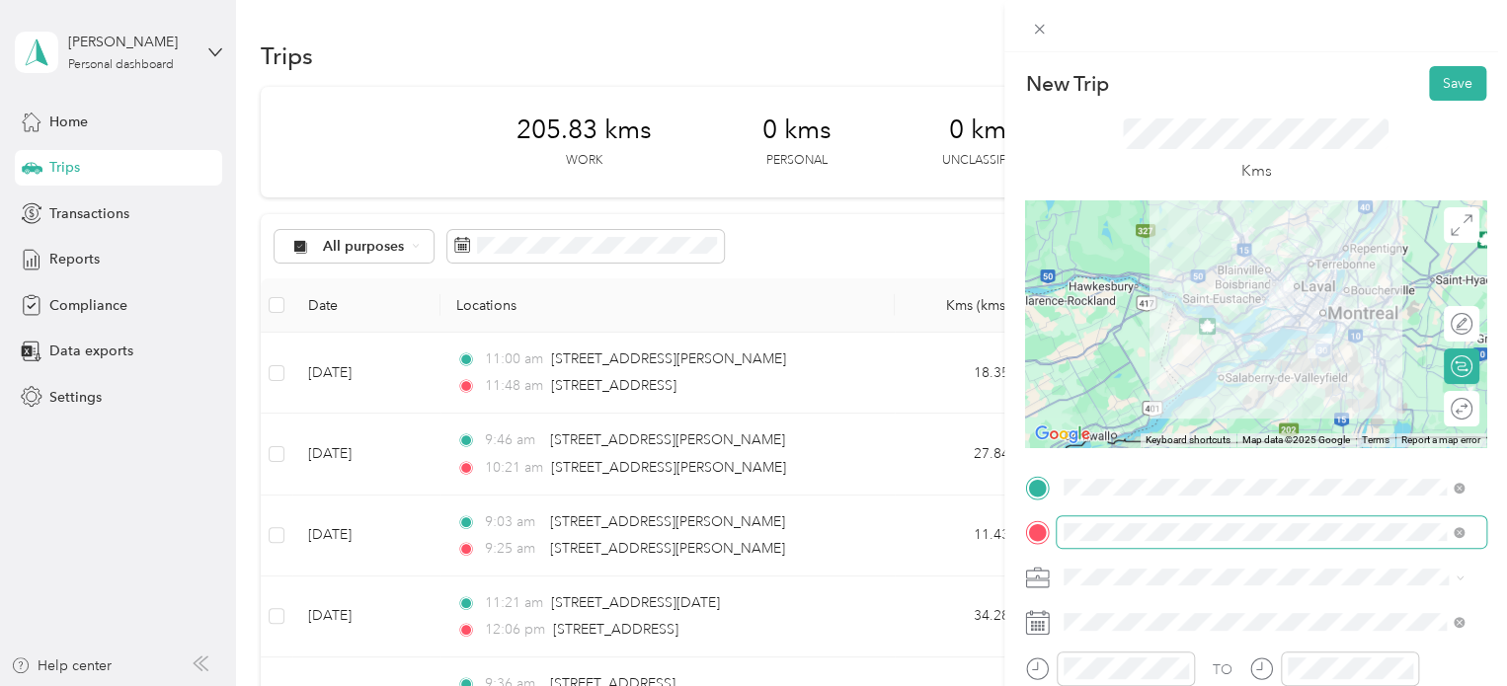
click at [1225, 521] on span at bounding box center [1270, 532] width 429 height 32
click at [1201, 382] on span "[STREET_ADDRESS][PERSON_NAME]" at bounding box center [1218, 373] width 235 height 18
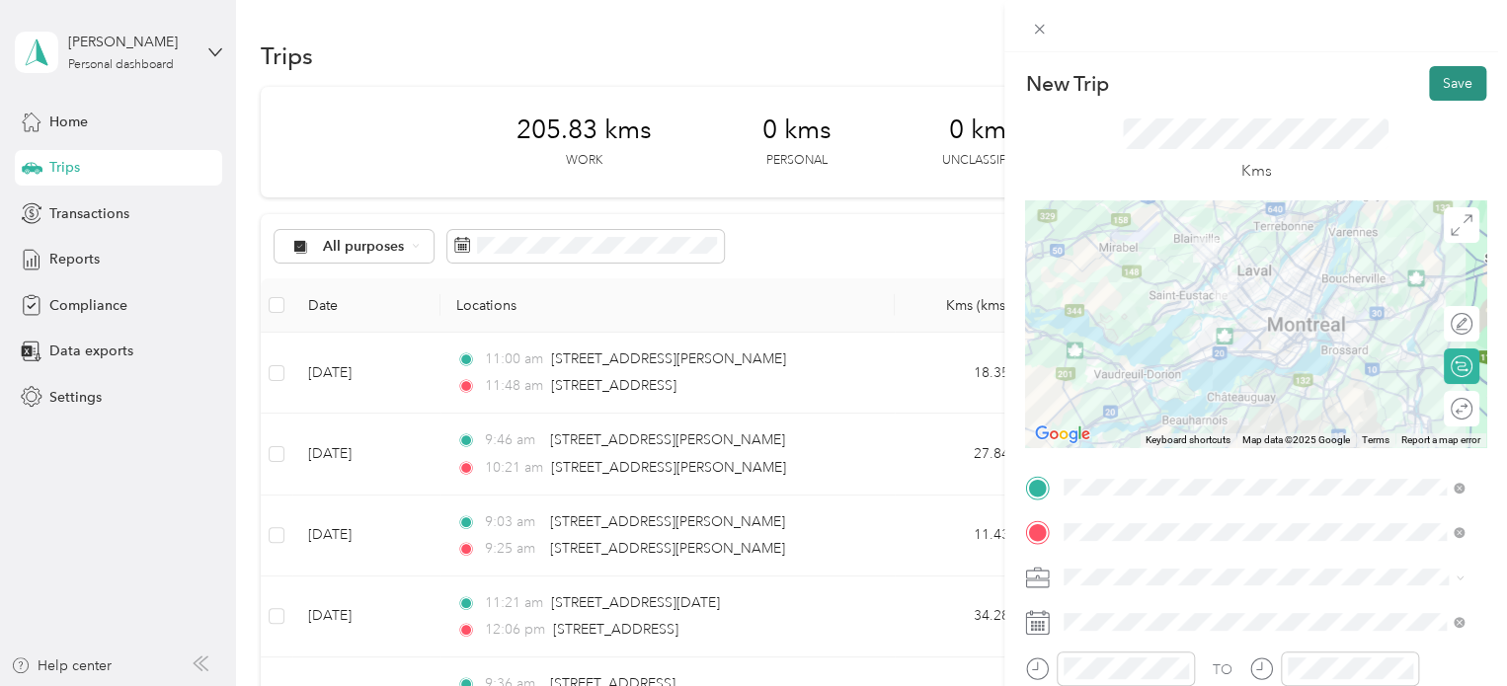
click at [1433, 80] on button "Save" at bounding box center [1457, 83] width 57 height 35
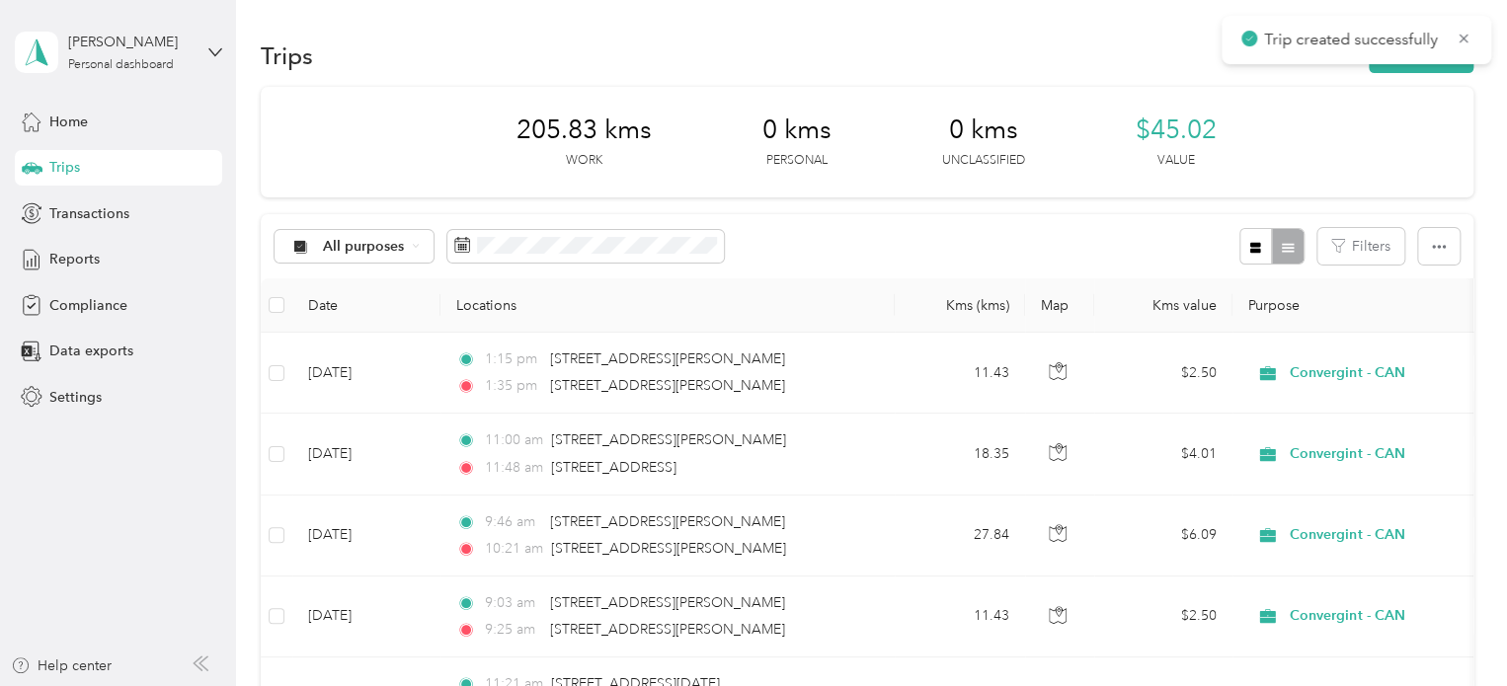
click at [1414, 62] on div "Trip created successfully" at bounding box center [1356, 40] width 270 height 48
click at [1409, 70] on button "New trip" at bounding box center [1420, 56] width 105 height 35
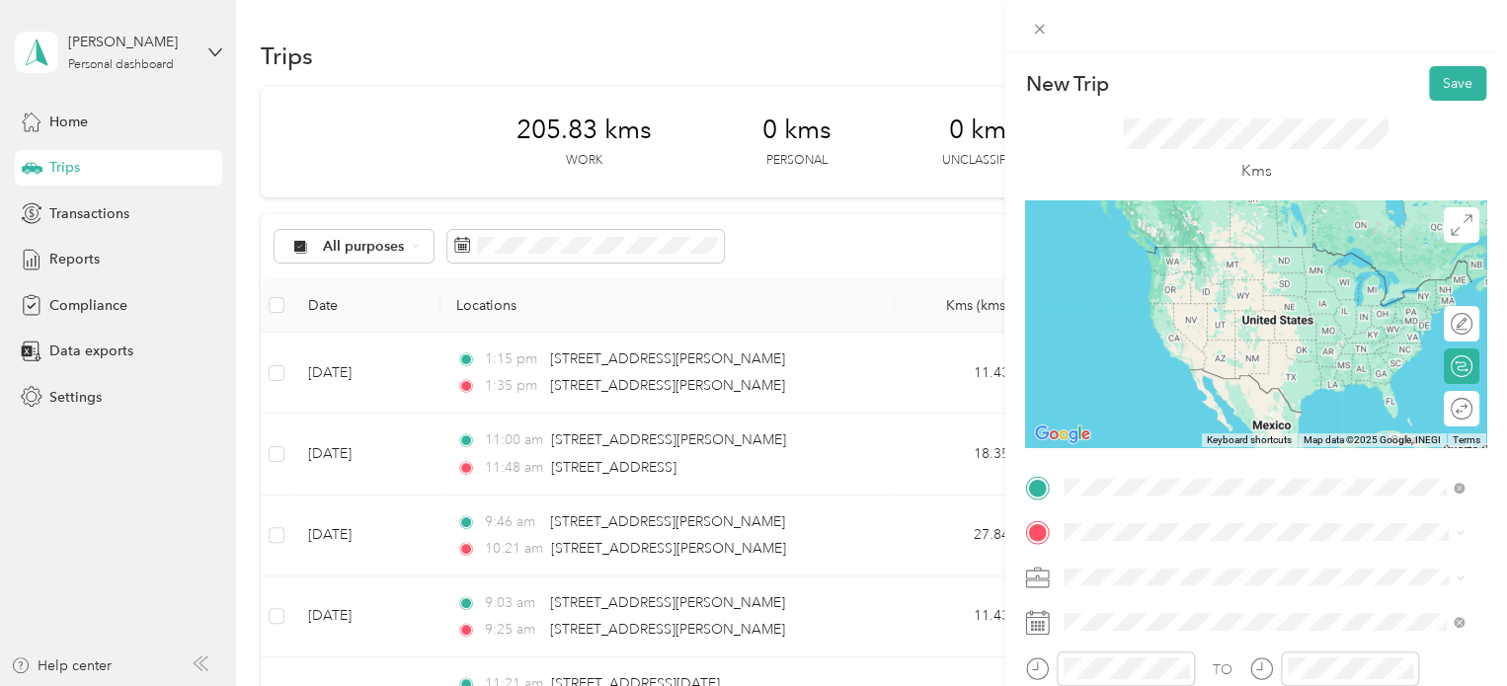
click at [1226, 337] on span "[STREET_ADDRESS][PERSON_NAME]" at bounding box center [1218, 328] width 235 height 18
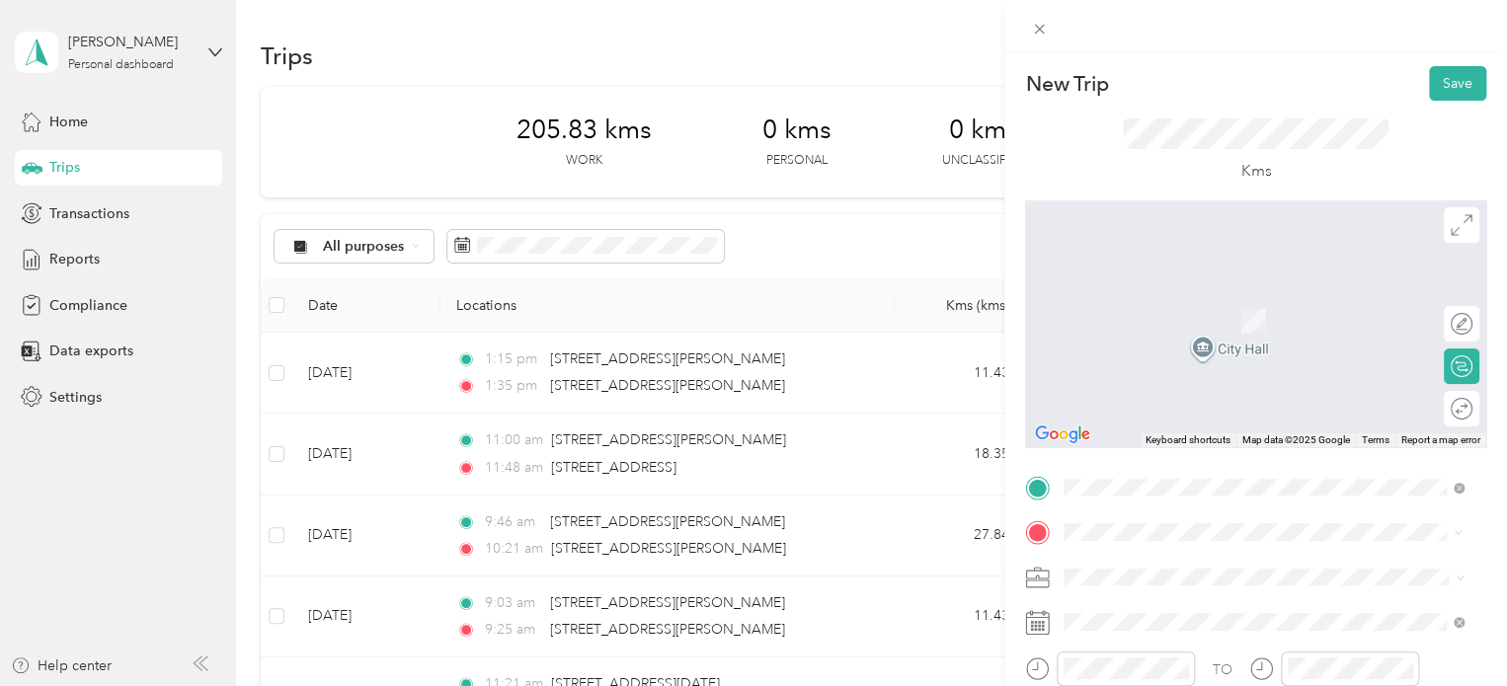
click at [1226, 301] on span "[STREET_ADDRESS]" at bounding box center [1163, 292] width 125 height 18
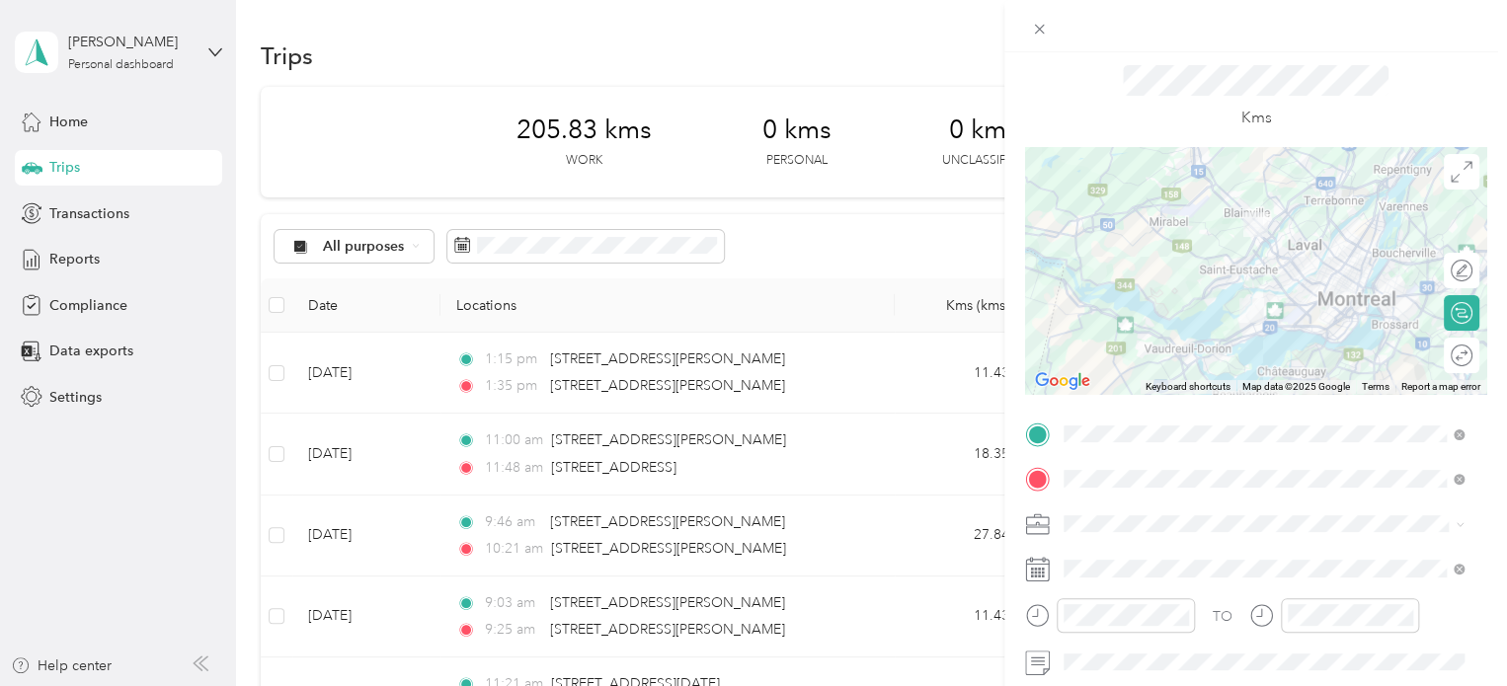
scroll to position [197, 0]
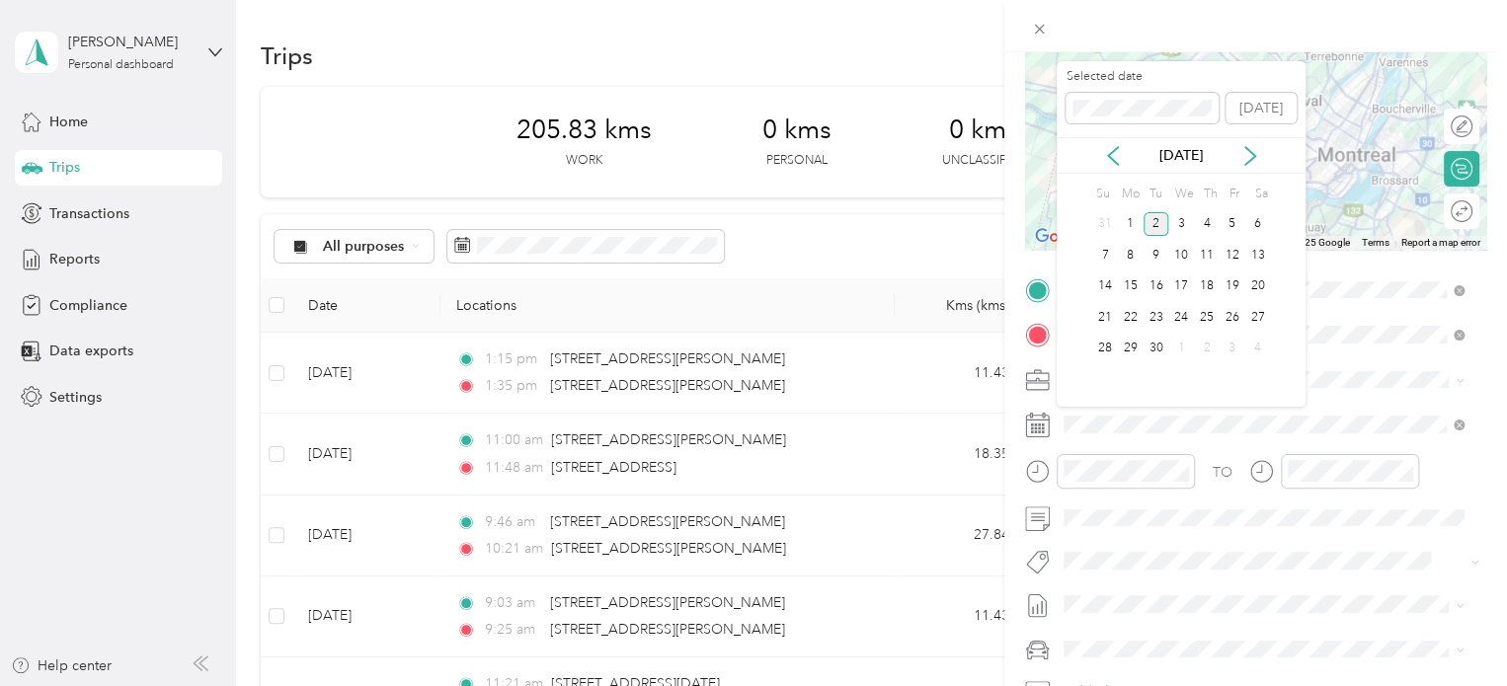
click at [1115, 141] on div "[DATE]" at bounding box center [1180, 155] width 249 height 37
click at [1114, 154] on icon at bounding box center [1113, 156] width 20 height 20
drag, startPoint x: 1128, startPoint y: 347, endPoint x: 1132, endPoint y: 355, distance: 10.2
click at [1129, 346] on div "25" at bounding box center [1131, 349] width 26 height 25
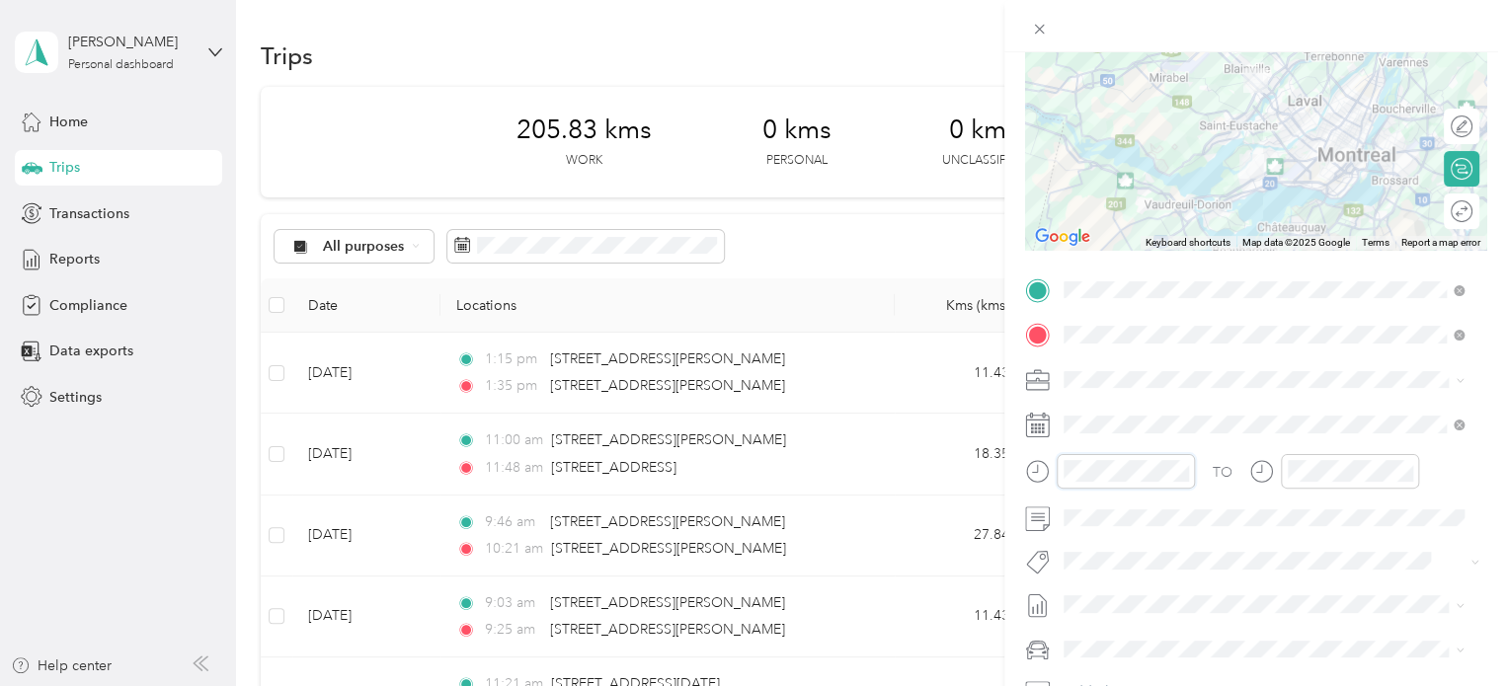
click at [1026, 472] on div at bounding box center [1110, 471] width 170 height 35
drag, startPoint x: 1119, startPoint y: 439, endPoint x: 1114, endPoint y: 457, distance: 18.4
click at [1118, 441] on div "TO Add photo" at bounding box center [1255, 512] width 461 height 477
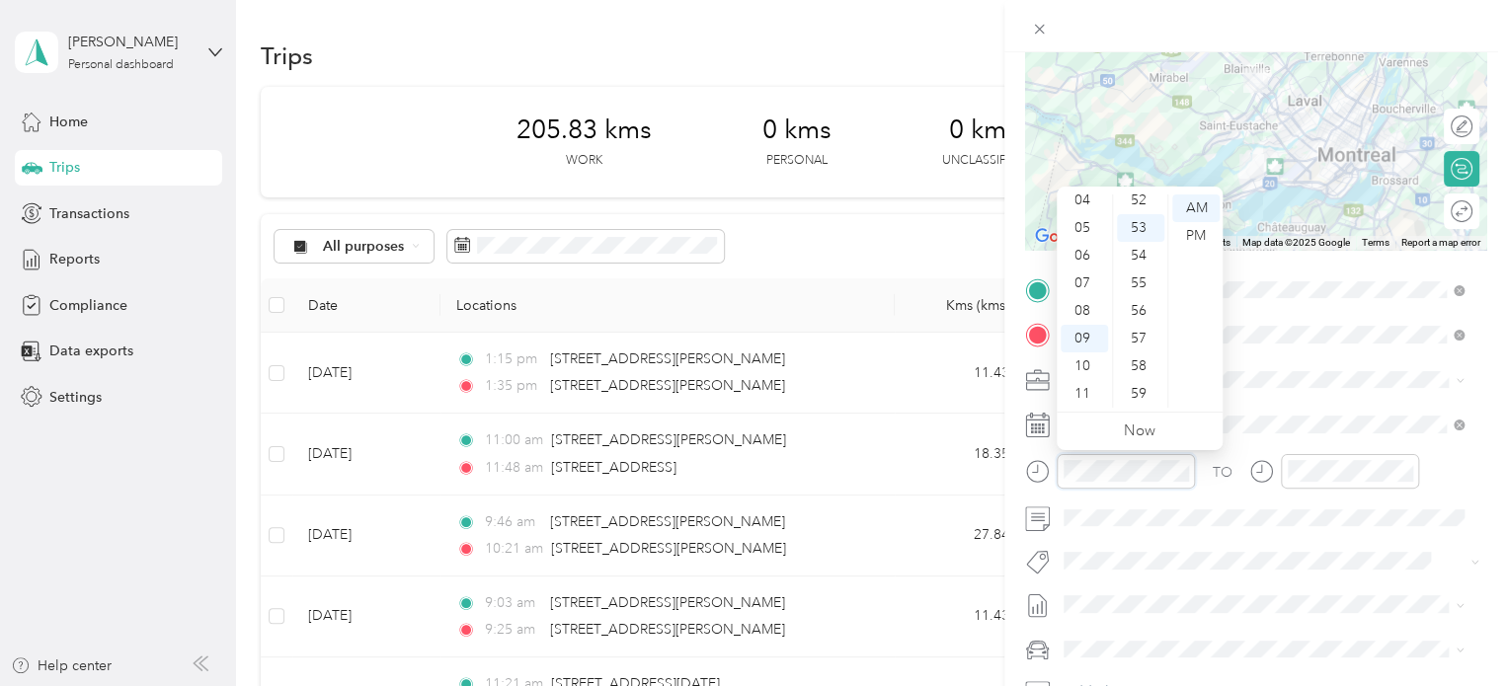
scroll to position [0, 0]
click at [1083, 237] on div "01" at bounding box center [1083, 236] width 47 height 28
click at [1141, 354] on div "47" at bounding box center [1140, 359] width 47 height 28
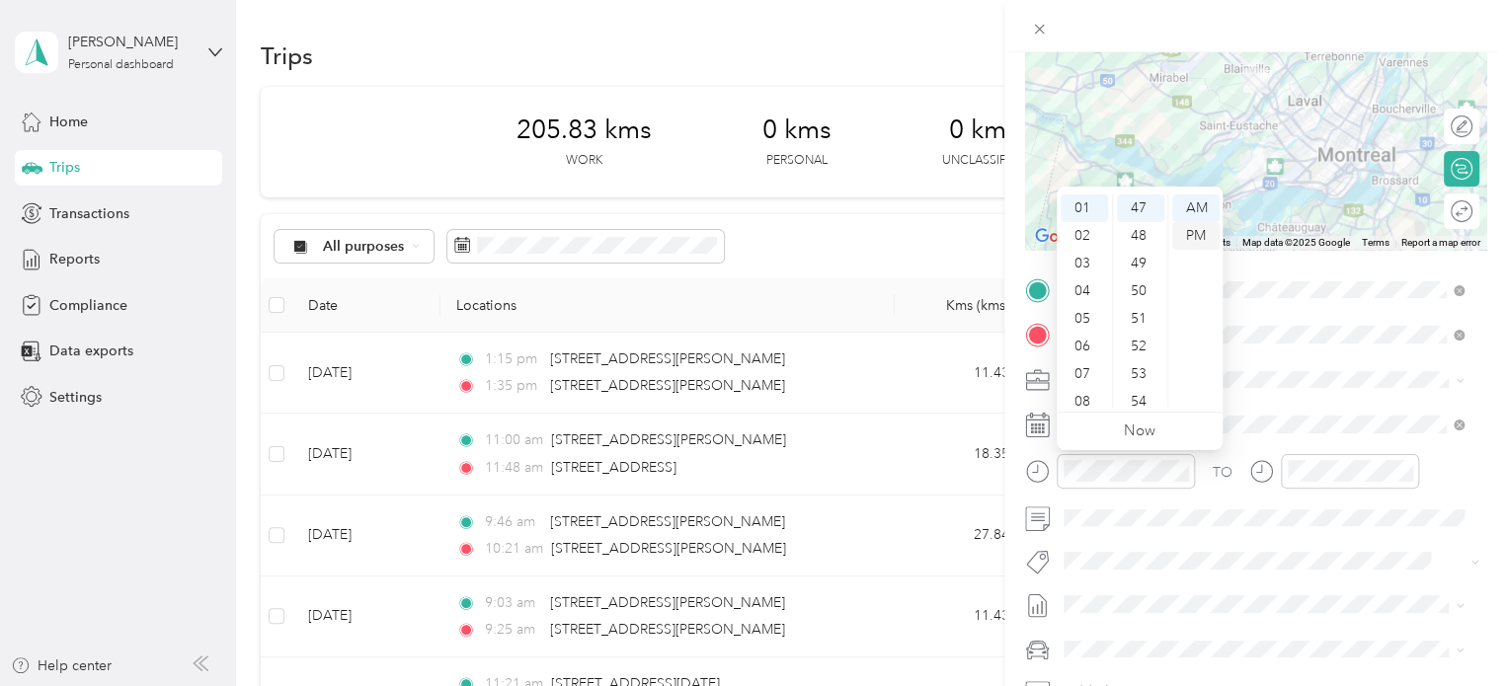
click at [1199, 233] on div "PM" at bounding box center [1195, 236] width 47 height 28
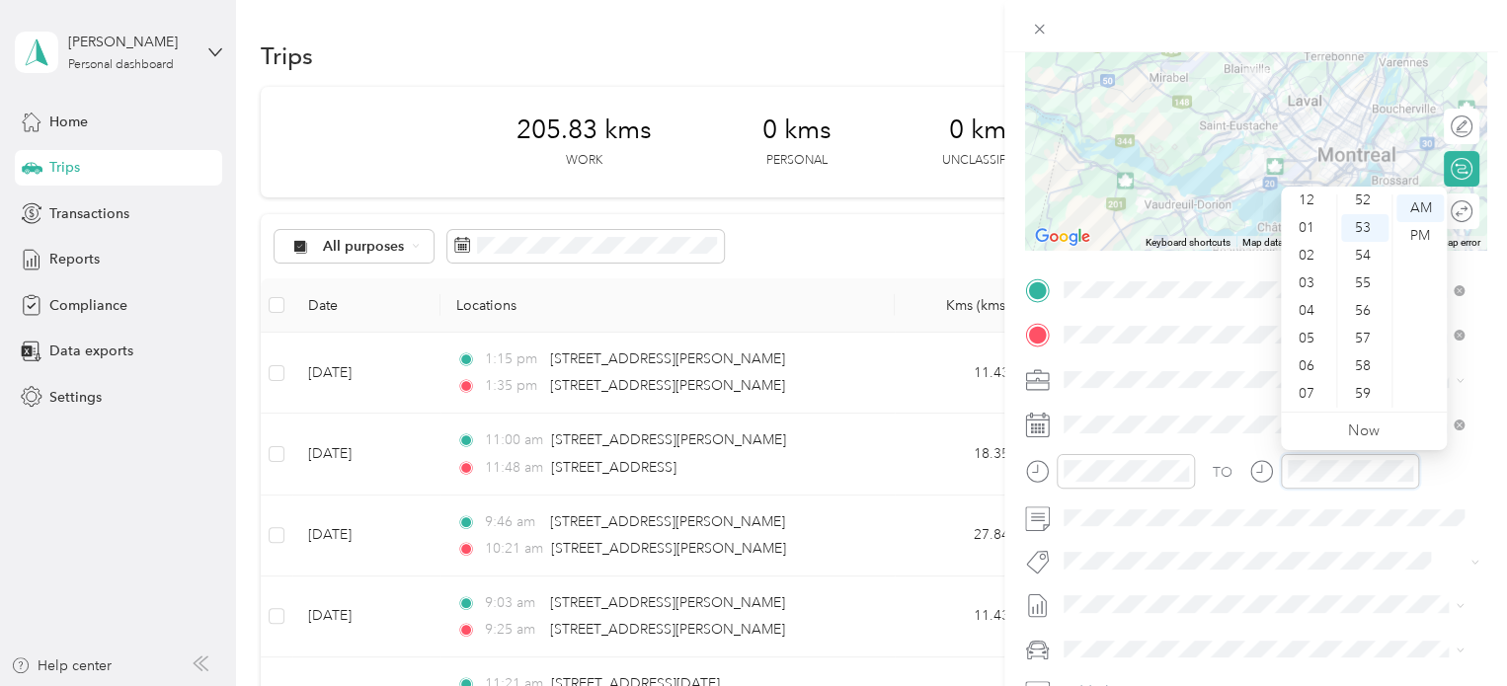
scroll to position [0, 0]
click at [1305, 266] on div "02" at bounding box center [1308, 264] width 47 height 28
click at [1368, 275] on div "37" at bounding box center [1364, 280] width 47 height 28
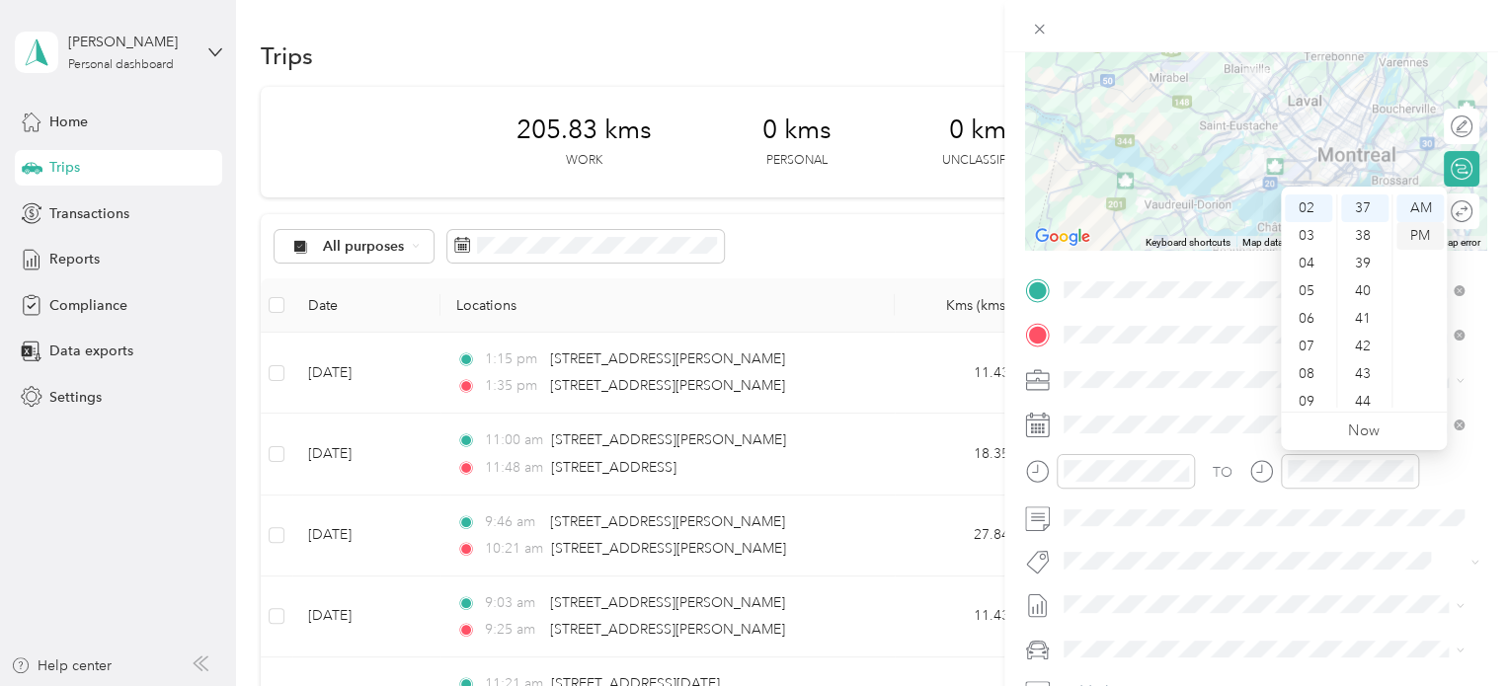
click at [1415, 232] on div "PM" at bounding box center [1419, 236] width 47 height 28
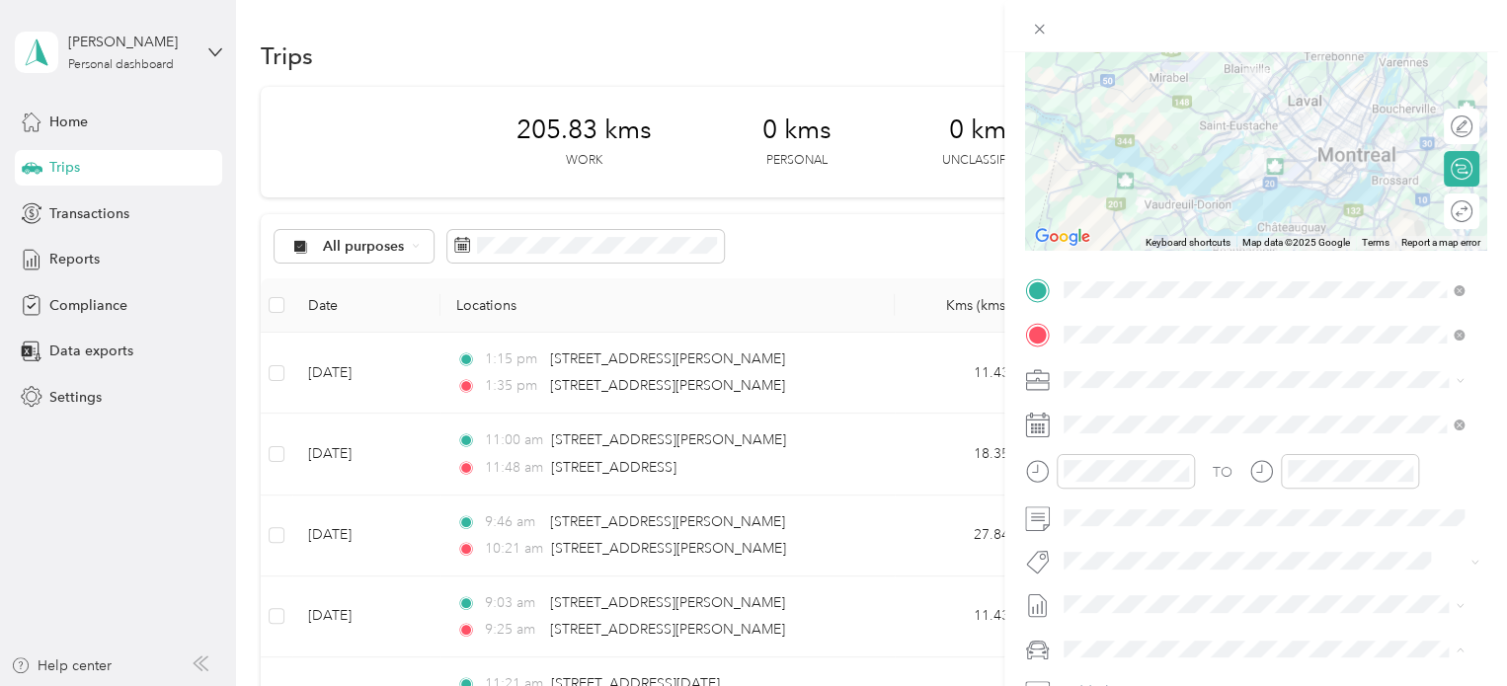
click at [1115, 611] on span "Audi A5" at bounding box center [1095, 614] width 51 height 17
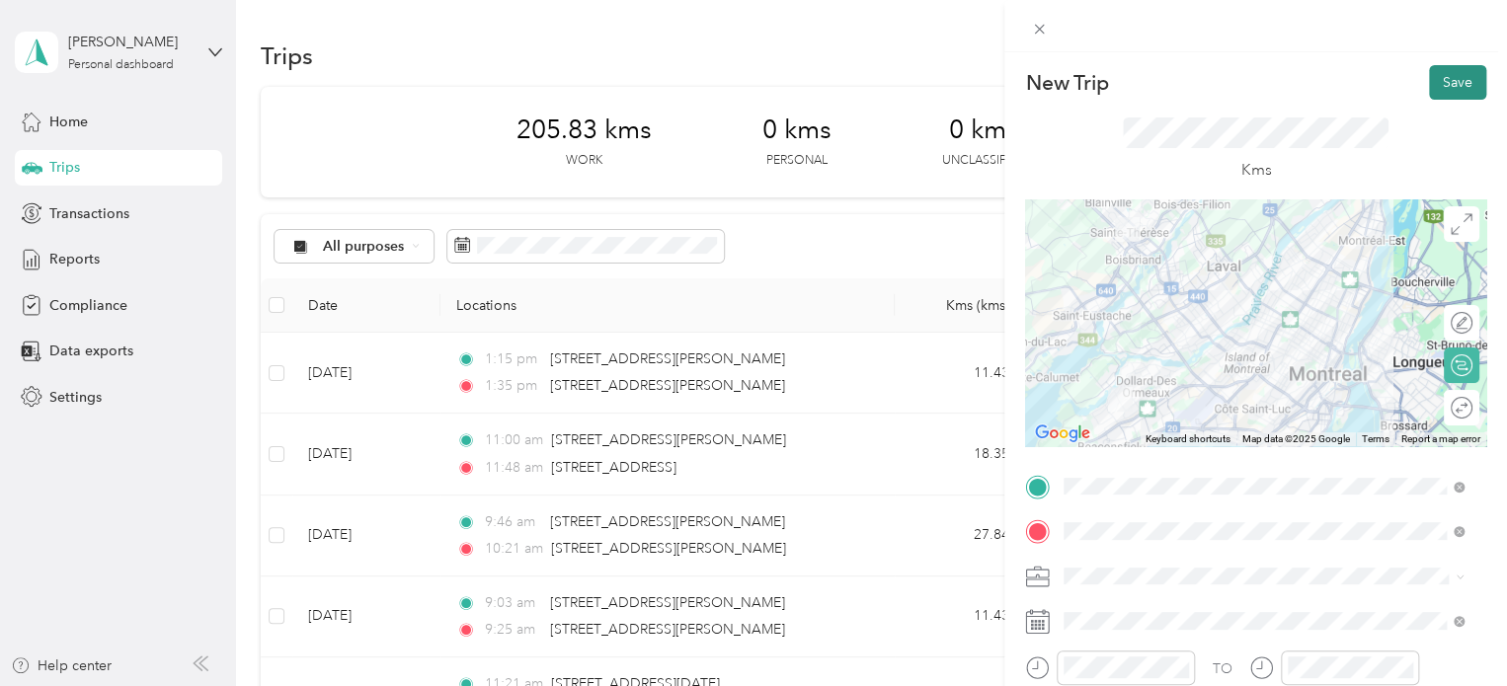
scroll to position [0, 0]
click at [1453, 89] on button "Save" at bounding box center [1457, 83] width 57 height 35
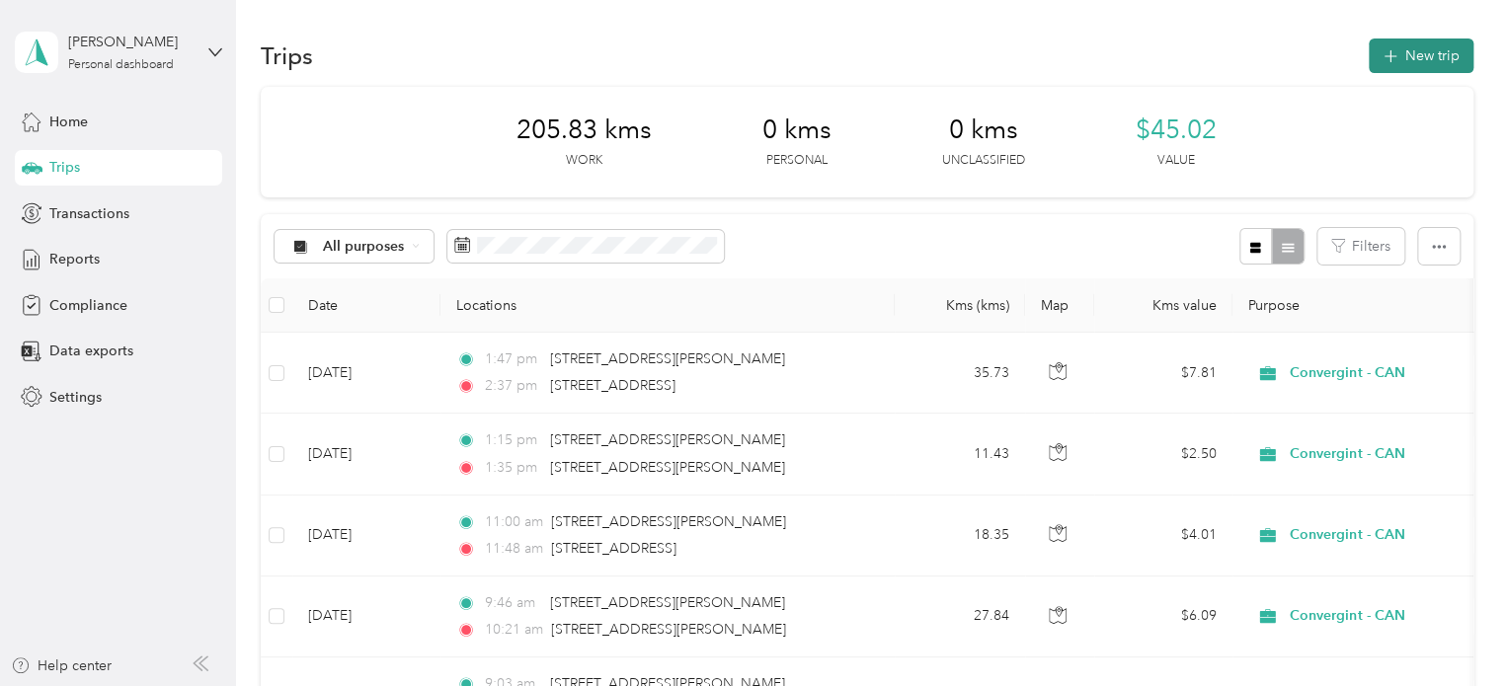
click at [1430, 70] on button "New trip" at bounding box center [1420, 56] width 105 height 35
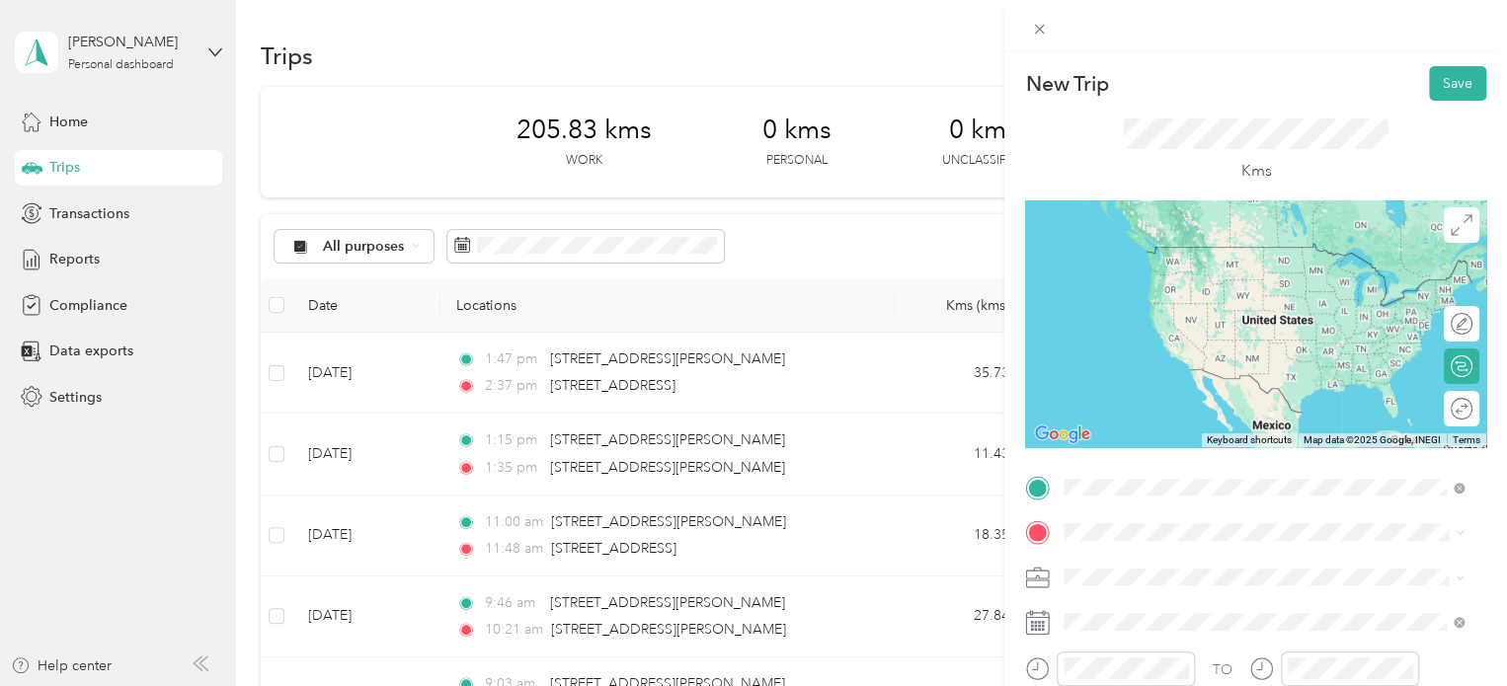
click at [1170, 568] on span "[STREET_ADDRESS]" at bounding box center [1163, 559] width 125 height 18
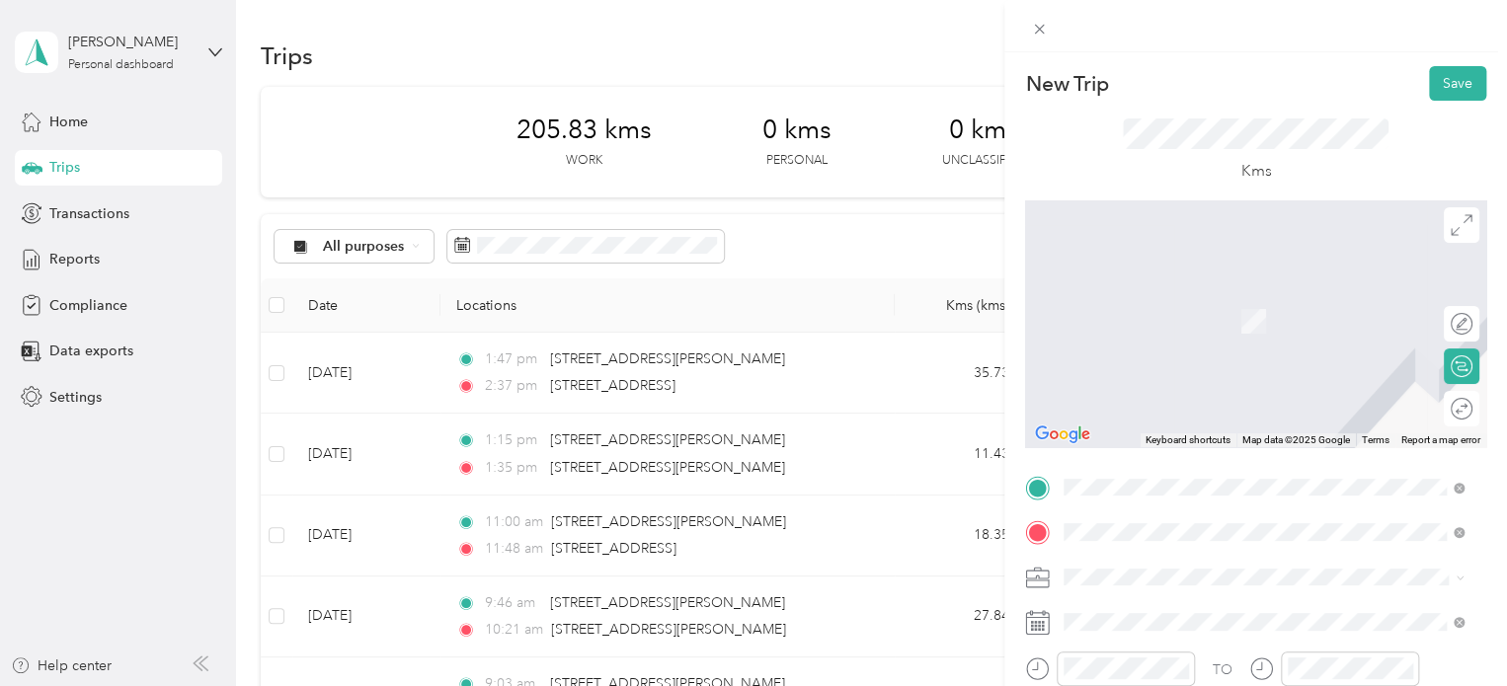
click at [1218, 377] on span "[STREET_ADDRESS][PERSON_NAME]" at bounding box center [1218, 368] width 235 height 18
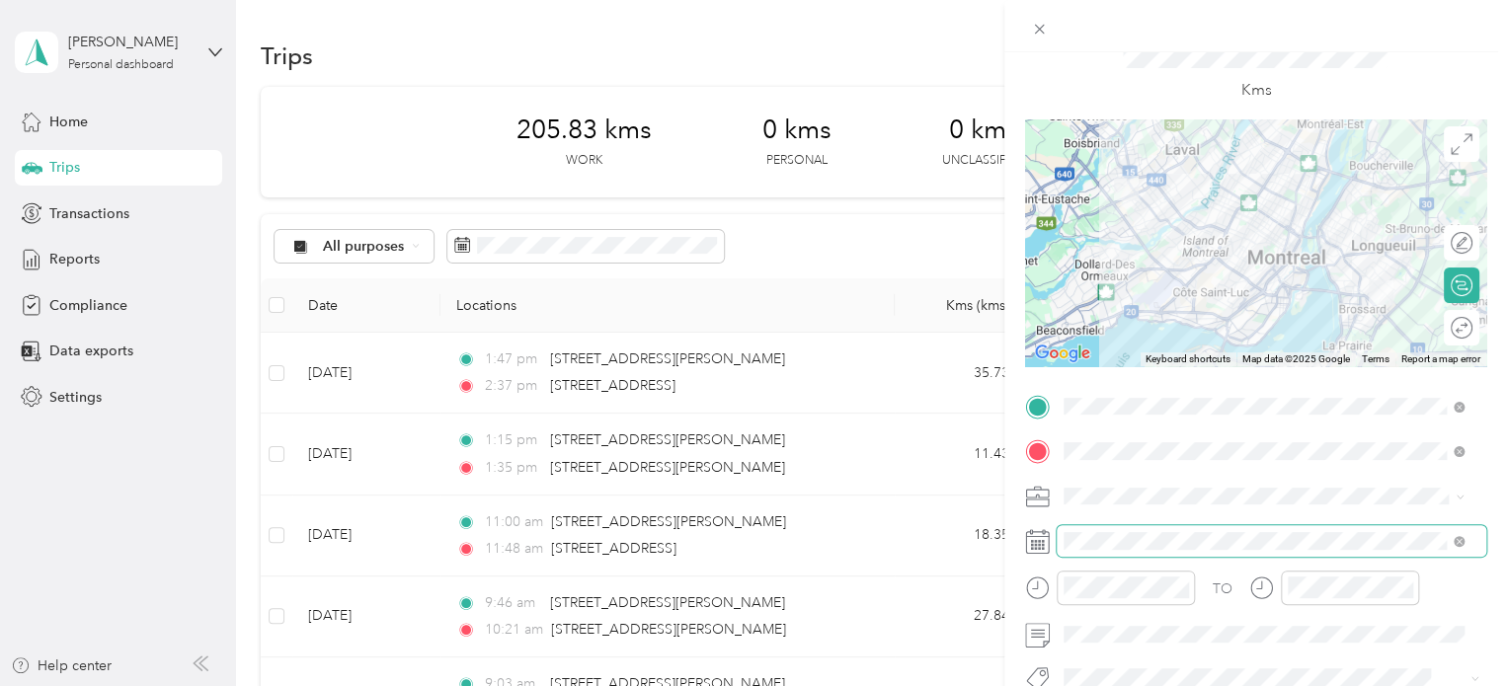
scroll to position [99, 0]
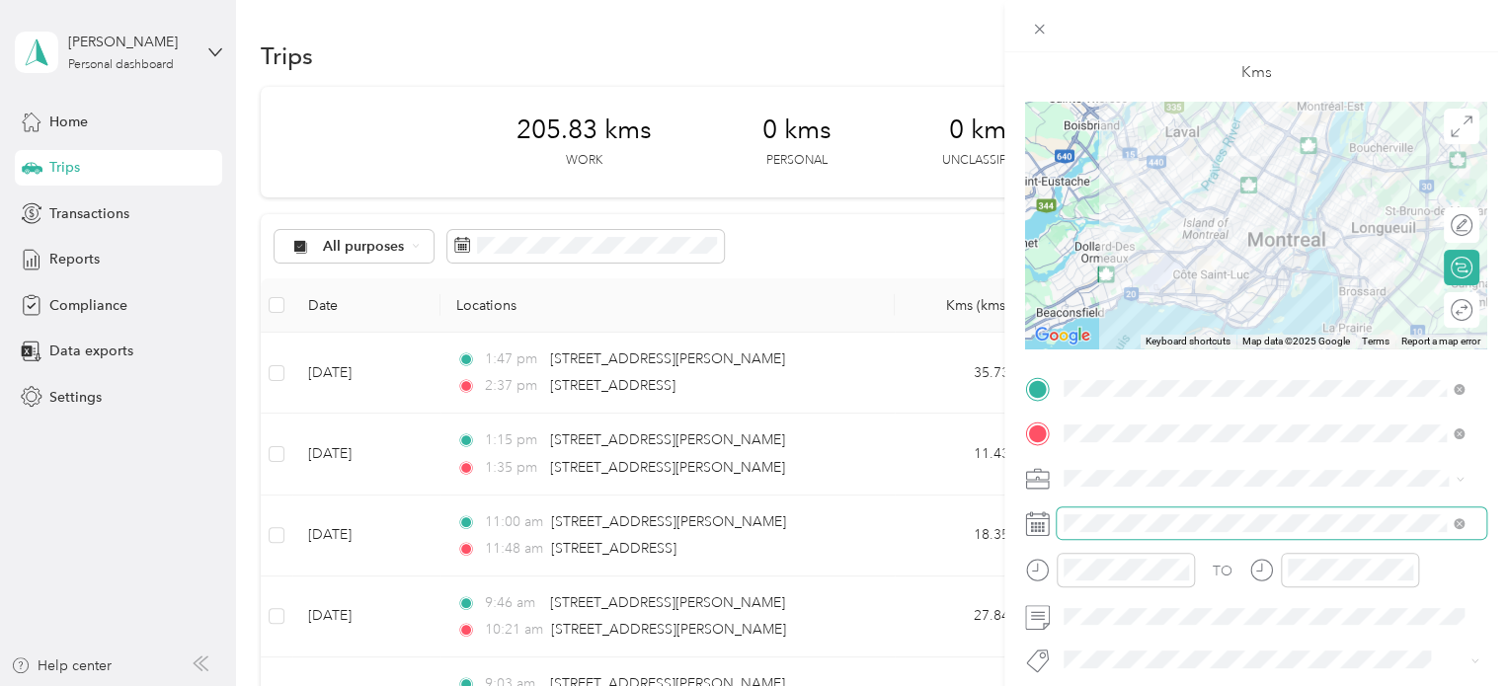
click at [1104, 532] on span at bounding box center [1270, 523] width 429 height 32
click at [1043, 525] on rect at bounding box center [1043, 523] width 3 height 3
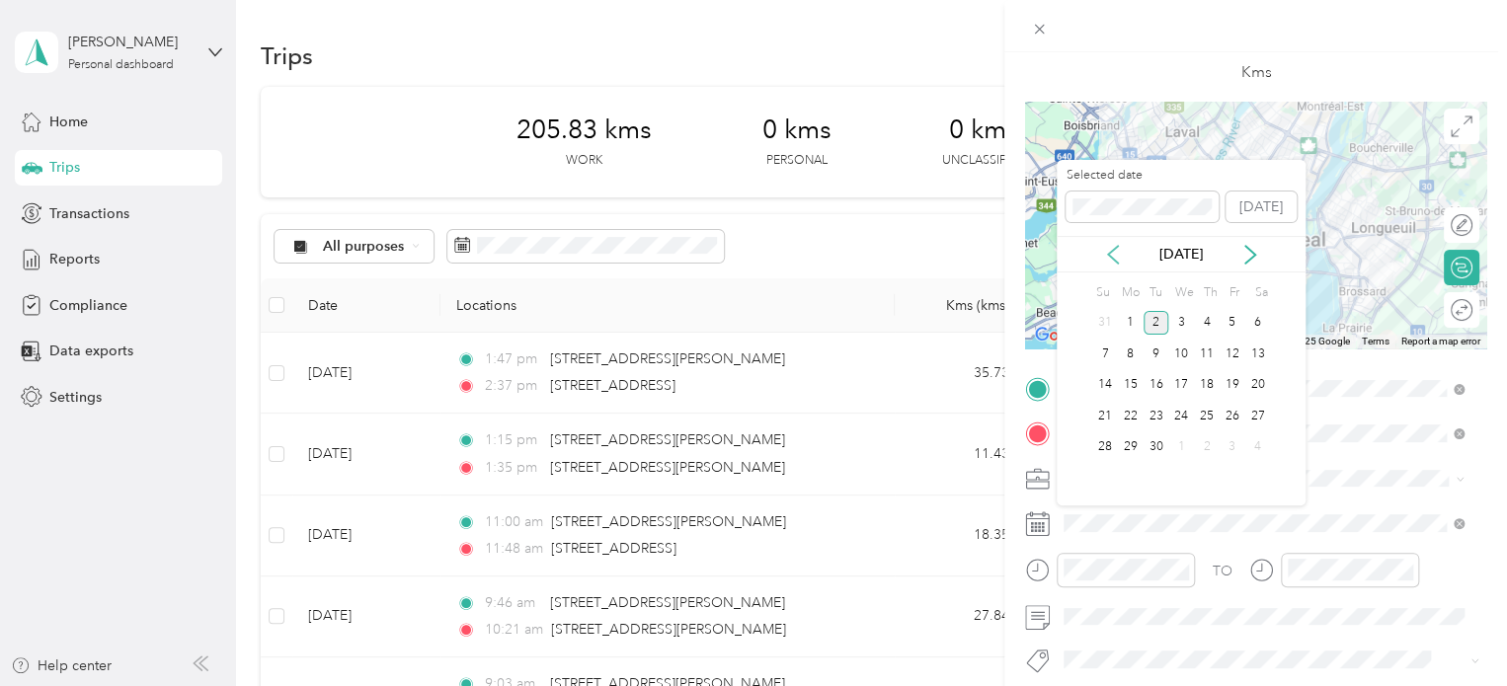
click at [1110, 257] on icon at bounding box center [1113, 255] width 10 height 18
click at [1153, 445] on div "26" at bounding box center [1156, 447] width 26 height 25
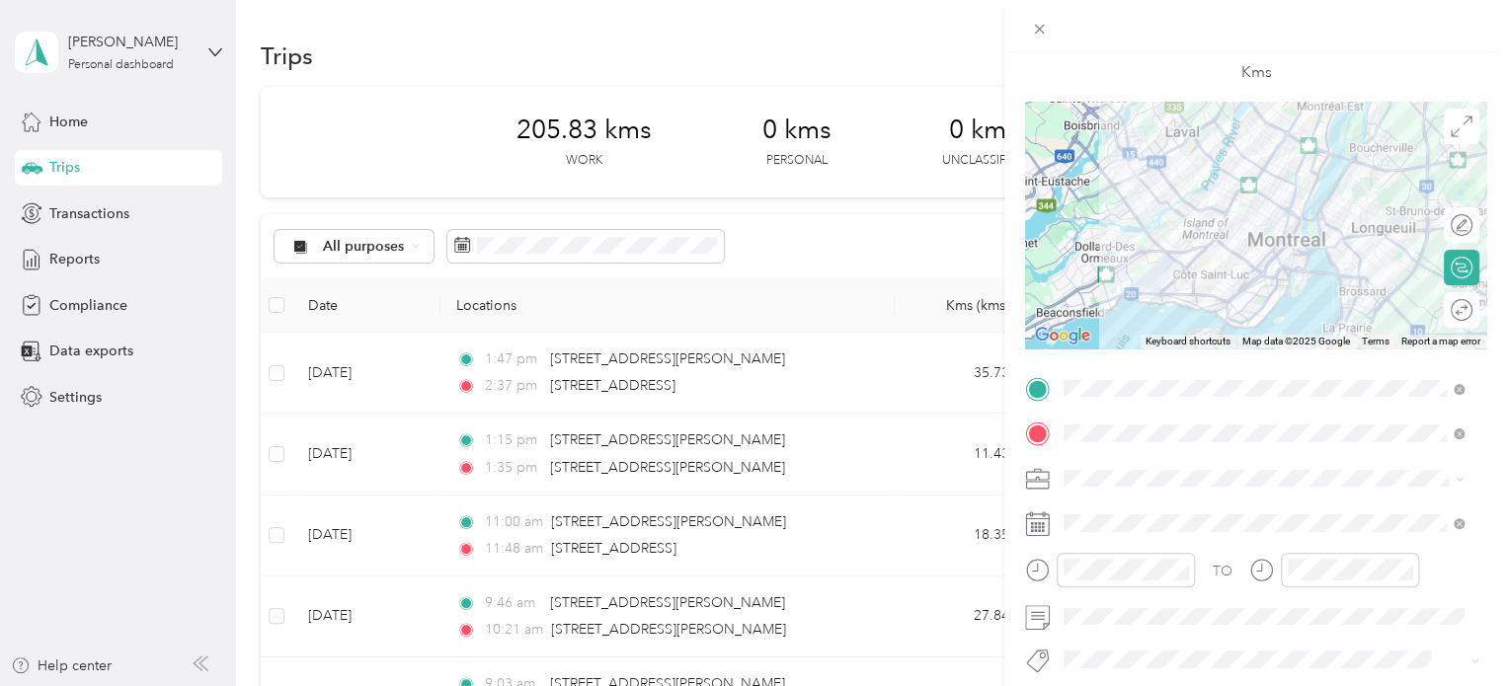
scroll to position [197, 0]
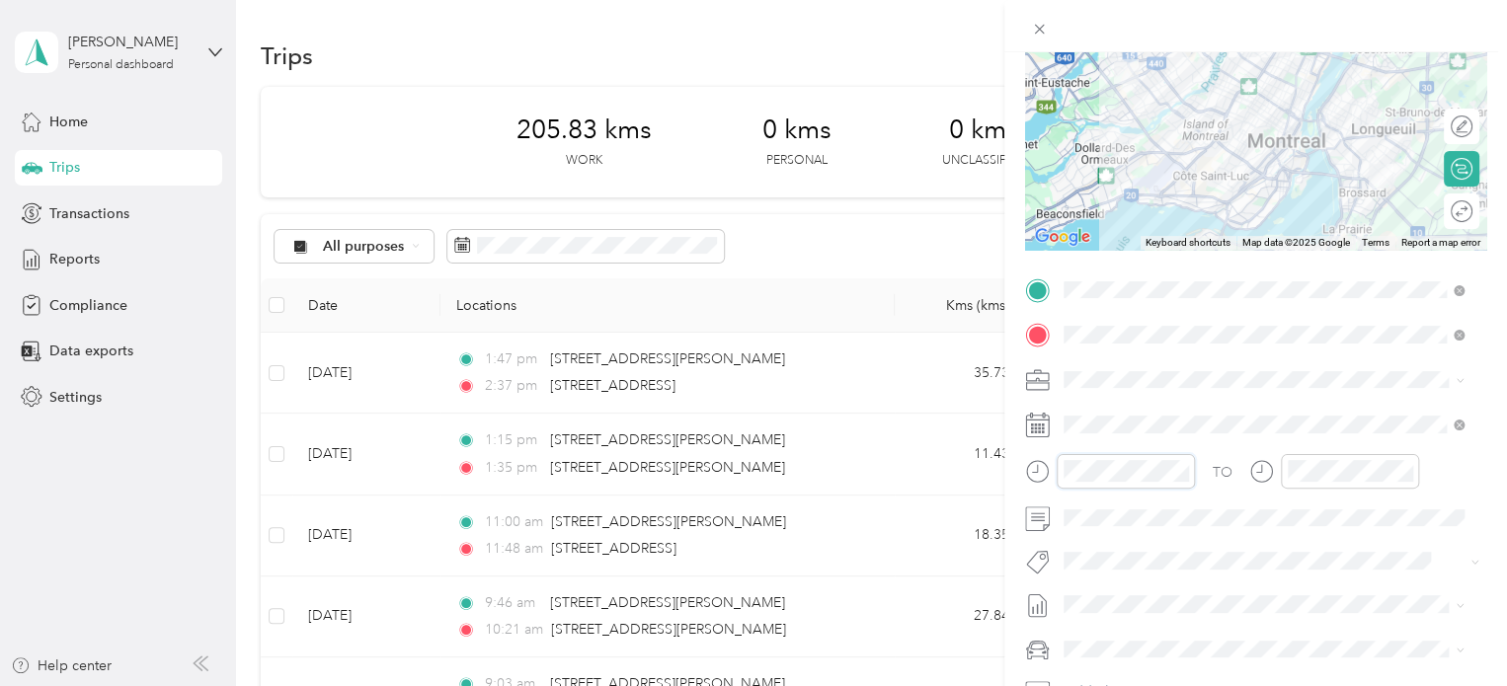
click at [1054, 468] on div at bounding box center [1110, 471] width 170 height 35
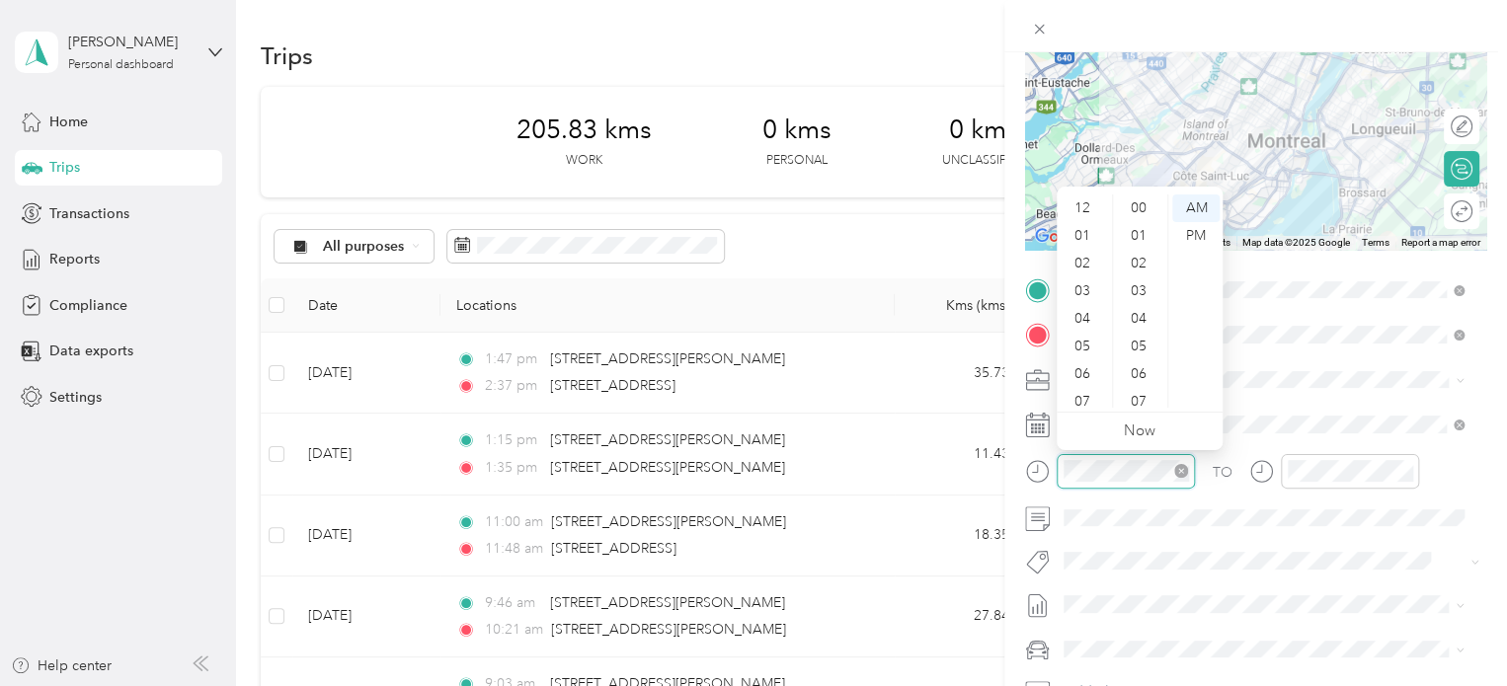
scroll to position [118, 0]
drag, startPoint x: 1079, startPoint y: 228, endPoint x: 1150, endPoint y: 298, distance: 99.8
click at [1080, 228] on div "05" at bounding box center [1083, 228] width 47 height 28
click at [1145, 354] on div "15" at bounding box center [1140, 363] width 47 height 28
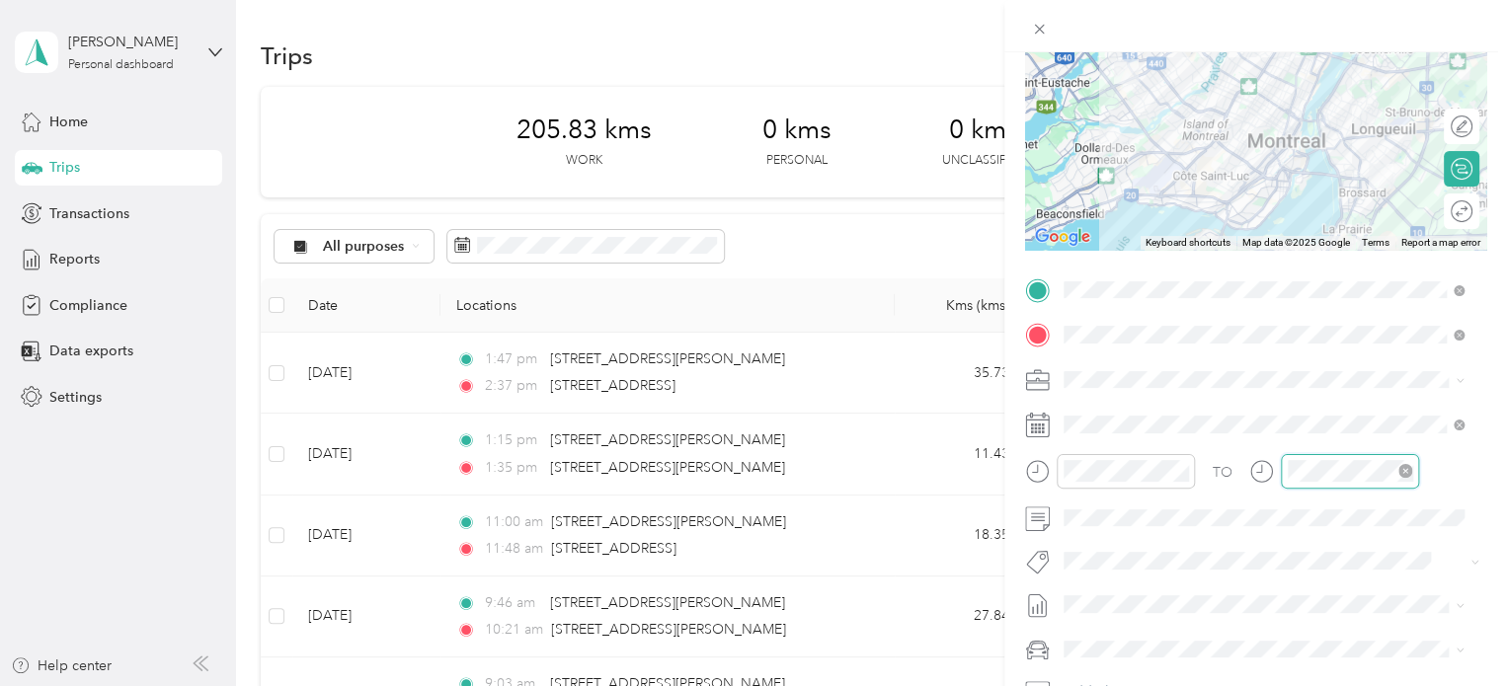
scroll to position [118, 0]
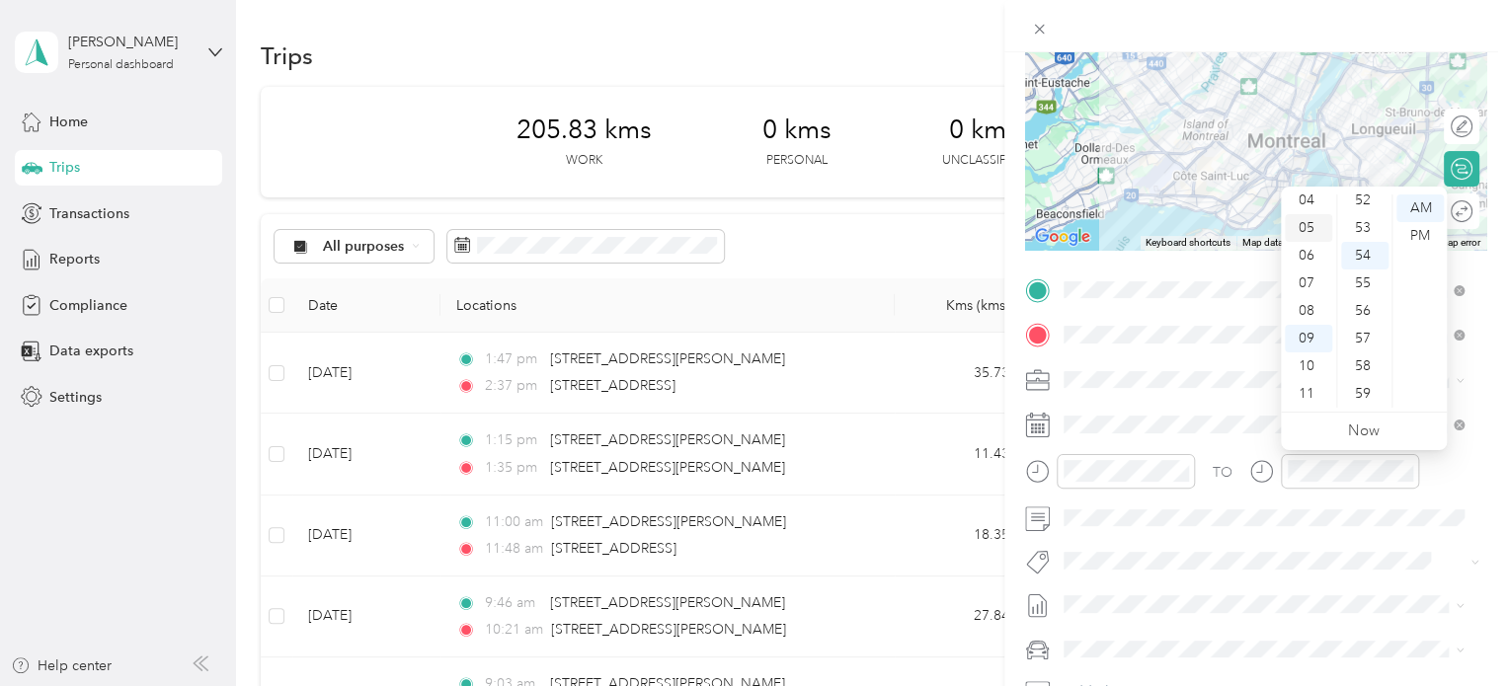
click at [1314, 226] on div "05" at bounding box center [1308, 228] width 47 height 28
click at [1365, 375] on div "48" at bounding box center [1364, 386] width 47 height 28
click at [1125, 635] on span at bounding box center [1270, 650] width 429 height 32
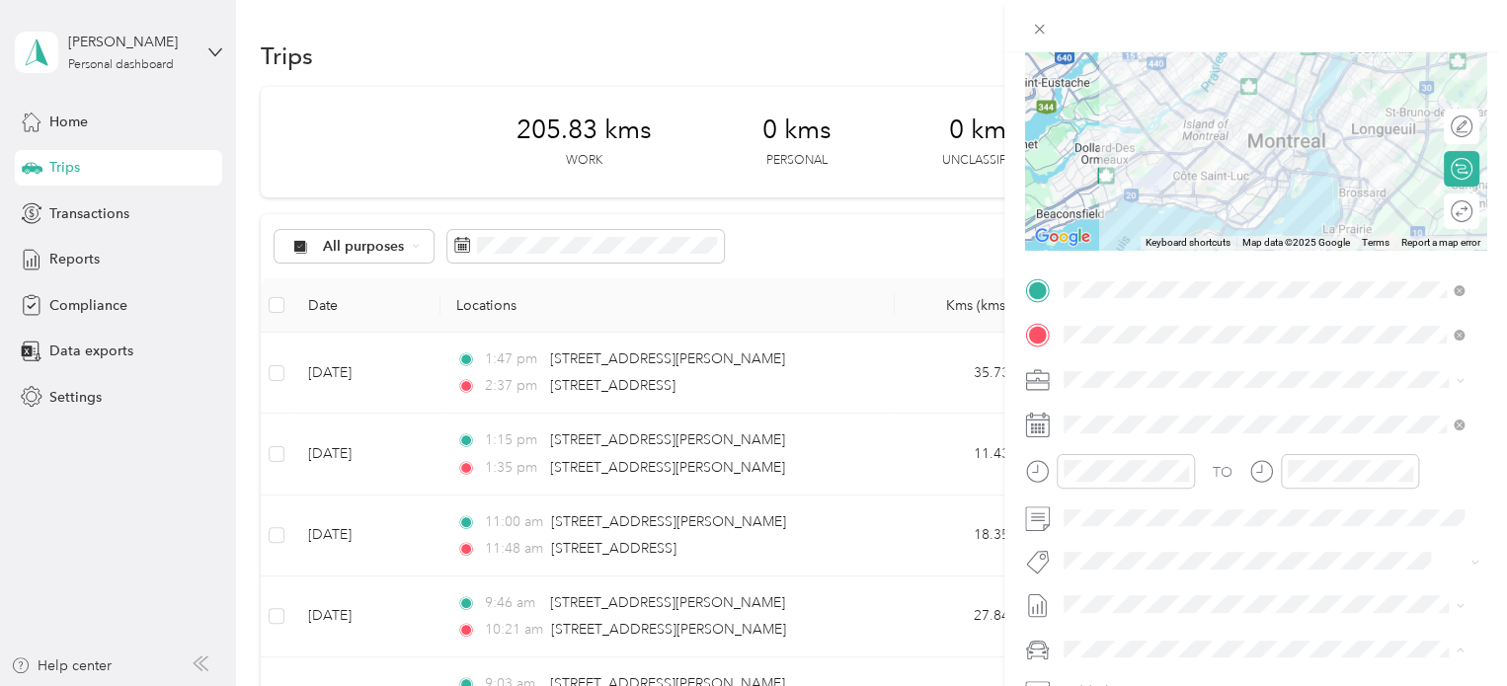
click at [1115, 612] on span "Audi A5" at bounding box center [1095, 614] width 51 height 17
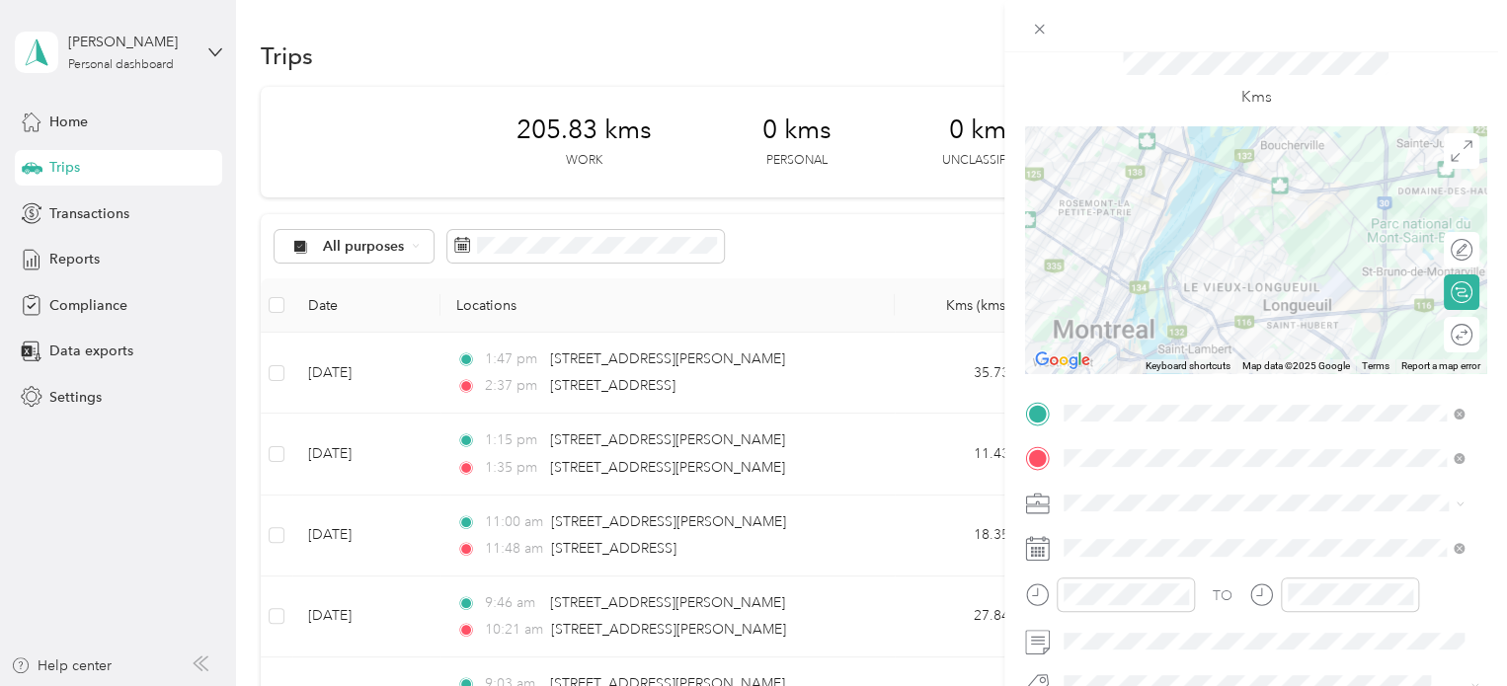
scroll to position [0, 0]
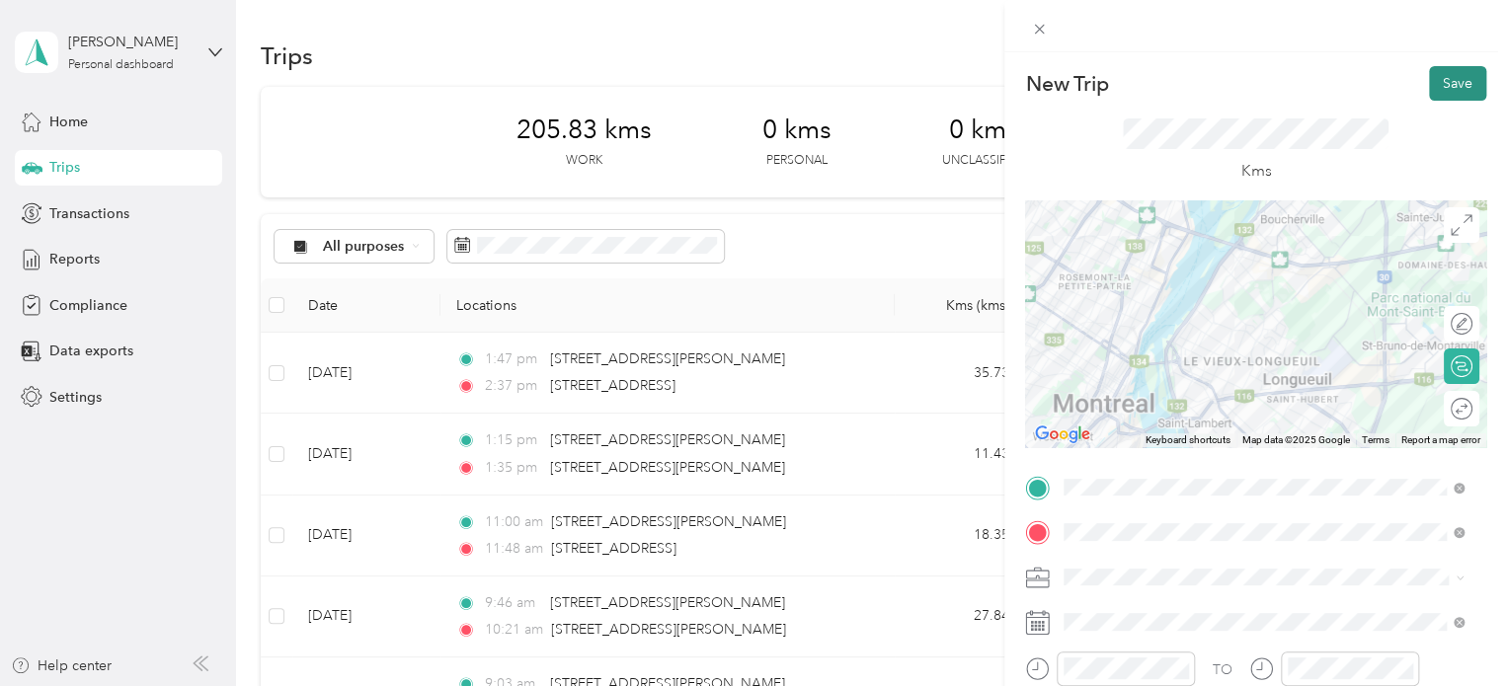
drag, startPoint x: 1436, startPoint y: 81, endPoint x: 1447, endPoint y: 112, distance: 32.8
click at [1436, 82] on button "Save" at bounding box center [1457, 83] width 57 height 35
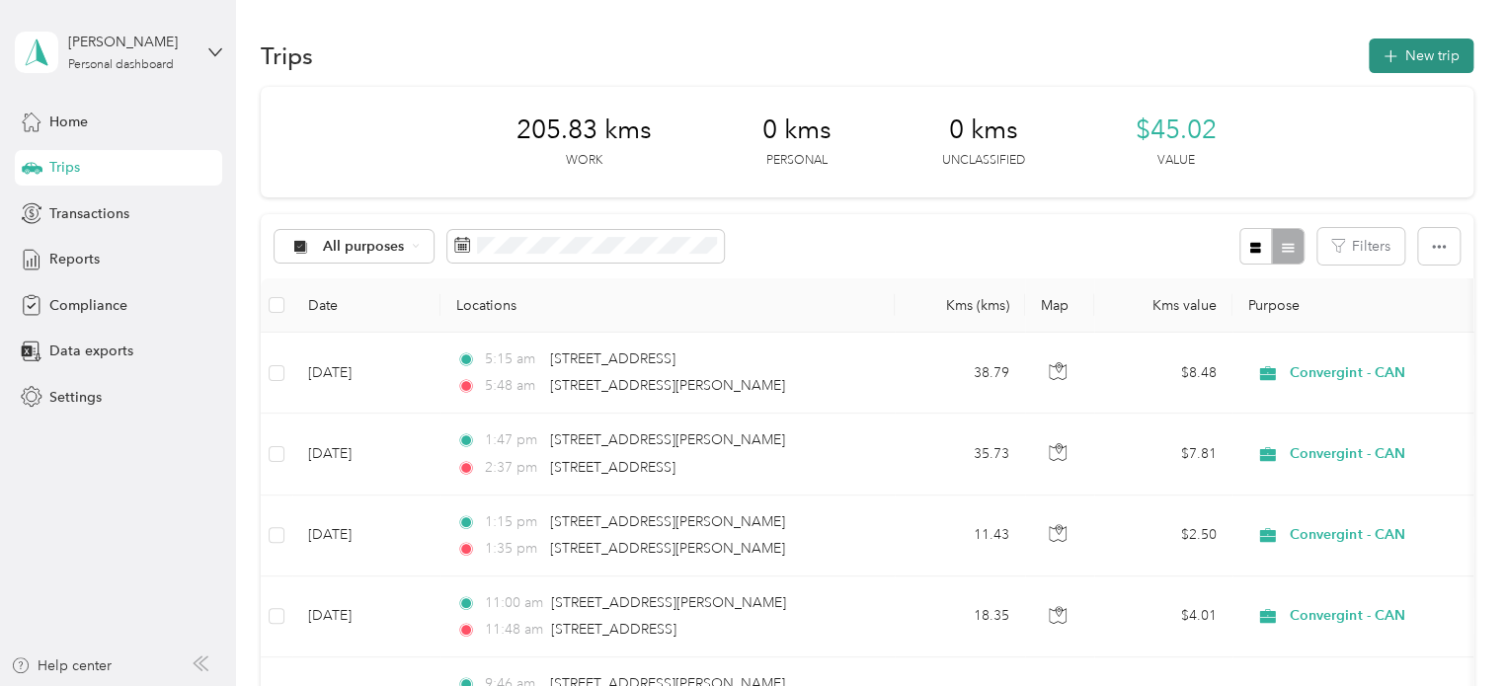
click at [1400, 70] on button "New trip" at bounding box center [1420, 56] width 105 height 35
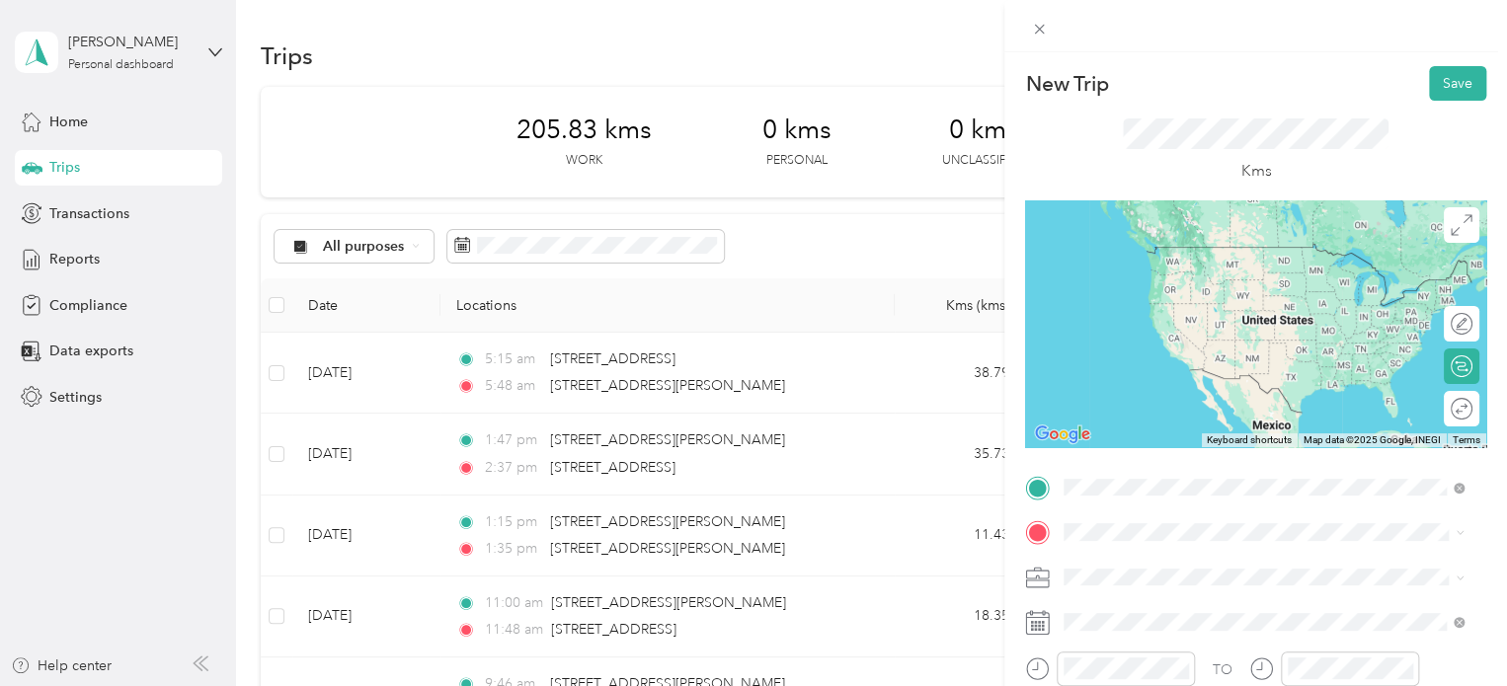
click at [1252, 331] on span "[STREET_ADDRESS][PERSON_NAME]" at bounding box center [1218, 323] width 235 height 18
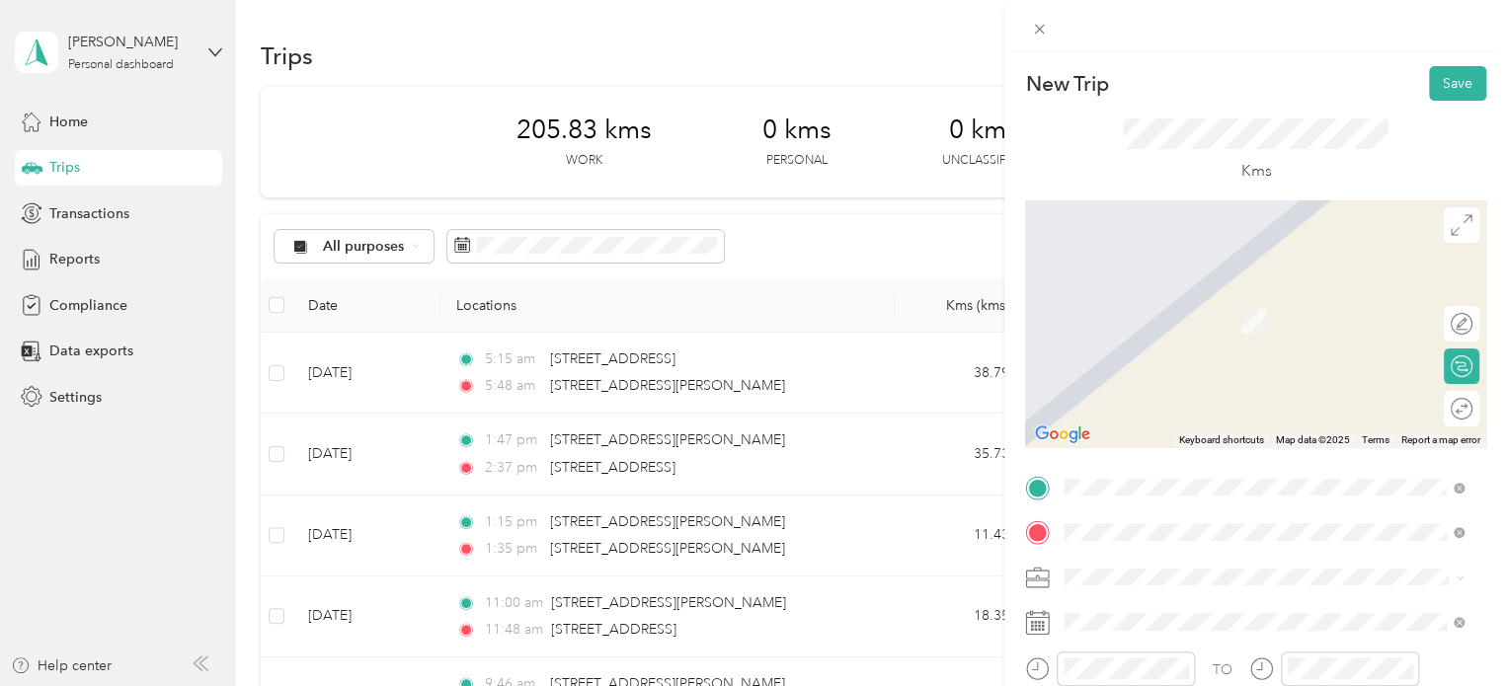
click at [1226, 291] on span "[STREET_ADDRESS]" at bounding box center [1163, 292] width 125 height 18
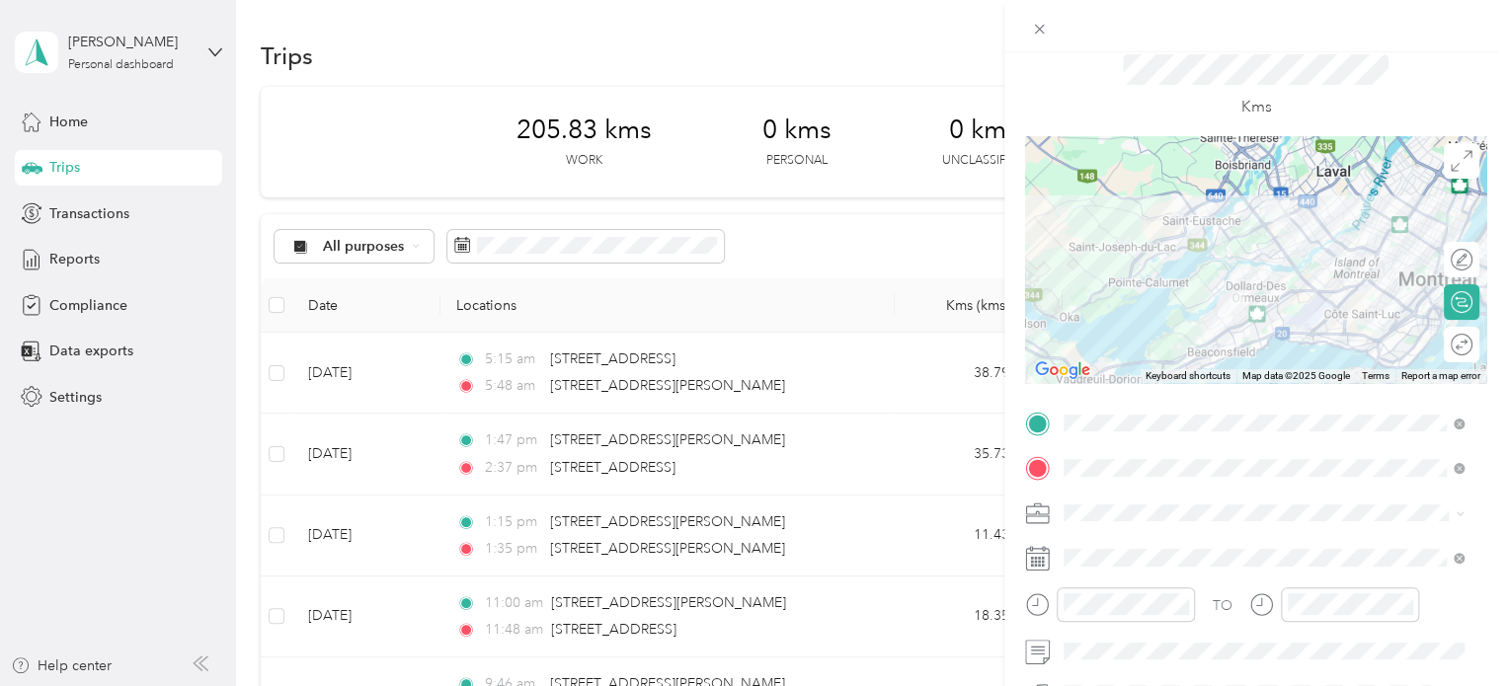
scroll to position [99, 0]
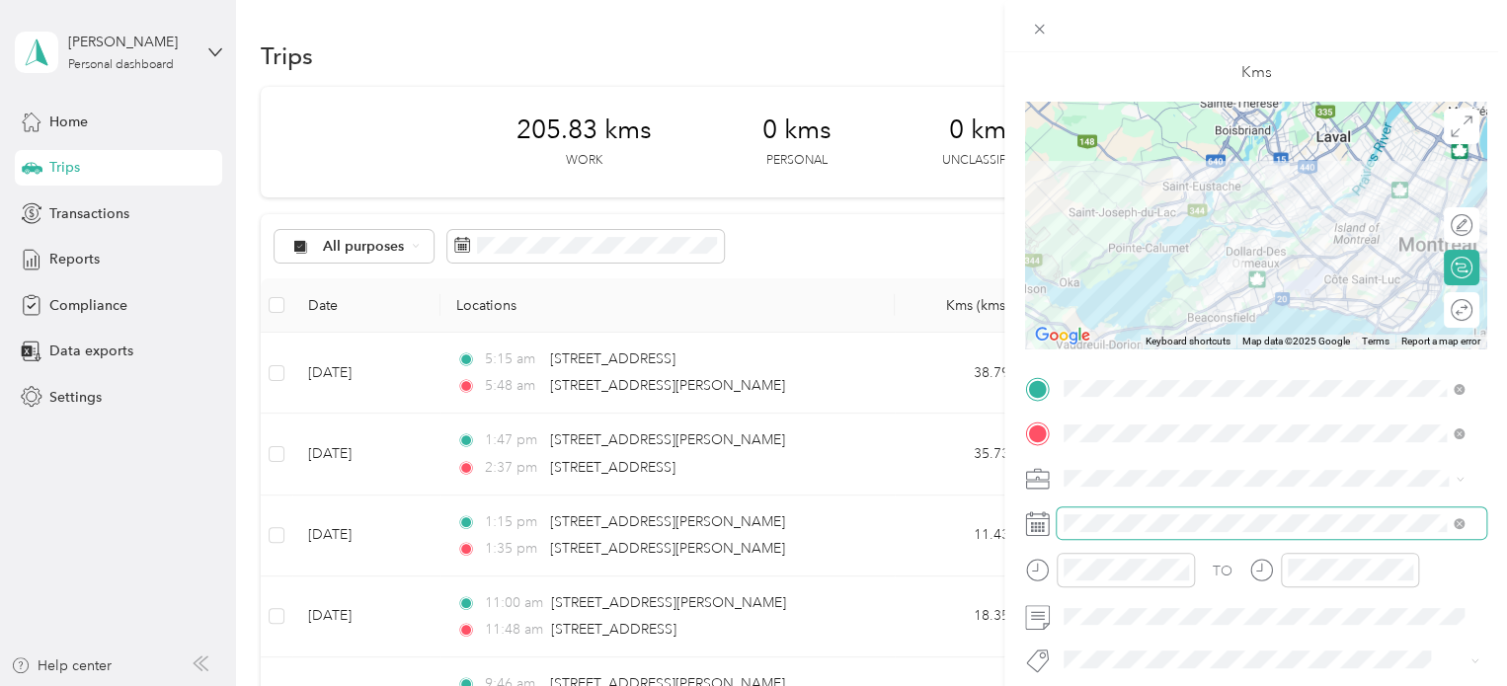
click at [1164, 532] on span at bounding box center [1270, 523] width 429 height 32
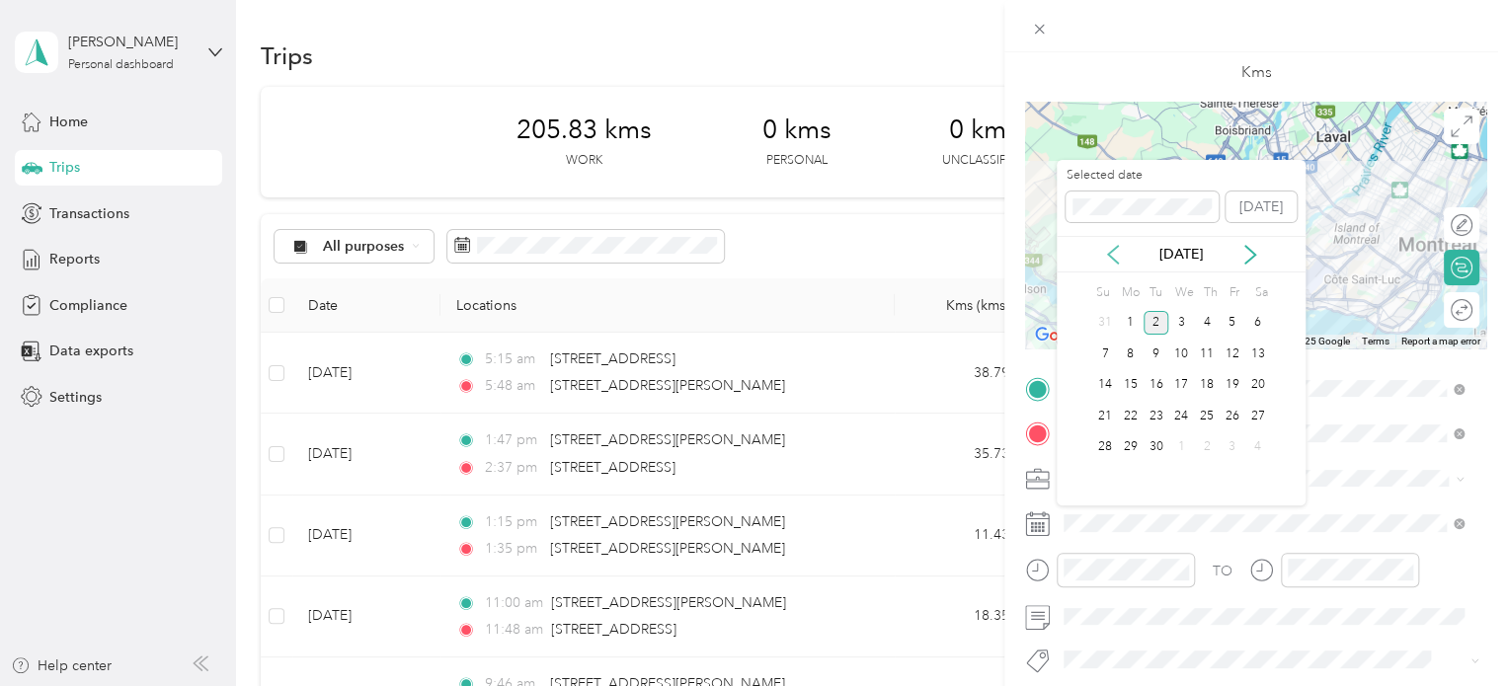
click at [1115, 257] on icon at bounding box center [1113, 255] width 20 height 20
click at [1152, 445] on div "26" at bounding box center [1156, 447] width 26 height 25
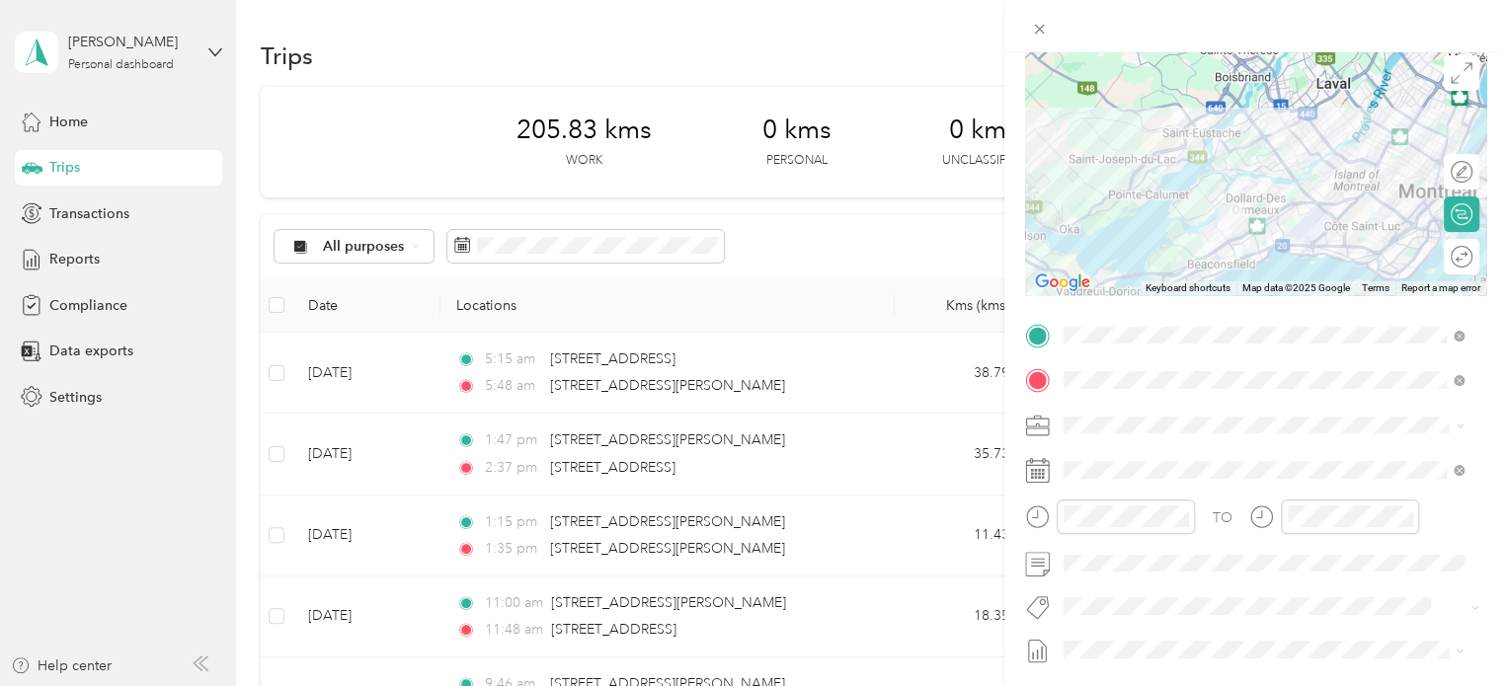
scroll to position [197, 0]
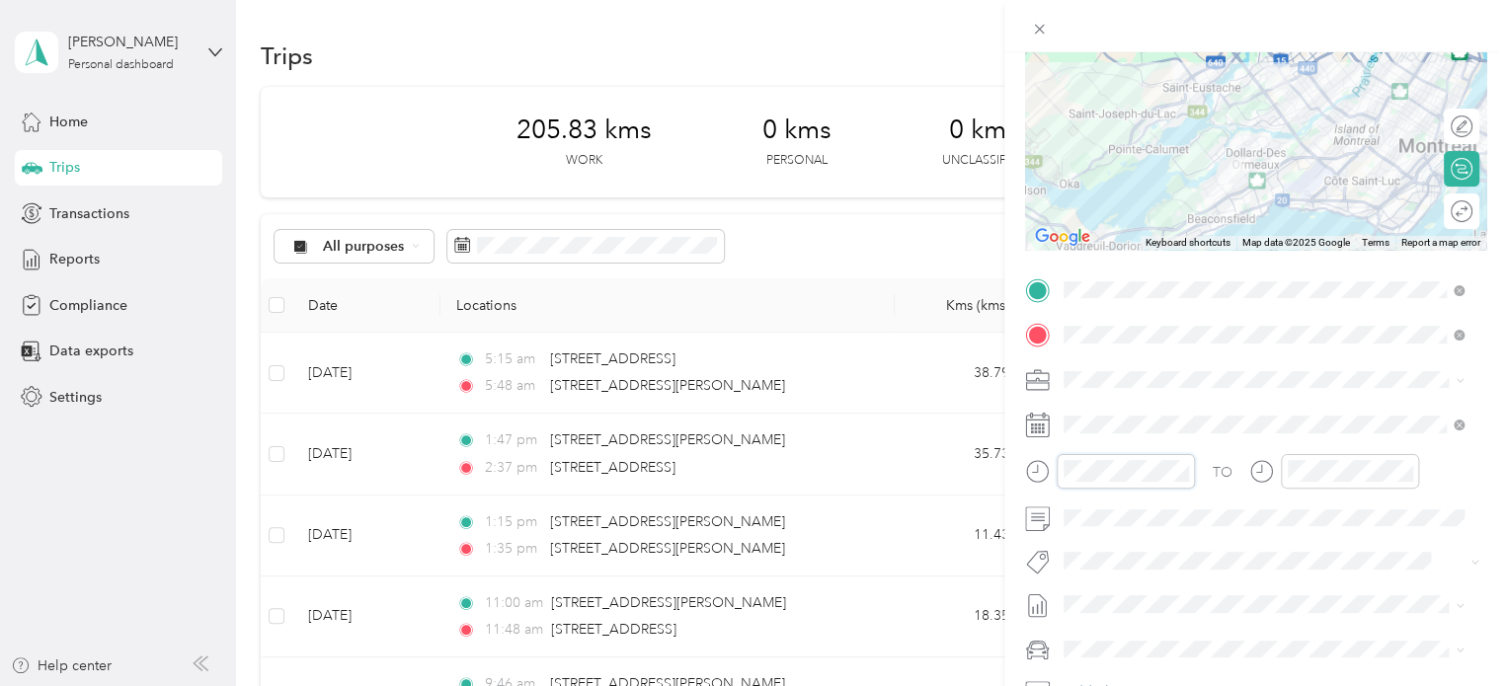
click at [1048, 461] on div at bounding box center [1110, 471] width 170 height 35
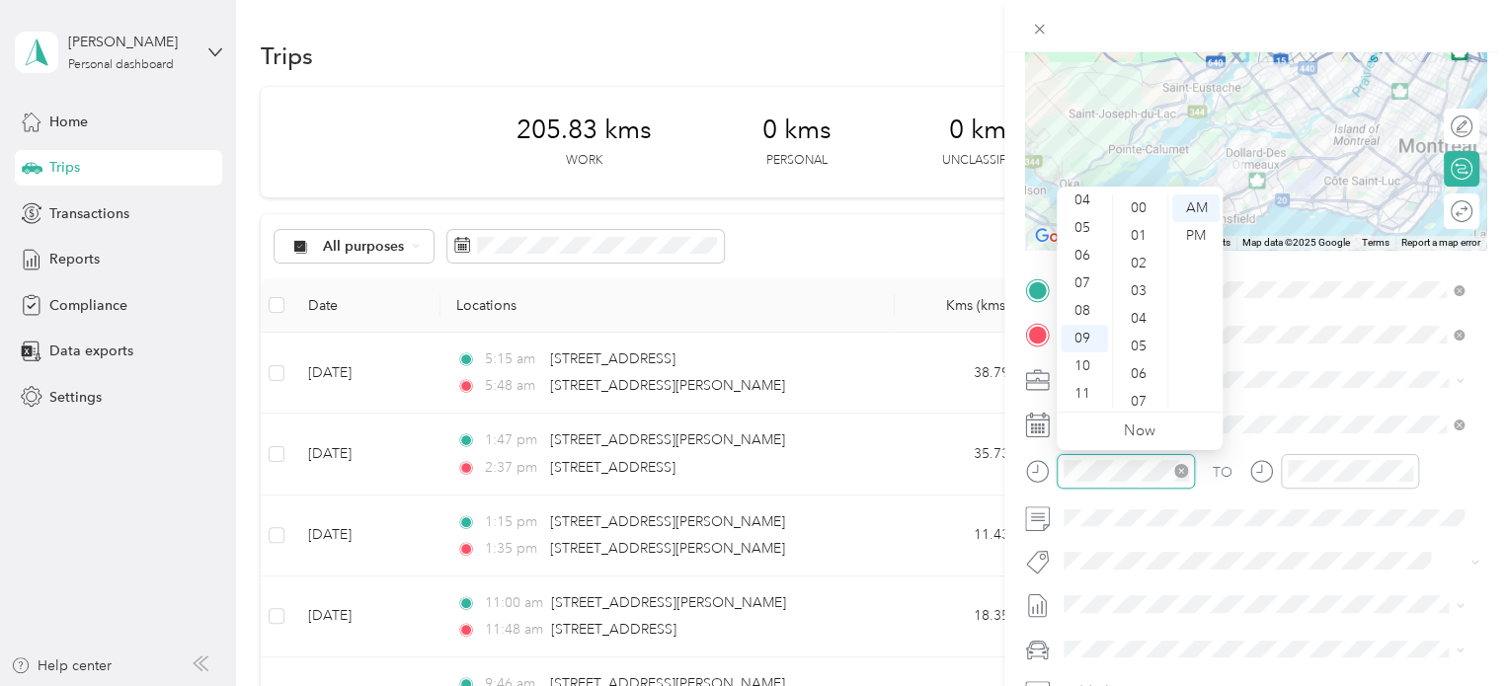
scroll to position [1445, 0]
click at [1078, 272] on div "03" at bounding box center [1083, 272] width 47 height 28
click at [1138, 240] on div "32" at bounding box center [1140, 240] width 47 height 28
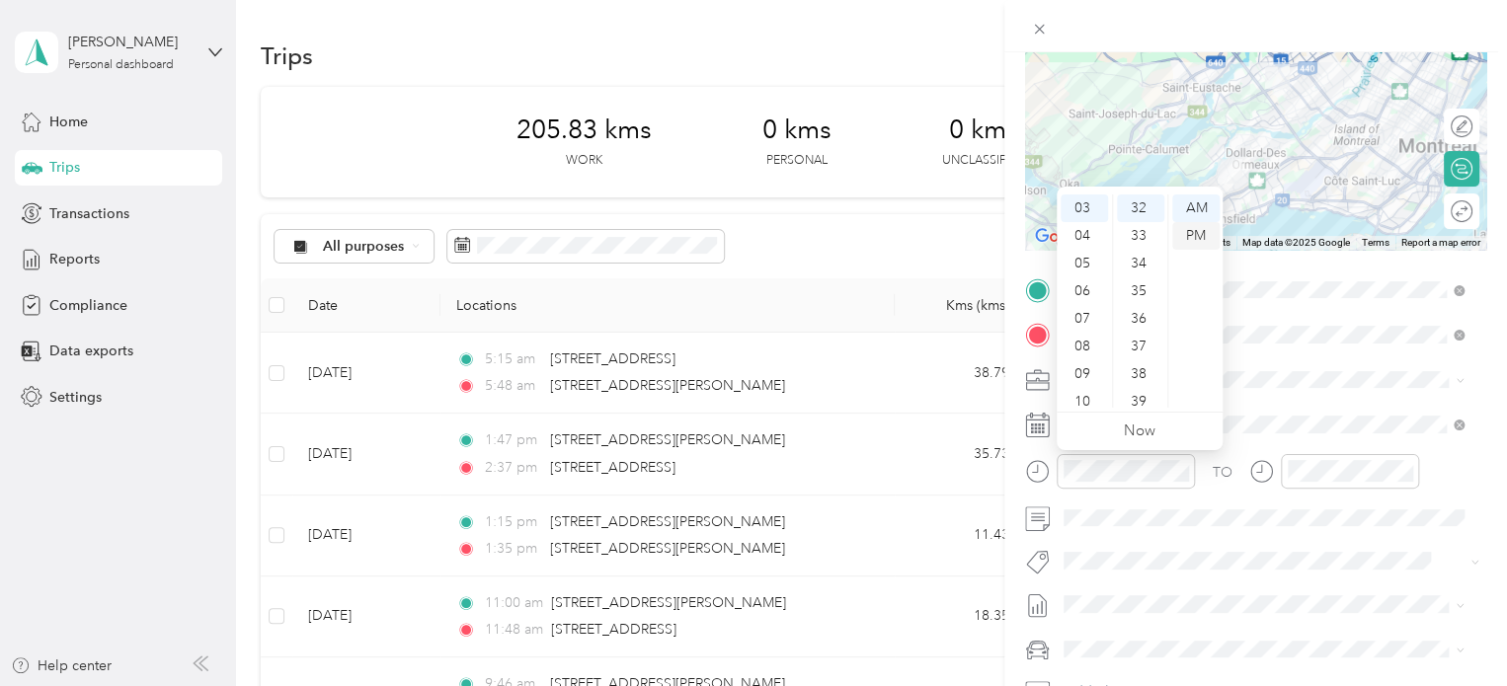
click at [1200, 234] on div "PM" at bounding box center [1195, 236] width 47 height 28
click at [1275, 473] on div at bounding box center [1334, 471] width 170 height 35
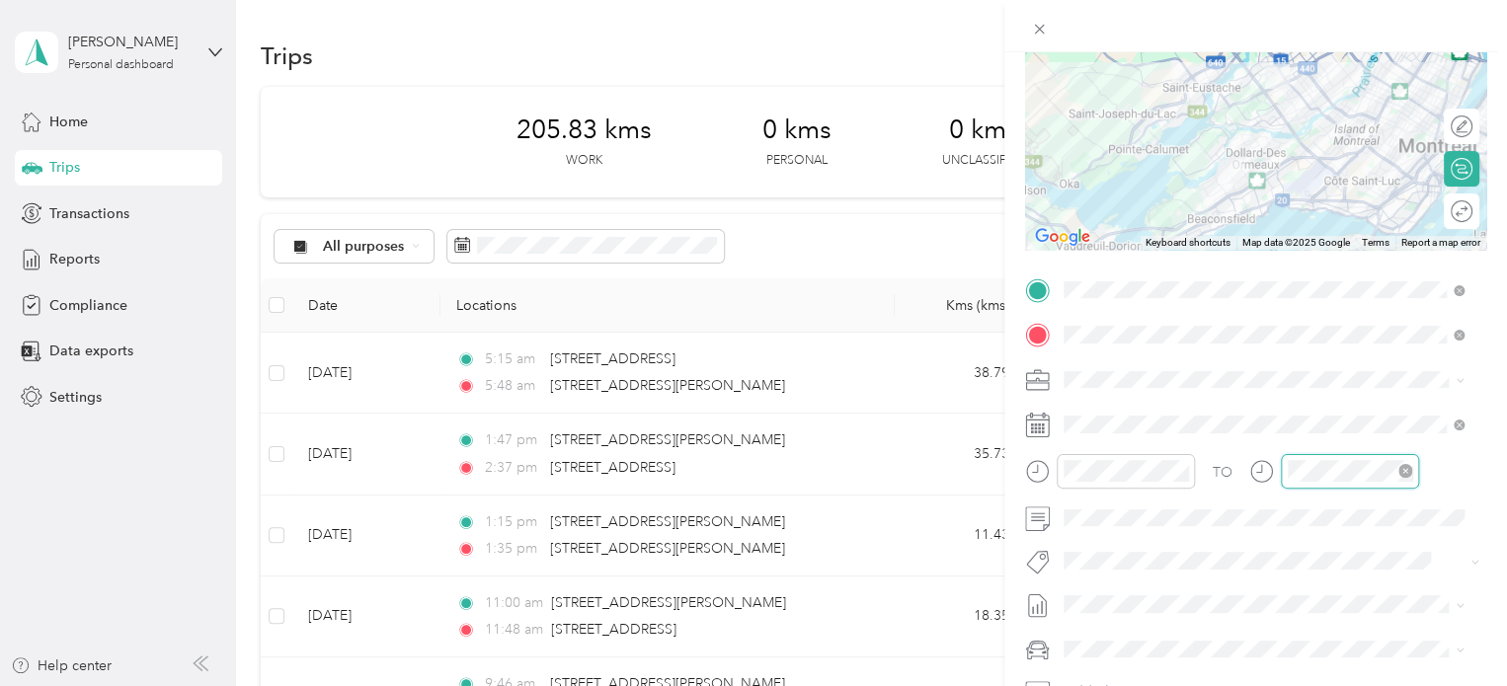
scroll to position [118, 0]
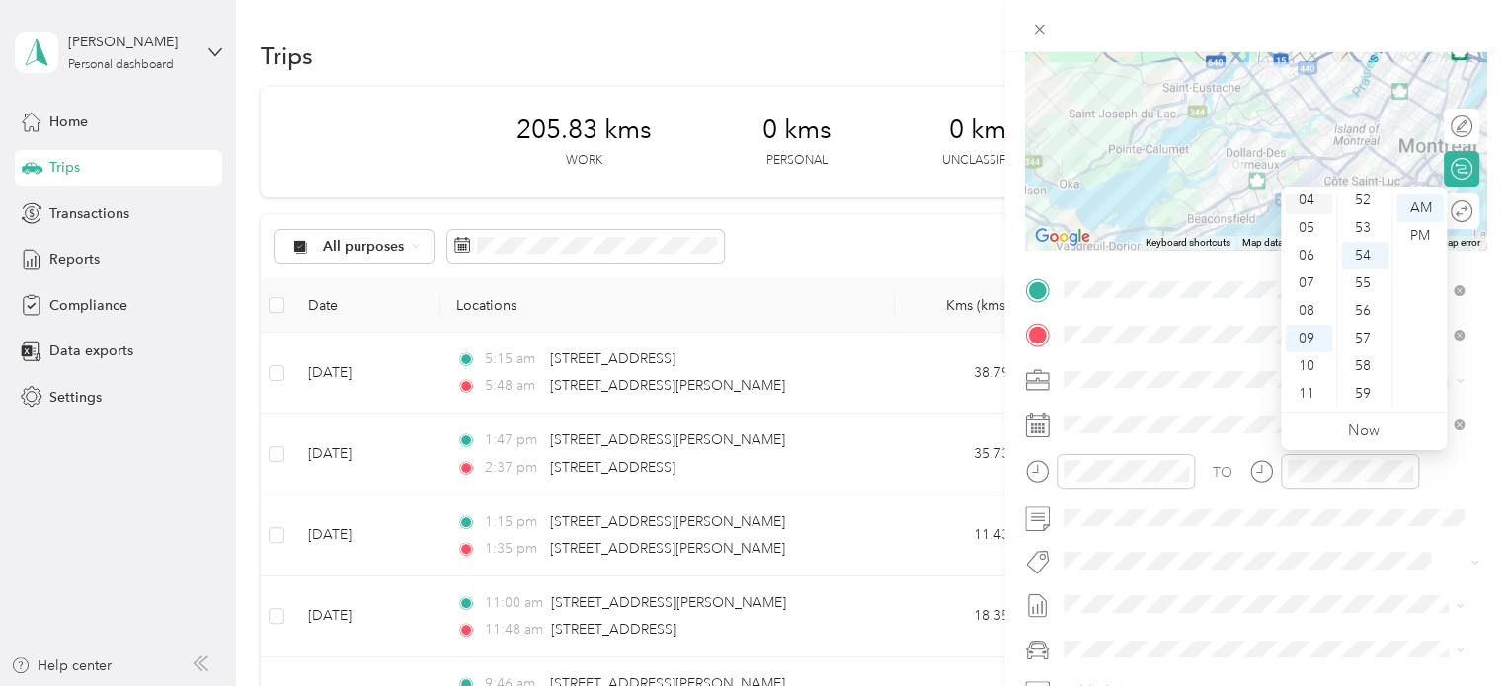
click at [1304, 200] on div "04" at bounding box center [1308, 201] width 47 height 28
click at [1364, 302] on div "07" at bounding box center [1364, 303] width 47 height 28
click at [1429, 230] on div "PM" at bounding box center [1419, 236] width 47 height 28
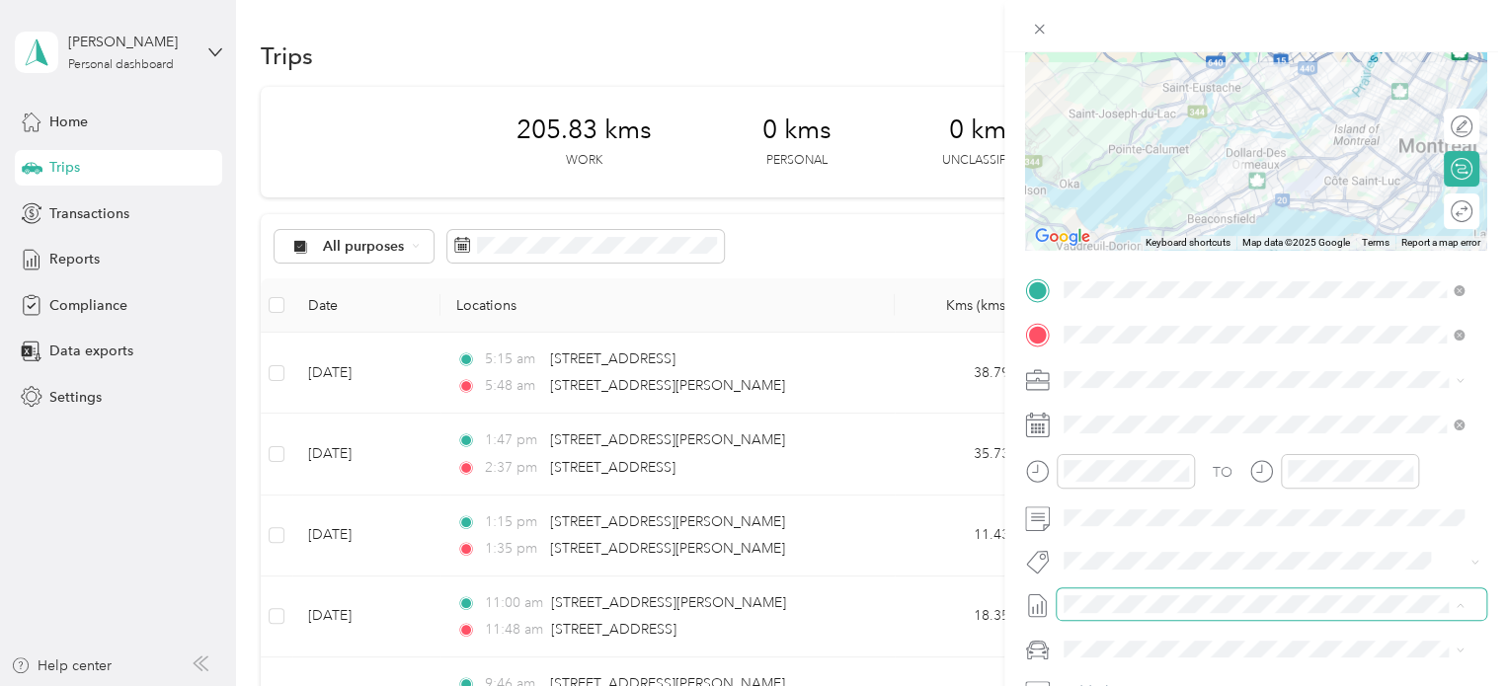
click at [1123, 612] on span at bounding box center [1270, 604] width 429 height 32
click at [1122, 619] on div "Audi A5" at bounding box center [1263, 614] width 386 height 21
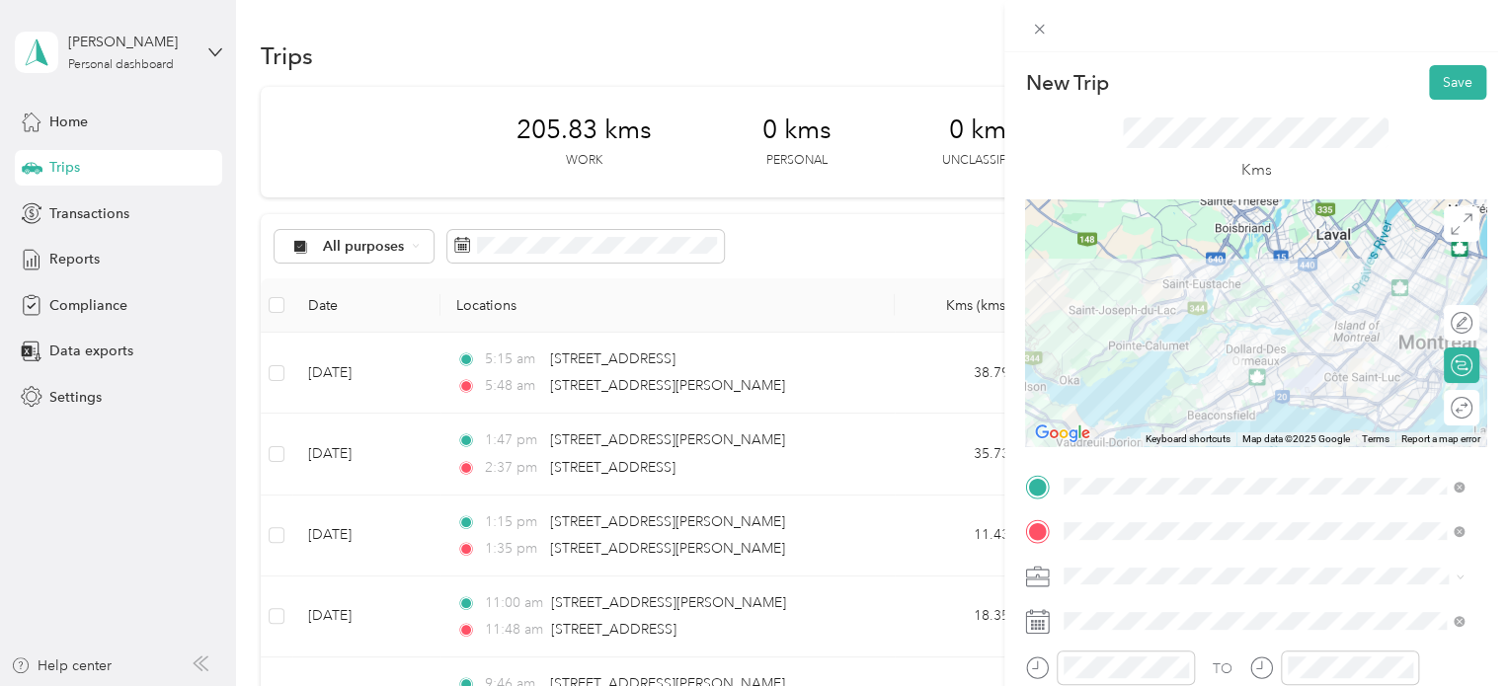
scroll to position [0, 0]
click at [1434, 80] on button "Save" at bounding box center [1457, 83] width 57 height 35
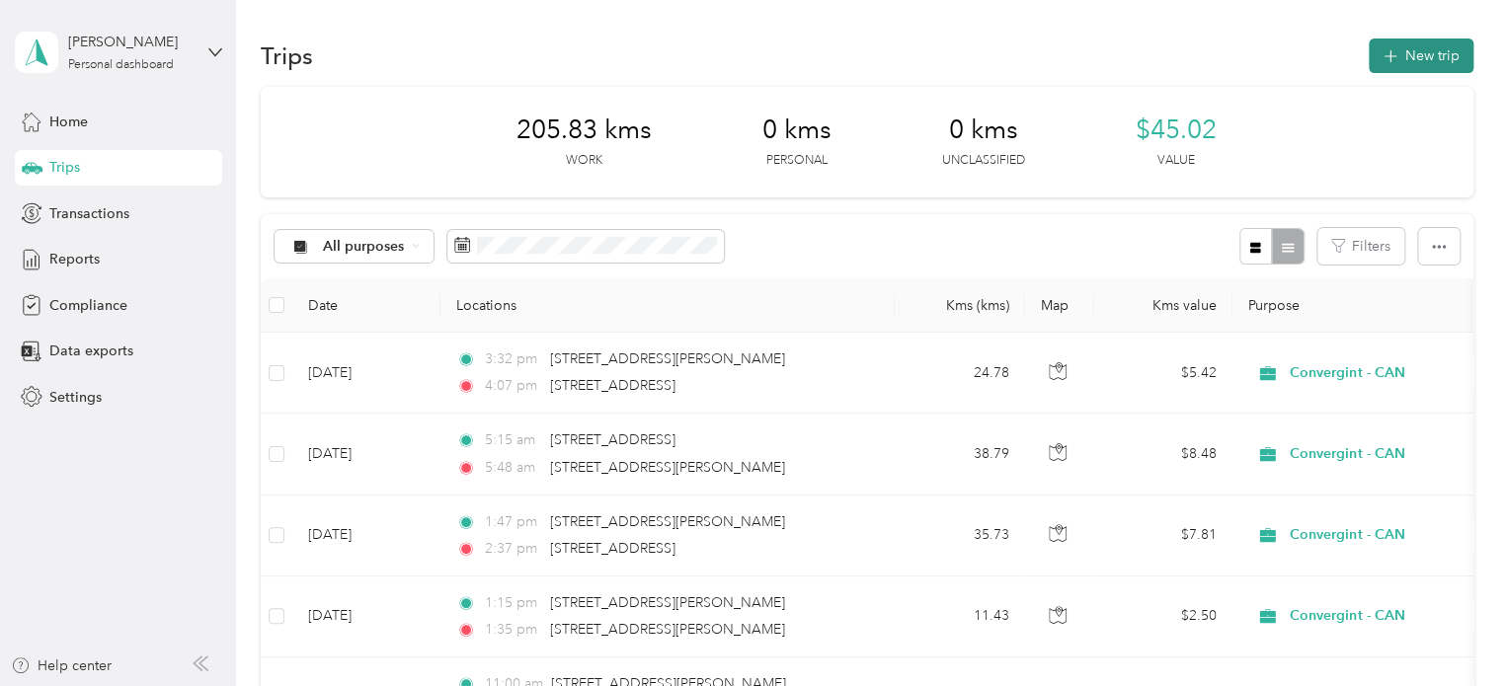
click at [1423, 55] on button "New trip" at bounding box center [1420, 56] width 105 height 35
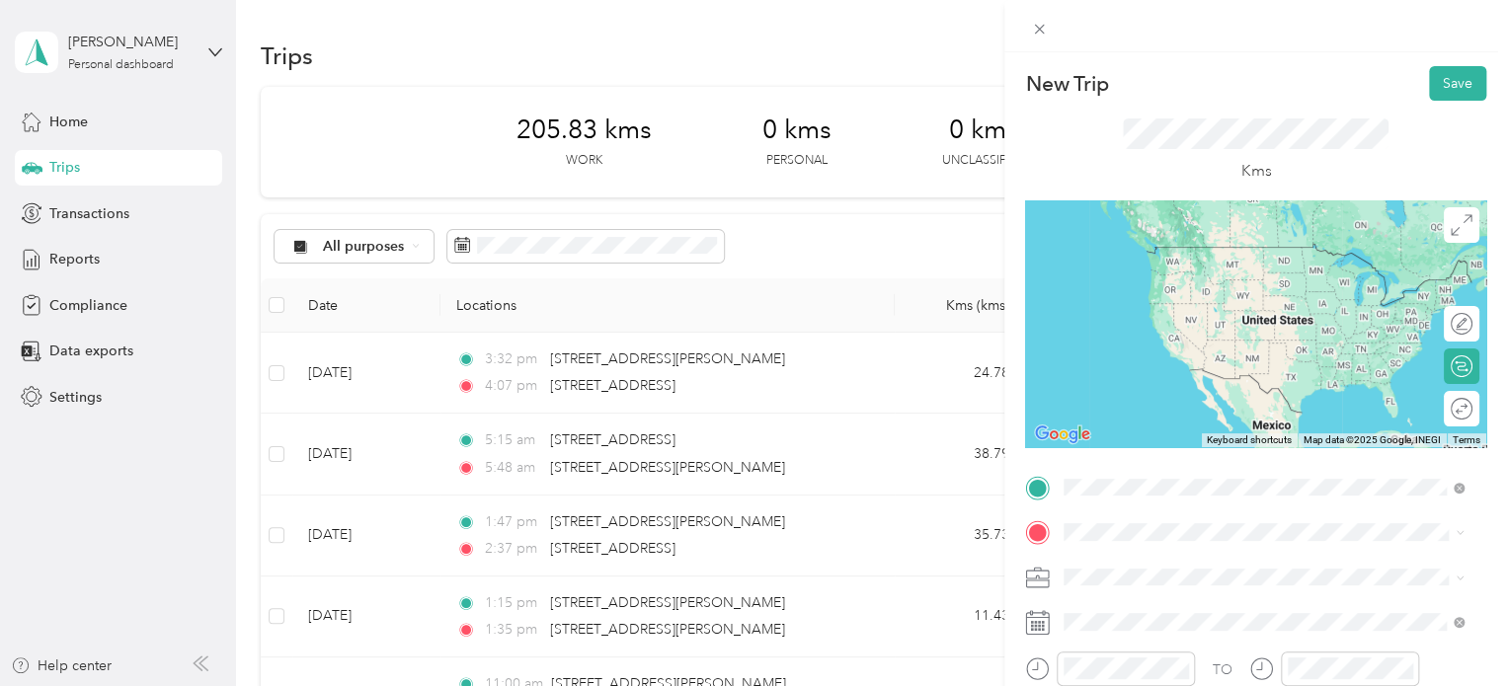
click at [1167, 244] on span "[STREET_ADDRESS][PERSON_NAME]" at bounding box center [1218, 247] width 235 height 18
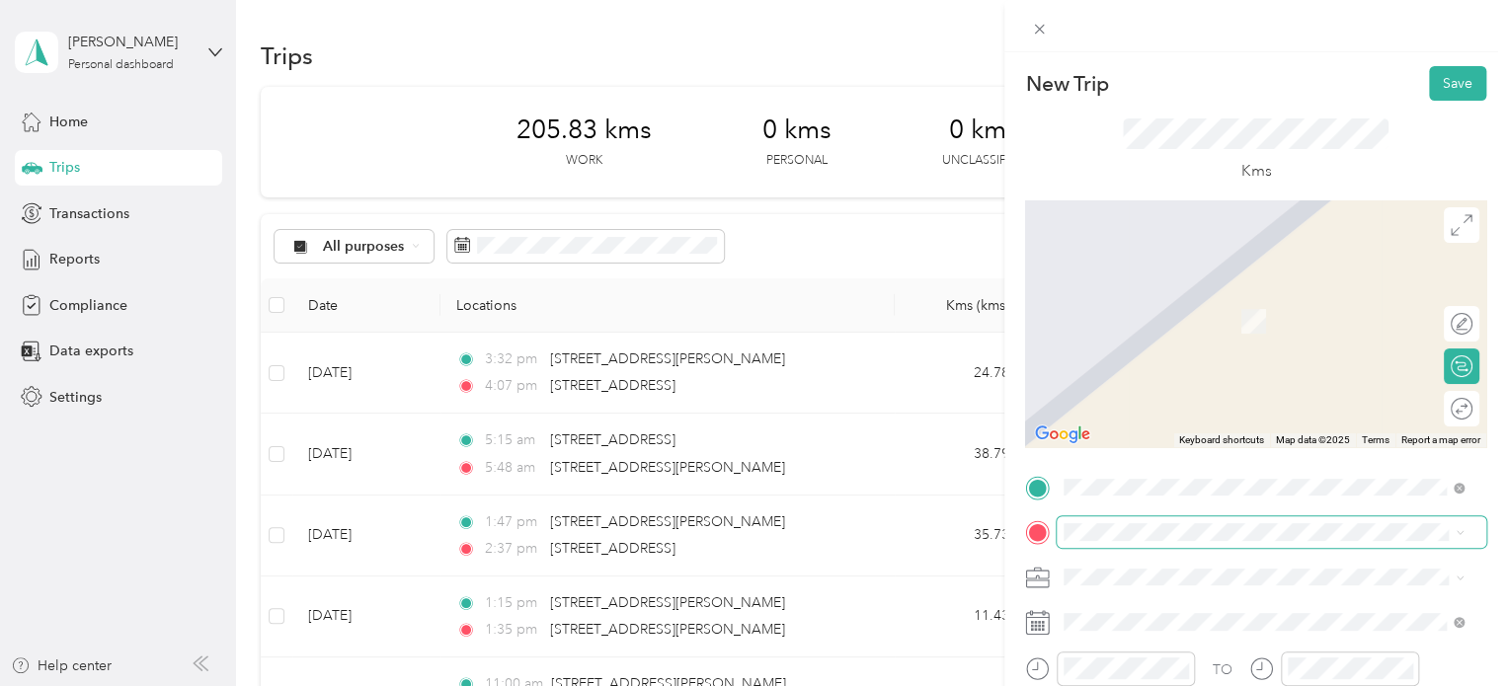
click at [1124, 544] on span at bounding box center [1270, 532] width 429 height 32
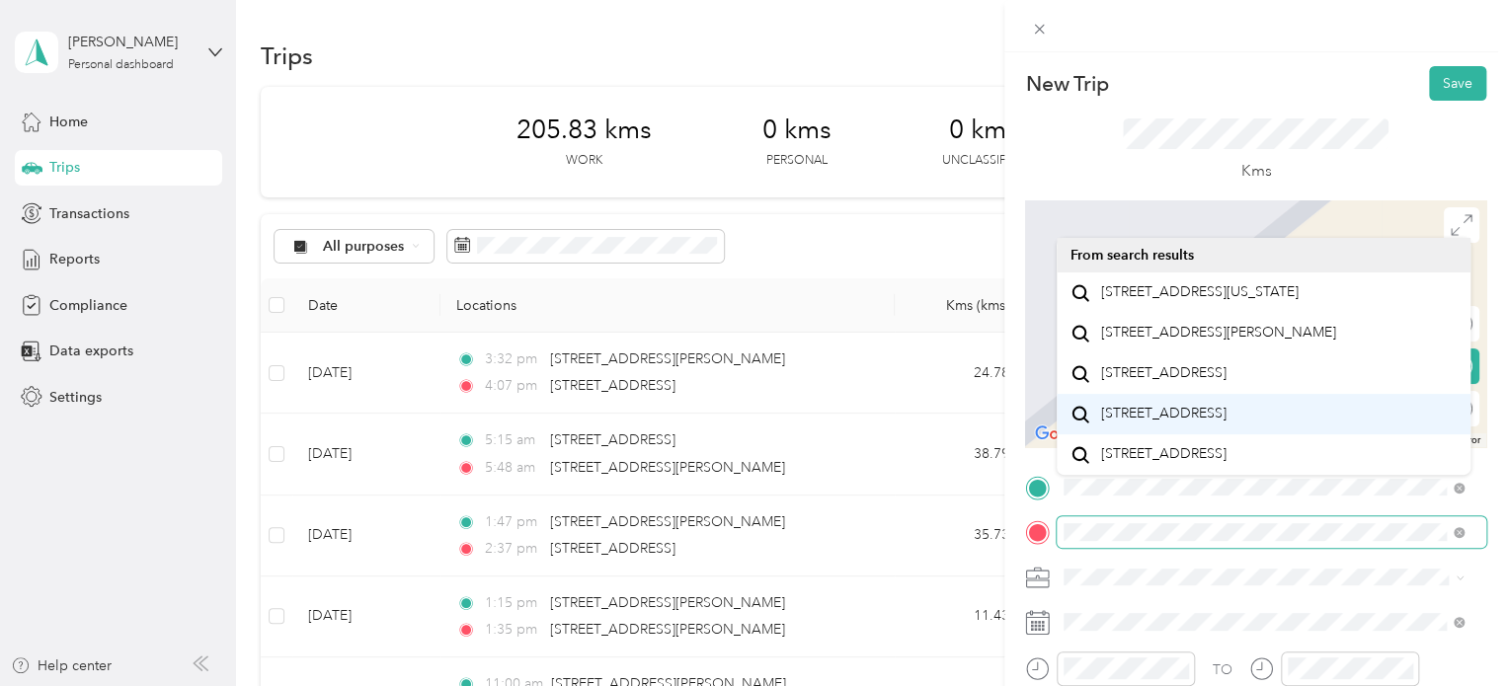
scroll to position [34, 0]
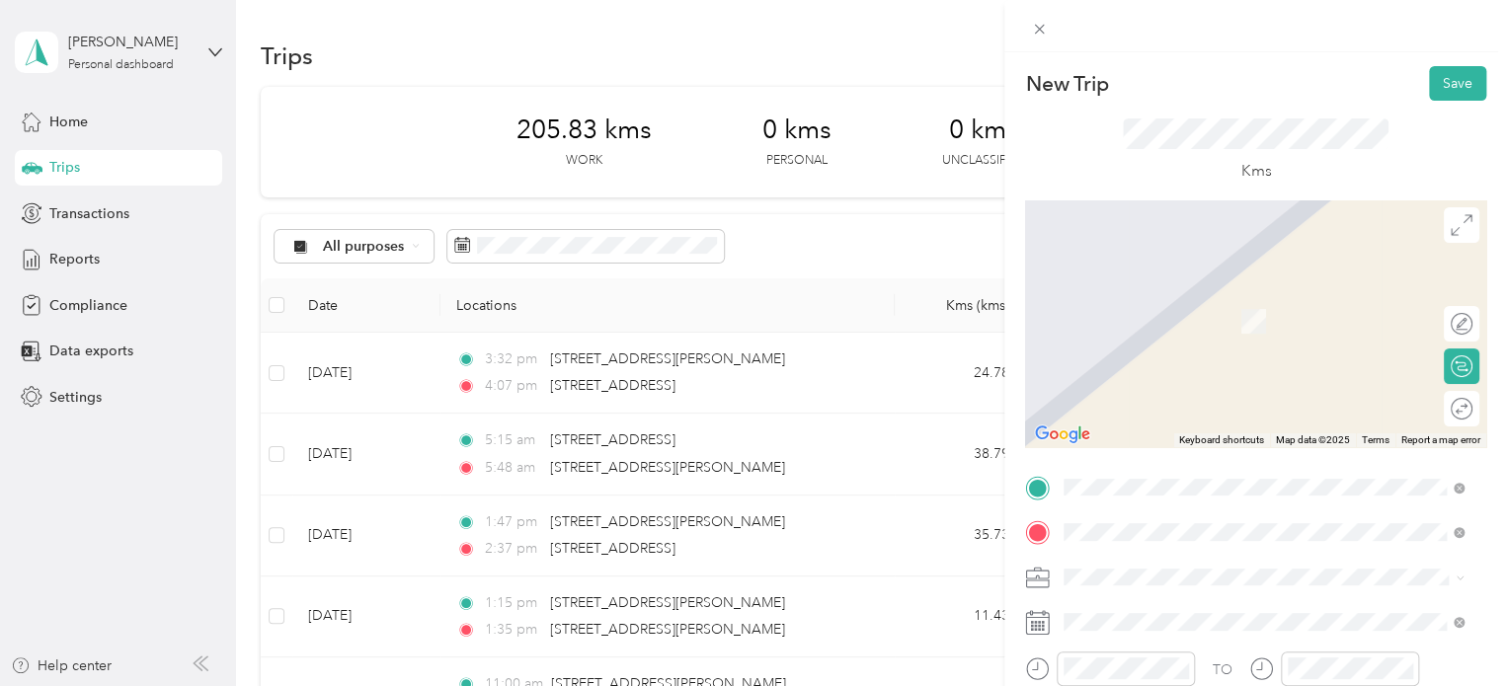
click at [1248, 301] on span "[STREET_ADDRESS][PERSON_NAME]" at bounding box center [1218, 292] width 235 height 18
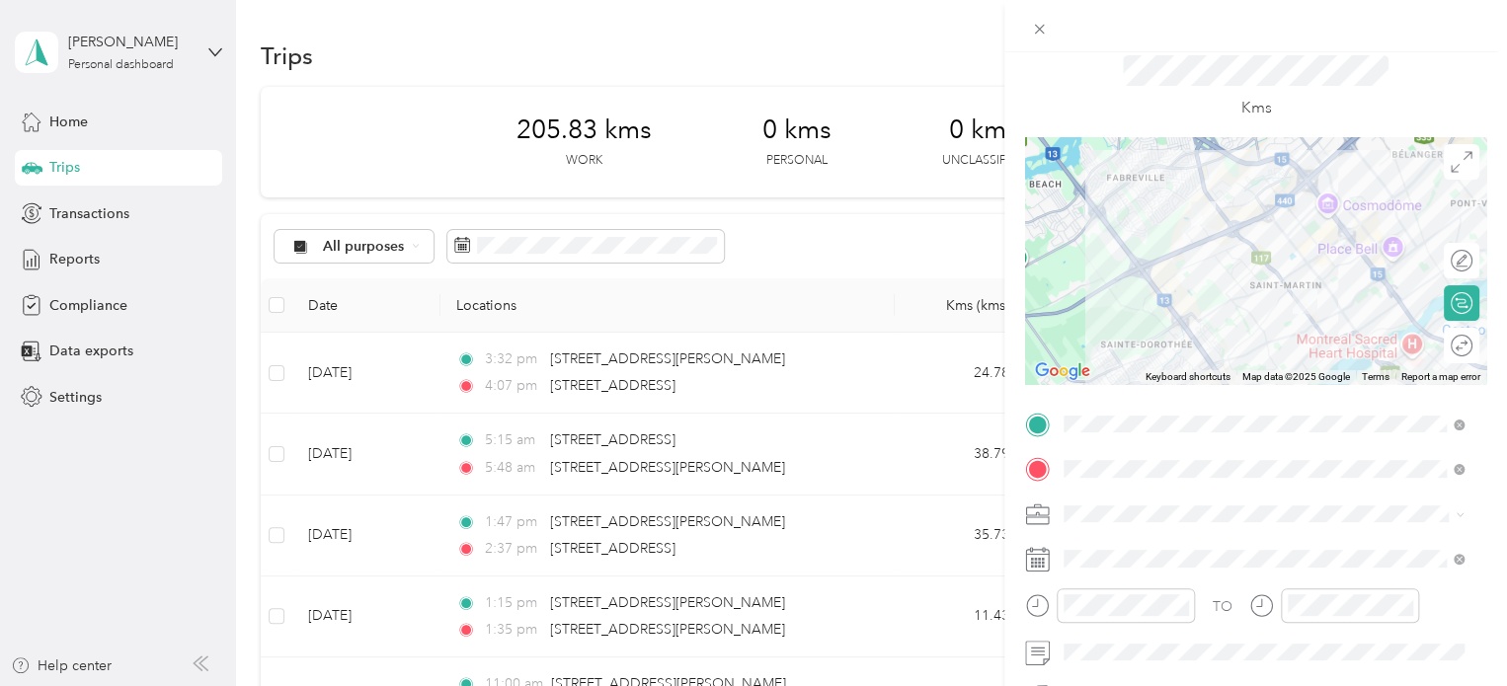
scroll to position [99, 0]
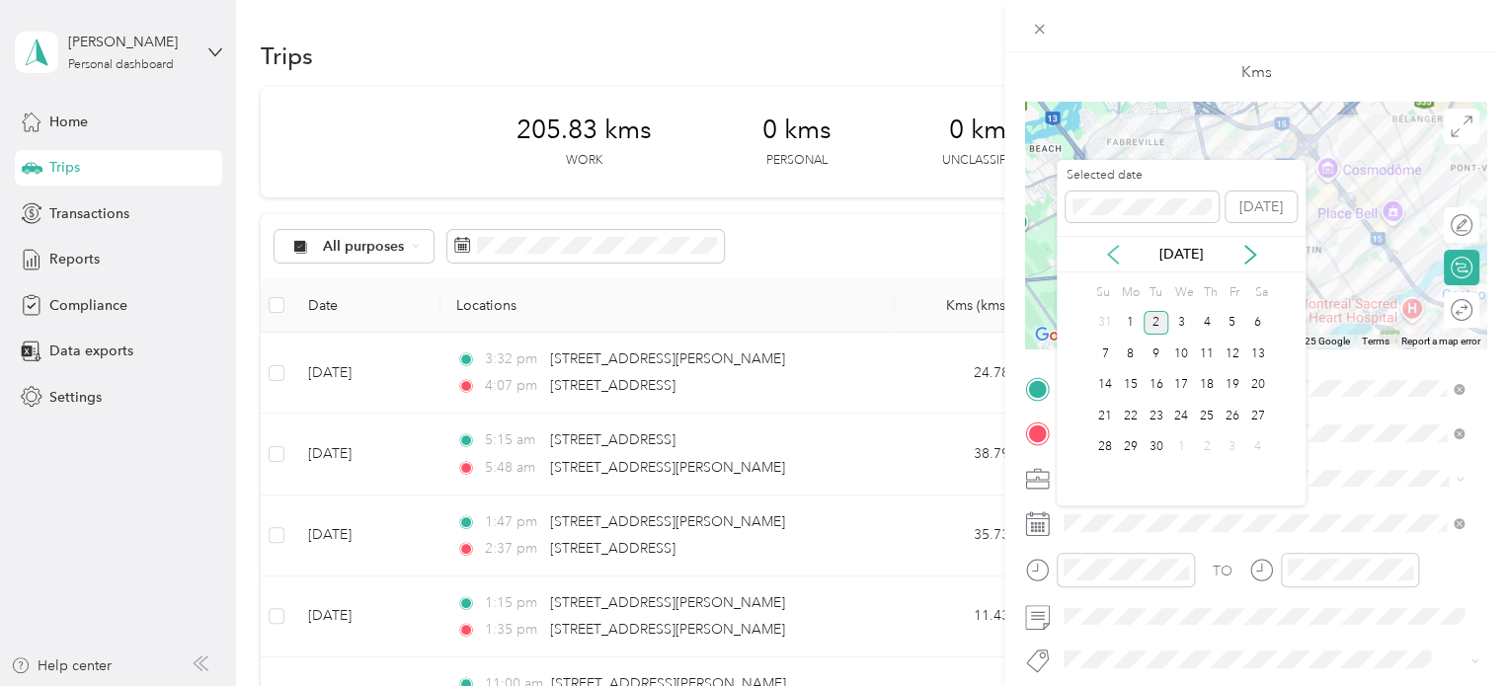
click at [1105, 261] on icon at bounding box center [1113, 255] width 20 height 20
click at [1224, 447] on div "29" at bounding box center [1232, 447] width 26 height 25
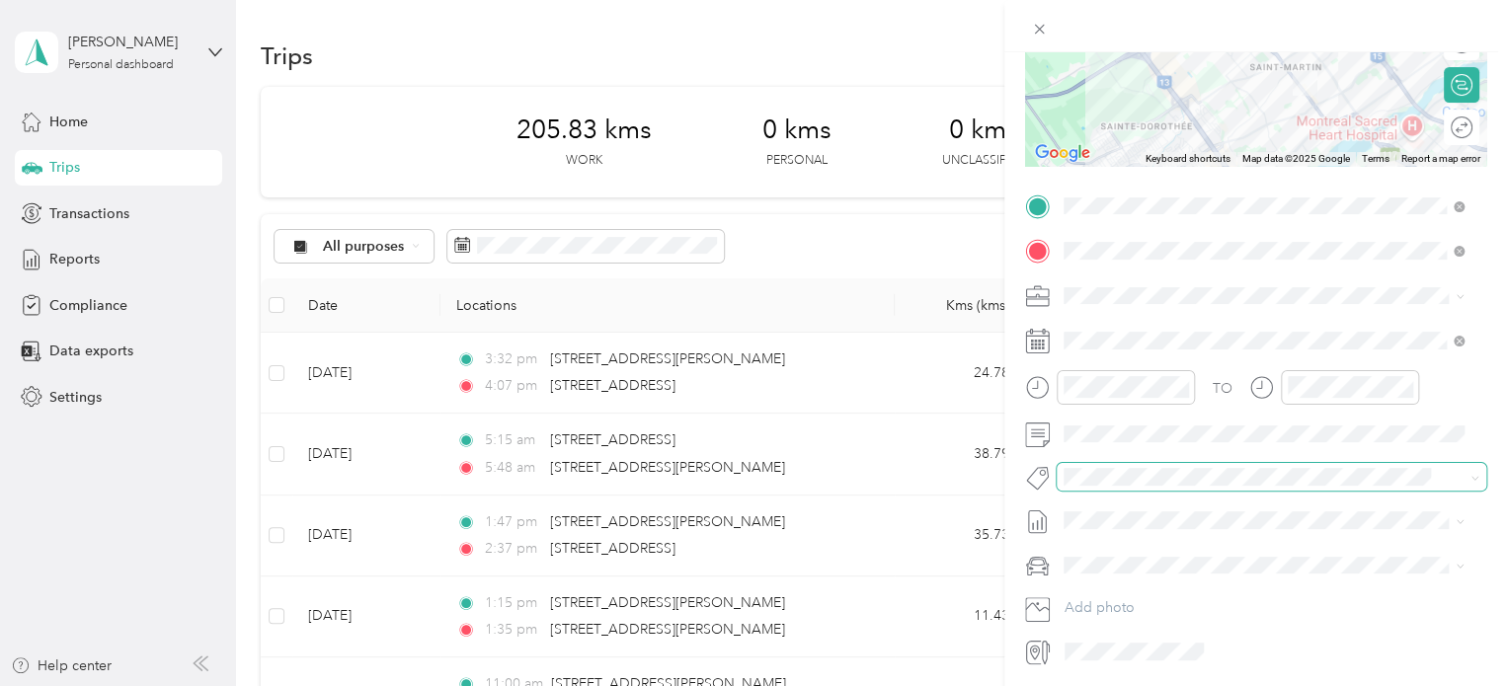
scroll to position [296, 0]
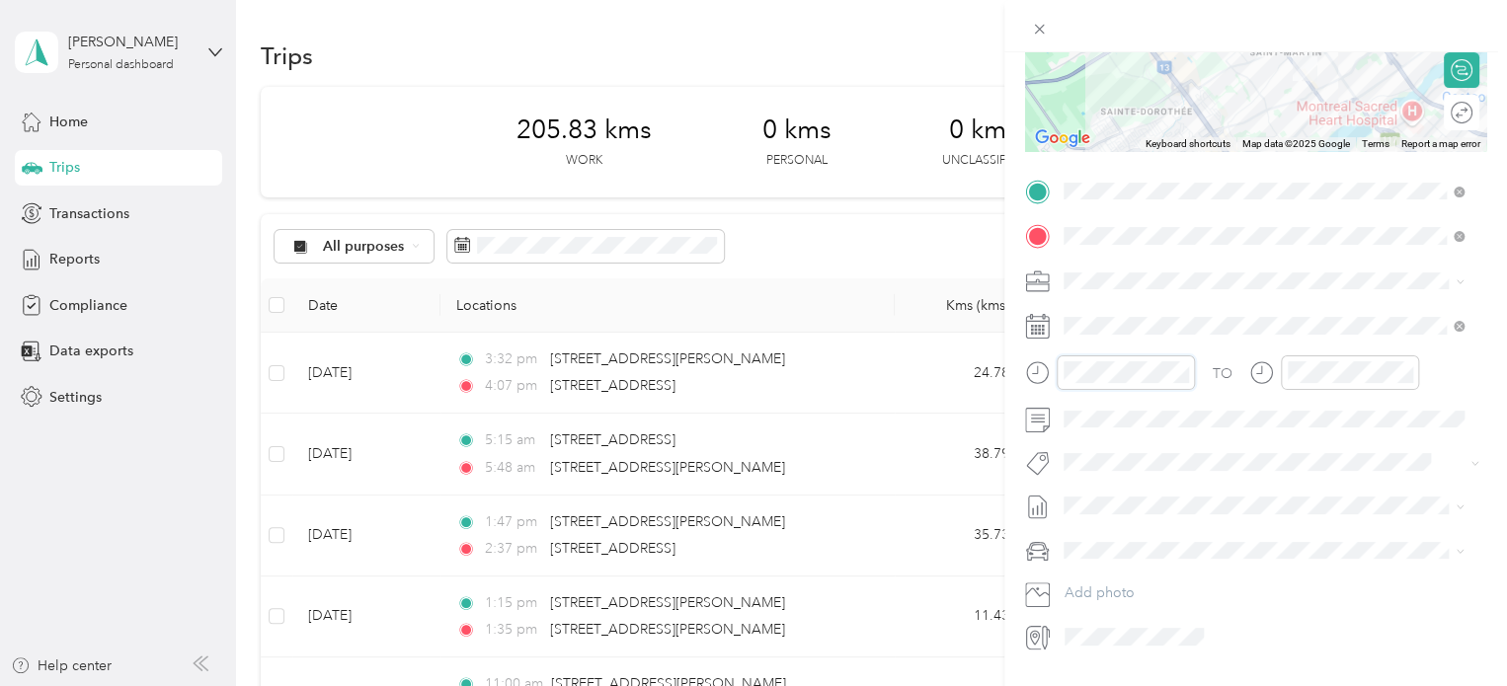
click at [1022, 373] on form "New Trip Save This trip cannot be edited because it is either under review, app…" at bounding box center [1255, 211] width 503 height 883
click at [1071, 421] on div "01" at bounding box center [1083, 423] width 47 height 28
click at [1135, 434] on div "35" at bounding box center [1140, 431] width 47 height 28
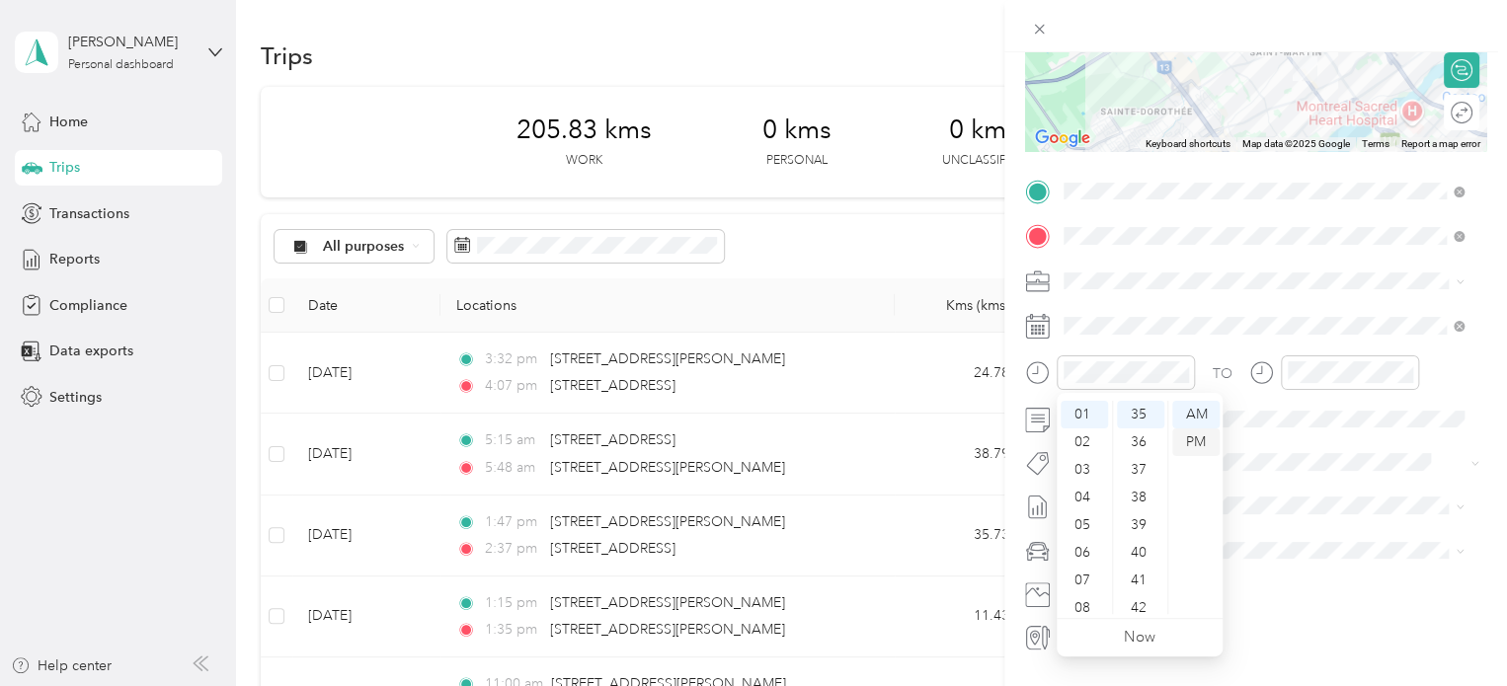
scroll to position [968, 0]
click at [1186, 440] on div "PM" at bounding box center [1195, 443] width 47 height 28
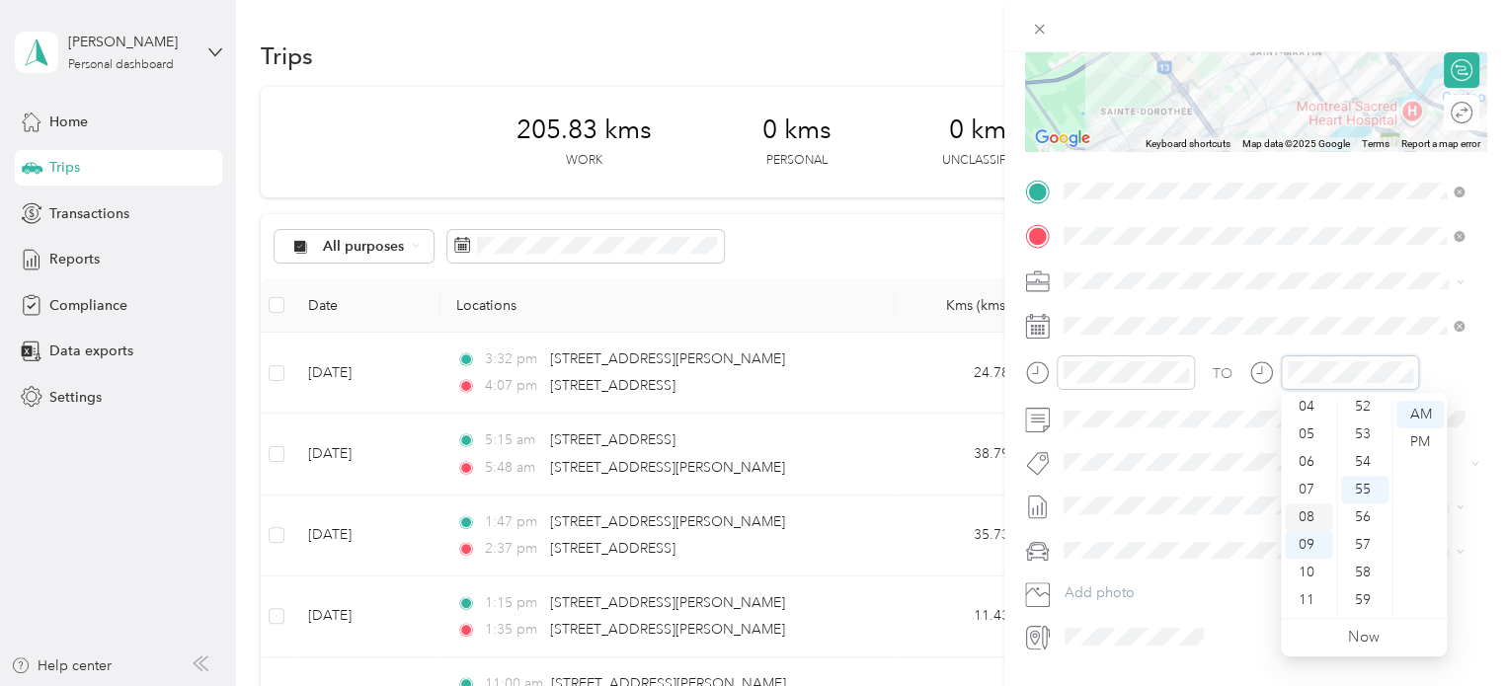
scroll to position [0, 0]
click at [1300, 435] on div "01" at bounding box center [1308, 443] width 47 height 28
click at [1364, 414] on div "52" at bounding box center [1364, 407] width 47 height 28
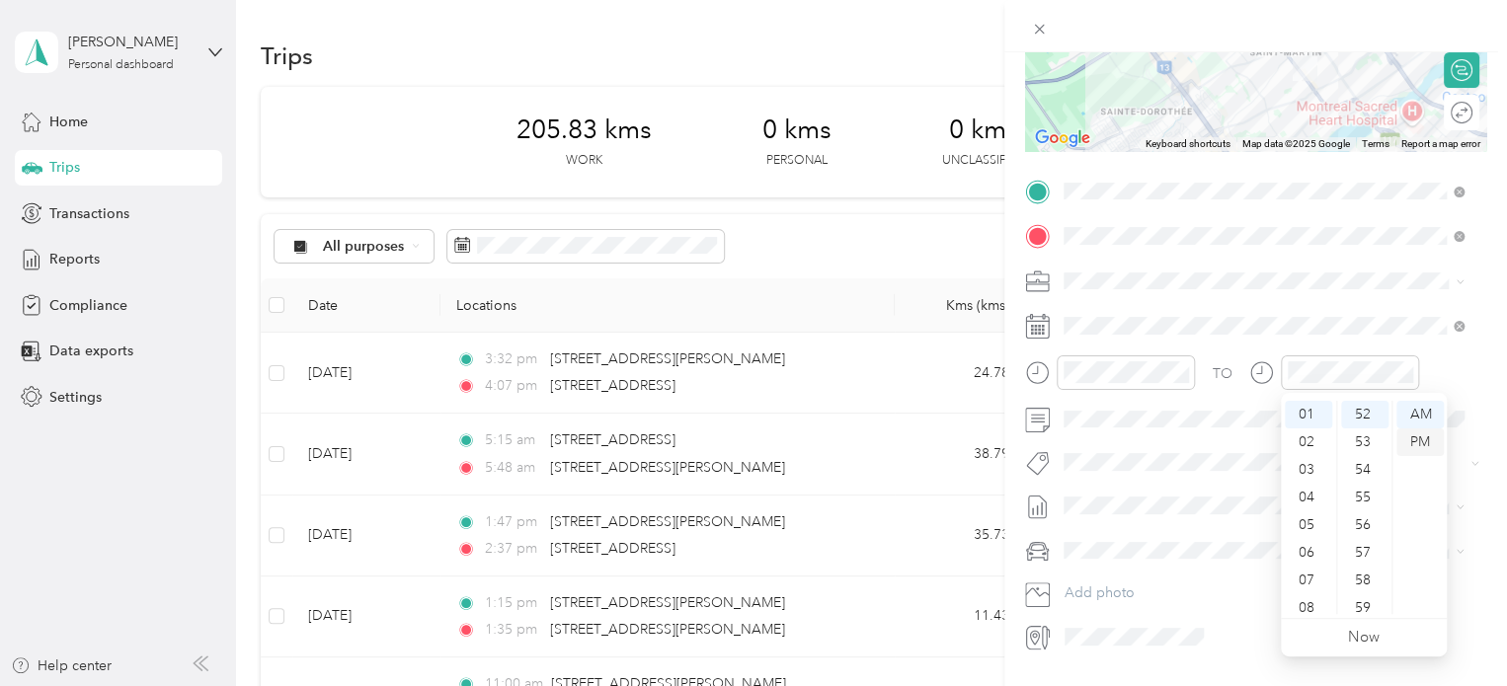
click at [1418, 446] on div "PM" at bounding box center [1419, 443] width 47 height 28
click at [1153, 590] on li "Audi A5" at bounding box center [1263, 585] width 414 height 35
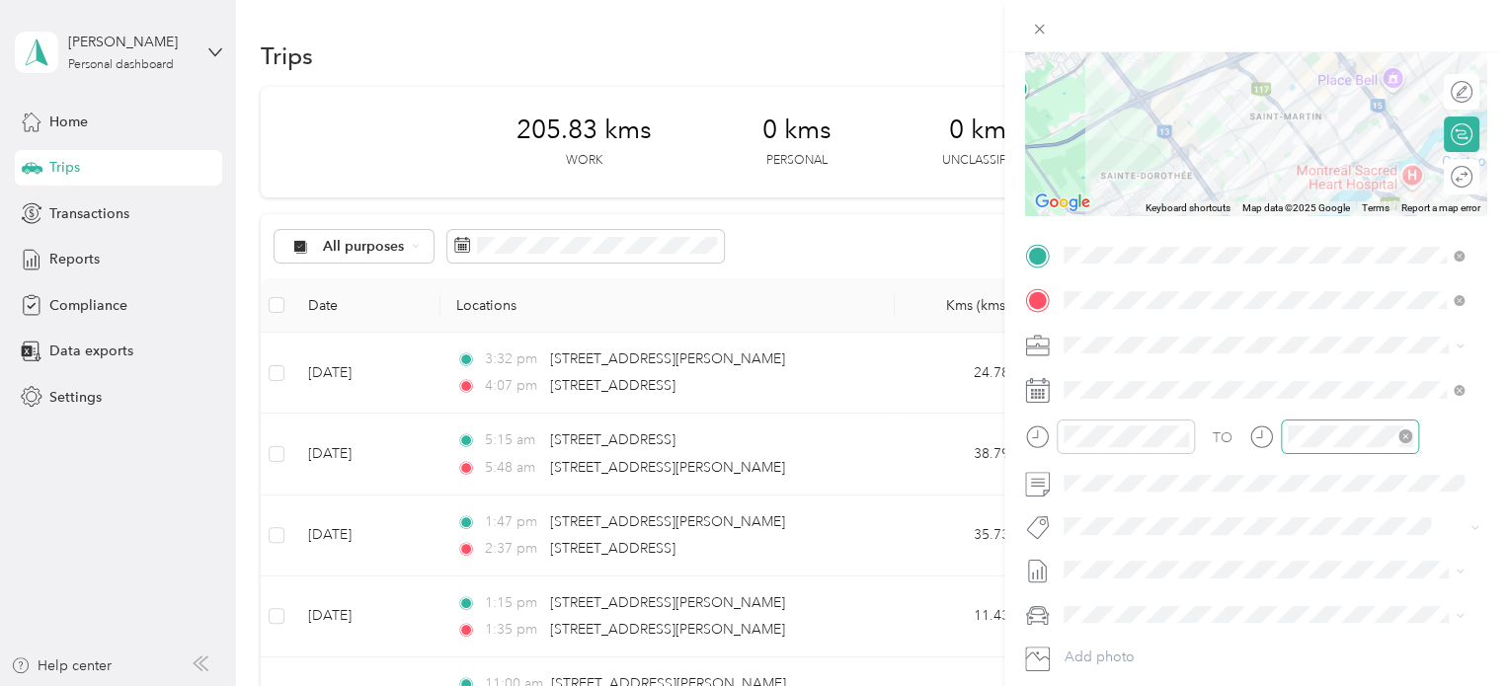
scroll to position [197, 0]
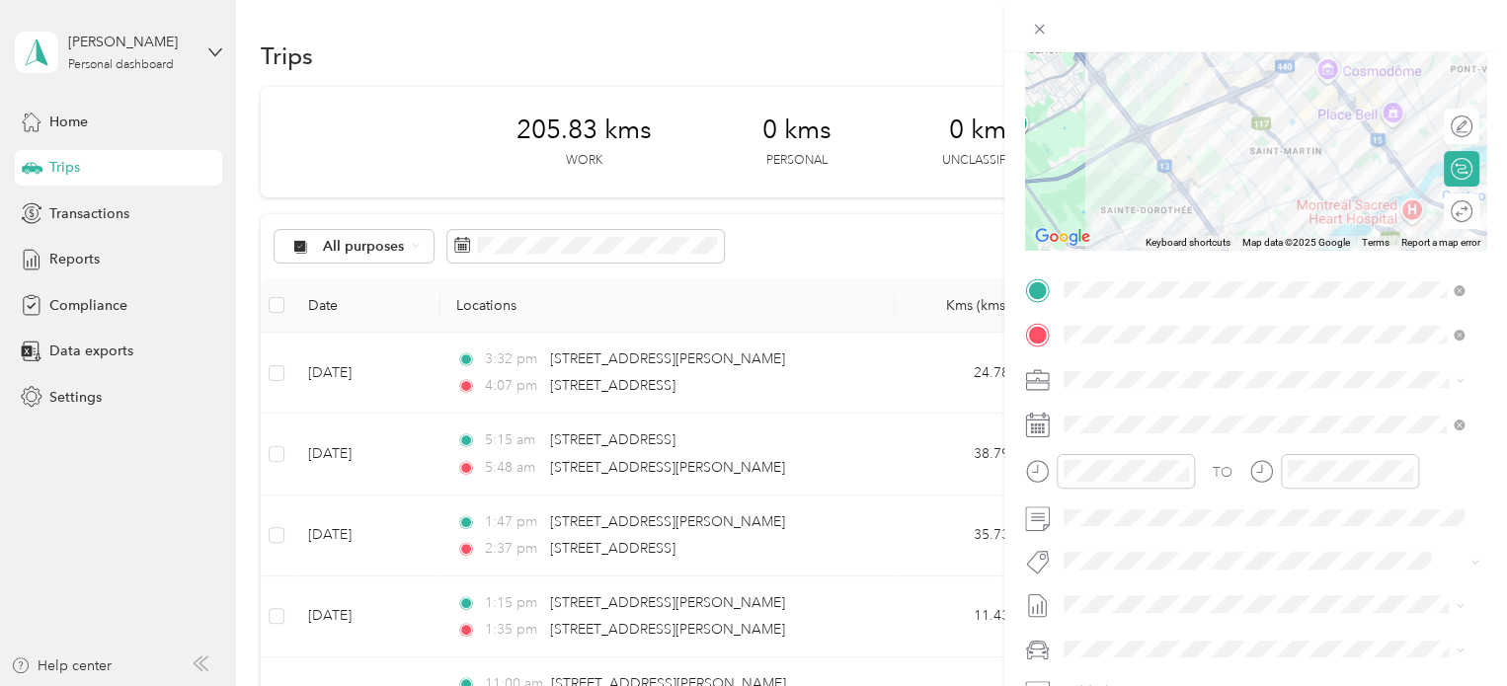
click at [1443, 208] on div "Round trip" at bounding box center [1461, 212] width 36 height 36
click at [1472, 213] on div "Round trip" at bounding box center [1472, 211] width 0 height 21
click at [1442, 213] on div at bounding box center [1451, 211] width 41 height 21
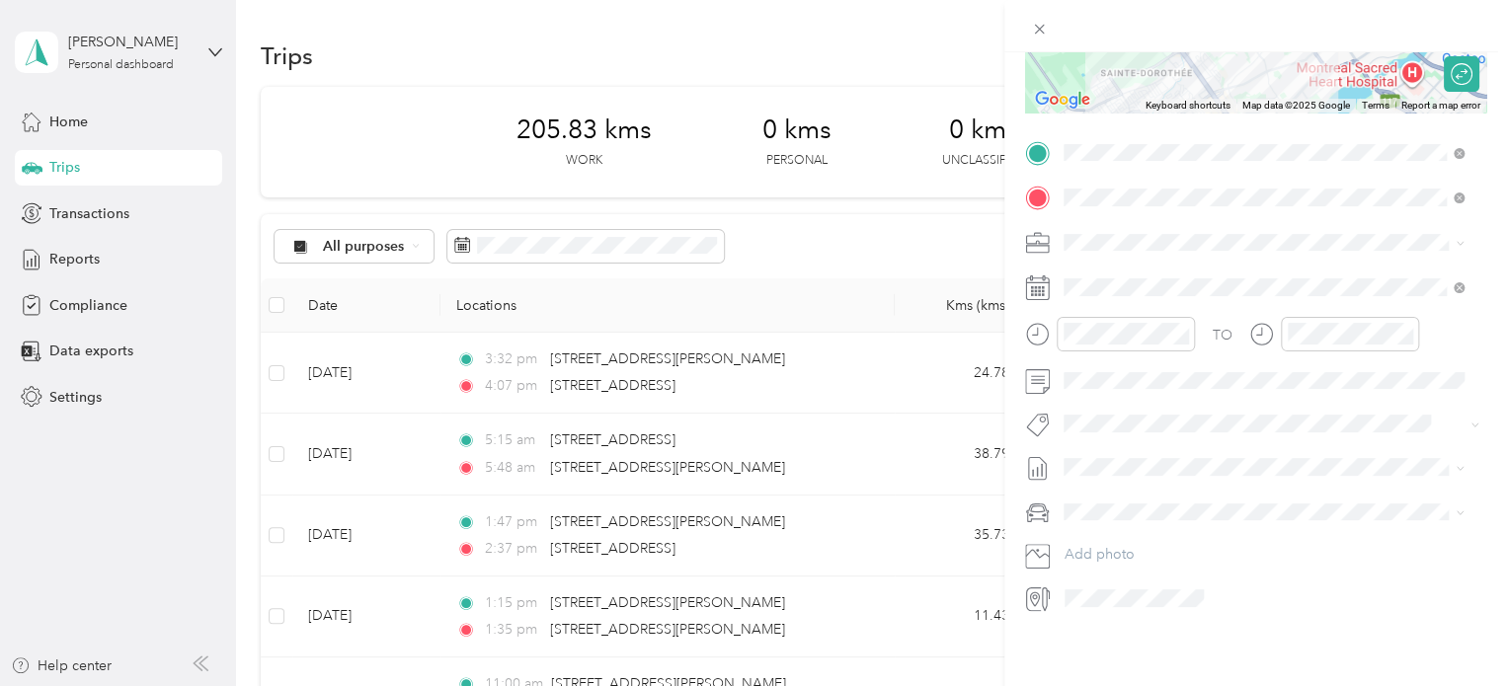
scroll to position [0, 0]
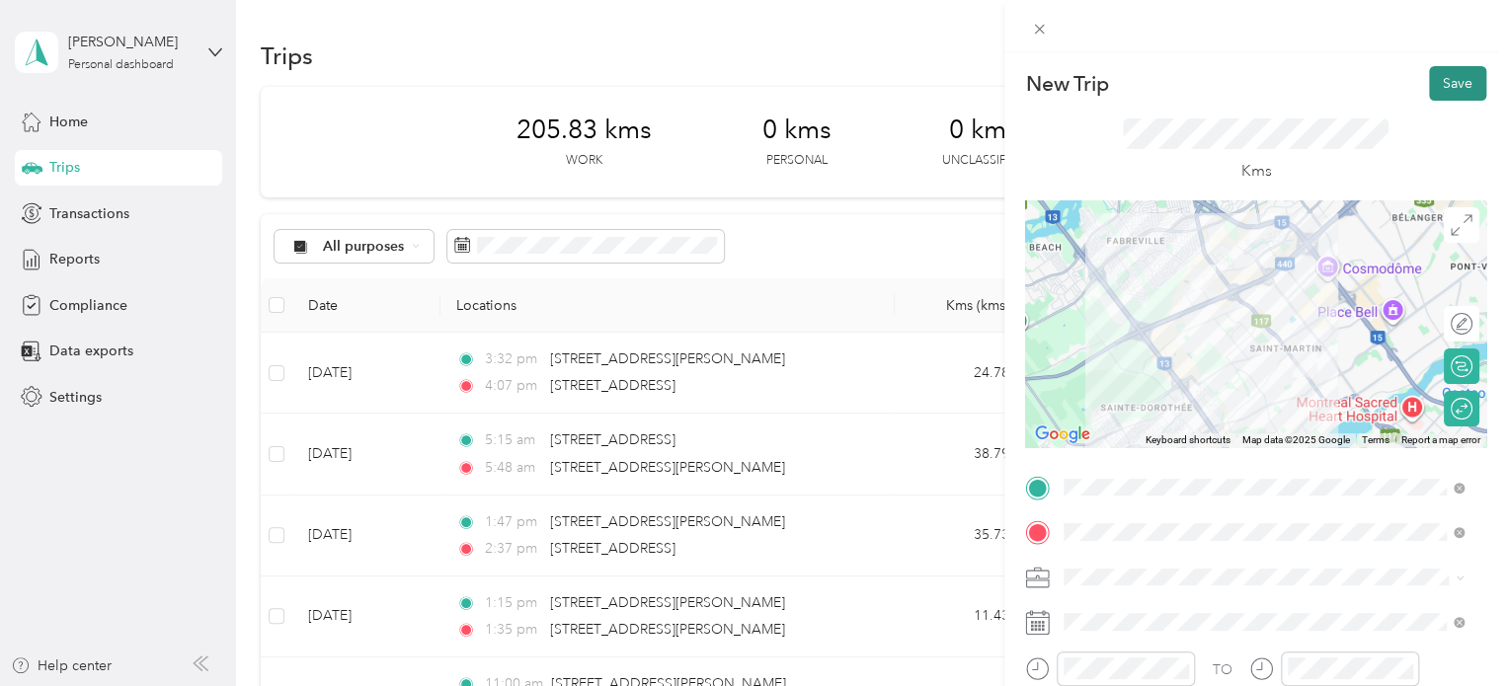
click at [1451, 84] on button "Save" at bounding box center [1457, 83] width 57 height 35
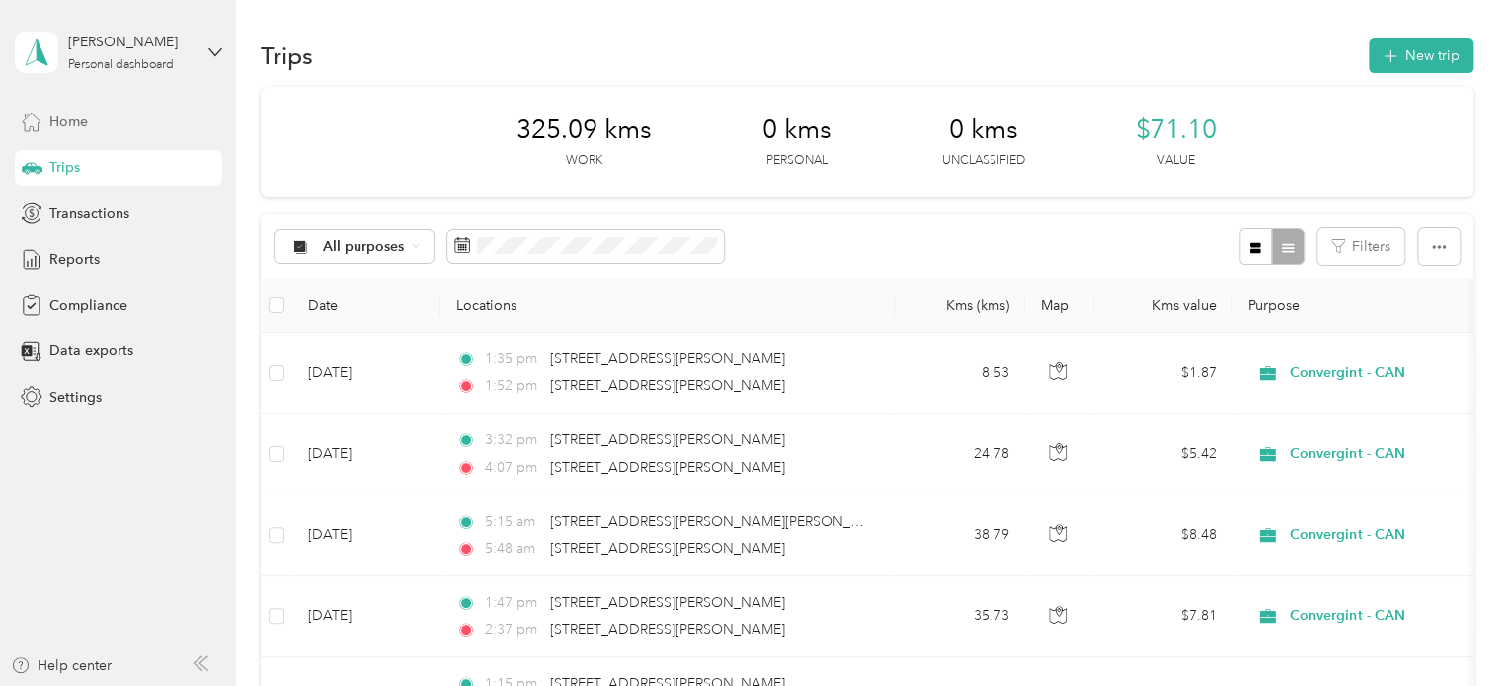
click at [73, 115] on span "Home" at bounding box center [68, 122] width 39 height 21
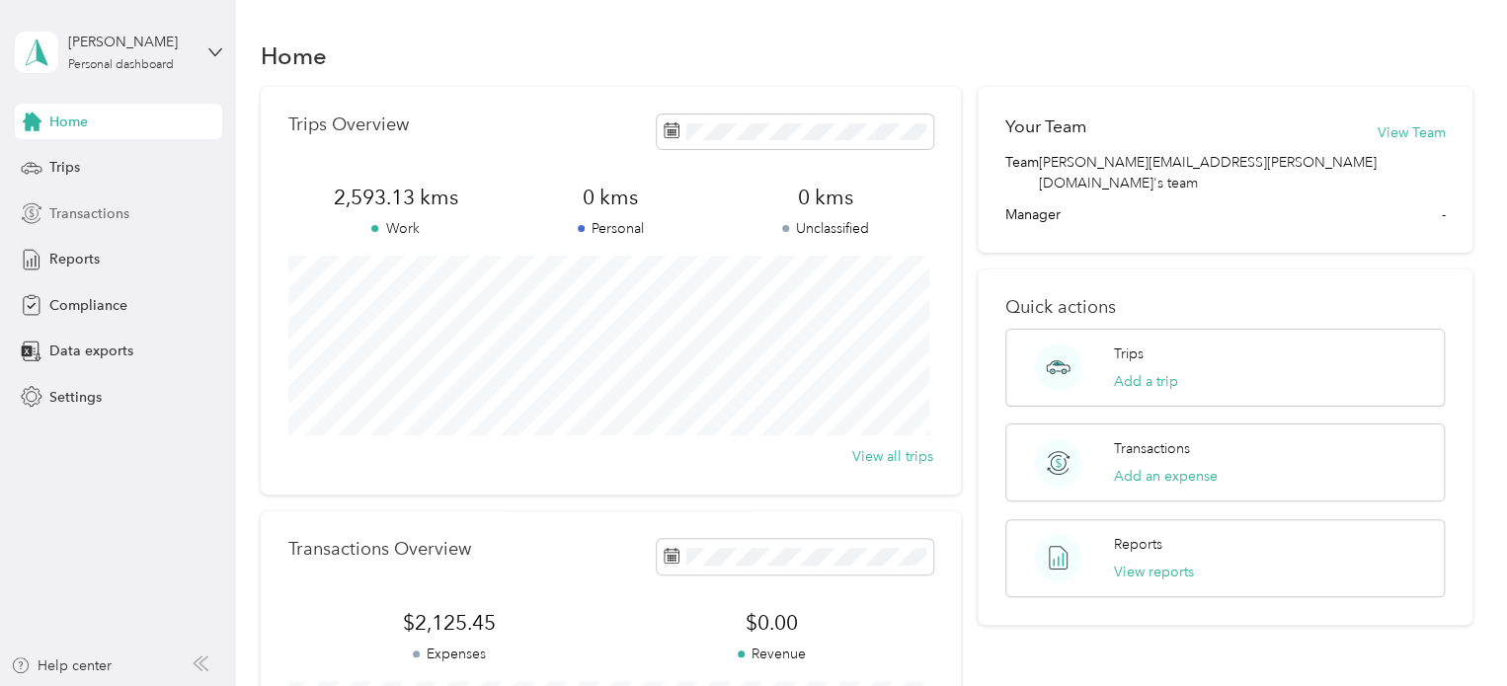
click at [104, 220] on span "Transactions" at bounding box center [89, 213] width 80 height 21
